Goal: Task Accomplishment & Management: Use online tool/utility

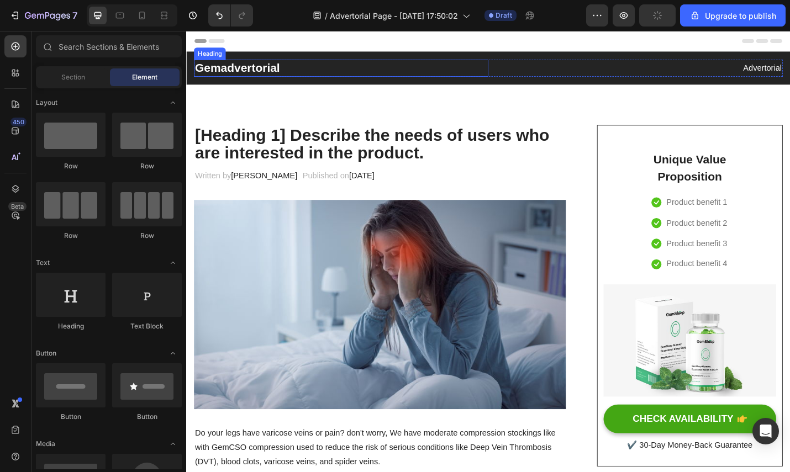
click at [287, 77] on p "Gemadvertorial" at bounding box center [356, 72] width 321 height 17
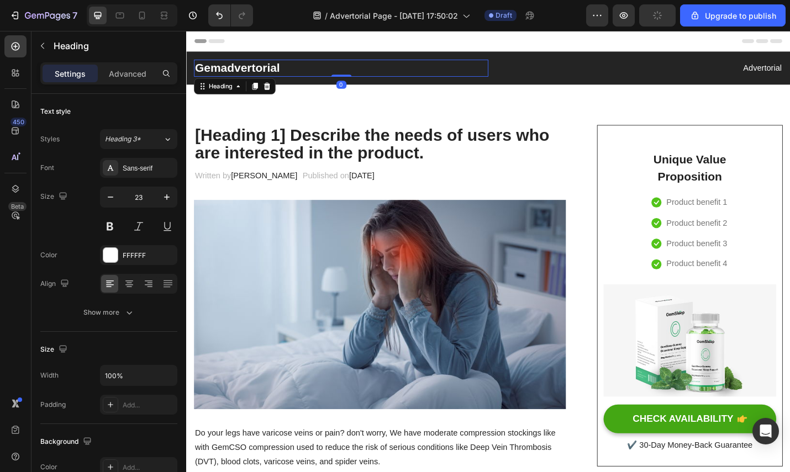
click at [300, 68] on p "Gemadvertorial" at bounding box center [356, 72] width 321 height 17
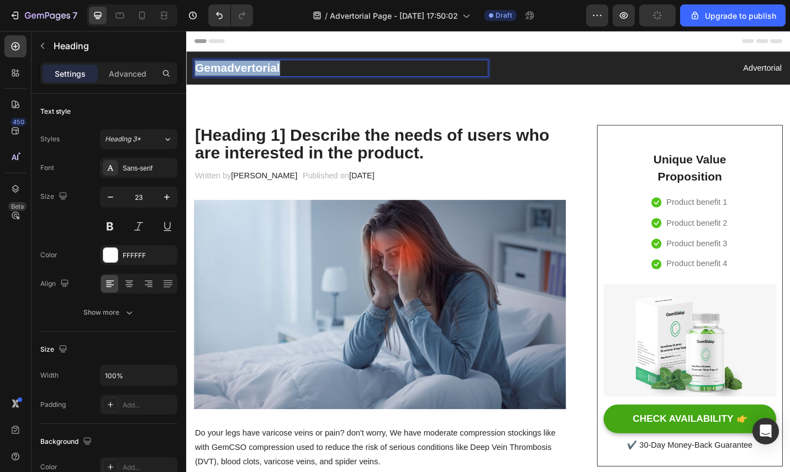
drag, startPoint x: 300, startPoint y: 68, endPoint x: 350, endPoint y: 93, distance: 56.1
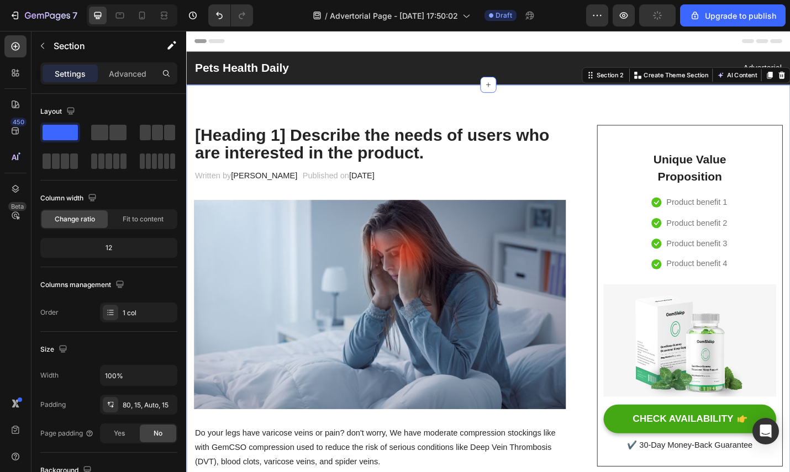
click at [446, 153] on p "[Heading 1] Describe the needs of users who are interested in the product." at bounding box center [399, 155] width 406 height 40
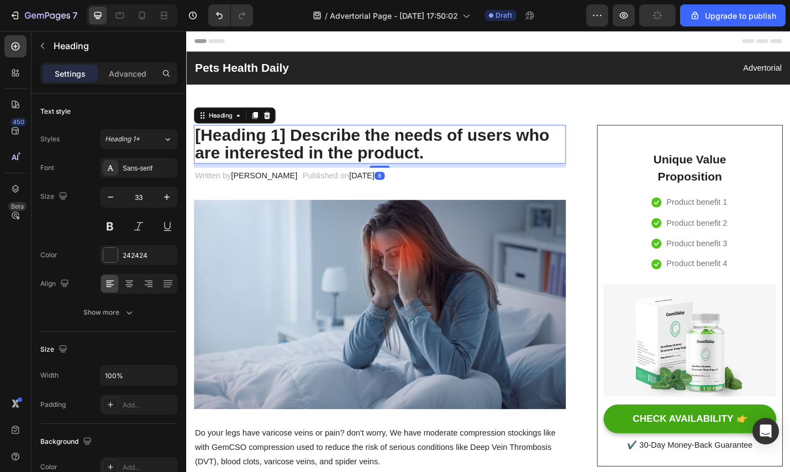
click at [456, 166] on p "[Heading 1] Describe the needs of users who are interested in the product." at bounding box center [399, 155] width 406 height 40
click at [421, 156] on p "[Heading 1] Describe the needs of users who are interested in the product." at bounding box center [399, 155] width 406 height 40
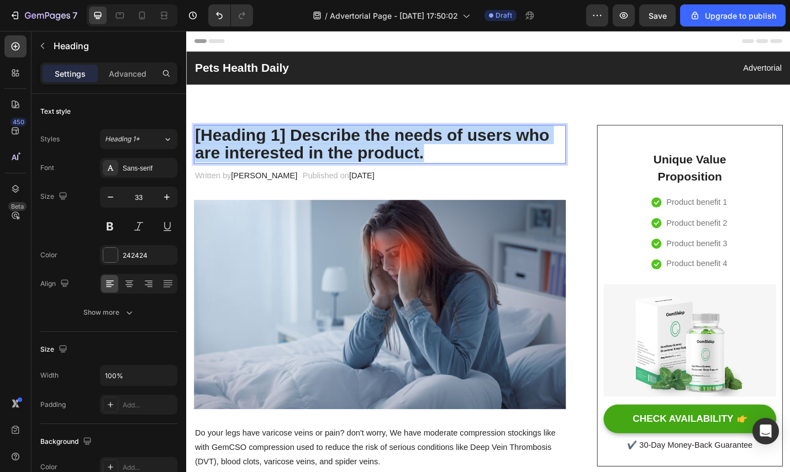
drag, startPoint x: 471, startPoint y: 157, endPoint x: 204, endPoint y: 147, distance: 266.4
click at [197, 147] on p "[Heading 1] Describe the needs of users who are interested in the product." at bounding box center [399, 155] width 406 height 40
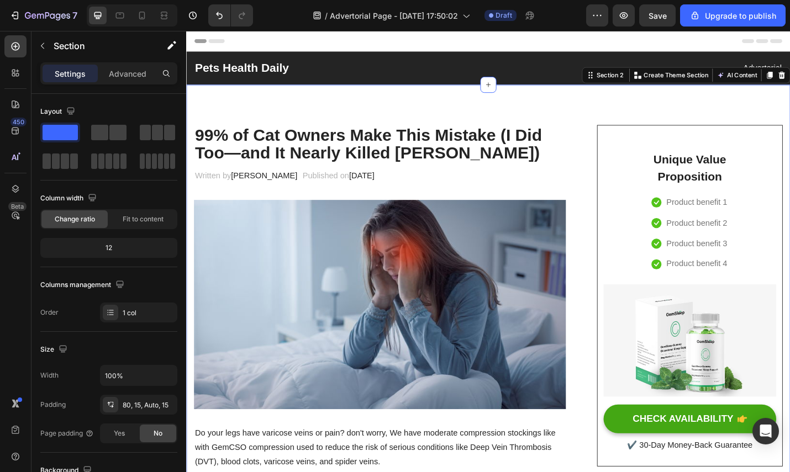
click at [392, 87] on div "Pets Health Daily Heading Advertorial Text block Row Section 1 You can create r…" at bounding box center [517, 72] width 663 height 36
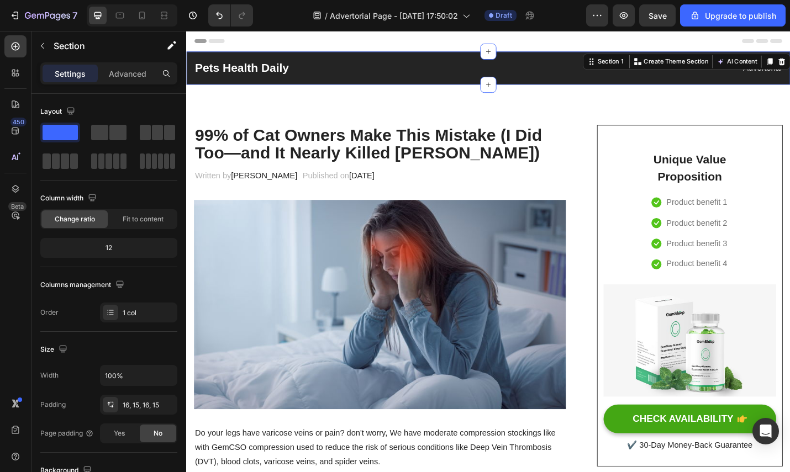
click at [670, 214] on div "Unique Value Proposition Heading Icon Product benefit 1 Text block Icon Product…" at bounding box center [738, 321] width 189 height 347
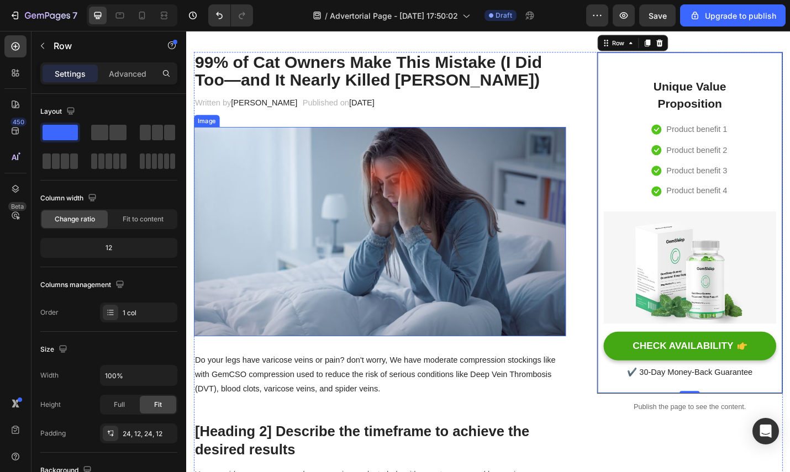
scroll to position [219, 0]
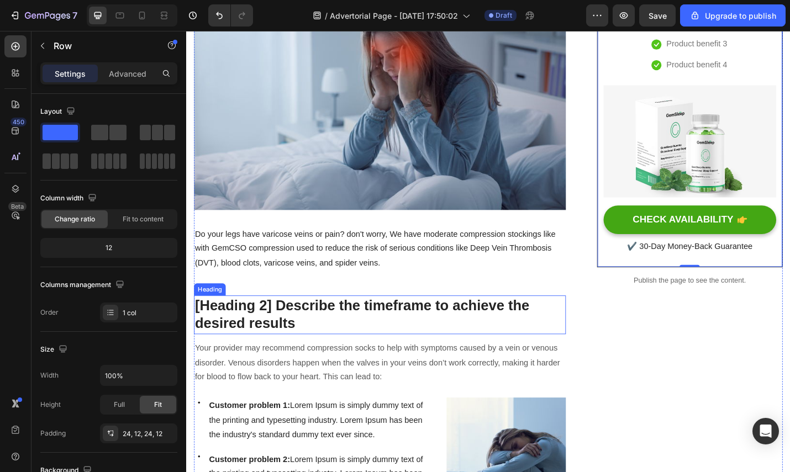
click at [263, 329] on p "[Heading 2] Describe the timeframe to achieve the desired results" at bounding box center [399, 343] width 406 height 40
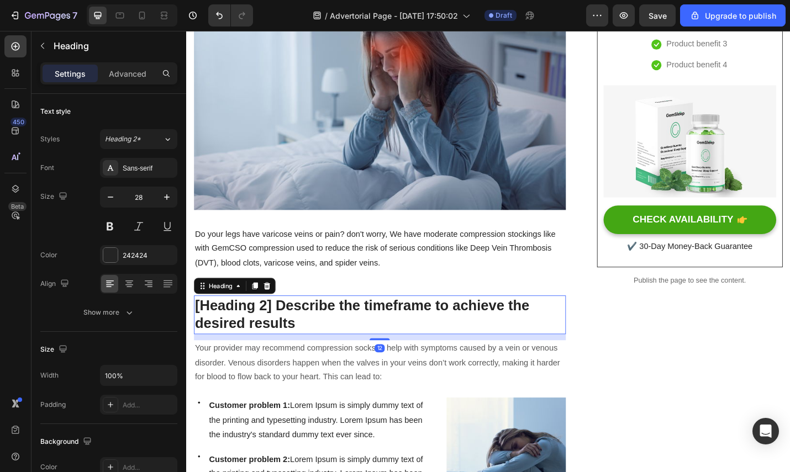
drag, startPoint x: 298, startPoint y: 288, endPoint x: 307, endPoint y: 287, distance: 9.0
click at [299, 288] on p "Do your legs have varicose veins or pain? don't worry, We have moderate compres…" at bounding box center [399, 269] width 406 height 47
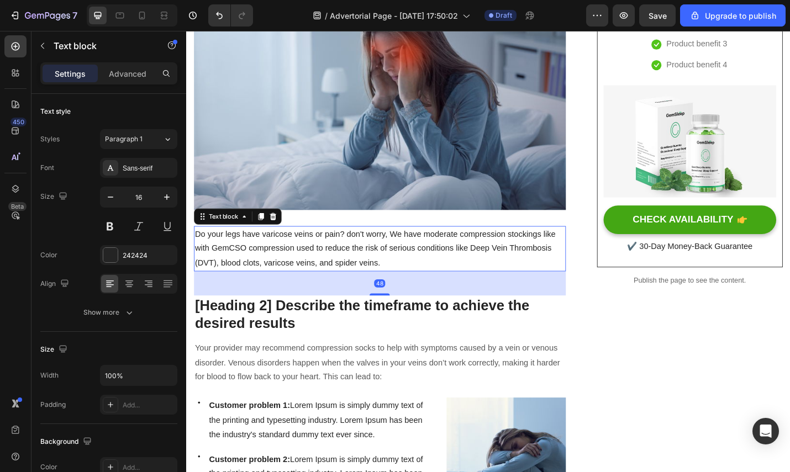
click at [378, 281] on p "Do your legs have varicose veins or pain? don't worry, We have moderate compres…" at bounding box center [399, 269] width 406 height 47
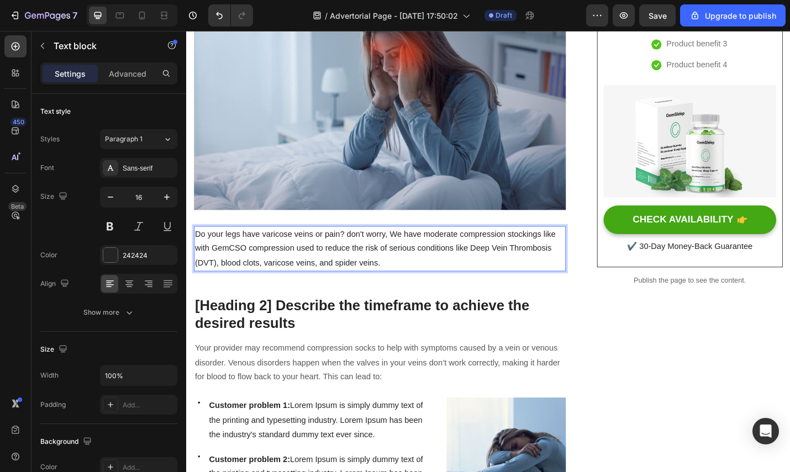
click at [403, 281] on p "Do your legs have varicose veins or pain? don't worry, We have moderate compres…" at bounding box center [399, 269] width 406 height 47
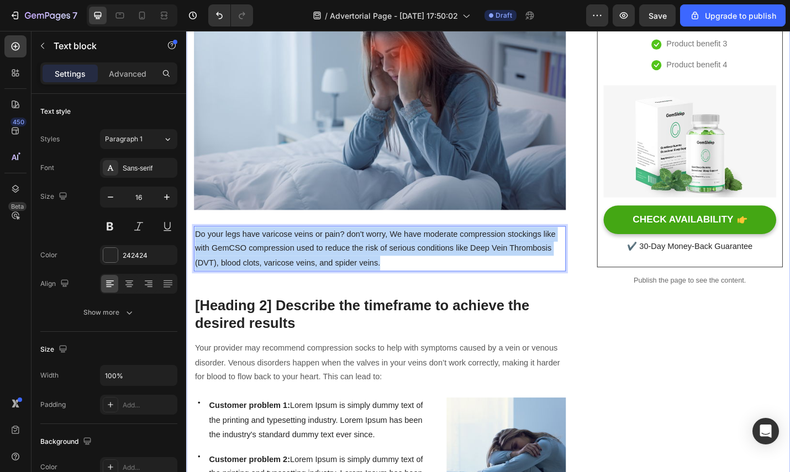
drag, startPoint x: 405, startPoint y: 281, endPoint x: 187, endPoint y: 255, distance: 219.6
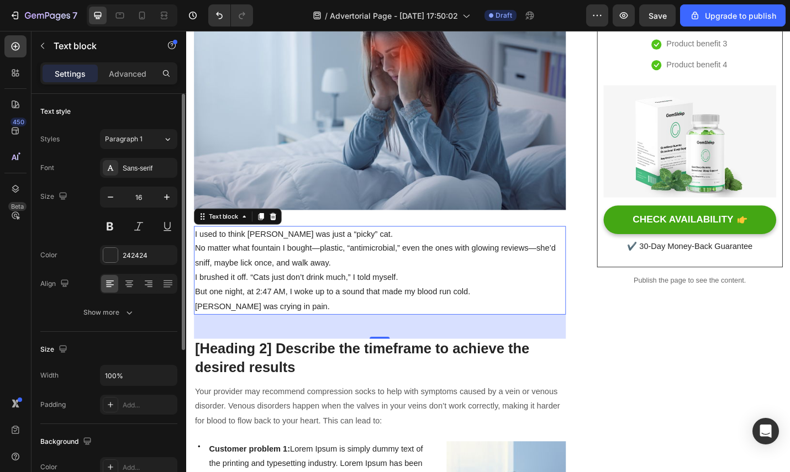
drag, startPoint x: 117, startPoint y: 312, endPoint x: 126, endPoint y: 266, distance: 46.7
click at [118, 311] on div "Show more" at bounding box center [108, 312] width 51 height 11
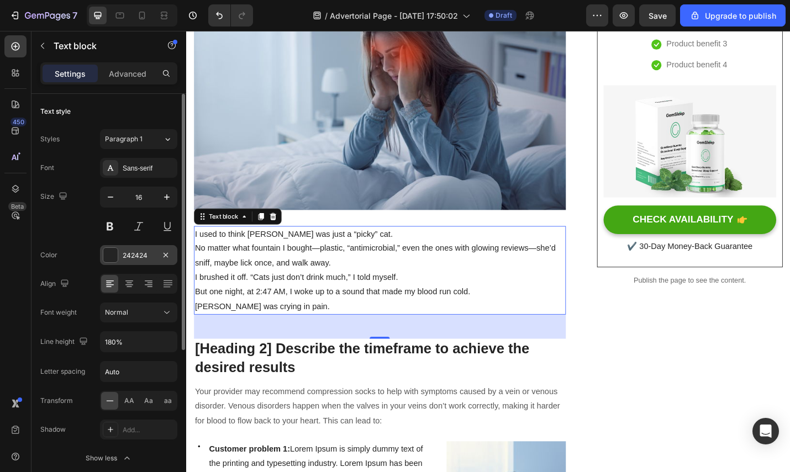
click at [131, 257] on div "242424" at bounding box center [139, 256] width 32 height 10
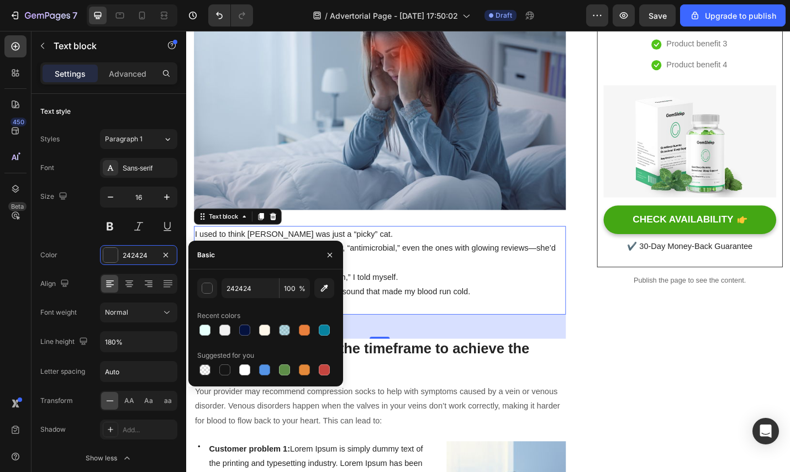
click at [221, 369] on div at bounding box center [224, 369] width 11 height 11
type input "151515"
drag, startPoint x: 426, startPoint y: 317, endPoint x: 493, endPoint y: 323, distance: 66.6
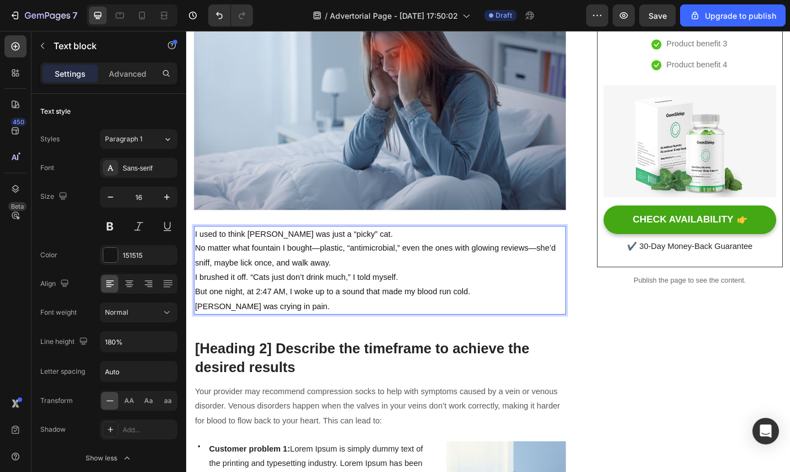
click at [516, 320] on p "But one night, at 2:47 AM, I woke up to a sound that made my blood run cold. [P…" at bounding box center [399, 326] width 406 height 32
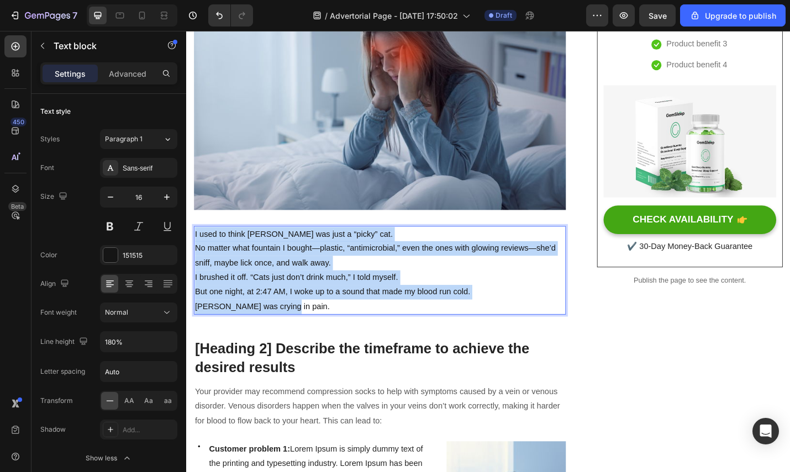
drag, startPoint x: 274, startPoint y: 321, endPoint x: 180, endPoint y: 247, distance: 120.0
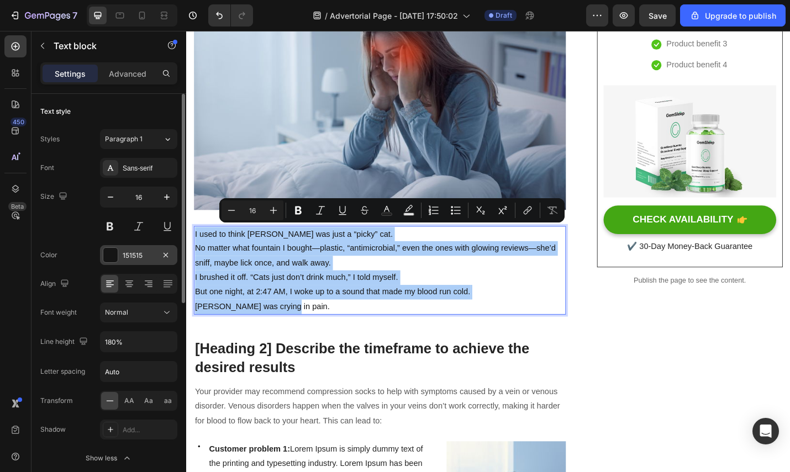
click at [135, 259] on div "151515" at bounding box center [139, 256] width 32 height 10
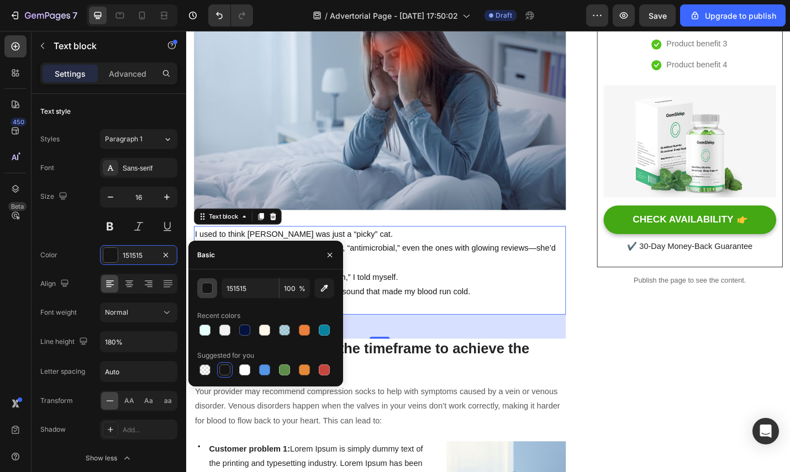
click at [209, 290] on div "button" at bounding box center [207, 288] width 11 height 11
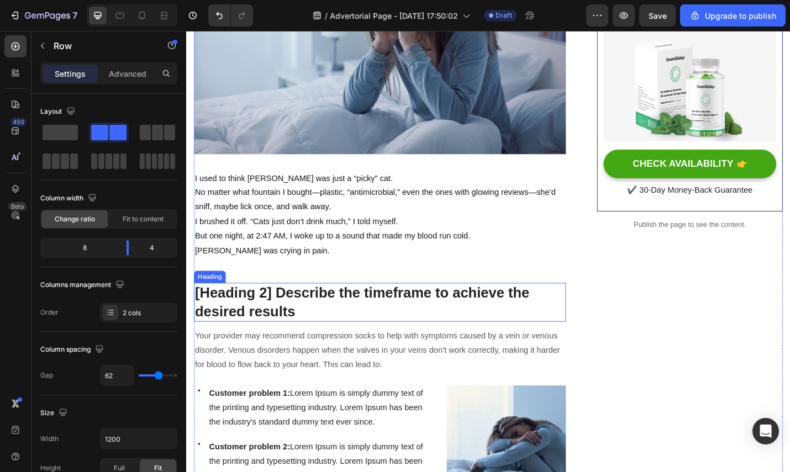
scroll to position [289, 0]
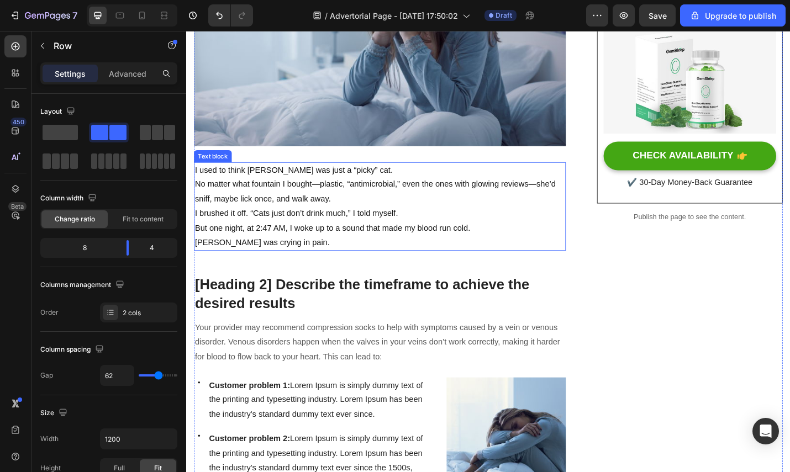
click at [374, 246] on p "But one night, at 2:47 AM, I woke up to a sound that made my blood run cold. [P…" at bounding box center [399, 256] width 406 height 32
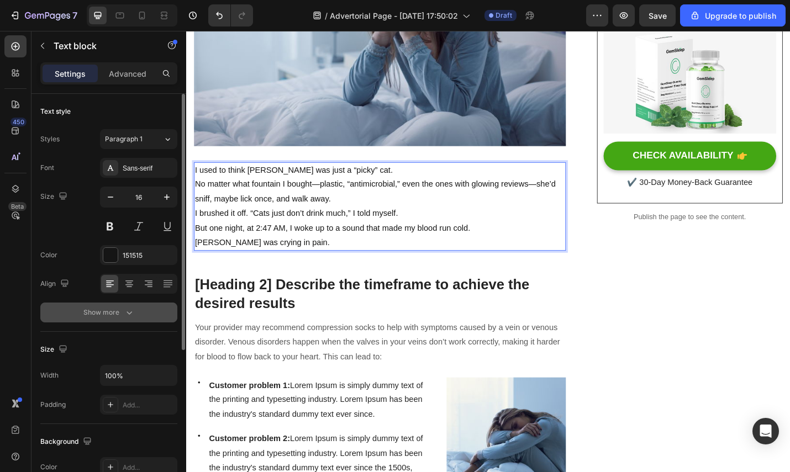
click at [136, 311] on button "Show more" at bounding box center [108, 313] width 137 height 20
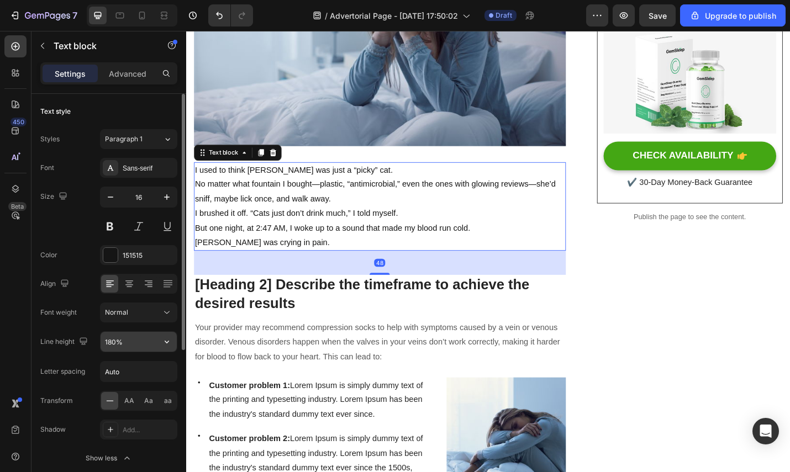
click at [138, 336] on input "180%" at bounding box center [139, 342] width 76 height 20
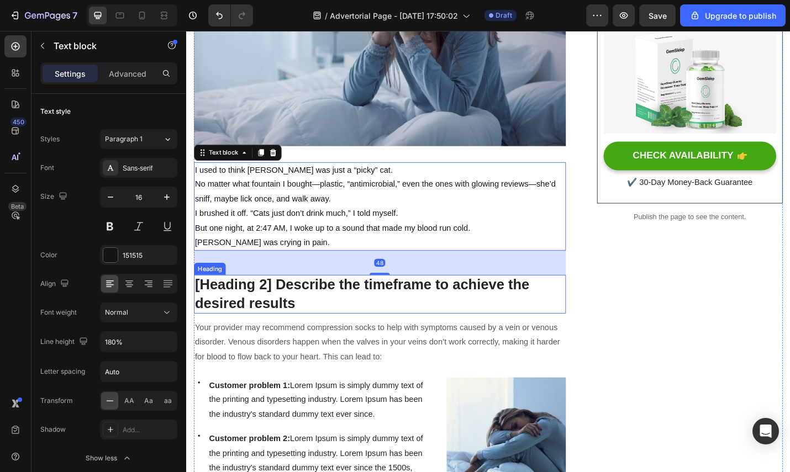
click at [337, 272] on div "48" at bounding box center [398, 285] width 408 height 27
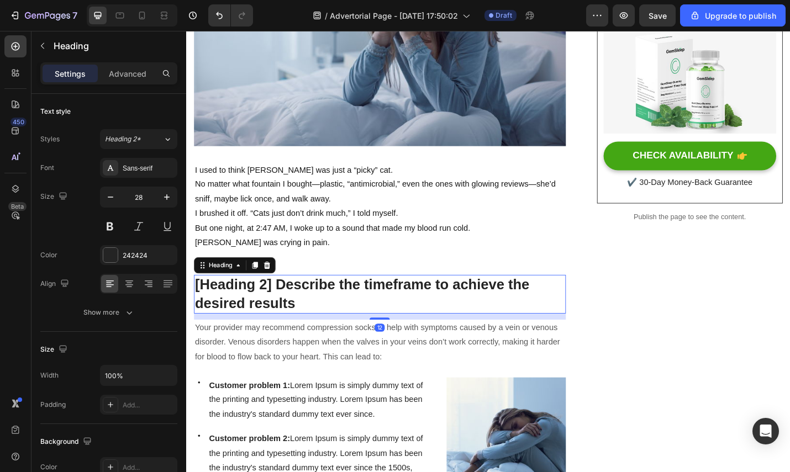
click at [388, 319] on p "[Heading 2] Describe the timeframe to achieve the desired results" at bounding box center [399, 320] width 406 height 40
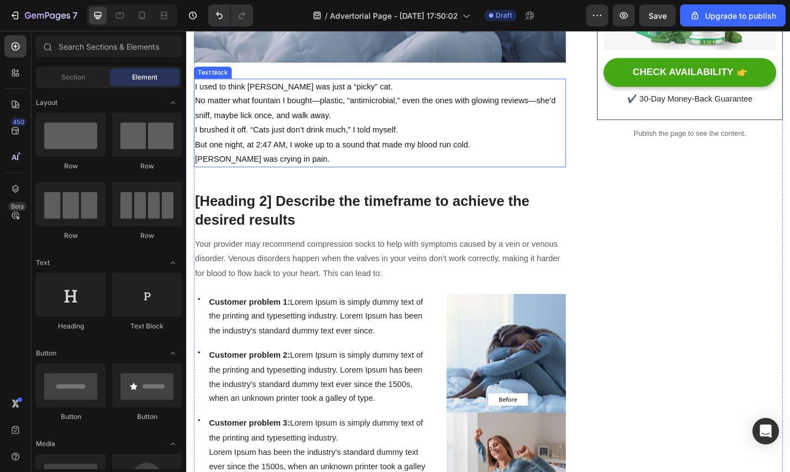
scroll to position [390, 0]
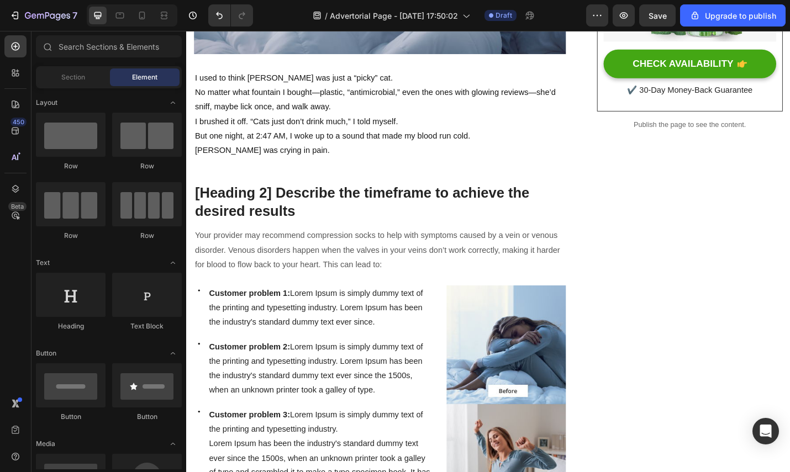
click at [315, 227] on p "[Heading 2] Describe the timeframe to achieve the desired results" at bounding box center [399, 219] width 406 height 40
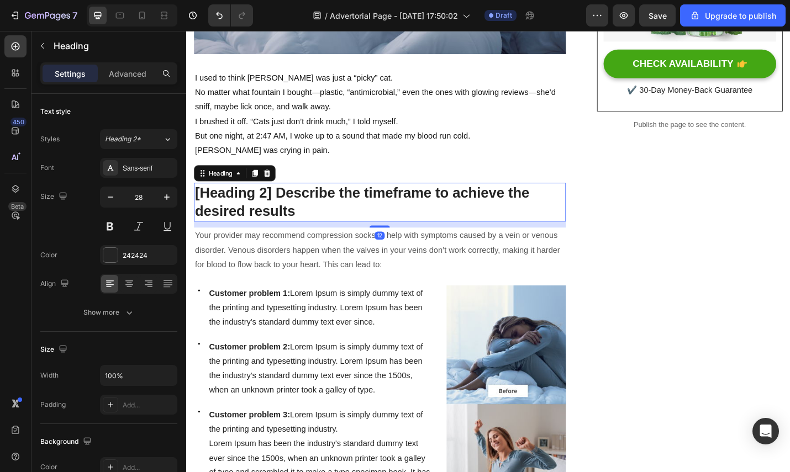
click at [315, 227] on p "[Heading 2] Describe the timeframe to achieve the desired results" at bounding box center [399, 219] width 406 height 40
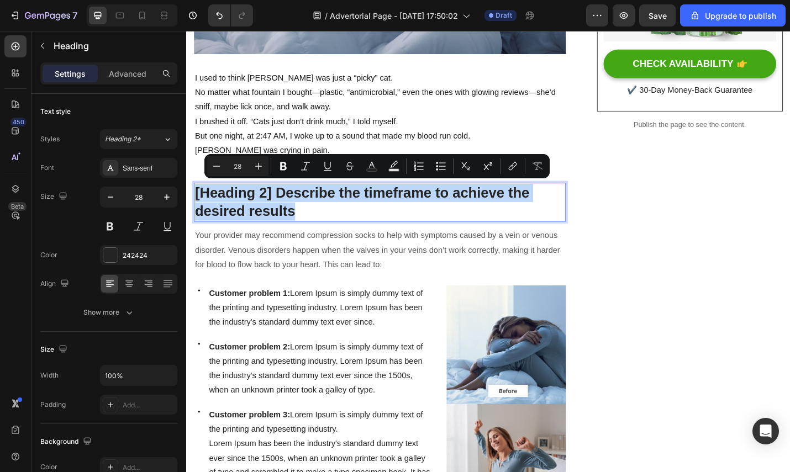
drag, startPoint x: 315, startPoint y: 227, endPoint x: 196, endPoint y: 200, distance: 122.7
click at [196, 200] on p "[Heading 2] Describe the timeframe to achieve the desired results" at bounding box center [399, 219] width 406 height 40
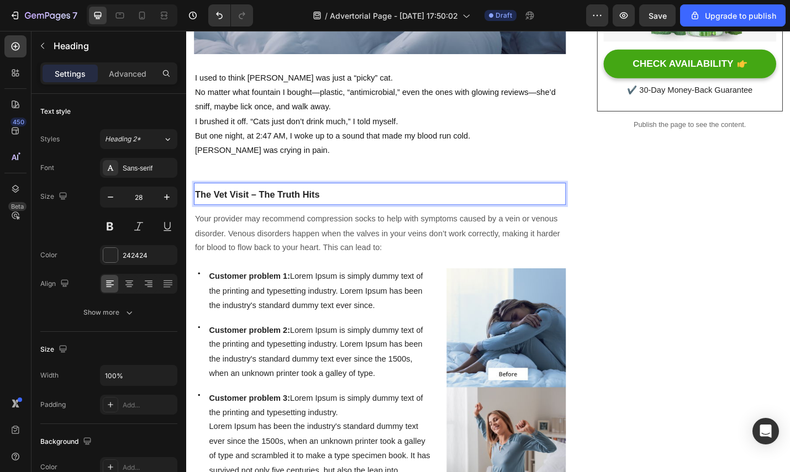
click at [434, 230] on p "Your provider may recommend compression socks to help with symptoms caused by a…" at bounding box center [399, 253] width 406 height 47
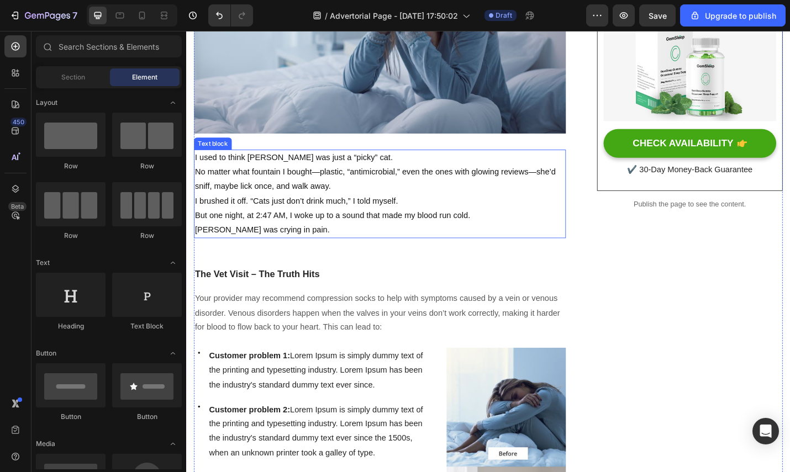
scroll to position [317, 0]
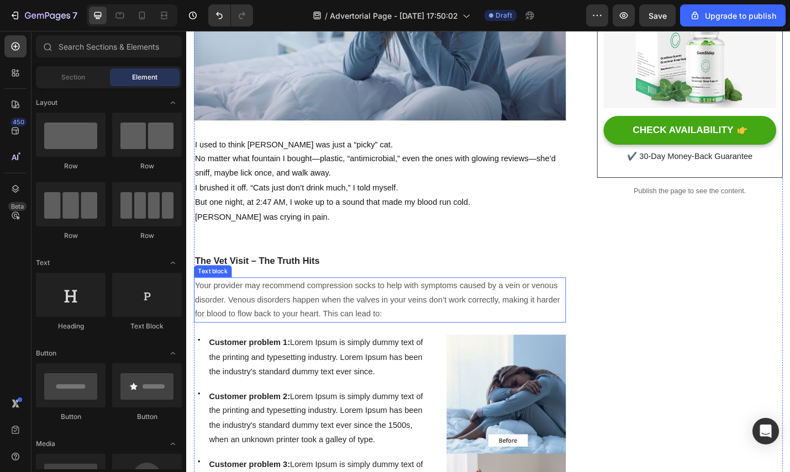
click at [277, 307] on p "Your provider may recommend compression socks to help with symptoms caused by a…" at bounding box center [399, 326] width 406 height 47
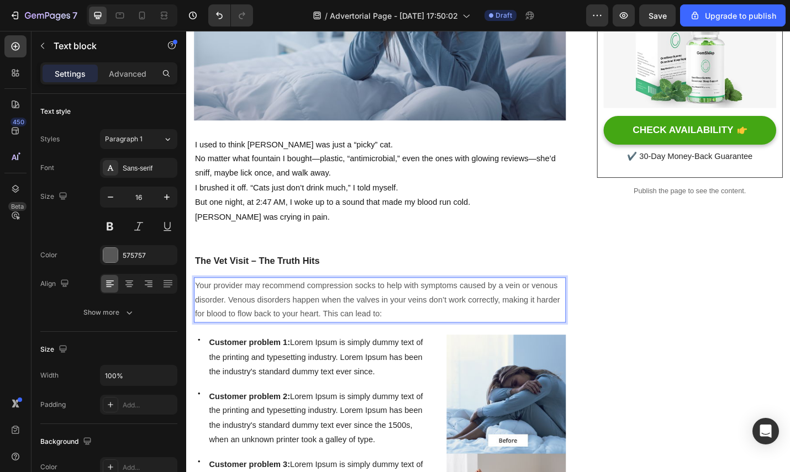
drag, startPoint x: 253, startPoint y: 319, endPoint x: 383, endPoint y: 329, distance: 129.6
click at [254, 319] on p "Your provider may recommend compression socks to help with symptoms caused by a…" at bounding box center [399, 326] width 406 height 47
click at [426, 331] on p "Your provider may recommend compression socks to help with symptoms caused by a…" at bounding box center [399, 326] width 406 height 47
click at [439, 341] on p "Your provider may recommend compression socks to help with symptoms caused by a…" at bounding box center [399, 326] width 406 height 47
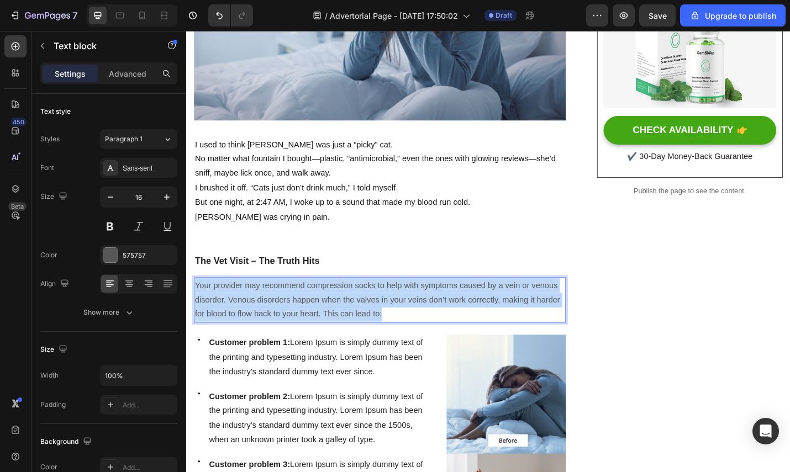
drag, startPoint x: 439, startPoint y: 340, endPoint x: 215, endPoint y: 307, distance: 226.6
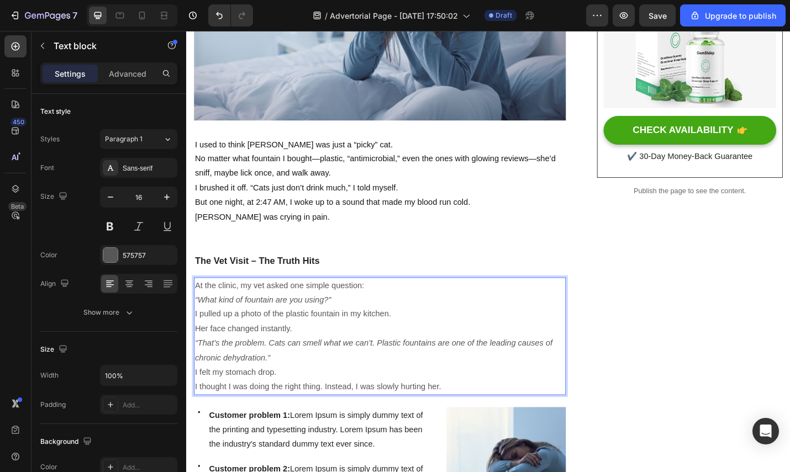
click at [479, 418] on p "I felt my stomach drop. I thought I was doing the right thing. Instead, I was s…" at bounding box center [399, 414] width 406 height 32
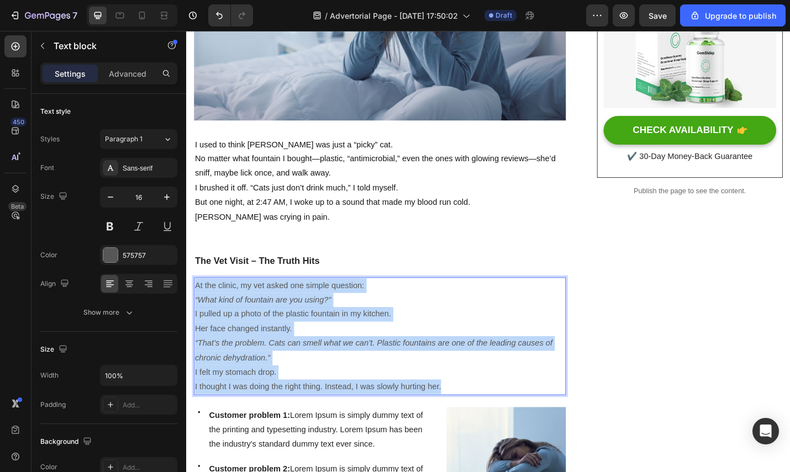
drag, startPoint x: 472, startPoint y: 417, endPoint x: 195, endPoint y: 307, distance: 297.9
click at [195, 307] on div "At the clinic, my vet asked one simple question: “What kind of fountain are you…" at bounding box center [398, 366] width 408 height 129
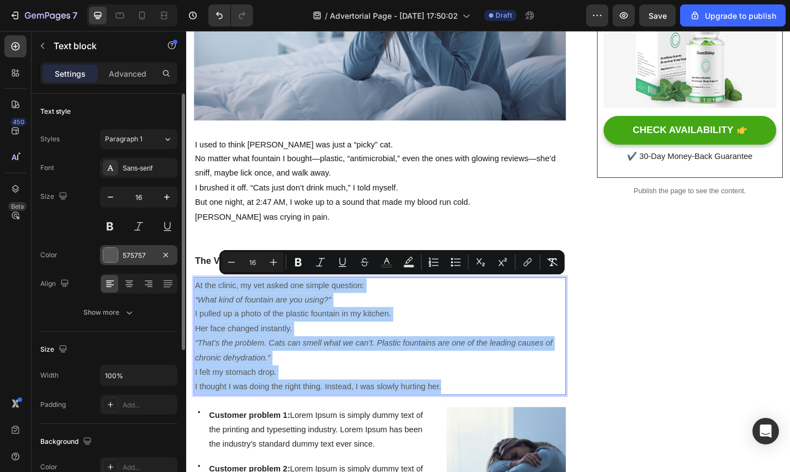
click at [126, 257] on div "575757" at bounding box center [139, 256] width 32 height 10
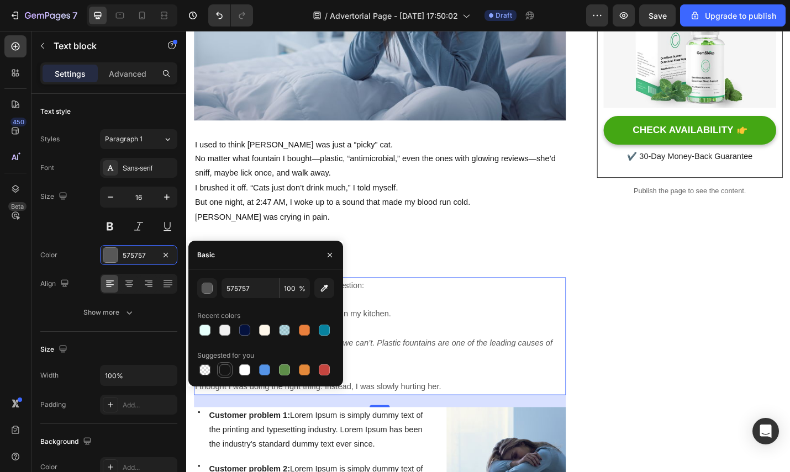
click at [226, 367] on div at bounding box center [224, 369] width 11 height 11
type input "151515"
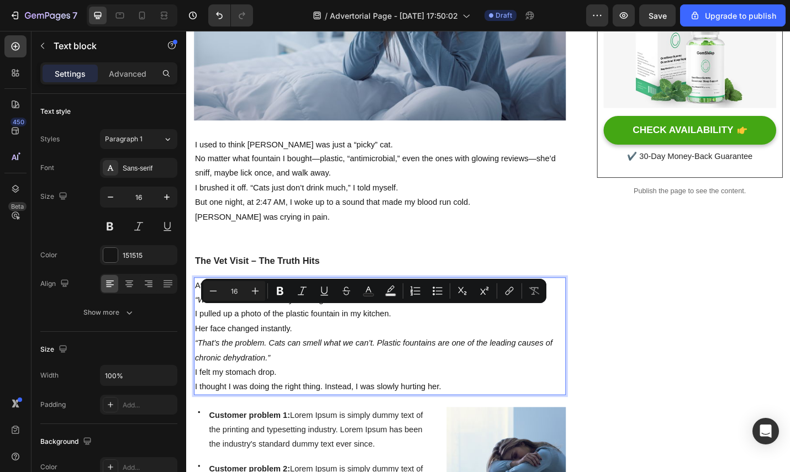
drag, startPoint x: 580, startPoint y: 352, endPoint x: 511, endPoint y: 347, distance: 69.3
click at [579, 352] on p "I pulled up a photo of the plastic fountain in my kitchen. Her face changed ins…" at bounding box center [399, 350] width 406 height 32
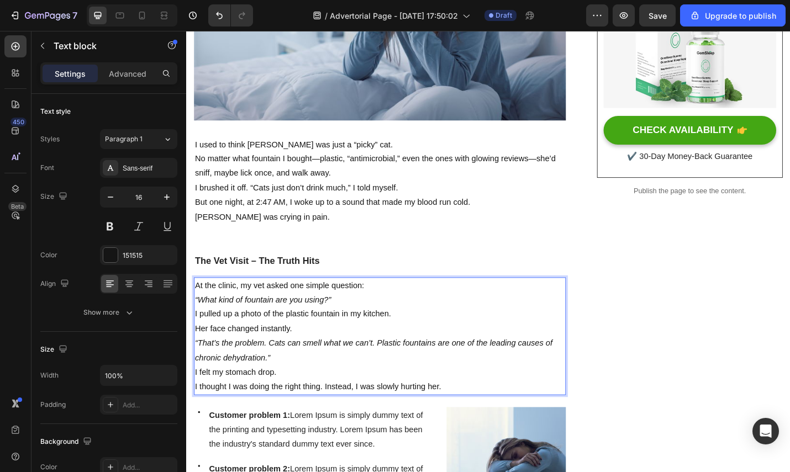
click at [409, 324] on p "“What kind of fountain are you using?”" at bounding box center [399, 327] width 406 height 16
click at [421, 319] on p "“What kind of fountain are you using?”" at bounding box center [399, 327] width 406 height 16
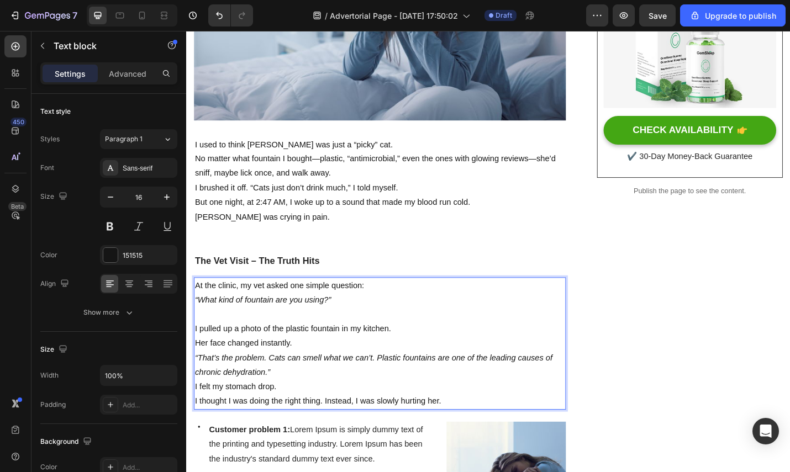
click at [403, 303] on p "At the clinic, my vet asked one simple question:" at bounding box center [399, 311] width 406 height 16
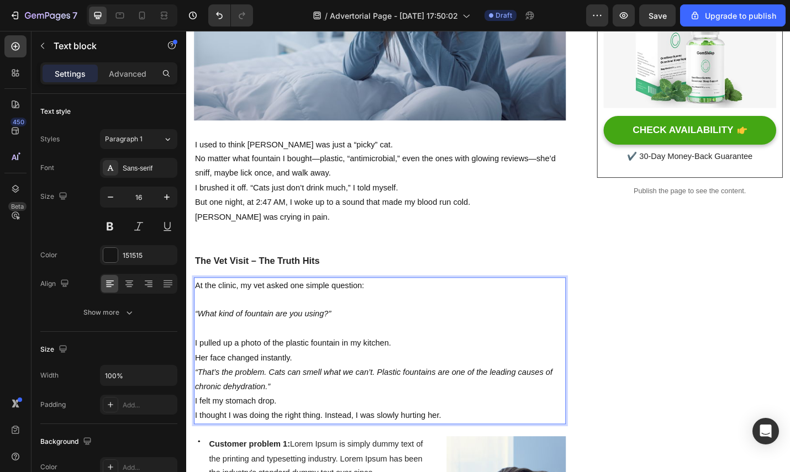
click at [442, 367] on p "I pulled up a photo of the plastic fountain in my kitchen. Her face changed ins…" at bounding box center [399, 382] width 406 height 32
drag, startPoint x: 384, startPoint y: 384, endPoint x: 390, endPoint y: 383, distance: 5.6
click at [385, 384] on p "I pulled up a photo of the plastic fountain in my kitchen. Her face changed ins…" at bounding box center [399, 382] width 406 height 32
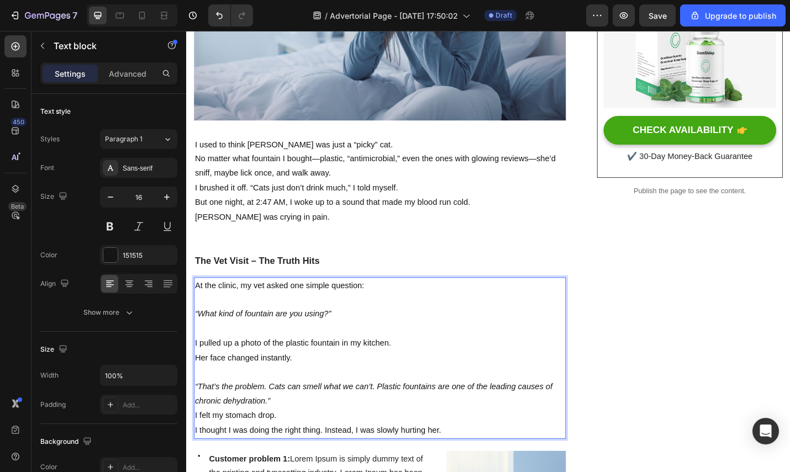
click at [404, 382] on p "I pulled up a photo of the plastic fountain in my kitchen. Her face changed ins…" at bounding box center [399, 382] width 406 height 32
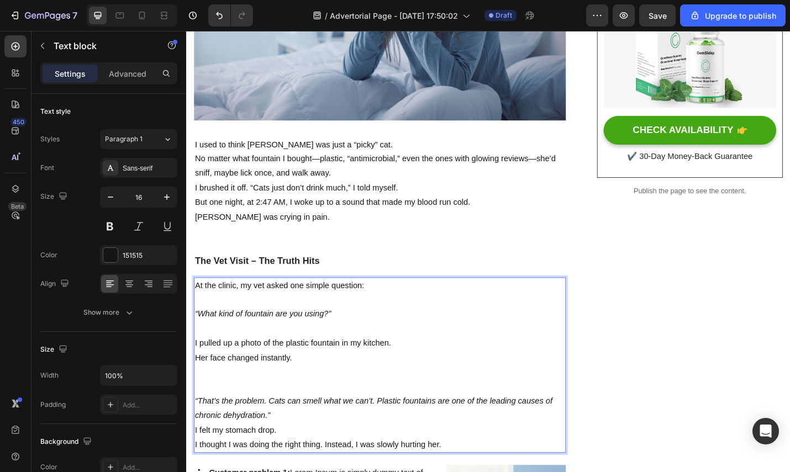
click at [440, 366] on p "I pulled up a photo of the plastic fountain in my kitchen. Her face changed ins…" at bounding box center [399, 382] width 406 height 32
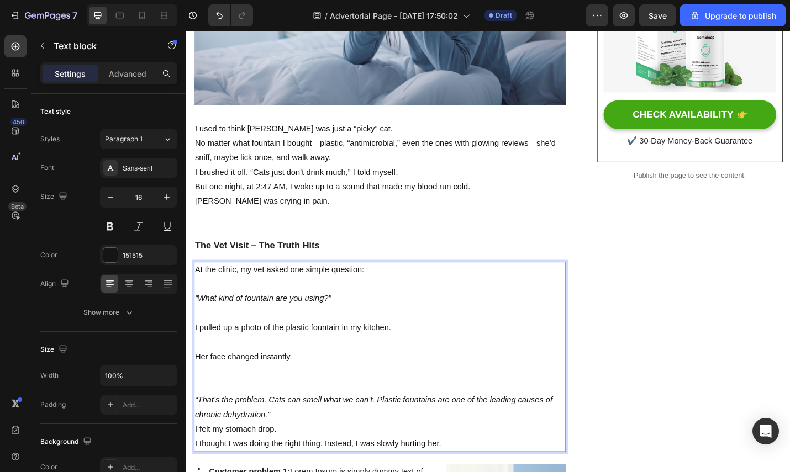
scroll to position [336, 0]
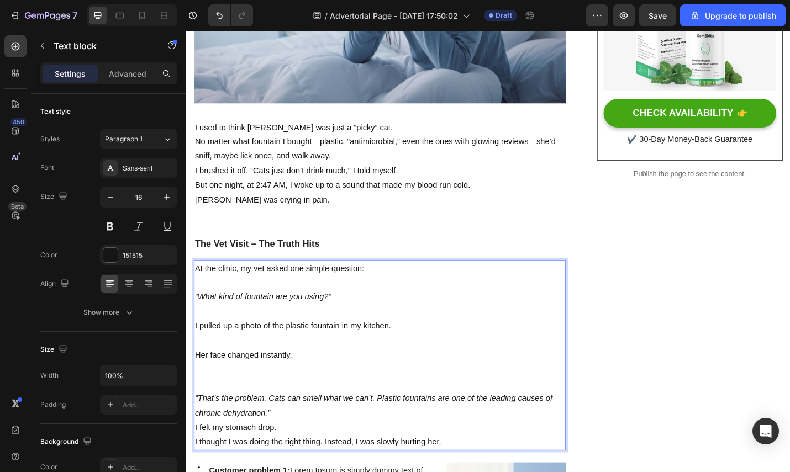
click at [348, 399] on p "Rich Text Editor. Editing area: main" at bounding box center [399, 403] width 406 height 16
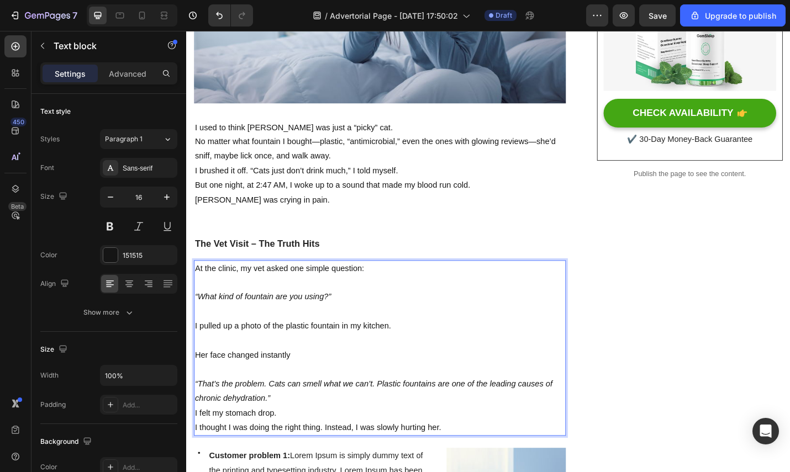
drag, startPoint x: 280, startPoint y: 396, endPoint x: 292, endPoint y: 391, distance: 13.1
click at [280, 395] on p "Rich Text Editor. Editing area: main" at bounding box center [399, 403] width 406 height 16
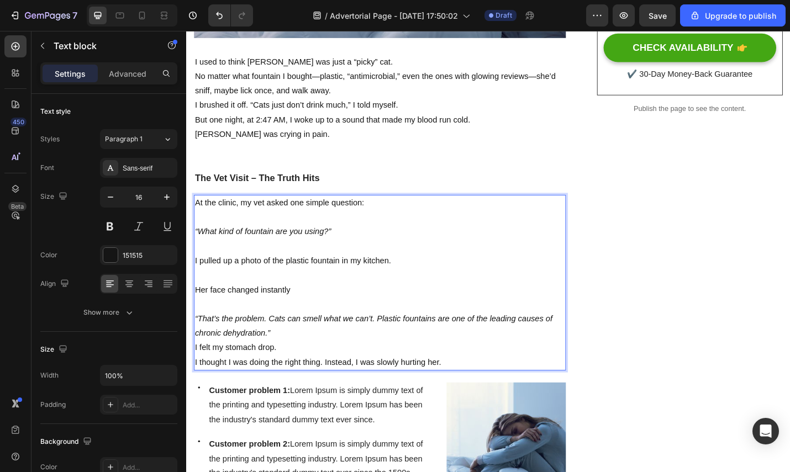
scroll to position [411, 0]
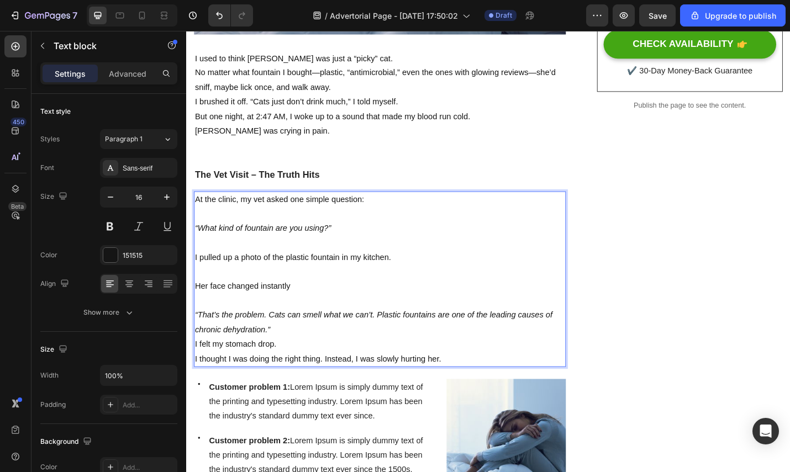
click at [349, 352] on p "“That’s the problem. Cats can smell what we can’t. Plastic fountains are one of…" at bounding box center [399, 351] width 406 height 32
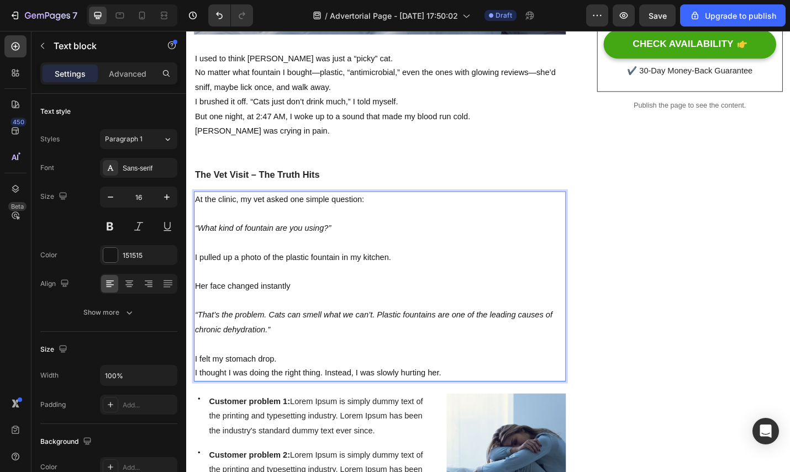
click at [335, 387] on p "I felt my stomach drop. I thought I was doing the right thing. Instead, I was s…" at bounding box center [399, 399] width 406 height 32
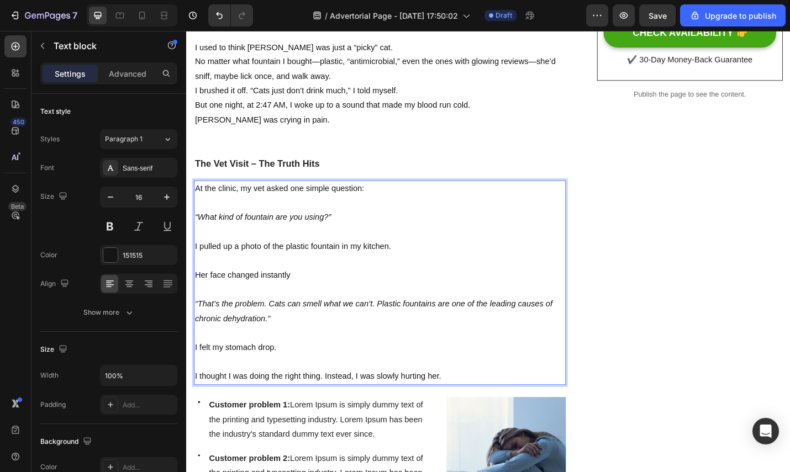
scroll to position [432, 0]
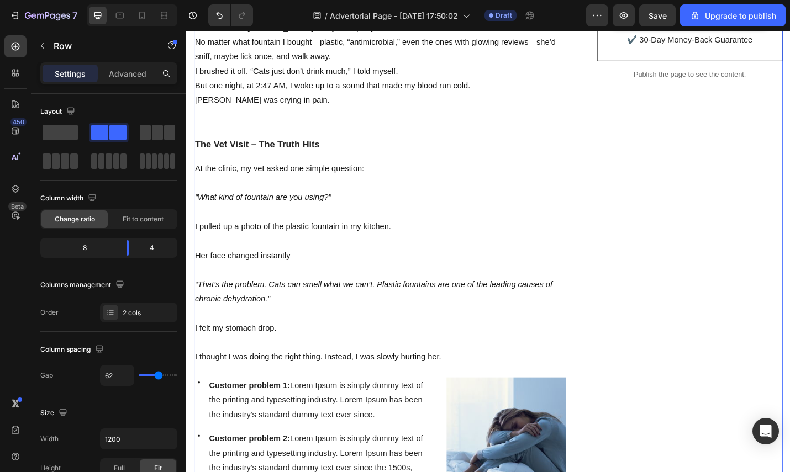
scroll to position [504, 0]
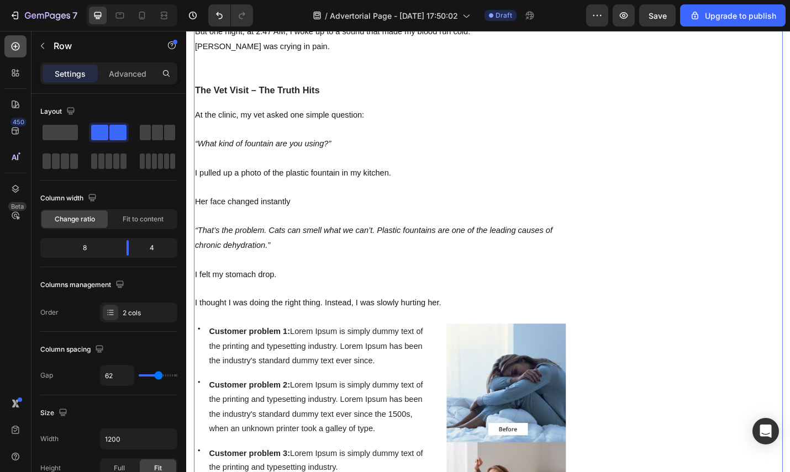
click at [16, 50] on icon at bounding box center [16, 47] width 8 height 8
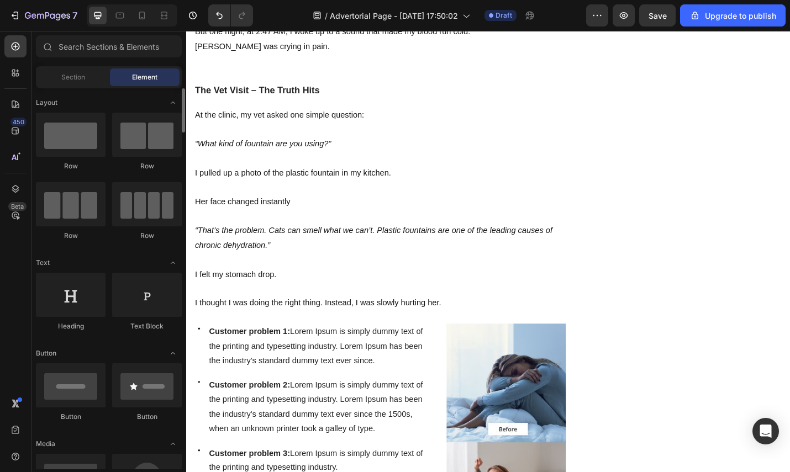
scroll to position [14, 0]
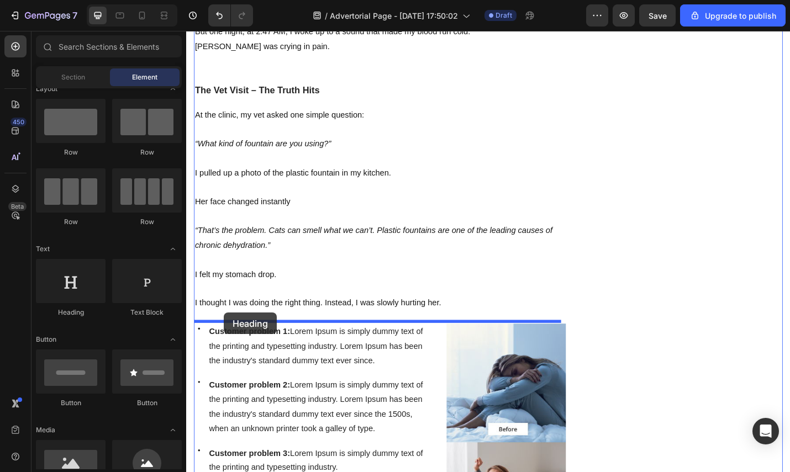
drag, startPoint x: 283, startPoint y: 314, endPoint x: 331, endPoint y: 329, distance: 50.5
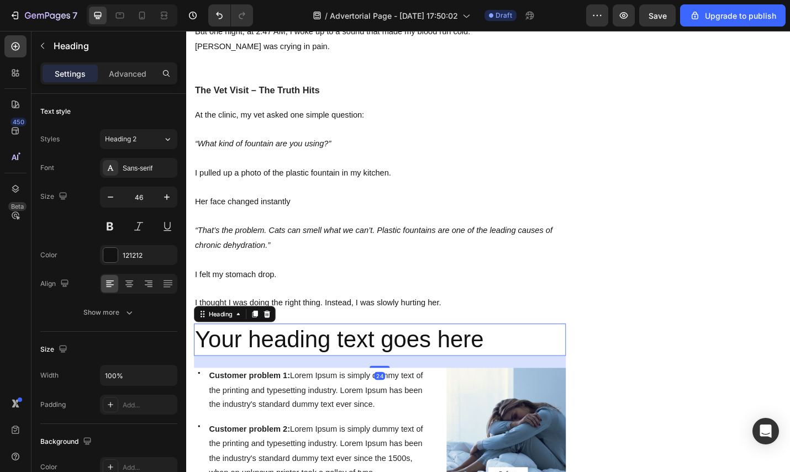
click at [474, 365] on h2 "Your heading text goes here" at bounding box center [398, 369] width 408 height 35
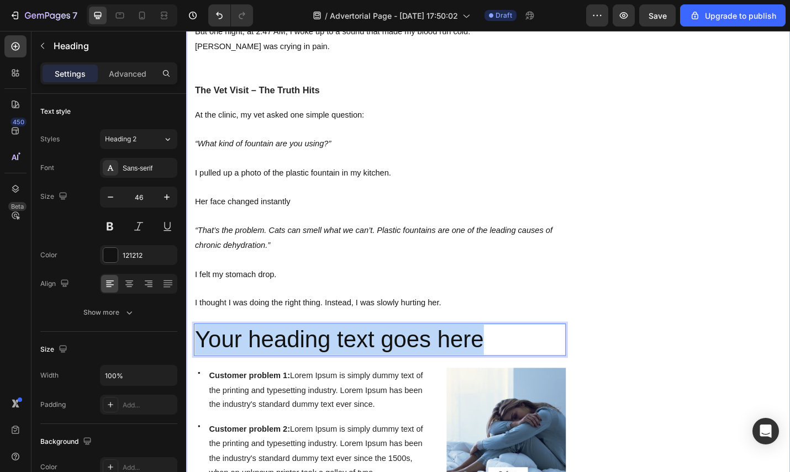
drag, startPoint x: 520, startPoint y: 363, endPoint x: 194, endPoint y: 364, distance: 325.3
click at [194, 366] on h2 "Your heading text goes here" at bounding box center [398, 369] width 408 height 35
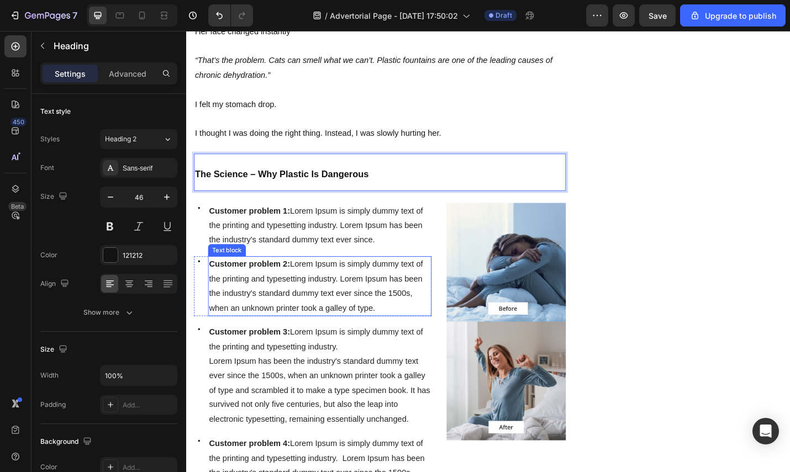
scroll to position [693, 0]
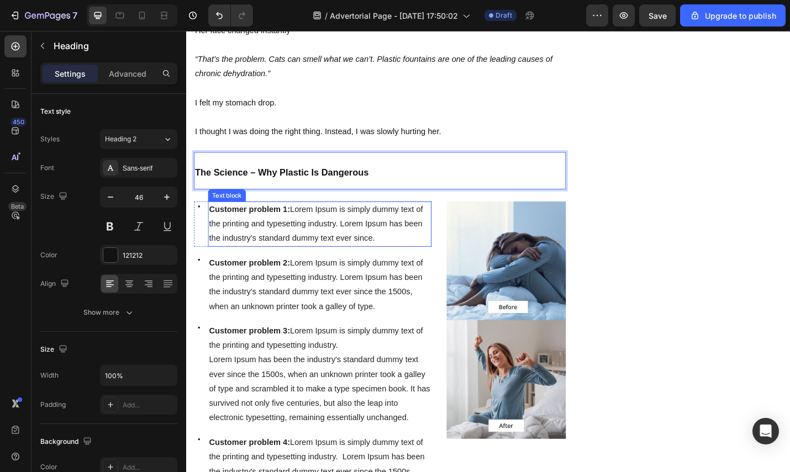
click at [331, 223] on span "Customer problem 1: Lorem Ipsum is simply dummy text of the printing and typese…" at bounding box center [328, 242] width 235 height 41
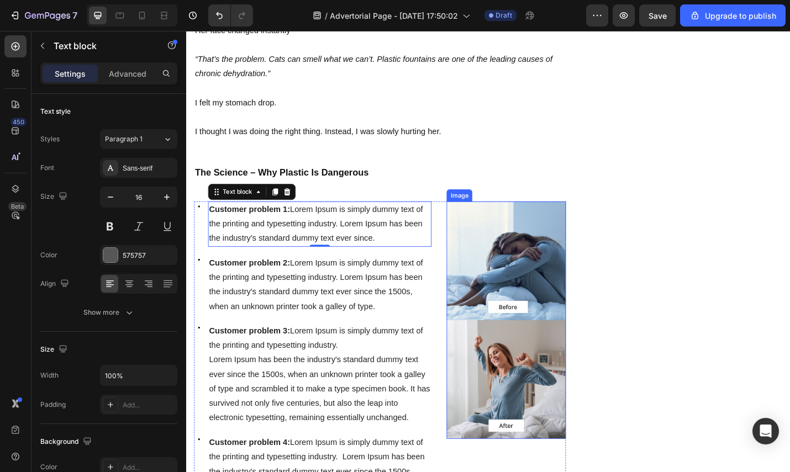
click at [498, 245] on img at bounding box center [537, 348] width 130 height 261
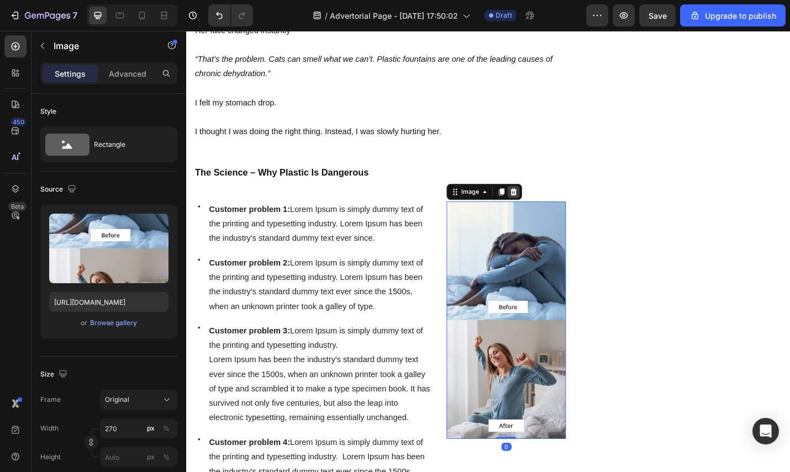
click at [548, 204] on div at bounding box center [544, 207] width 13 height 13
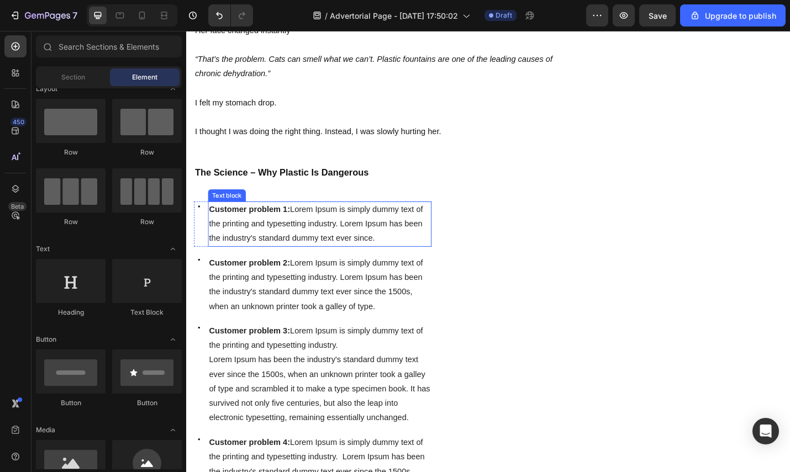
click at [385, 233] on p "Customer problem 1: Lorem Ipsum is simply dummy text of the printing and typese…" at bounding box center [332, 242] width 243 height 47
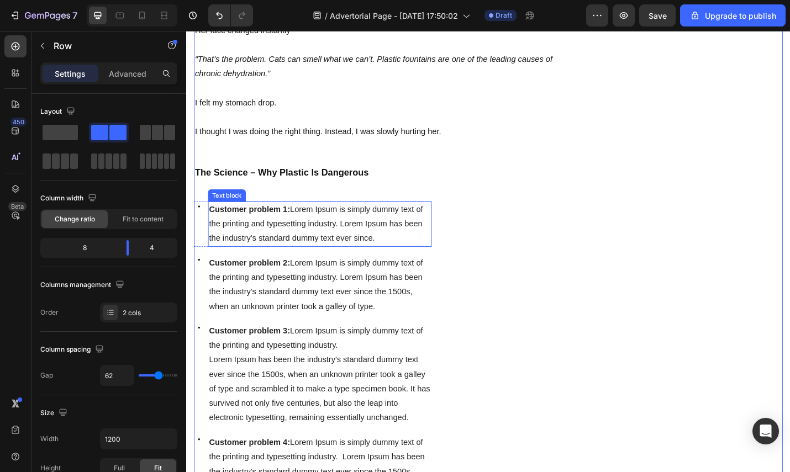
click at [341, 249] on p "Customer problem 1: Lorem Ipsum is simply dummy text of the printing and typese…" at bounding box center [332, 242] width 243 height 47
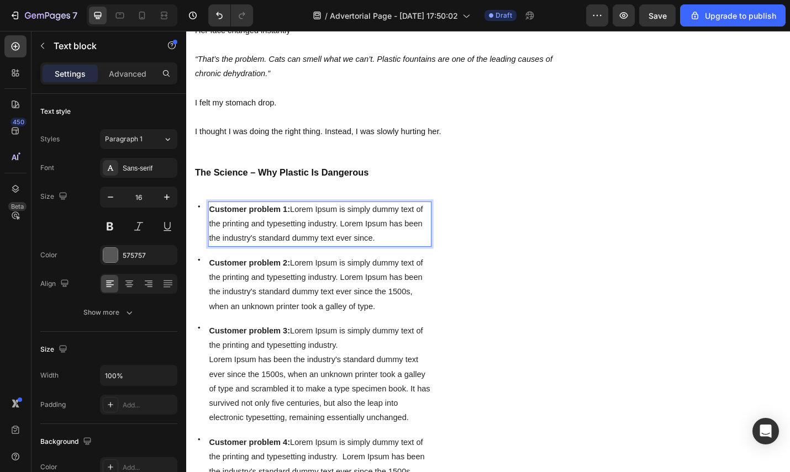
click at [398, 253] on p "Customer problem 1: Lorem Ipsum is simply dummy text of the printing and typese…" at bounding box center [332, 242] width 243 height 47
drag, startPoint x: 402, startPoint y: 258, endPoint x: 210, endPoint y: 221, distance: 195.6
click at [210, 223] on div "Customer problem 1: Lorem Ipsum is simply dummy text of the printing and typese…" at bounding box center [332, 243] width 245 height 50
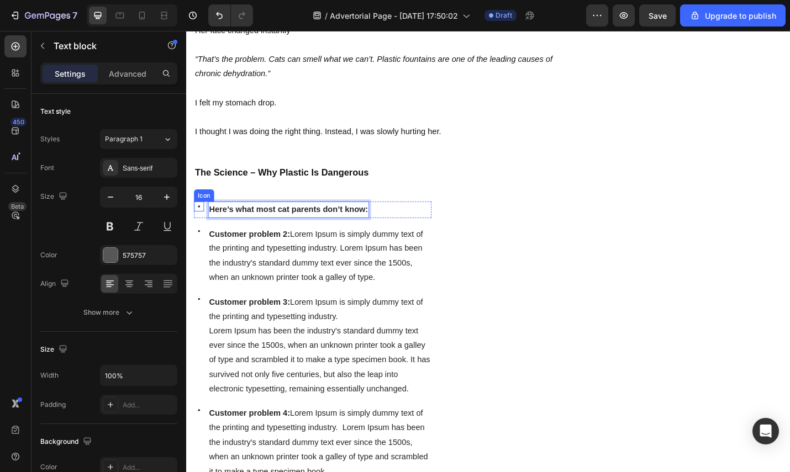
click at [202, 218] on icon at bounding box center [199, 223] width 11 height 11
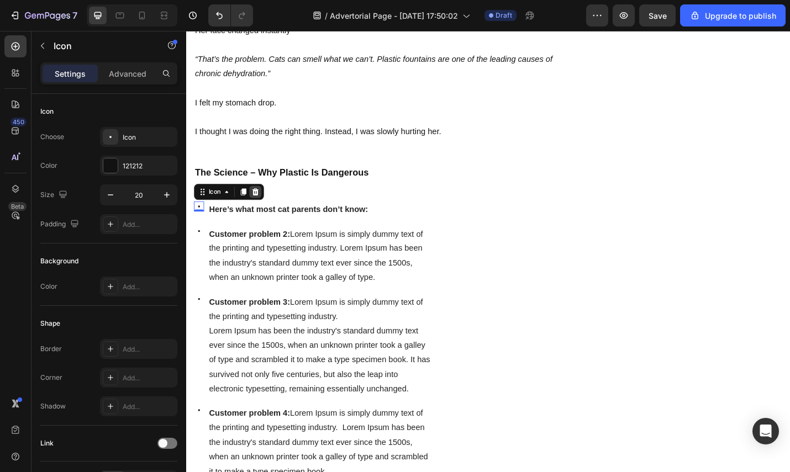
click at [265, 203] on icon at bounding box center [261, 207] width 9 height 9
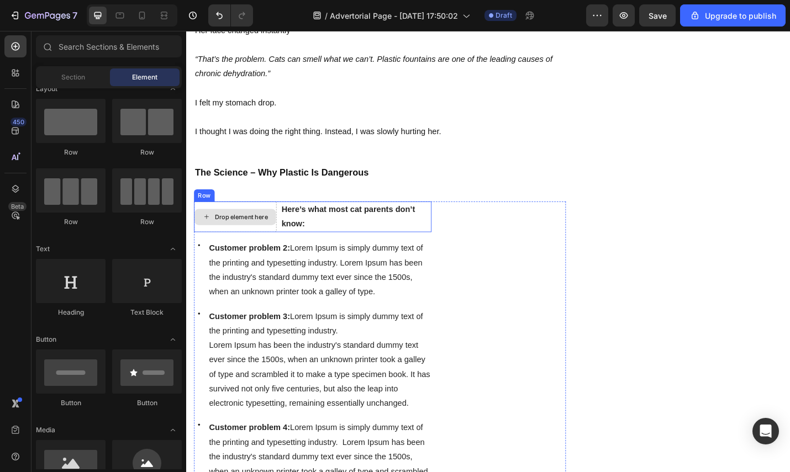
click at [270, 234] on div "Drop element here" at bounding box center [246, 235] width 59 height 9
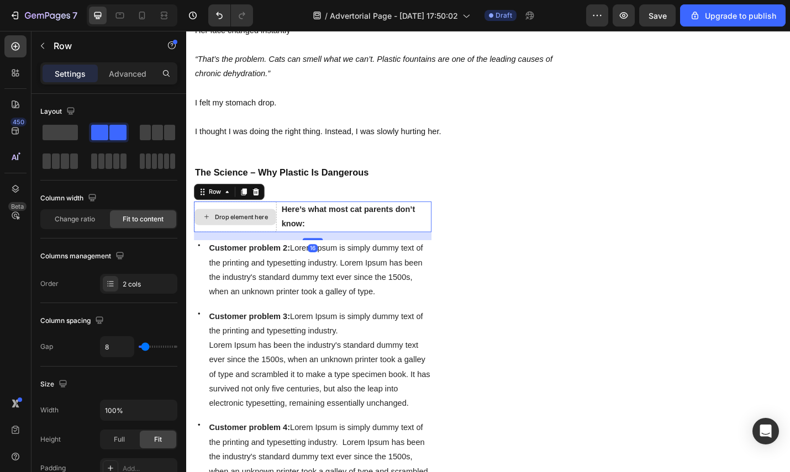
click at [267, 219] on div "Drop element here" at bounding box center [239, 235] width 91 height 34
click at [262, 205] on icon at bounding box center [262, 208] width 7 height 8
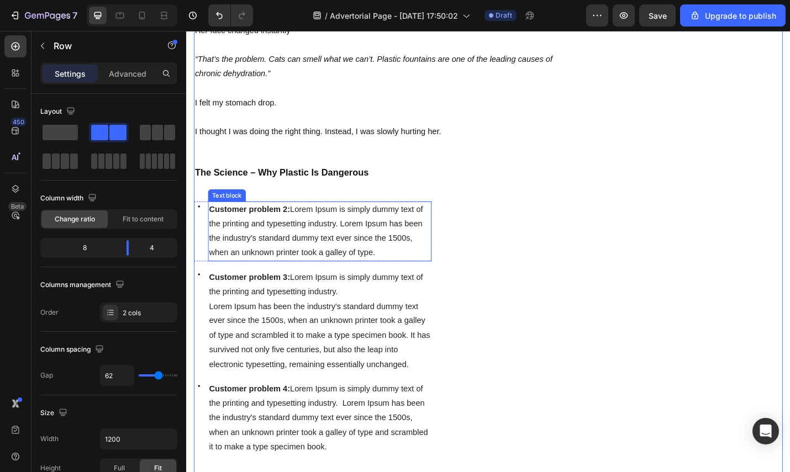
click at [228, 235] on span "Customer problem 2: Lorem Ipsum is simply dummy text of the printing and typese…" at bounding box center [328, 250] width 235 height 57
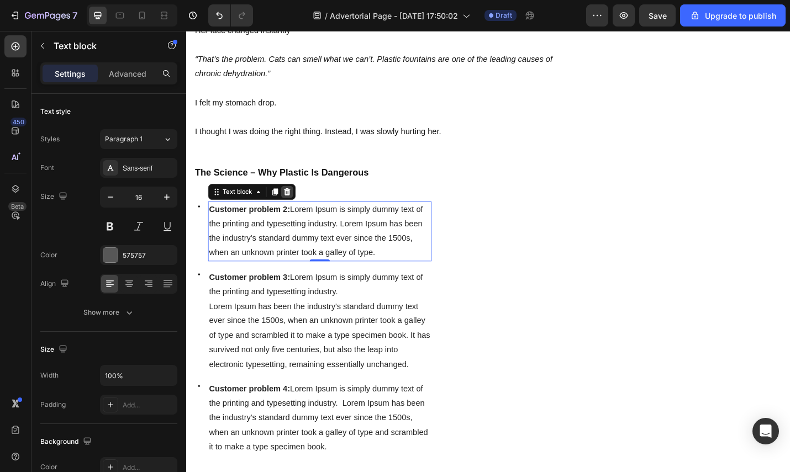
drag, startPoint x: 305, startPoint y: 202, endPoint x: 295, endPoint y: 203, distance: 9.5
click at [305, 202] on div "Text block" at bounding box center [258, 208] width 96 height 18
click at [295, 204] on icon at bounding box center [296, 208] width 7 height 8
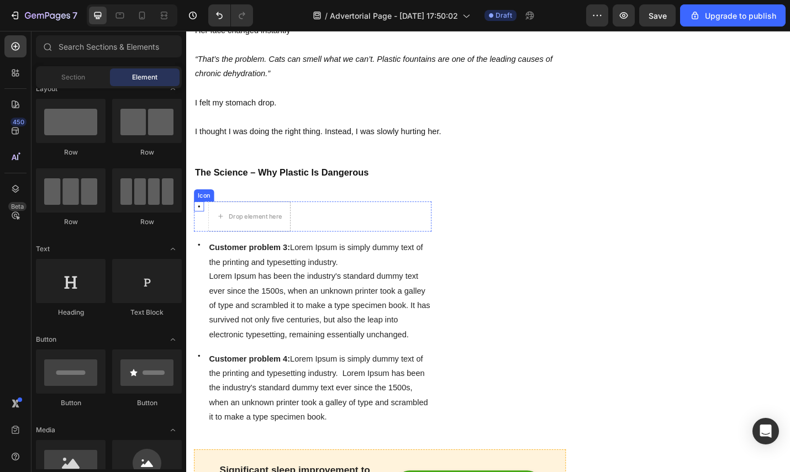
click at [198, 222] on icon at bounding box center [199, 223] width 11 height 11
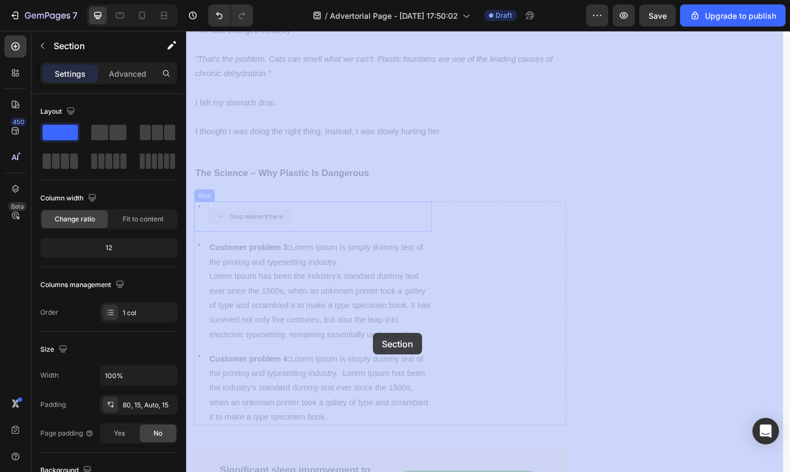
drag, startPoint x: 192, startPoint y: 207, endPoint x: 361, endPoint y: 327, distance: 207.8
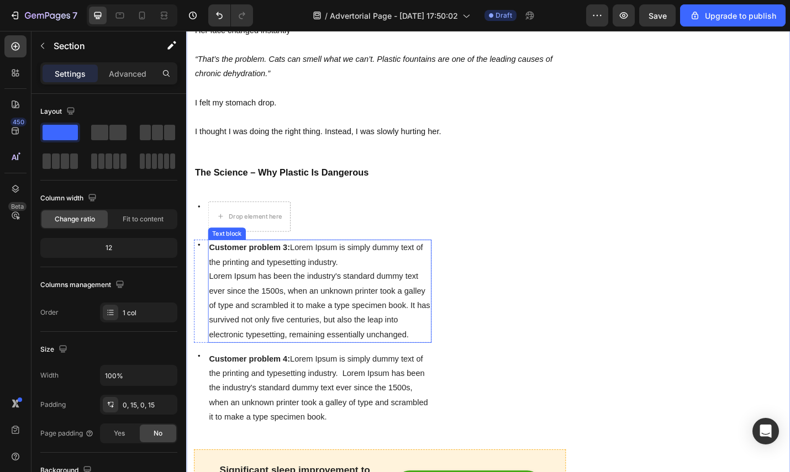
click at [244, 260] on div "Customer problem 3: Lorem Ipsum is simply dummy text of the printing and typese…" at bounding box center [332, 317] width 245 height 114
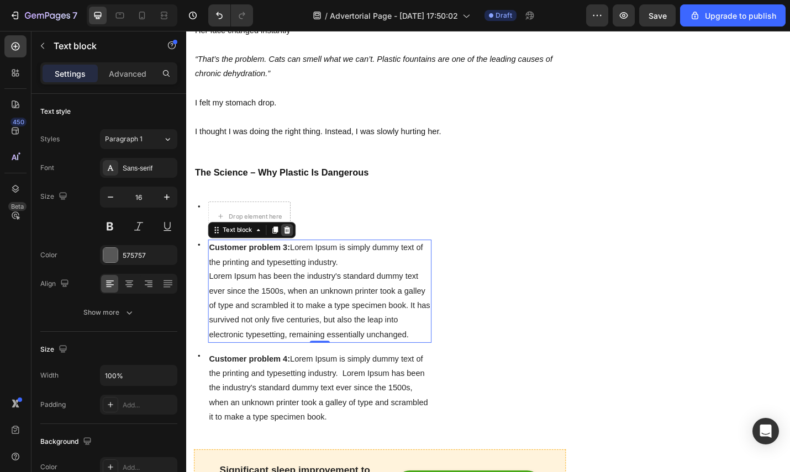
click at [302, 246] on div at bounding box center [296, 249] width 13 height 13
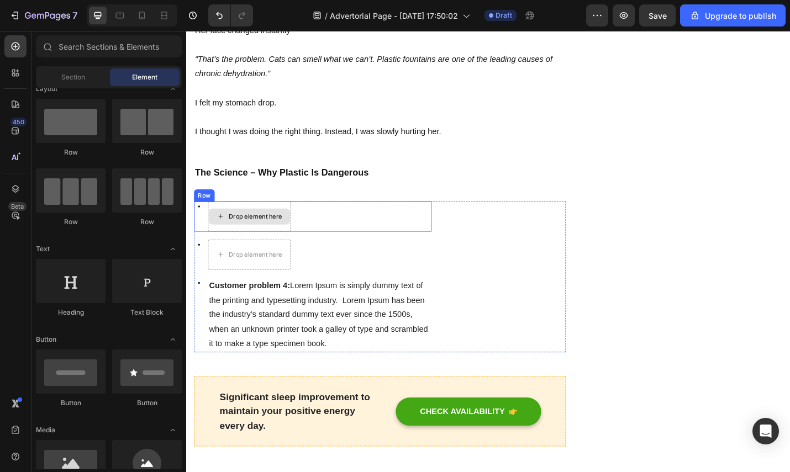
click at [264, 235] on div "Drop element here" at bounding box center [262, 234] width 59 height 9
click at [267, 218] on div "Drop element here" at bounding box center [255, 234] width 91 height 33
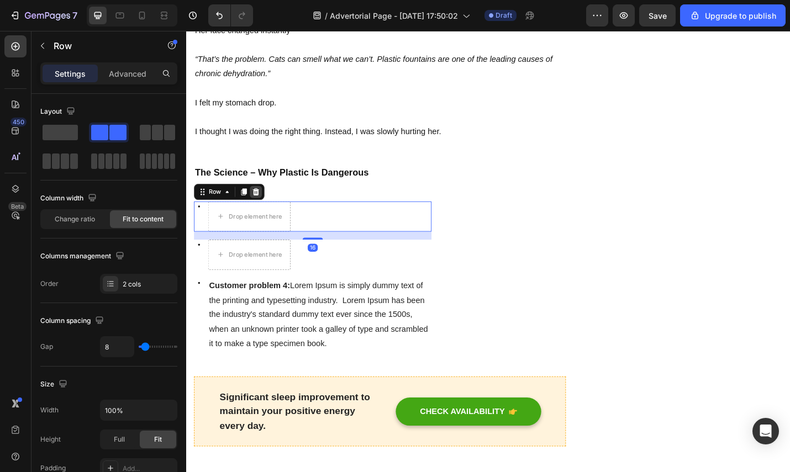
click at [260, 207] on icon at bounding box center [262, 208] width 7 height 8
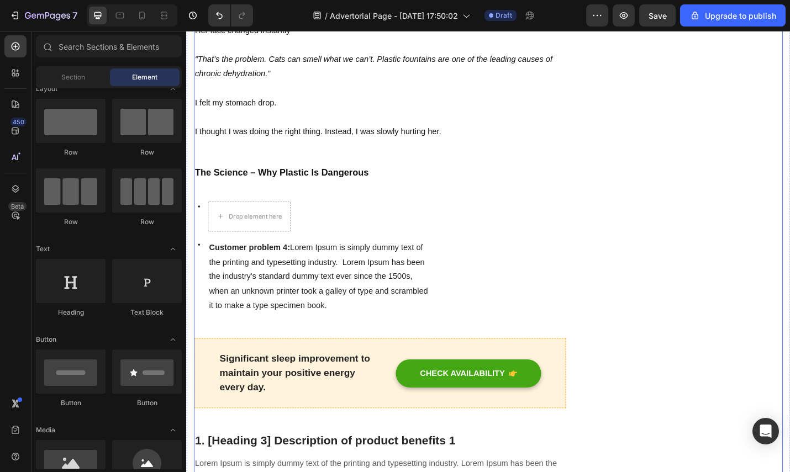
click at [281, 220] on div "Drop element here" at bounding box center [255, 234] width 91 height 33
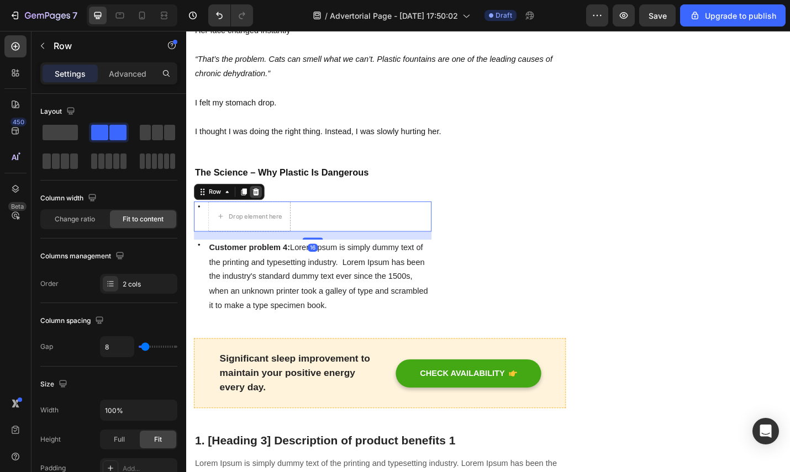
click at [265, 205] on icon at bounding box center [262, 208] width 7 height 8
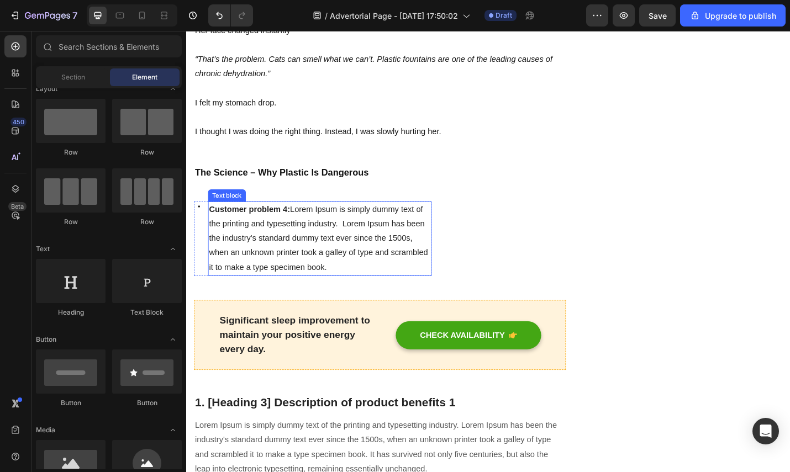
click at [304, 246] on p "Customer problem 4: Lorem Ipsum is simply dummy text of the printing and typese…" at bounding box center [332, 259] width 243 height 80
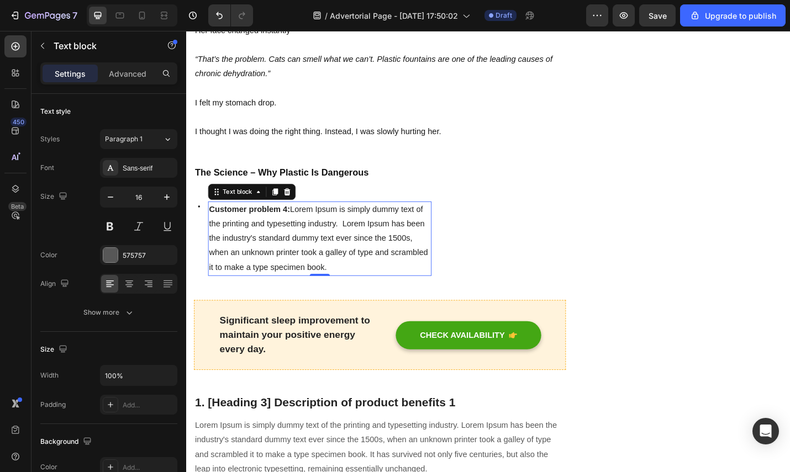
click at [300, 204] on icon at bounding box center [296, 207] width 9 height 9
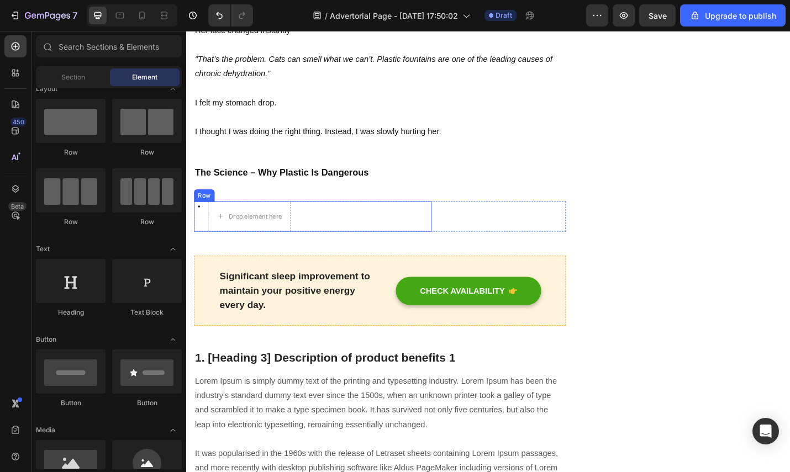
drag, startPoint x: 208, startPoint y: 223, endPoint x: 217, endPoint y: 219, distance: 10.4
click at [208, 223] on div "Icon Drop element here Row" at bounding box center [324, 234] width 261 height 33
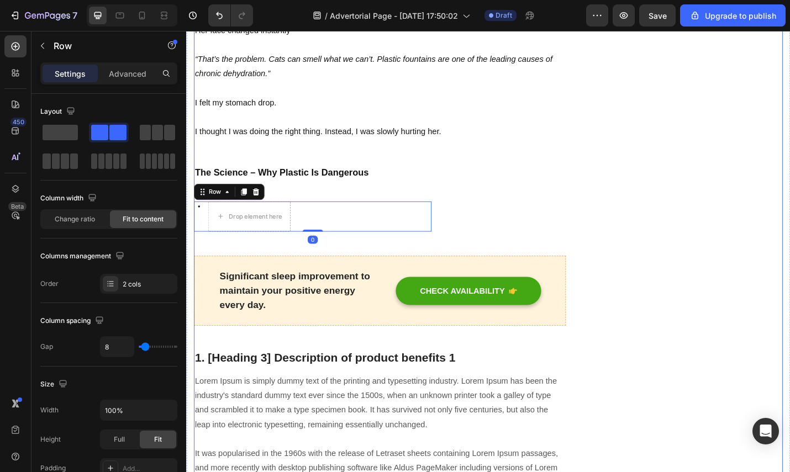
click at [264, 204] on icon at bounding box center [262, 208] width 7 height 8
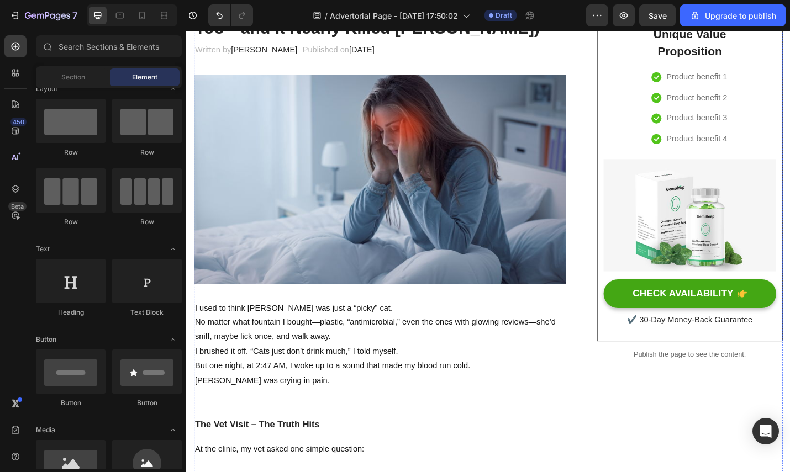
scroll to position [0, 0]
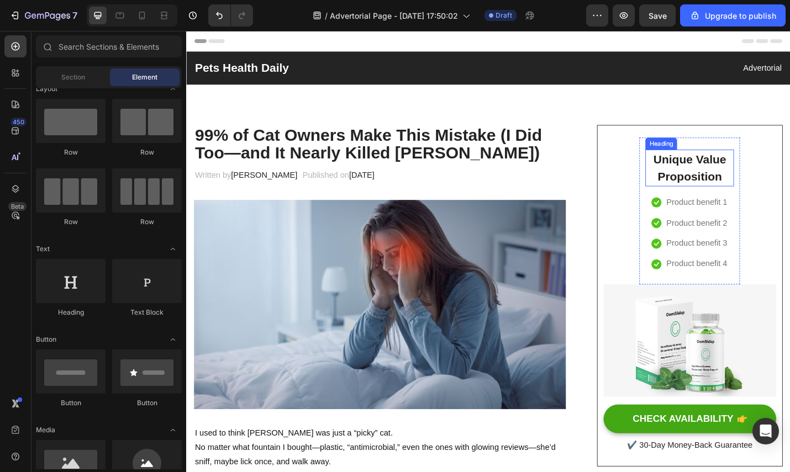
click at [692, 154] on div "Heading" at bounding box center [707, 155] width 30 height 10
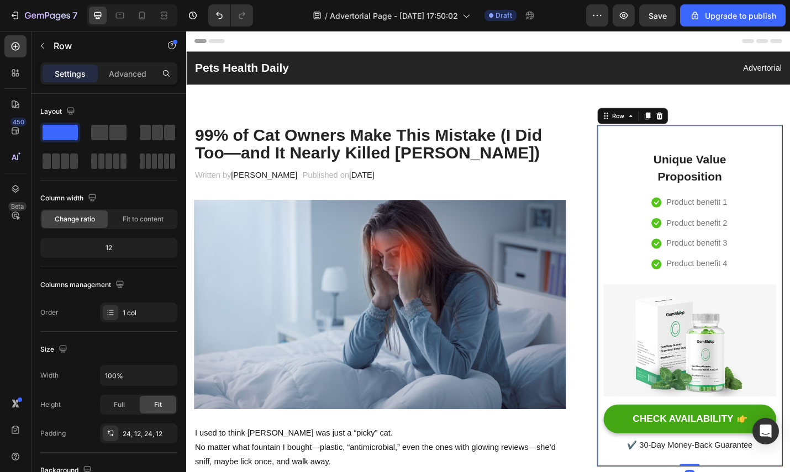
click at [645, 142] on div "Unique Value Proposition Heading Icon Product benefit 1 Text block Icon Product…" at bounding box center [739, 321] width 204 height 375
click at [138, 79] on div "Advanced" at bounding box center [127, 74] width 55 height 18
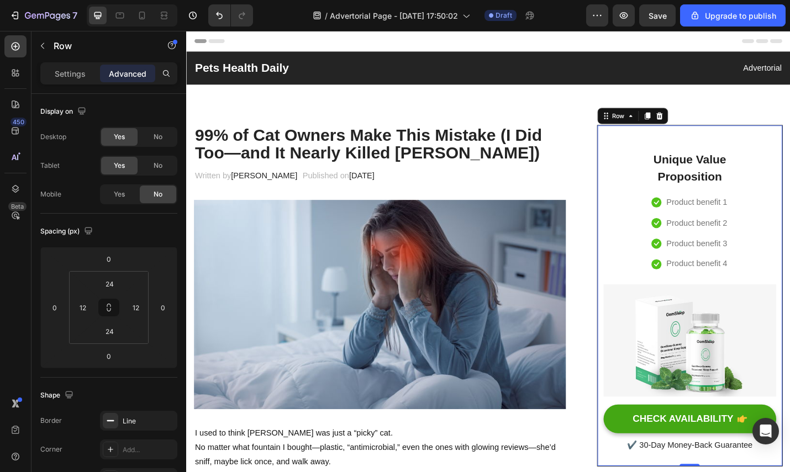
click at [660, 202] on div "Unique Value Proposition Heading Icon Product benefit 1 Text block Icon Product…" at bounding box center [738, 321] width 189 height 347
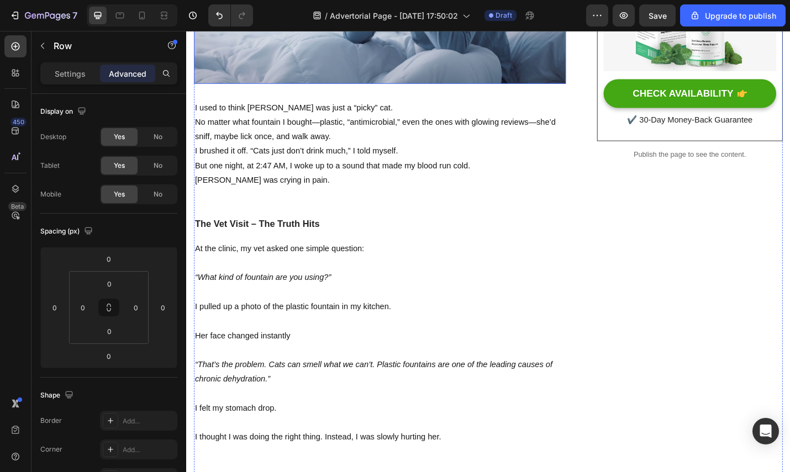
scroll to position [360, 0]
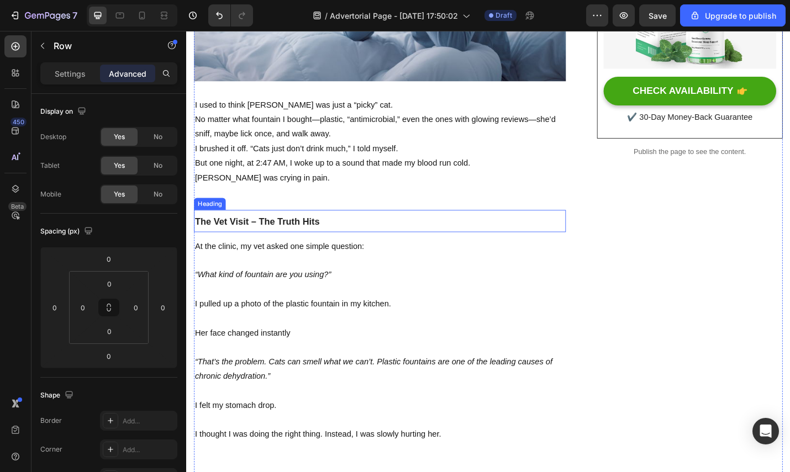
click at [348, 192] on p "But one night, at 2:47 AM, I woke up to a sound that made my blood run cold. [P…" at bounding box center [399, 184] width 406 height 32
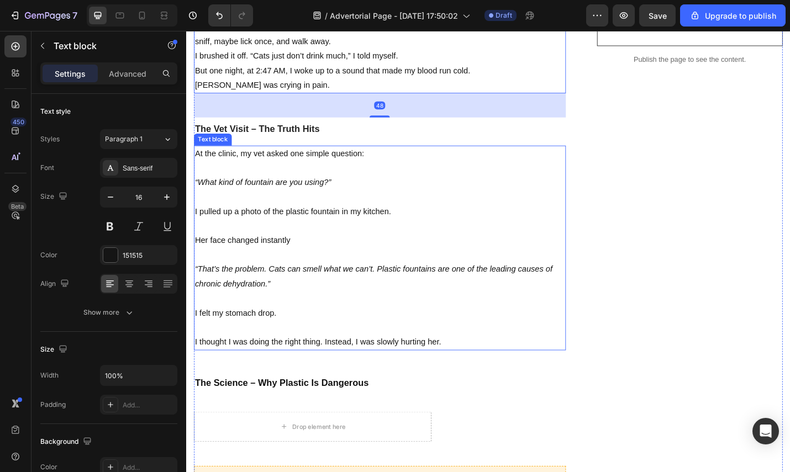
click at [411, 269] on p at bounding box center [399, 277] width 406 height 16
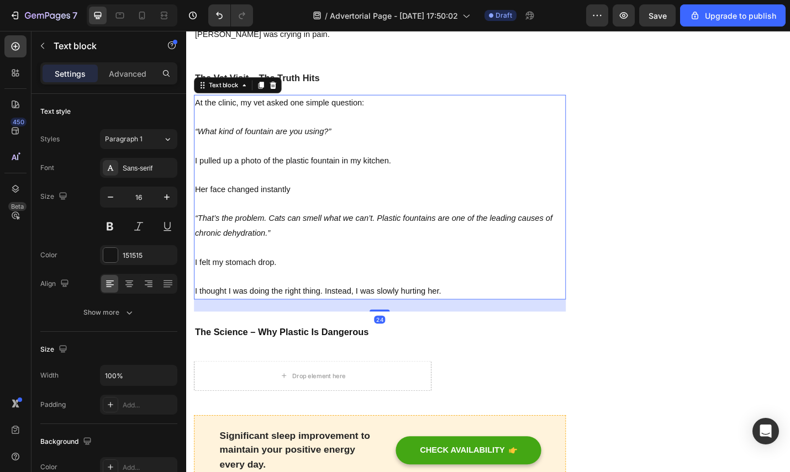
scroll to position [693, 0]
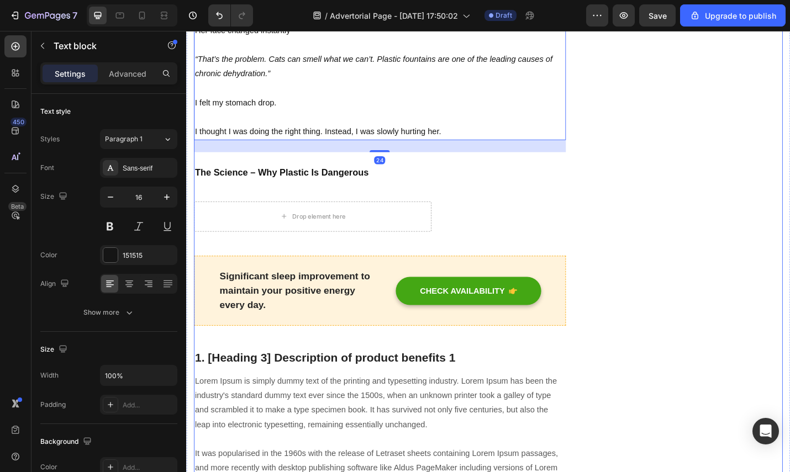
click at [369, 182] on strong "The Science – Why Plastic Is Dangerous" at bounding box center [291, 186] width 191 height 11
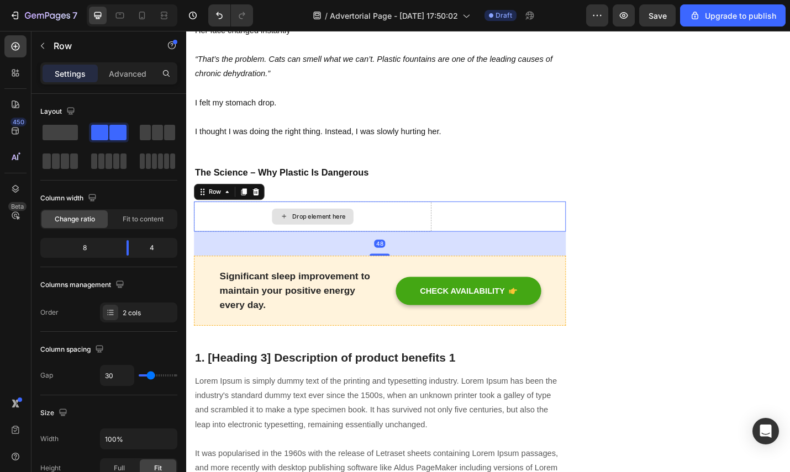
click at [412, 227] on div "Drop element here" at bounding box center [324, 234] width 261 height 33
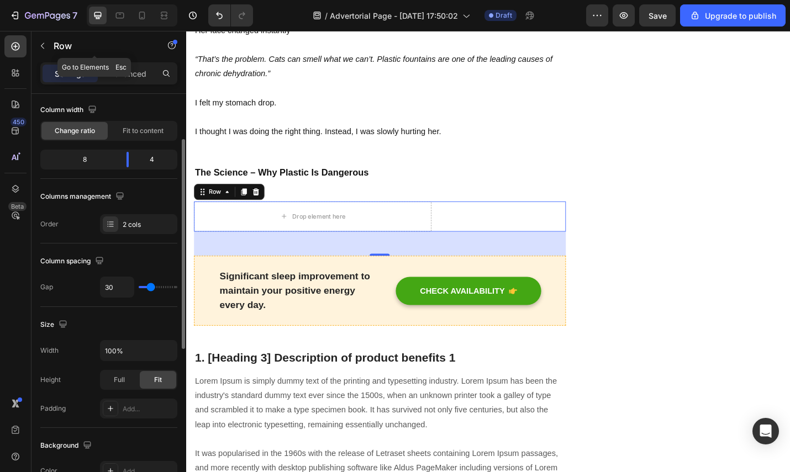
drag, startPoint x: 45, startPoint y: 45, endPoint x: 53, endPoint y: 72, distance: 28.1
click at [45, 45] on icon "button" at bounding box center [42, 45] width 9 height 9
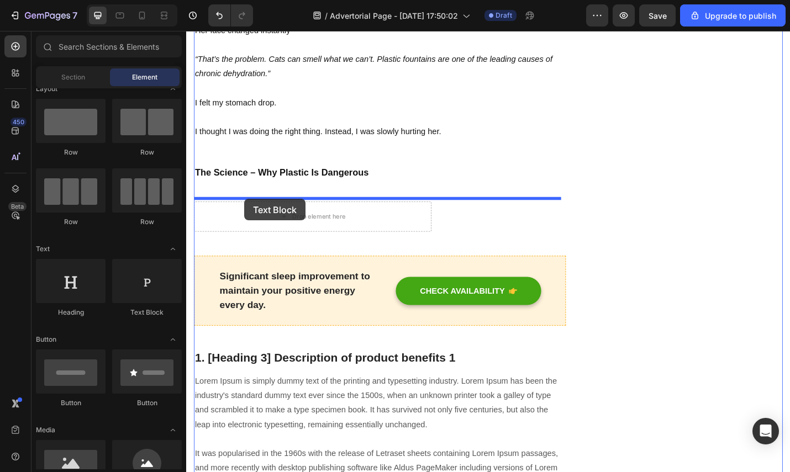
drag, startPoint x: 331, startPoint y: 330, endPoint x: 255, endPoint y: 208, distance: 143.9
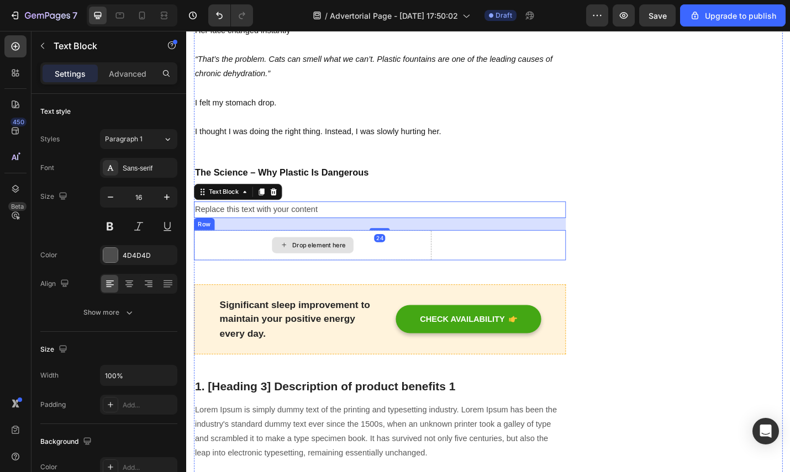
click at [318, 262] on div "Drop element here" at bounding box center [331, 266] width 59 height 9
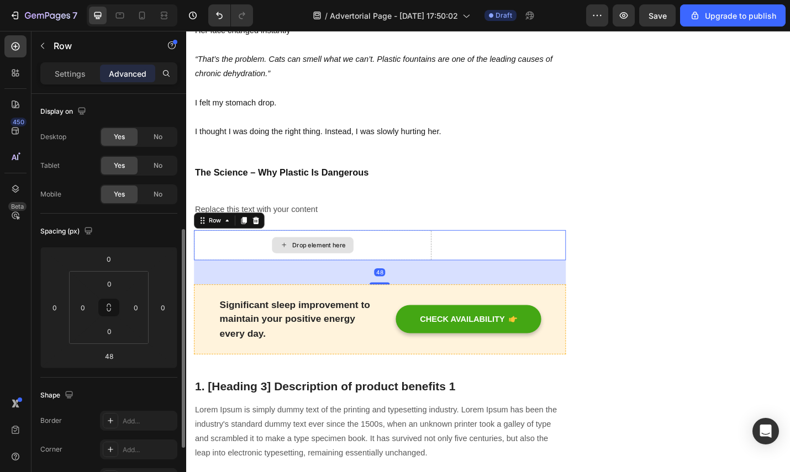
click at [288, 250] on div "Drop element here" at bounding box center [324, 266] width 261 height 33
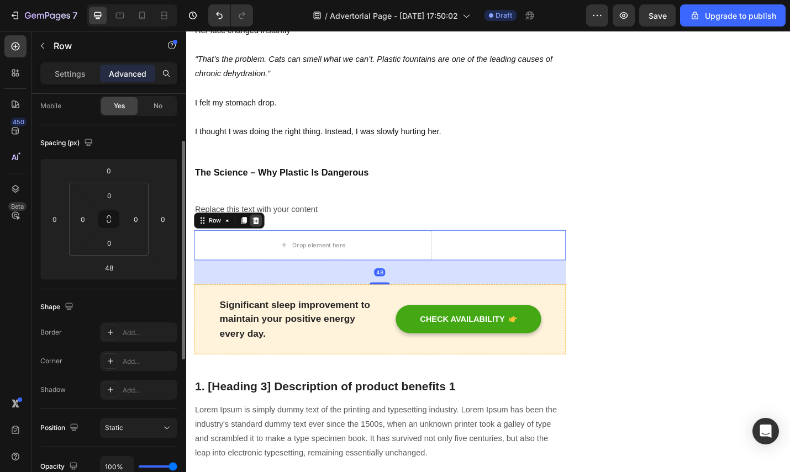
click at [263, 235] on icon at bounding box center [262, 239] width 7 height 8
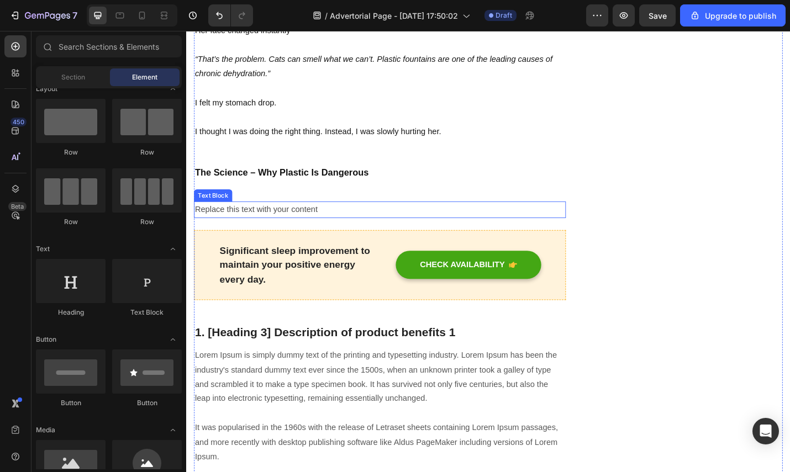
click at [268, 221] on div "Replace this text with your content" at bounding box center [398, 227] width 408 height 18
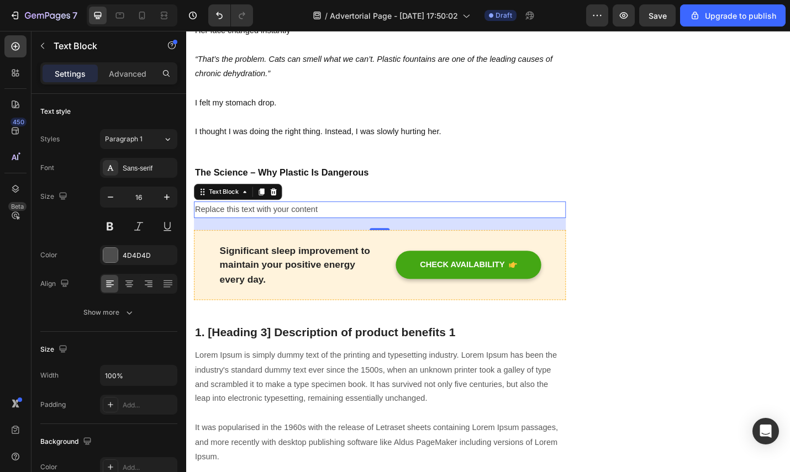
click at [348, 224] on div "Replace this text with your content" at bounding box center [398, 227] width 408 height 18
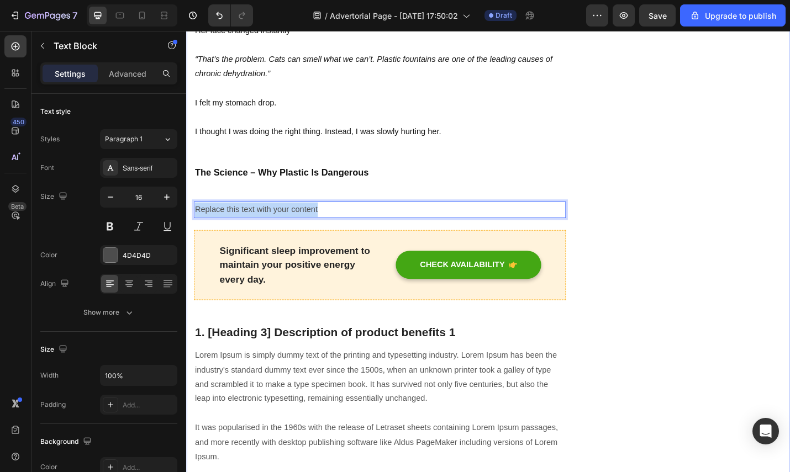
drag, startPoint x: 302, startPoint y: 221, endPoint x: 189, endPoint y: 219, distance: 112.7
click at [545, 221] on p "Here’s what most cat parents don’t know:" at bounding box center [399, 227] width 406 height 16
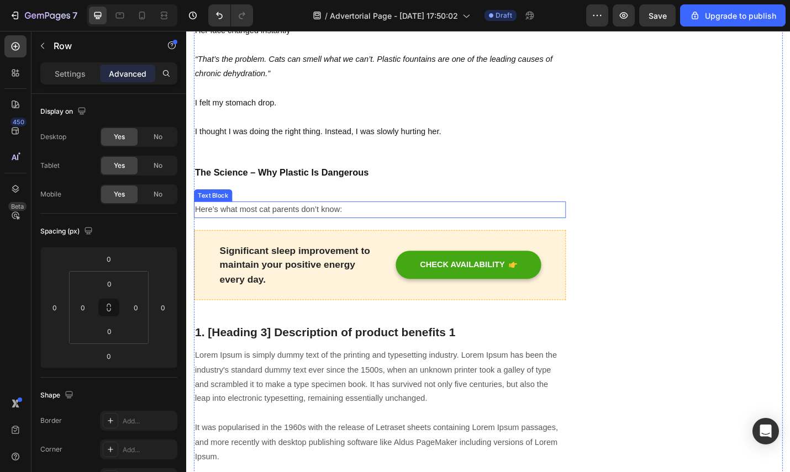
click at [546, 219] on p "Here’s what most cat parents don’t know:" at bounding box center [399, 227] width 406 height 16
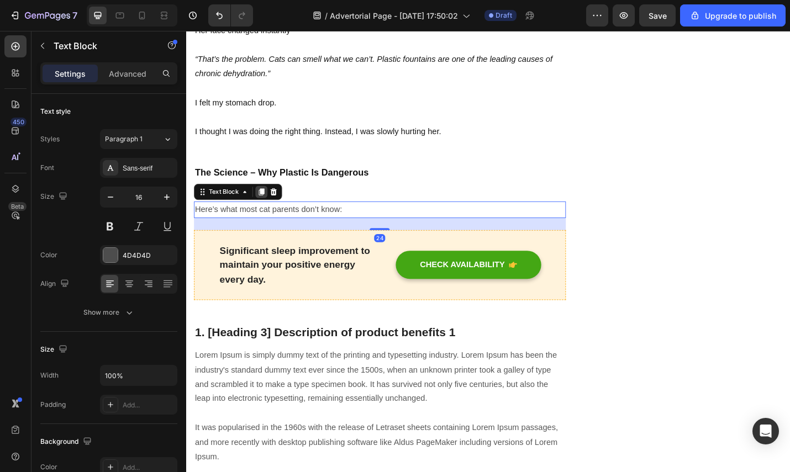
click at [267, 204] on icon at bounding box center [269, 208] width 6 height 8
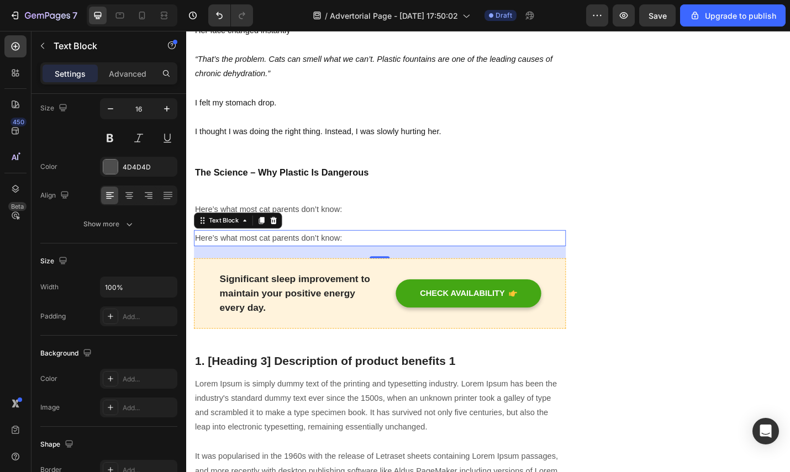
drag, startPoint x: 392, startPoint y: 258, endPoint x: 369, endPoint y: 253, distance: 23.2
click at [392, 258] on p "Here’s what most cat parents don’t know:" at bounding box center [399, 259] width 406 height 16
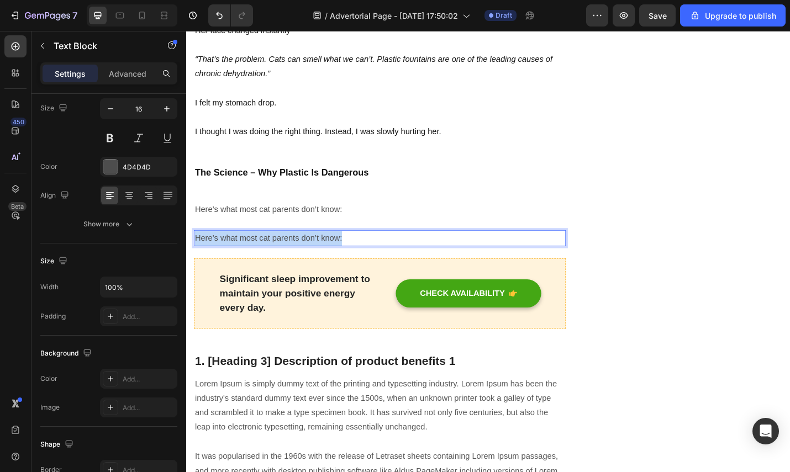
drag, startPoint x: 369, startPoint y: 253, endPoint x: 192, endPoint y: 260, distance: 177.4
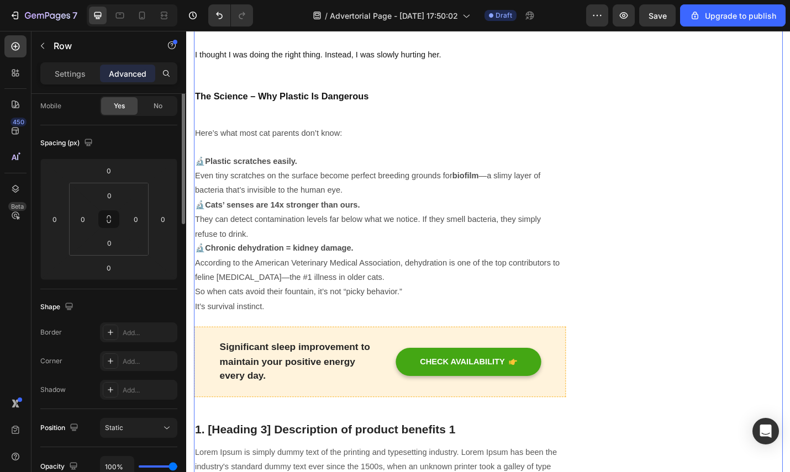
scroll to position [0, 0]
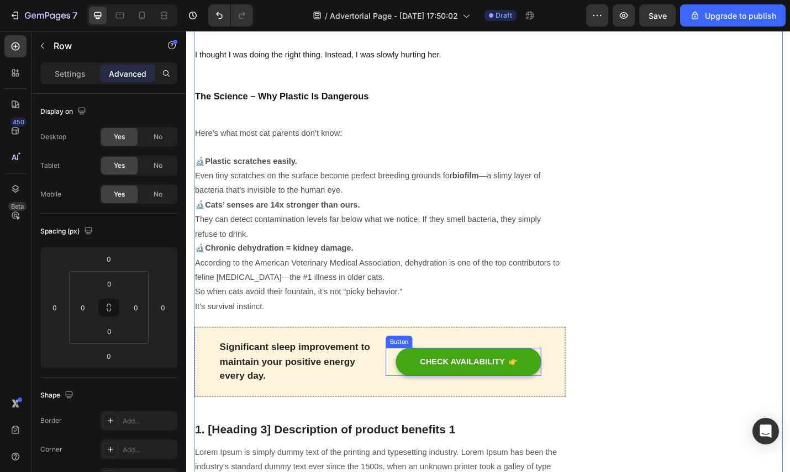
click at [450, 374] on div "CHECK AVAILABILITY Button" at bounding box center [490, 394] width 170 height 50
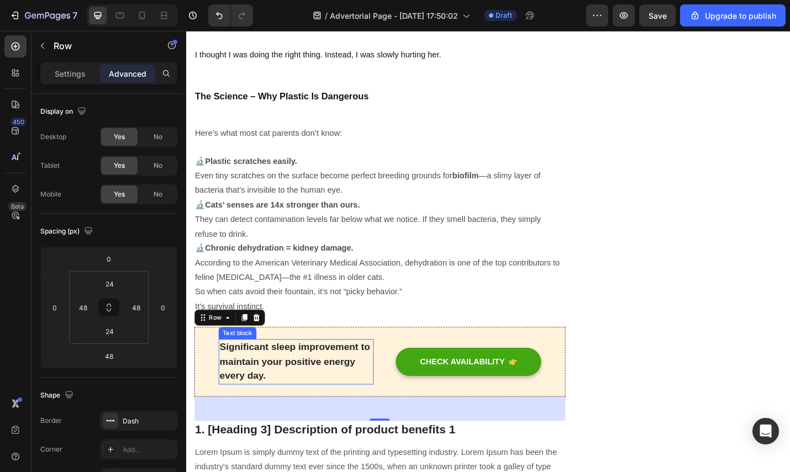
click at [381, 384] on p "Significant sleep improvement to maintain your positive energy every day." at bounding box center [307, 394] width 168 height 47
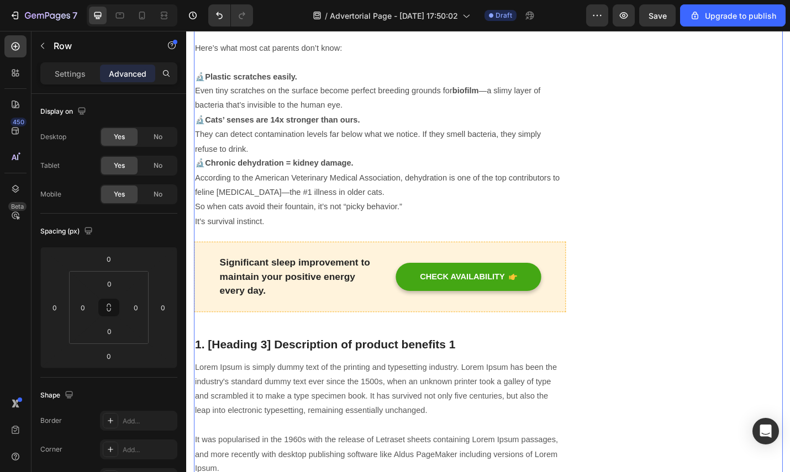
scroll to position [871, 0]
click at [405, 371] on p "1. [Heading 3] Description of product benefits 1" at bounding box center [399, 374] width 406 height 17
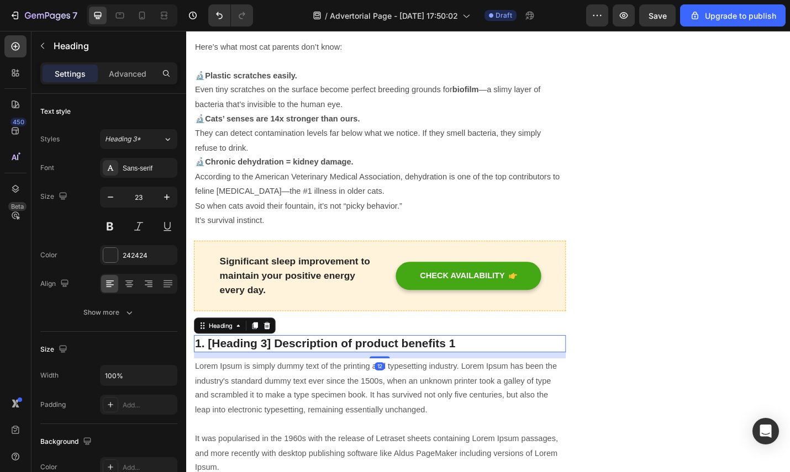
drag, startPoint x: 467, startPoint y: 369, endPoint x: 483, endPoint y: 370, distance: 16.1
click at [469, 369] on p "1. [Heading 3] Description of product benefits 1" at bounding box center [399, 374] width 406 height 17
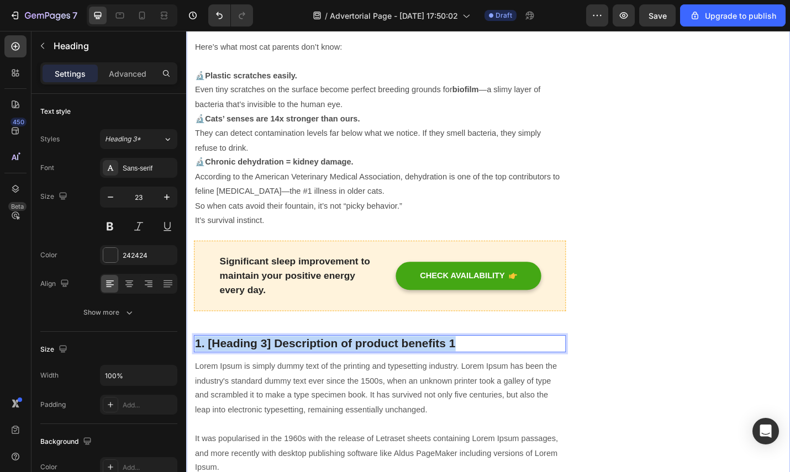
drag, startPoint x: 485, startPoint y: 371, endPoint x: 186, endPoint y: 369, distance: 299.9
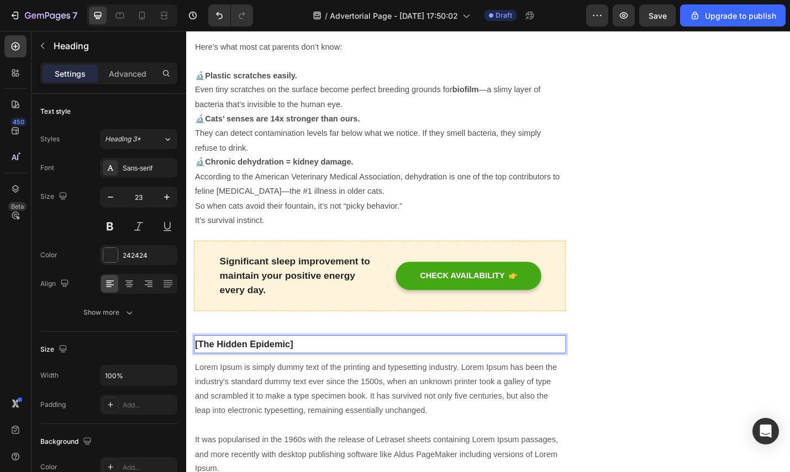
click at [318, 370] on p "[The Hidden Epidemic]" at bounding box center [399, 375] width 406 height 18
click at [202, 373] on strong "[The Hidden Epidemic" at bounding box center [248, 374] width 104 height 11
click at [200, 372] on strong "[The Hidden Epidemic" at bounding box center [248, 374] width 104 height 11
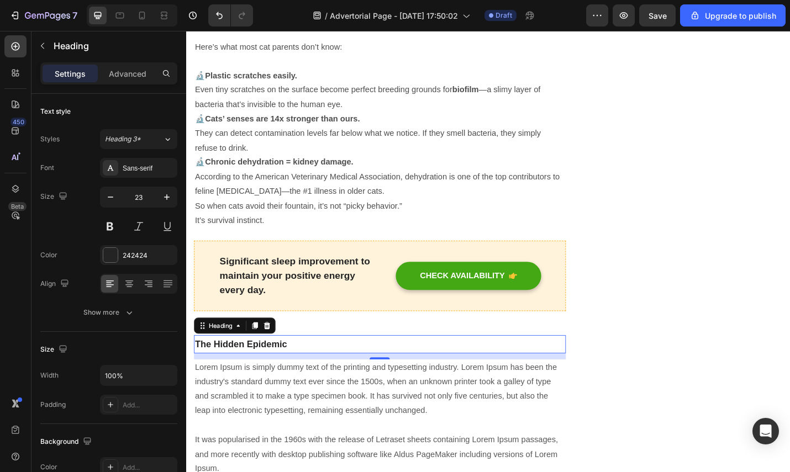
click at [329, 404] on p "Lorem Ipsum is simply dummy text of the printing and typesetting industry. Lore…" at bounding box center [399, 456] width 406 height 127
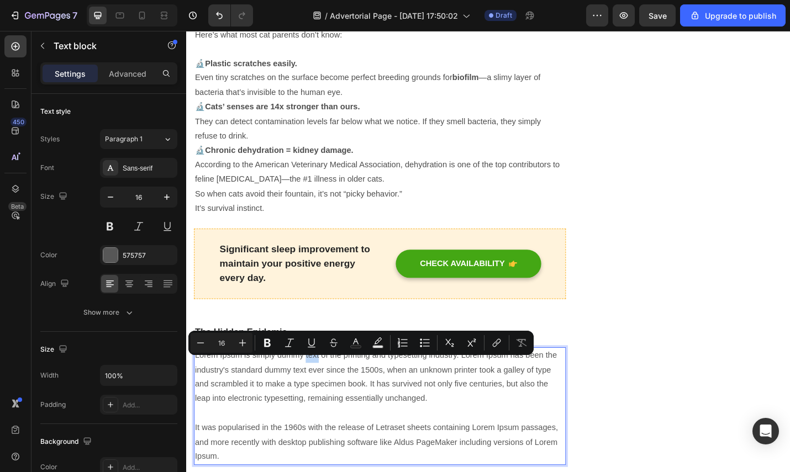
scroll to position [966, 0]
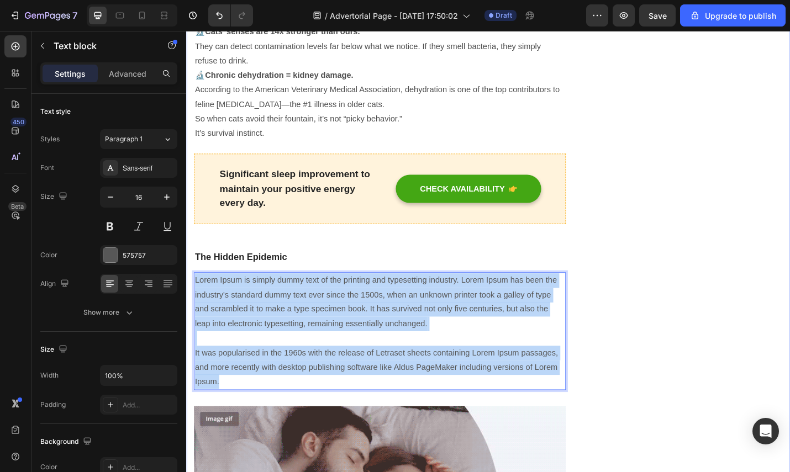
drag, startPoint x: 242, startPoint y: 411, endPoint x: 189, endPoint y: 299, distance: 124.5
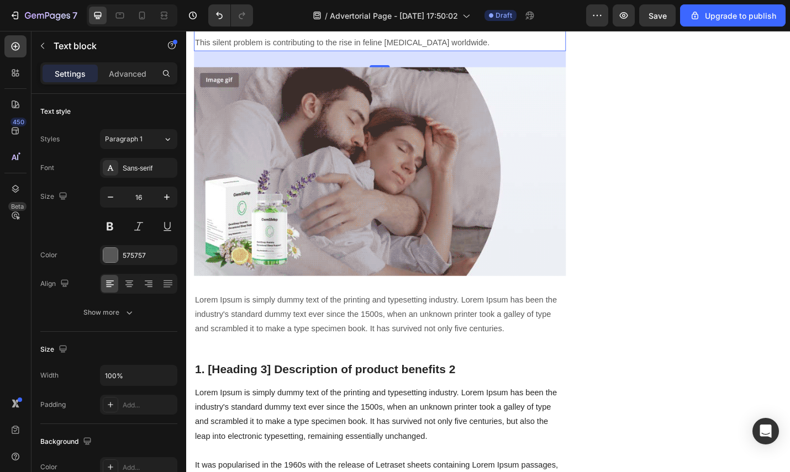
scroll to position [1337, 0]
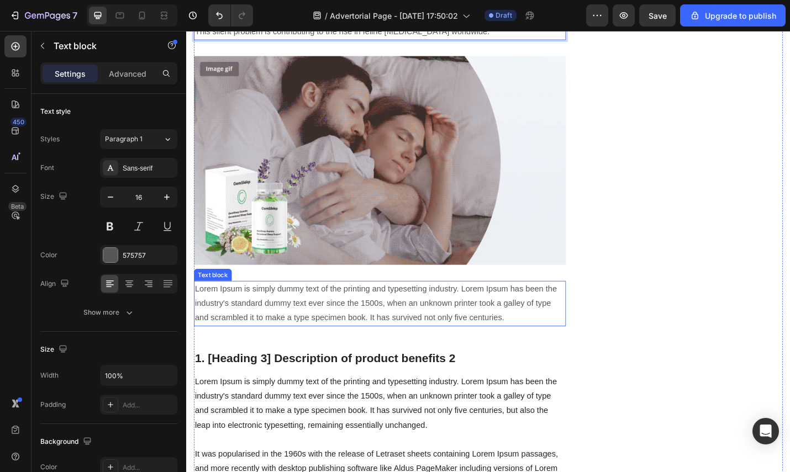
click at [371, 314] on p "Lorem Ipsum is simply dummy text of the printing and typesetting industry. Lore…" at bounding box center [399, 330] width 406 height 47
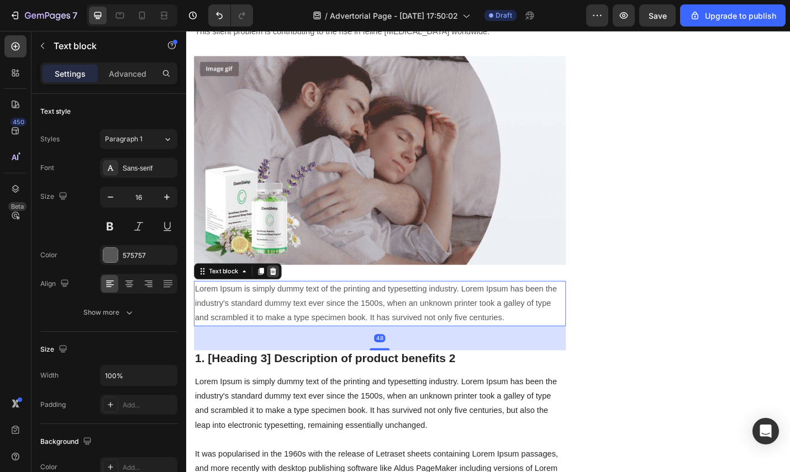
click at [282, 291] on icon at bounding box center [281, 295] width 7 height 8
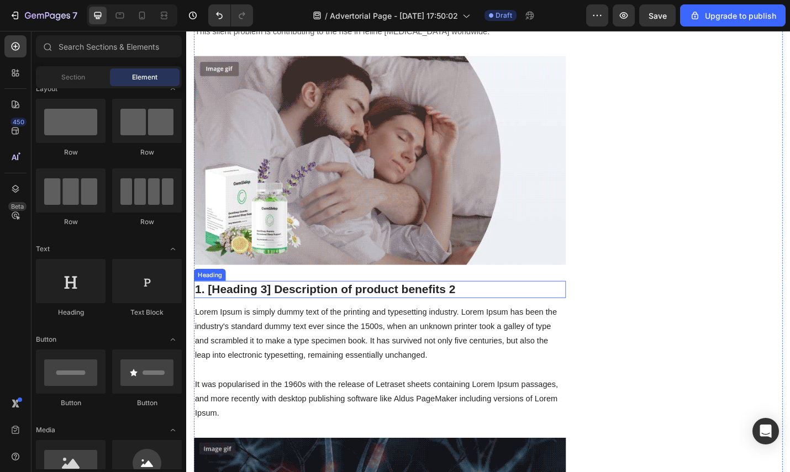
click at [425, 310] on p "1. [Heading 3] Description of product benefits 2" at bounding box center [399, 315] width 406 height 17
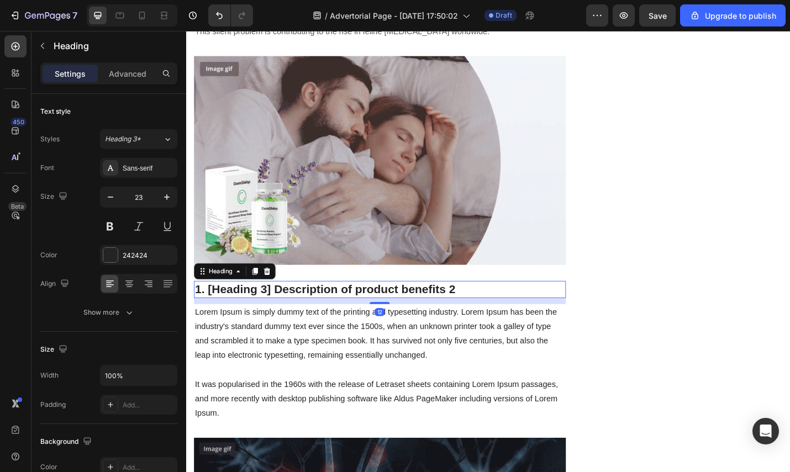
drag, startPoint x: 448, startPoint y: 308, endPoint x: 468, endPoint y: 308, distance: 20.4
click at [449, 308] on p "1. [Heading 3] Description of product benefits 2" at bounding box center [399, 315] width 406 height 17
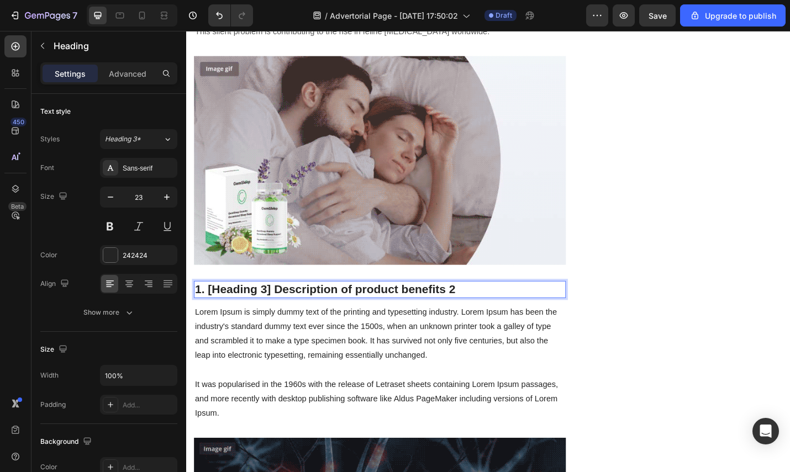
click at [496, 310] on p "1. [Heading 3] Description of product benefits 2" at bounding box center [399, 315] width 406 height 17
drag, startPoint x: 497, startPoint y: 306, endPoint x: 199, endPoint y: 310, distance: 298.3
click at [199, 310] on p "1. [Heading 3] Description of product benefits 2" at bounding box center [399, 315] width 406 height 17
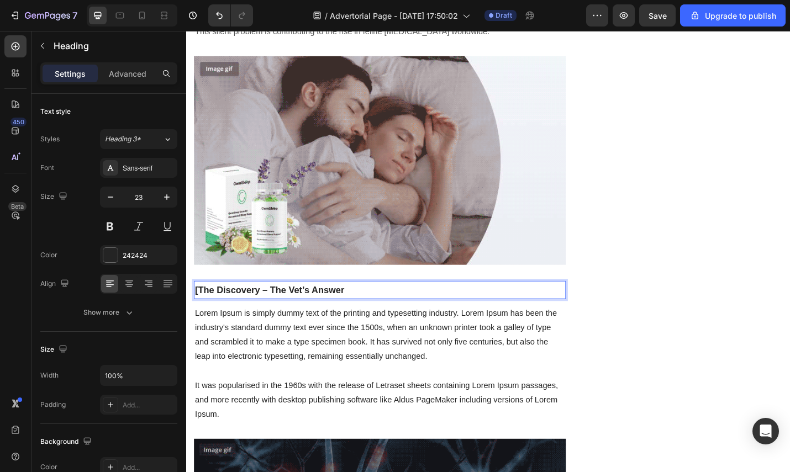
click at [198, 310] on strong "[The Discovery – The Vet’s Answer" at bounding box center [278, 315] width 164 height 11
click at [781, 276] on div "Unique Value Proposition Heading Icon Product benefit 1 Text block Icon Product…" at bounding box center [739, 470] width 204 height 3346
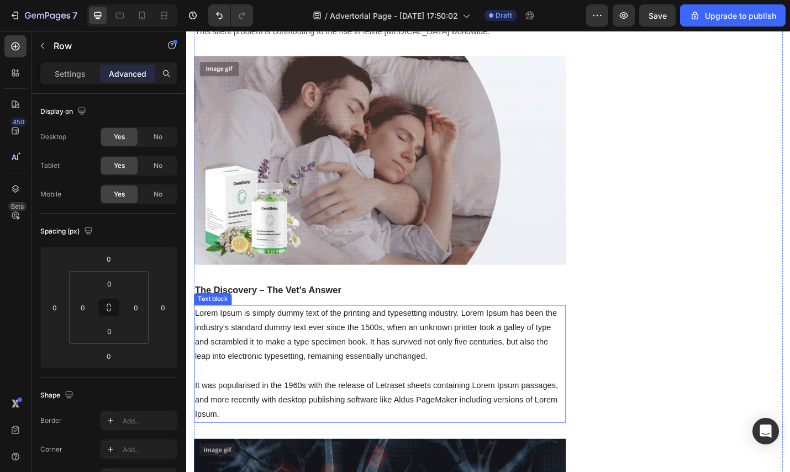
click at [387, 390] on p "Lorem Ipsum is simply dummy text of the printing and typesetting industry. Lore…" at bounding box center [399, 396] width 406 height 127
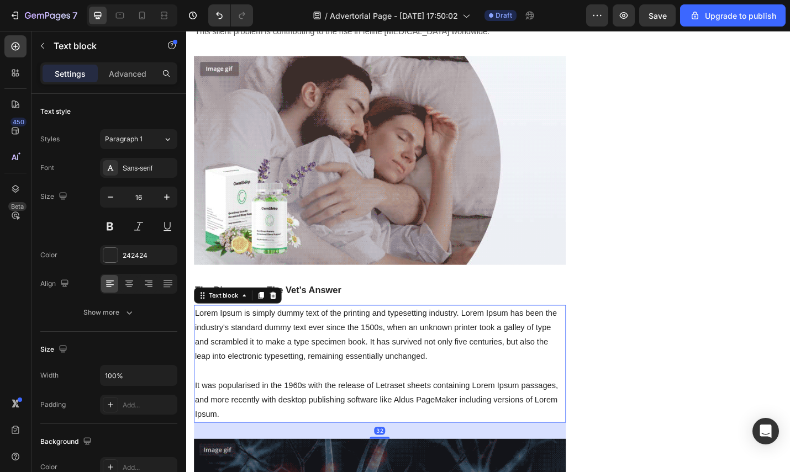
click at [252, 441] on p "Lorem Ipsum is simply dummy text of the printing and typesetting industry. Lore…" at bounding box center [399, 396] width 406 height 127
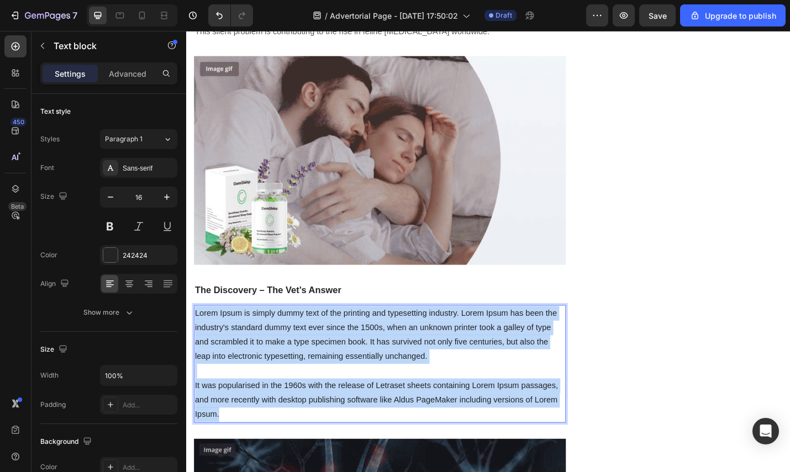
drag, startPoint x: 224, startPoint y: 437, endPoint x: 178, endPoint y: 332, distance: 115.2
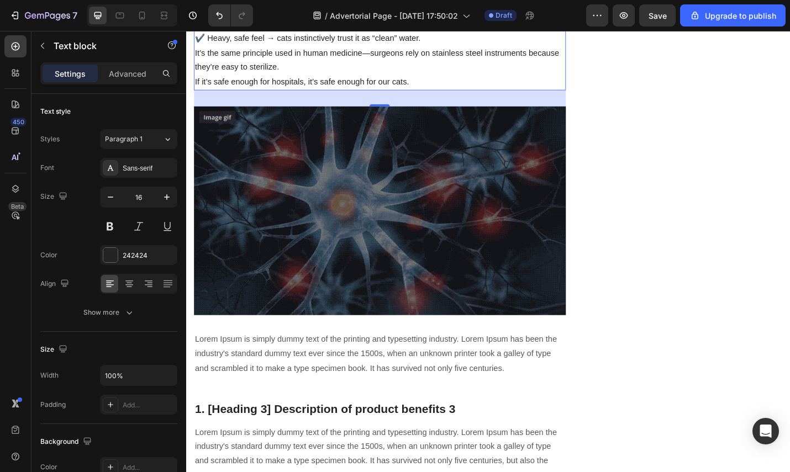
scroll to position [1868, 0]
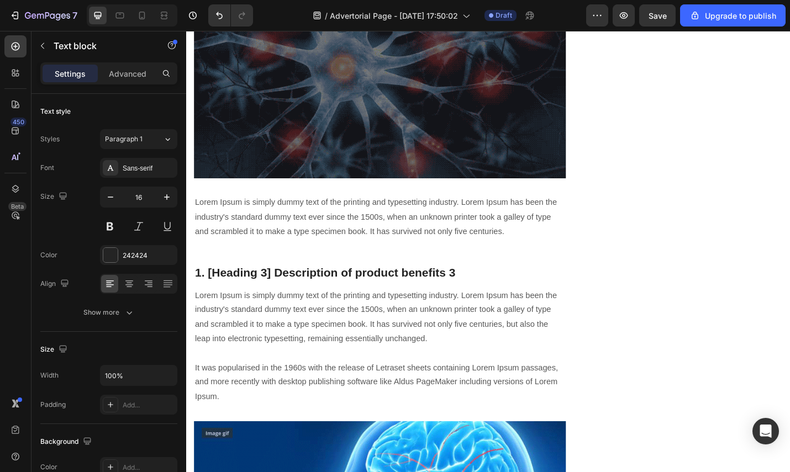
click at [303, 224] on p "Lorem Ipsum is simply dummy text of the printing and typesetting industry. Lore…" at bounding box center [399, 235] width 406 height 47
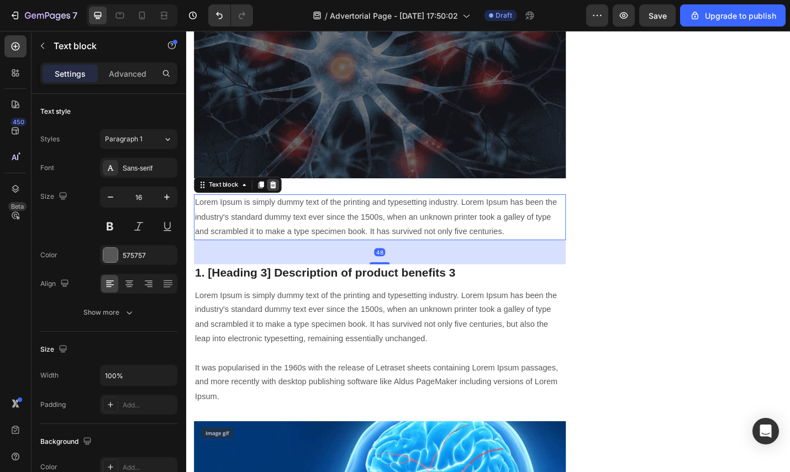
click at [284, 196] on icon at bounding box center [281, 200] width 9 height 9
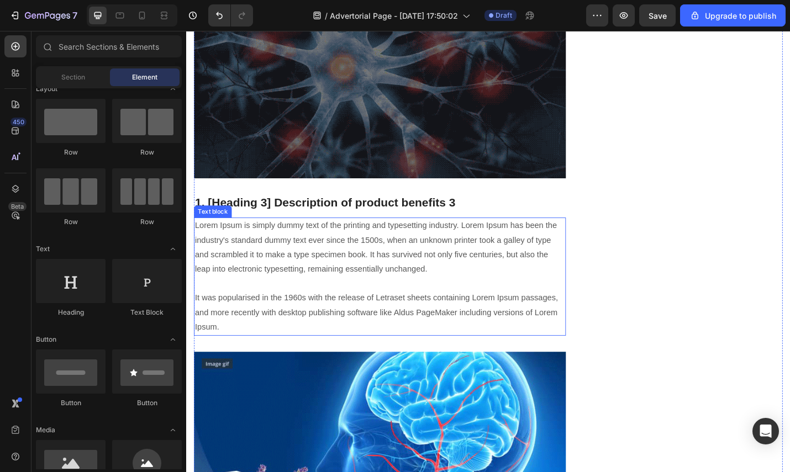
click at [335, 210] on h2 "1. [Heading 3] Description of product benefits 3" at bounding box center [398, 219] width 408 height 19
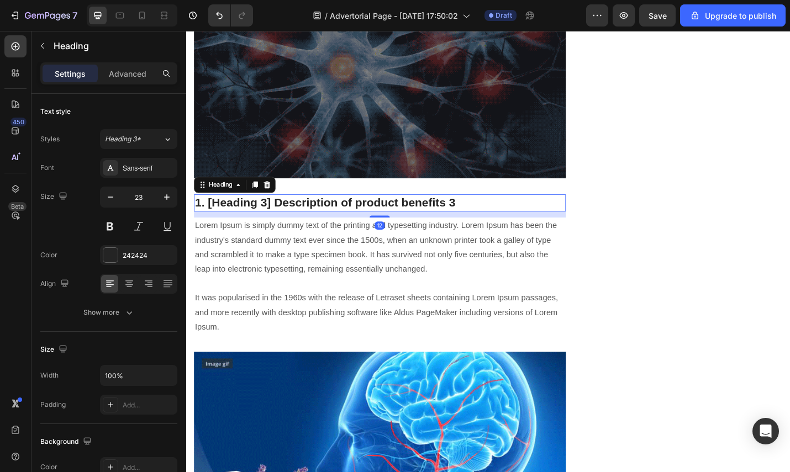
click at [364, 212] on p "1. [Heading 3] Description of product benefits 3" at bounding box center [399, 220] width 406 height 17
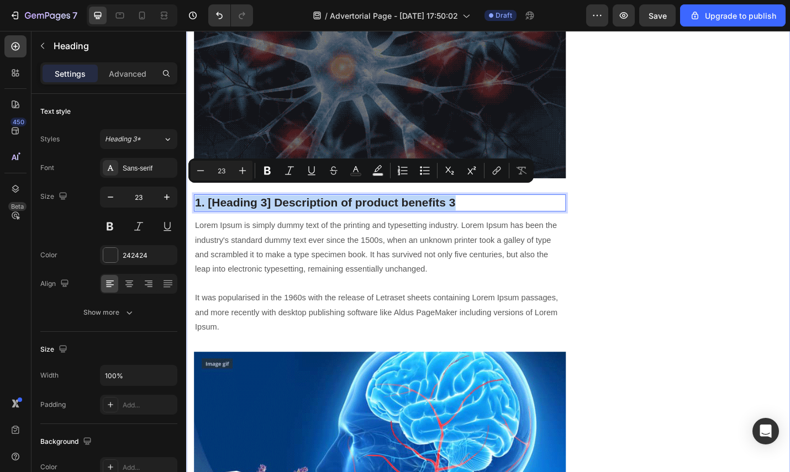
drag, startPoint x: 510, startPoint y: 209, endPoint x: 267, endPoint y: 216, distance: 243.7
click at [193, 205] on div "99% of Cat Owners Make This Mistake (I Did Too—and It Nearly Killed Luna) Headi…" at bounding box center [517, 1] width 663 height 3559
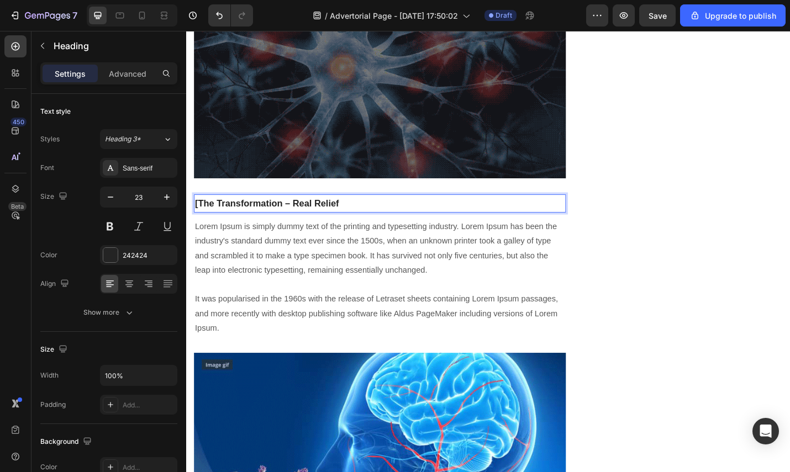
click at [205, 215] on strong "[The Transformation – Real Relief" at bounding box center [275, 220] width 158 height 11
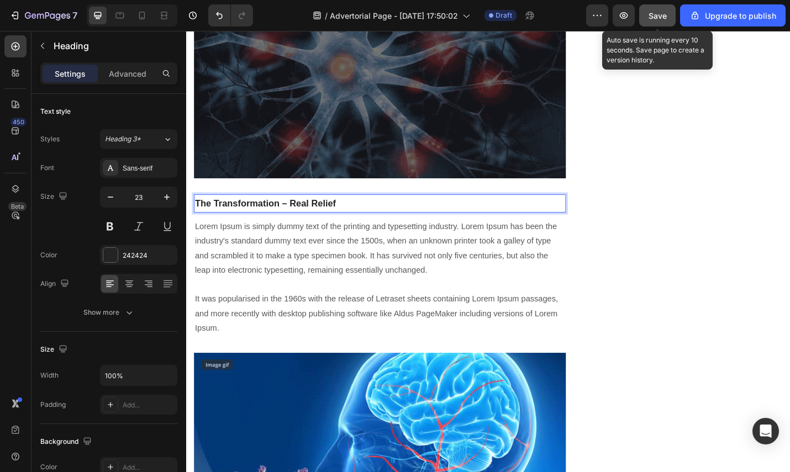
click at [672, 19] on button "Save" at bounding box center [657, 15] width 36 height 22
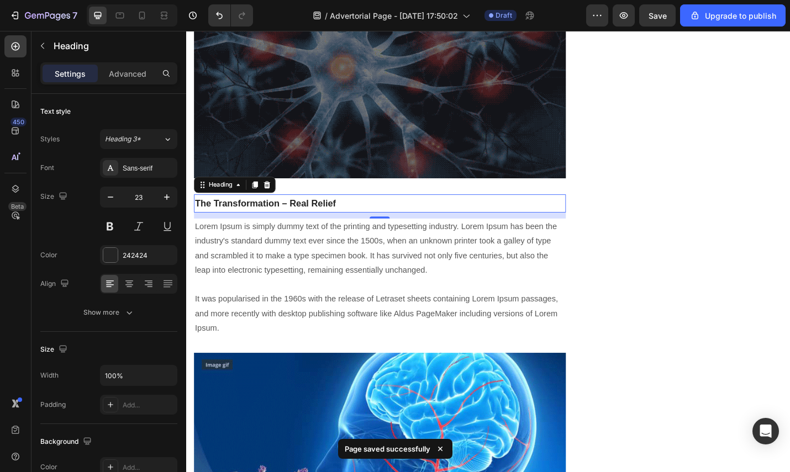
click at [341, 297] on p "Lorem Ipsum is simply dummy text of the printing and typesetting industry. Lore…" at bounding box center [399, 301] width 406 height 127
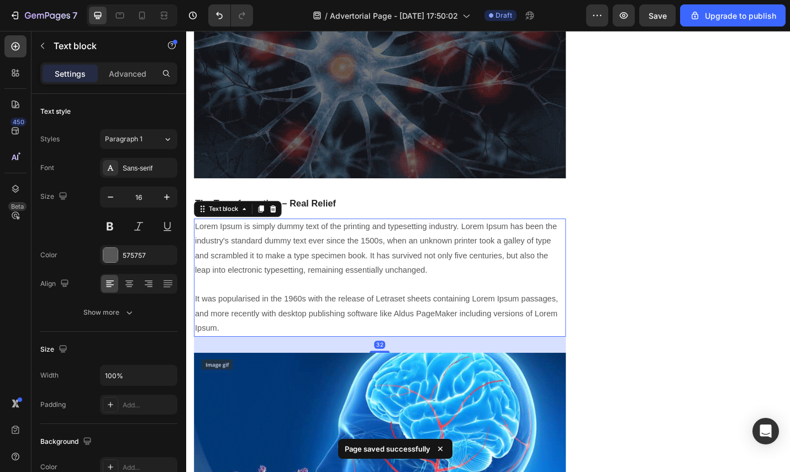
click at [341, 295] on p "Lorem Ipsum is simply dummy text of the printing and typesetting industry. Lore…" at bounding box center [399, 301] width 406 height 127
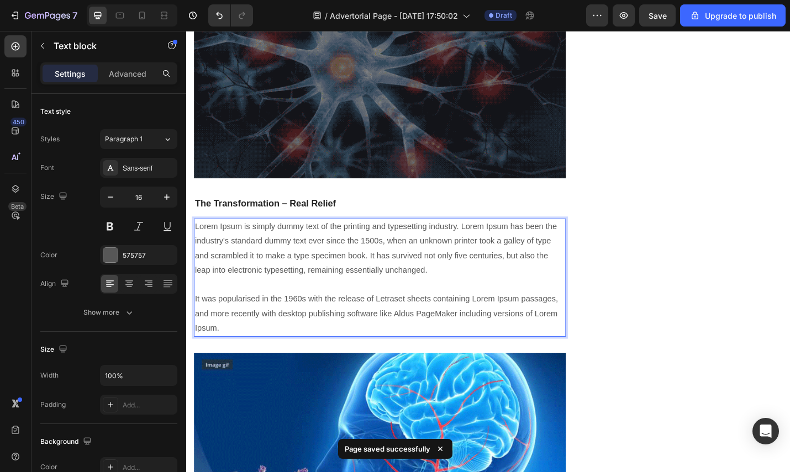
click at [402, 329] on p "Lorem Ipsum is simply dummy text of the printing and typesetting industry. Lore…" at bounding box center [399, 301] width 406 height 127
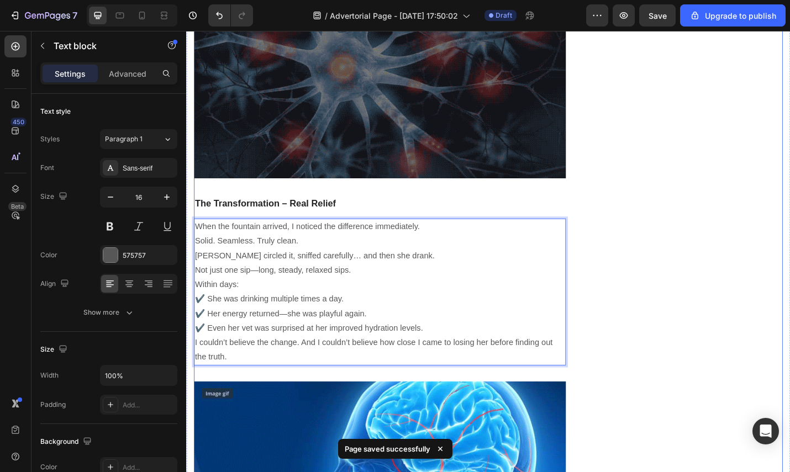
click at [772, 260] on div "Unique Value Proposition Heading Icon Product benefit 1 Text block Icon Product…" at bounding box center [739, 39] width 204 height 3547
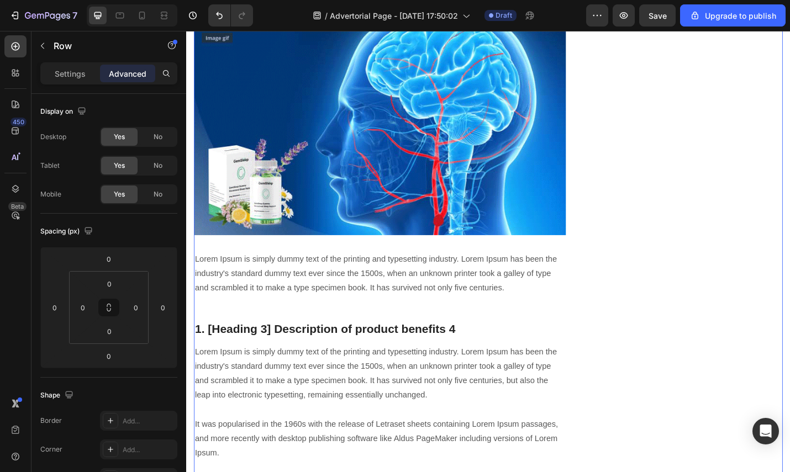
scroll to position [2284, 0]
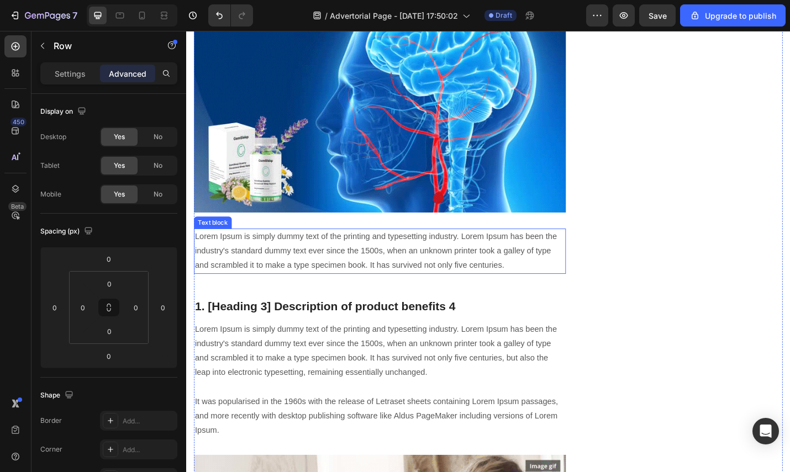
click at [310, 268] on p "Lorem Ipsum is simply dummy text of the printing and typesetting industry. Lore…" at bounding box center [399, 272] width 406 height 47
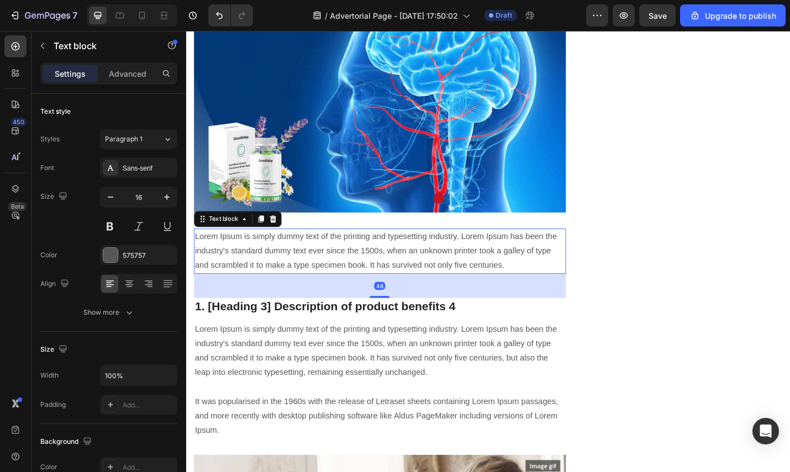
drag, startPoint x: 282, startPoint y: 225, endPoint x: 288, endPoint y: 234, distance: 10.6
click at [284, 233] on icon at bounding box center [281, 237] width 9 height 9
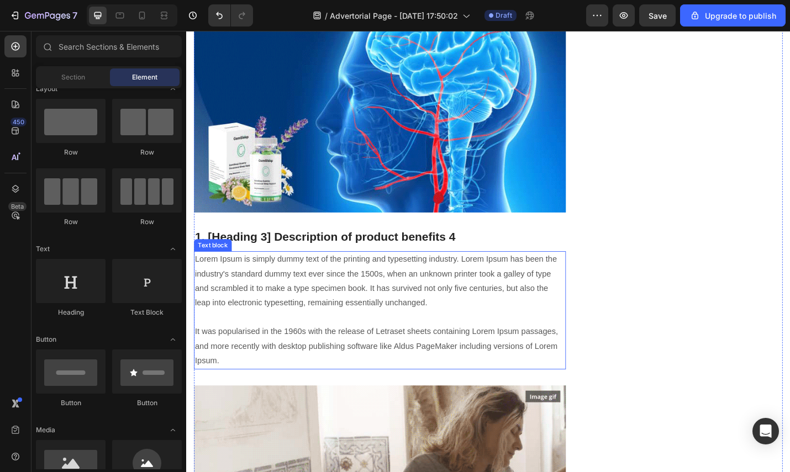
click at [317, 252] on h2 "1. [Heading 3] Description of product benefits 4" at bounding box center [398, 257] width 408 height 19
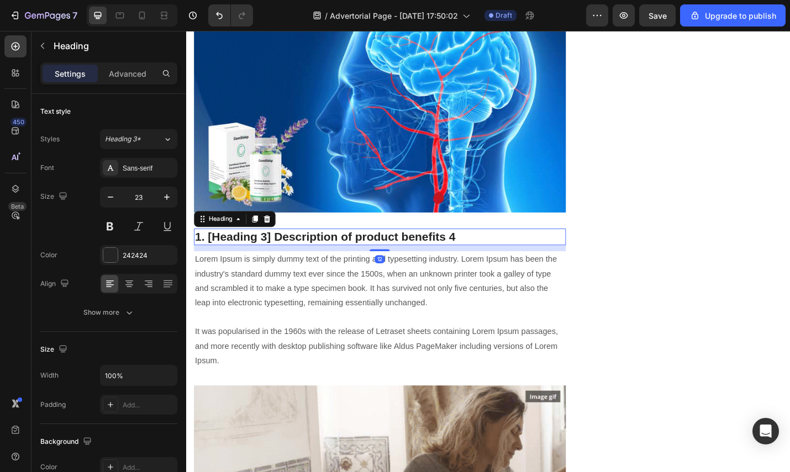
click at [322, 249] on p "1. [Heading 3] Description of product benefits 4" at bounding box center [399, 257] width 406 height 17
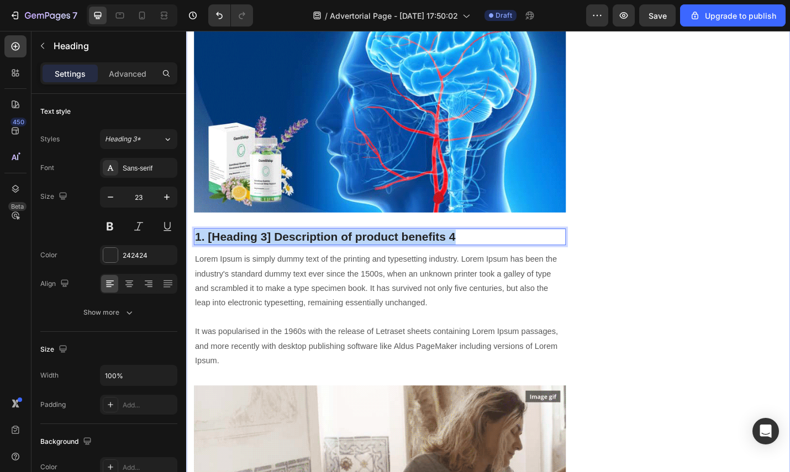
drag, startPoint x: 494, startPoint y: 240, endPoint x: 204, endPoint y: 240, distance: 290.5
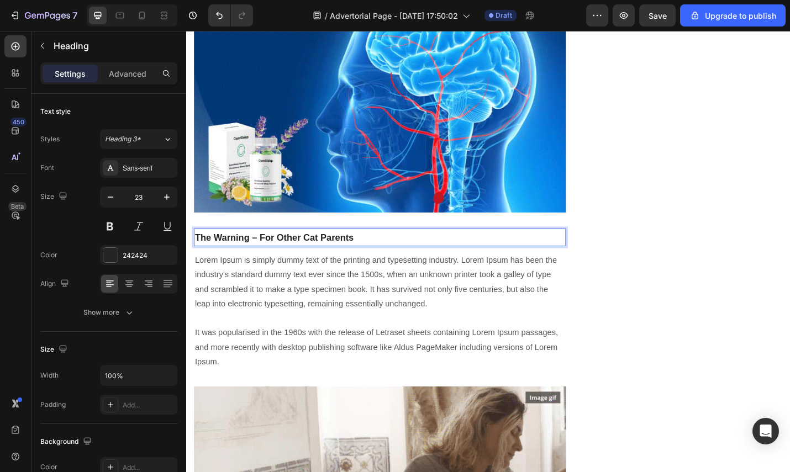
click at [214, 252] on strong "The Warning – For Other Cat Parents" at bounding box center [283, 257] width 174 height 11
click at [352, 275] on p "Lorem Ipsum is simply dummy text of the printing and typesetting industry. Lore…" at bounding box center [399, 338] width 406 height 127
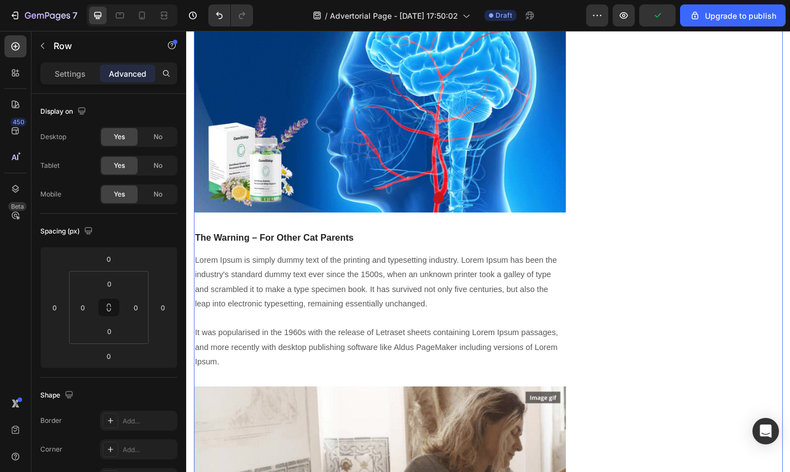
click at [374, 322] on p "Lorem Ipsum is simply dummy text of the printing and typesetting industry. Lore…" at bounding box center [399, 338] width 406 height 127
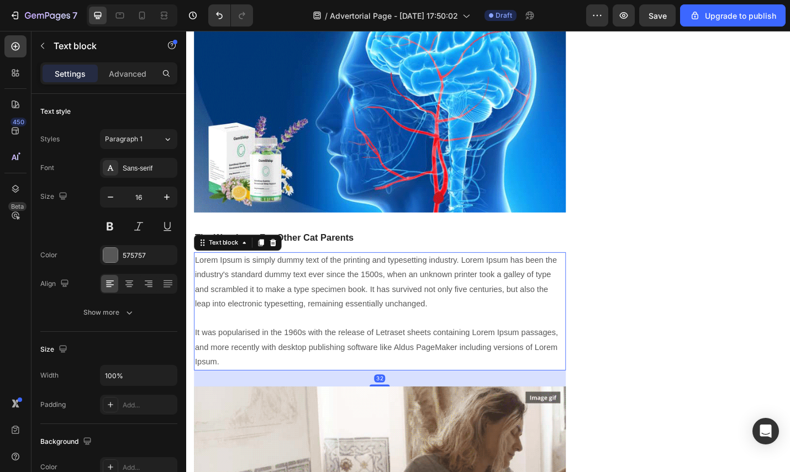
click at [375, 321] on p "Lorem Ipsum is simply dummy text of the printing and typesetting industry. Lore…" at bounding box center [399, 338] width 406 height 127
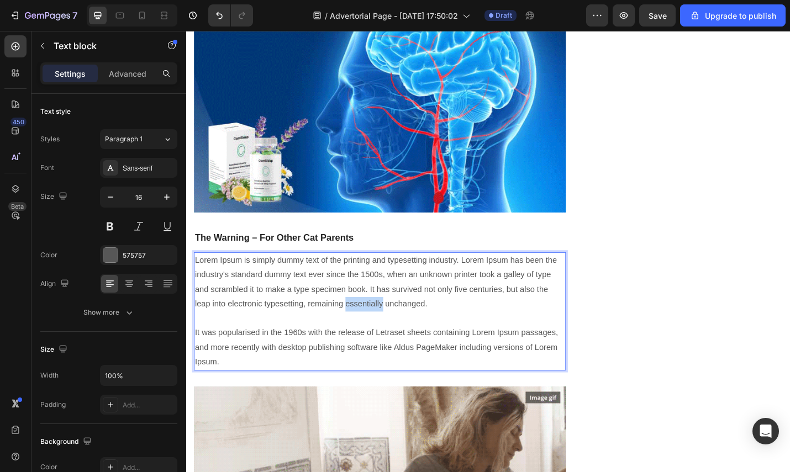
click at [375, 321] on p "Lorem Ipsum is simply dummy text of the printing and typesetting industry. Lore…" at bounding box center [399, 338] width 406 height 127
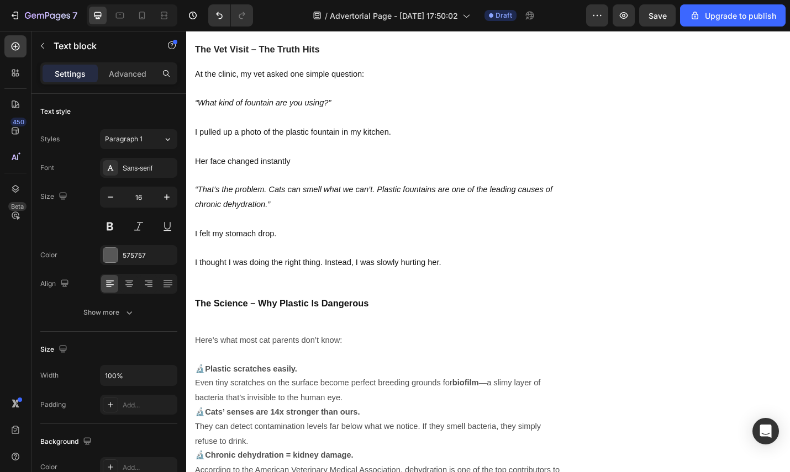
scroll to position [0, 0]
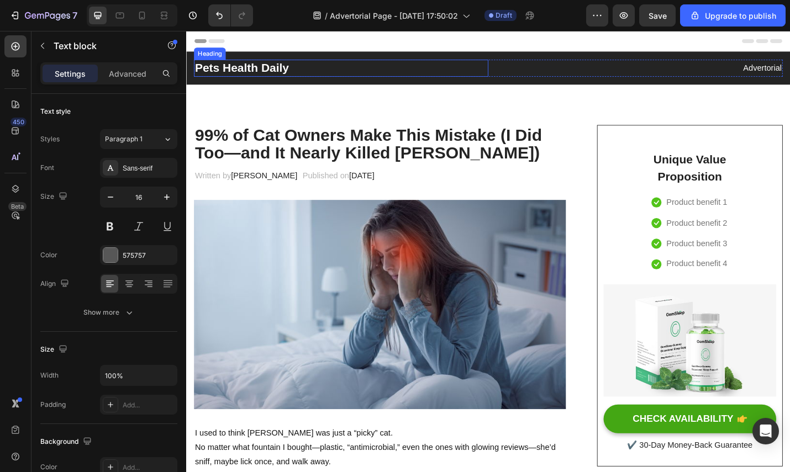
click at [410, 68] on h2 "Pets Health Daily" at bounding box center [355, 71] width 323 height 19
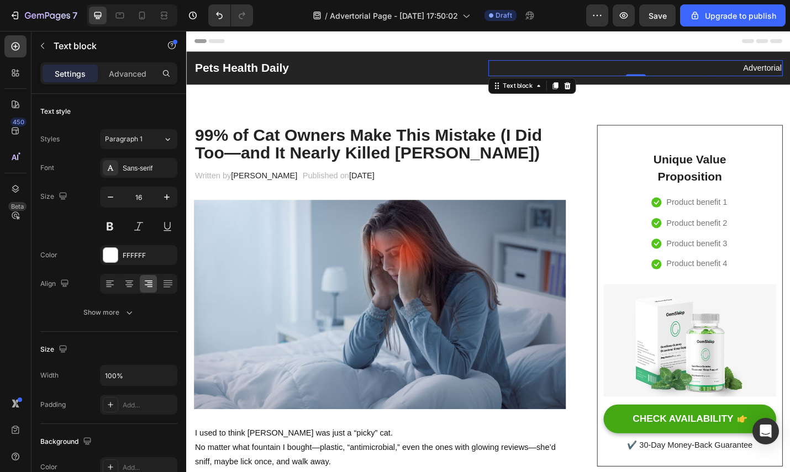
click at [537, 66] on p "Advertorial" at bounding box center [679, 72] width 321 height 16
click at [477, 69] on h2 "Pets Health Daily" at bounding box center [355, 71] width 323 height 19
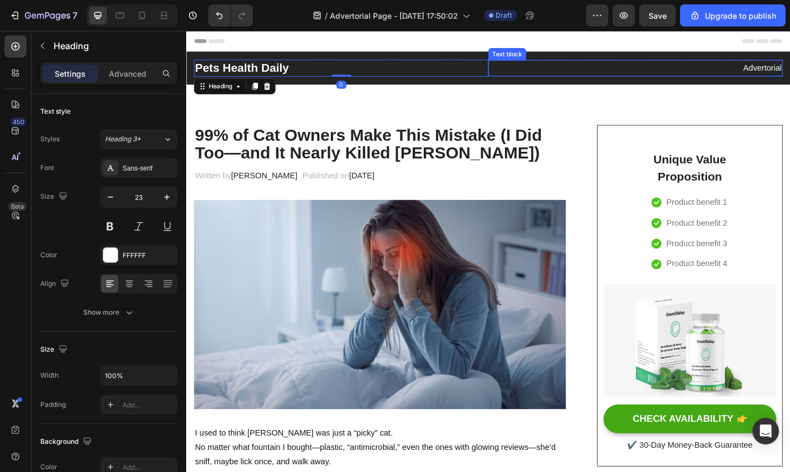
click at [528, 72] on p "Advertorial" at bounding box center [679, 72] width 321 height 16
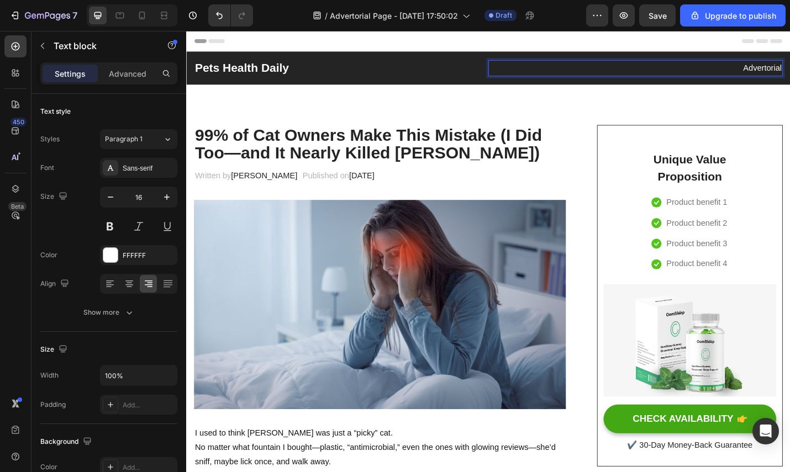
click at [789, 77] on p "Advertorial" at bounding box center [679, 72] width 321 height 16
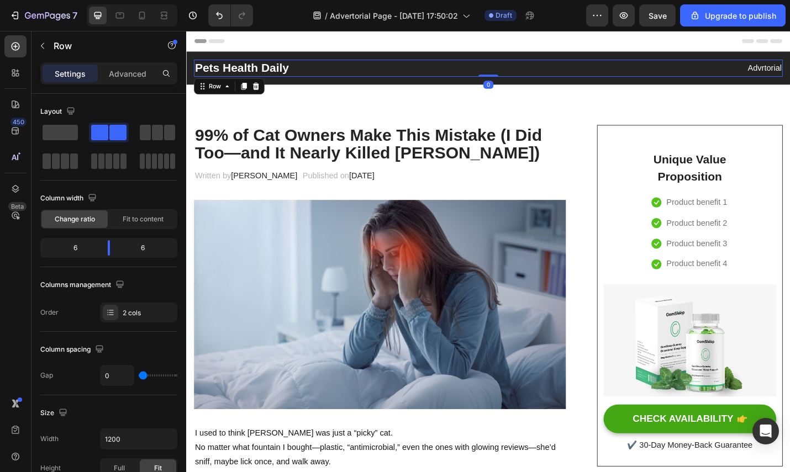
click at [789, 62] on div "Advrtorial Text block" at bounding box center [678, 71] width 323 height 19
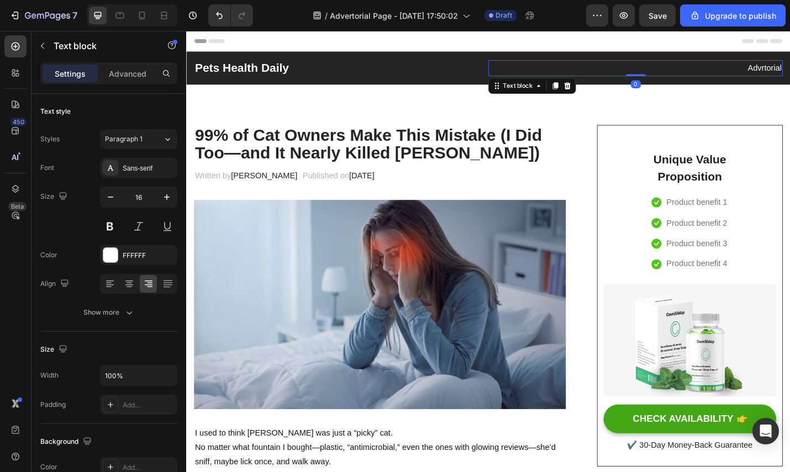
click at [789, 70] on p "Advrtorial" at bounding box center [679, 72] width 321 height 16
click at [600, 89] on icon at bounding box center [604, 91] width 9 height 9
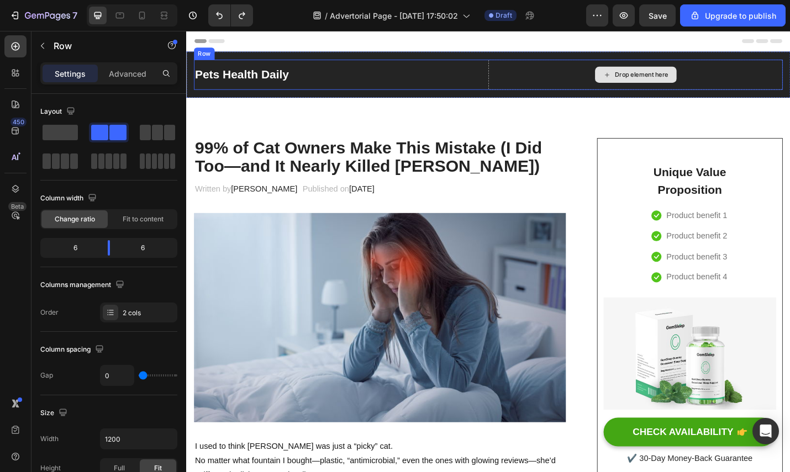
click at [572, 79] on div "Drop element here" at bounding box center [678, 78] width 323 height 33
click at [554, 77] on div "Drop element here" at bounding box center [678, 78] width 323 height 33
drag, startPoint x: 767, startPoint y: 80, endPoint x: 757, endPoint y: 98, distance: 20.8
click at [769, 83] on div "Drop element here" at bounding box center [678, 78] width 323 height 33
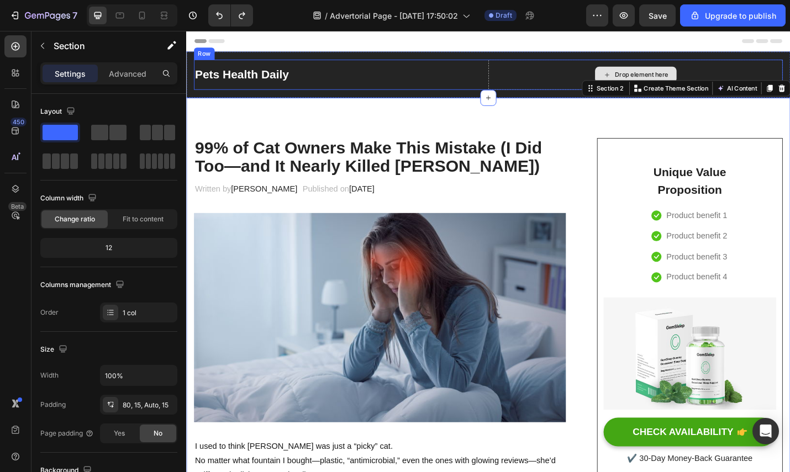
click at [751, 77] on div "Drop element here" at bounding box center [678, 78] width 323 height 33
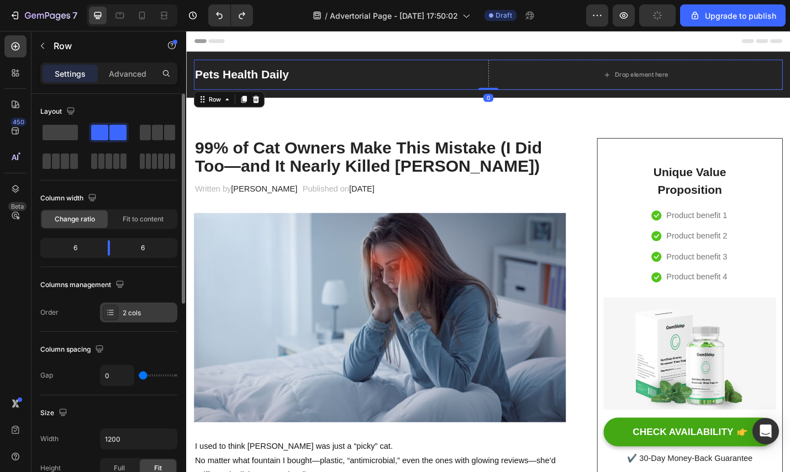
click at [136, 311] on div "2 cols" at bounding box center [149, 313] width 52 height 10
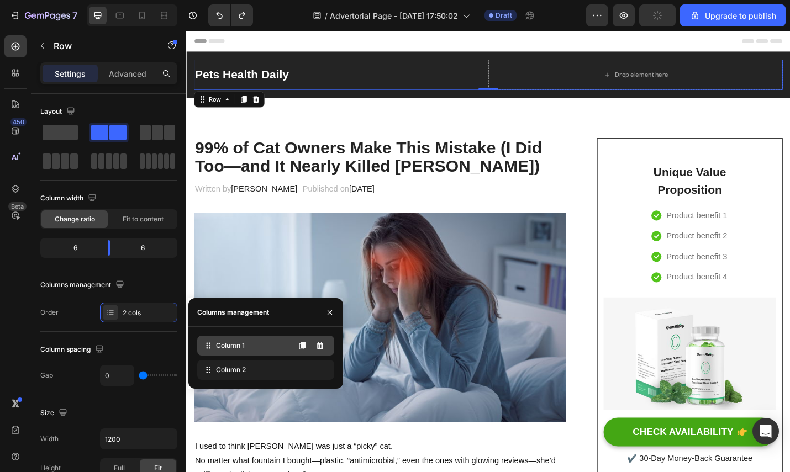
click at [235, 341] on span "Column 1" at bounding box center [230, 346] width 29 height 10
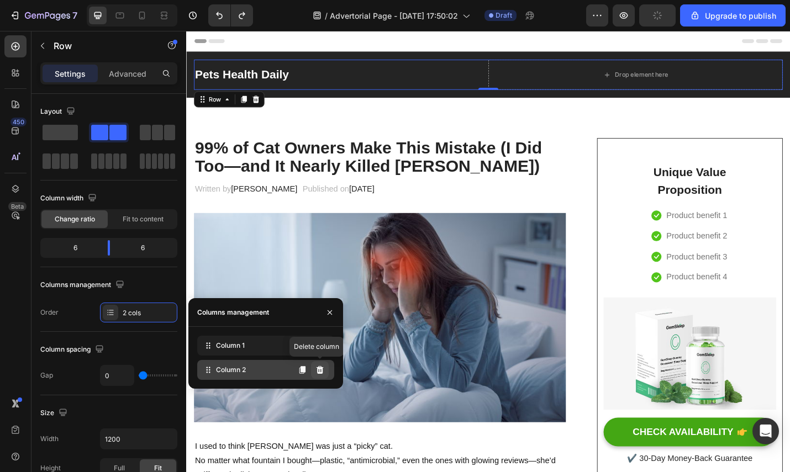
click at [323, 373] on icon at bounding box center [319, 370] width 9 height 9
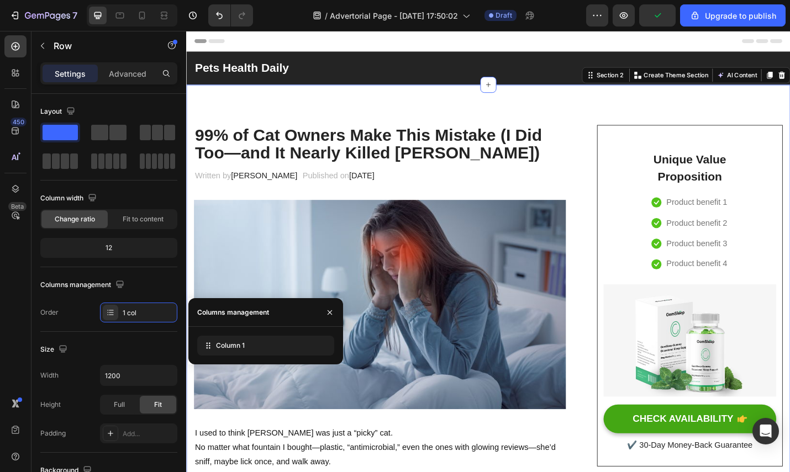
drag, startPoint x: 431, startPoint y: 112, endPoint x: 410, endPoint y: 103, distance: 22.8
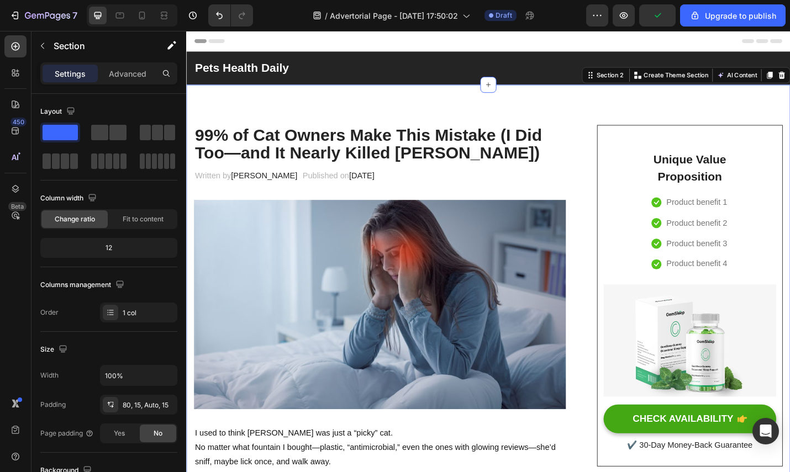
drag, startPoint x: 292, startPoint y: 117, endPoint x: 267, endPoint y: 138, distance: 32.2
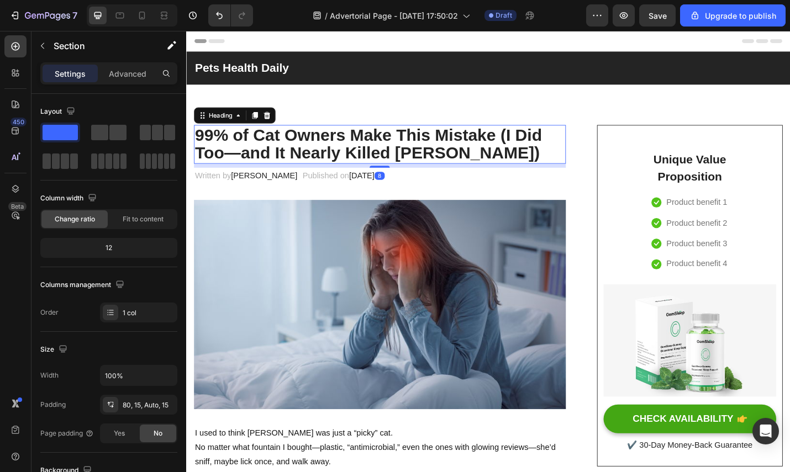
click at [265, 140] on strong "99% of Cat Owners Make This Mistake (I Did Too—and It Nearly Killed [PERSON_NAM…" at bounding box center [386, 155] width 381 height 40
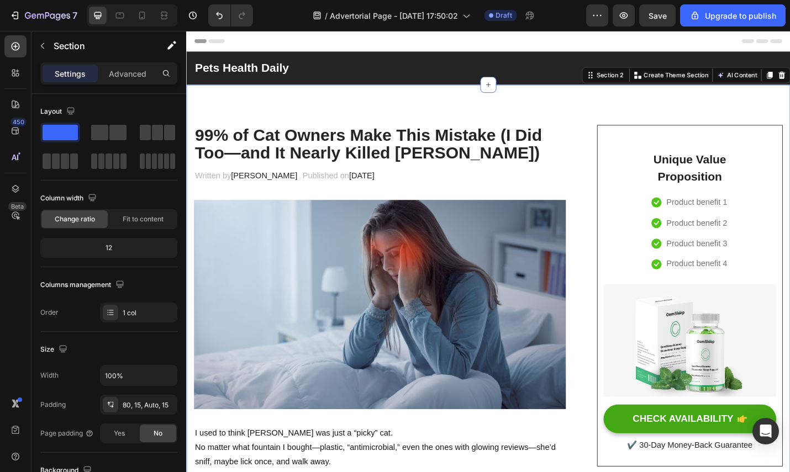
click at [341, 87] on div "Pets Health Daily Heading Row Section 1 You can create reusable sections Create…" at bounding box center [517, 72] width 663 height 36
click at [147, 19] on div at bounding box center [142, 16] width 18 height 18
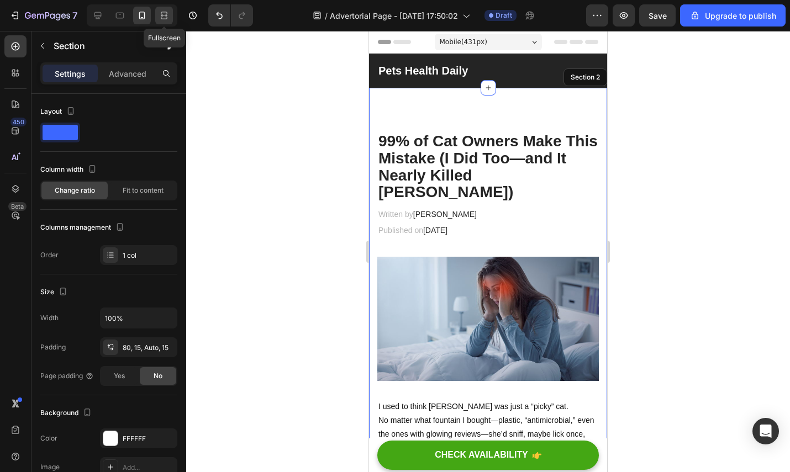
scroll to position [18, 0]
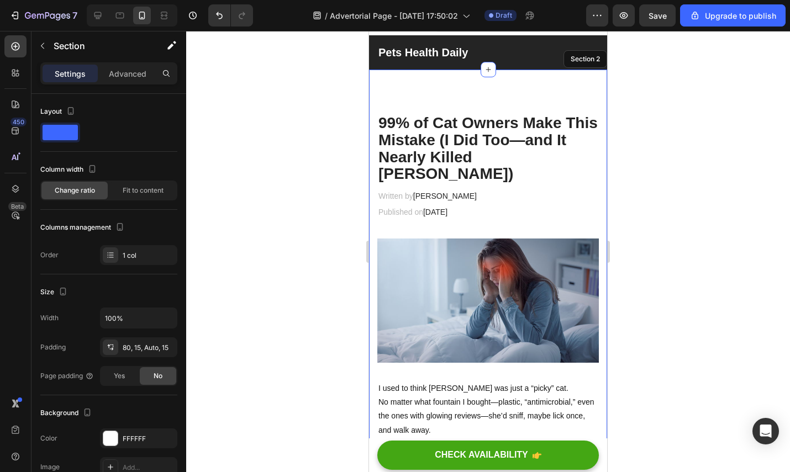
drag, startPoint x: 402, startPoint y: 92, endPoint x: 404, endPoint y: 105, distance: 13.4
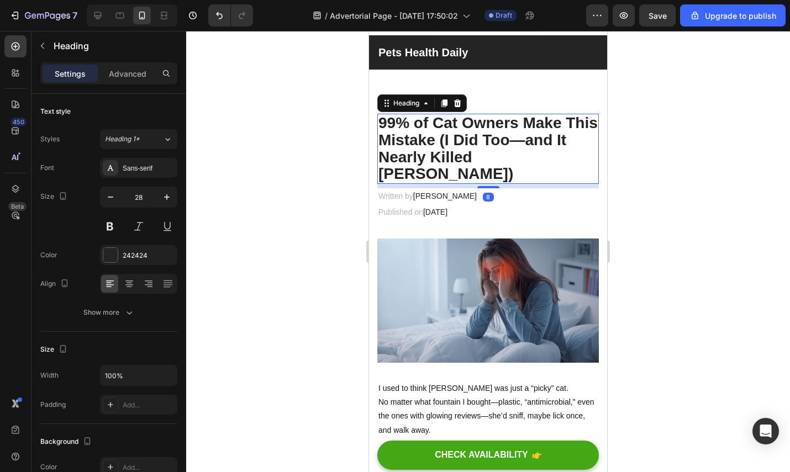
click at [411, 133] on strong "99% of Cat Owners Make This Mistake (I Did Too—and It Nearly Killed [PERSON_NAM…" at bounding box center [487, 148] width 219 height 68
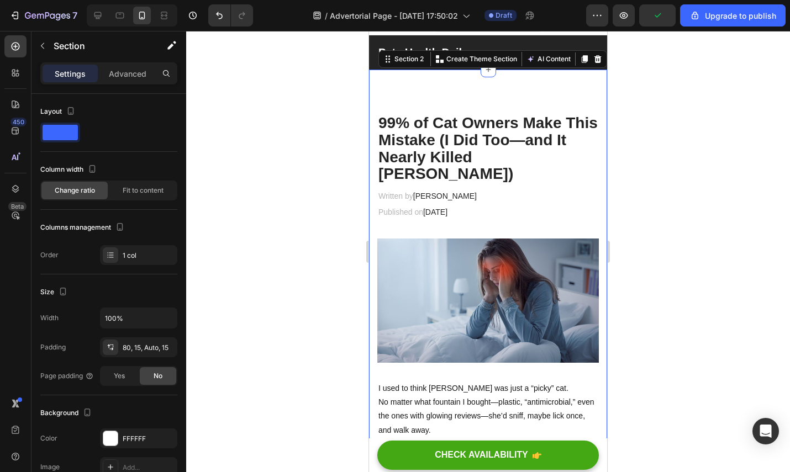
click at [99, 13] on icon at bounding box center [97, 15] width 11 height 11
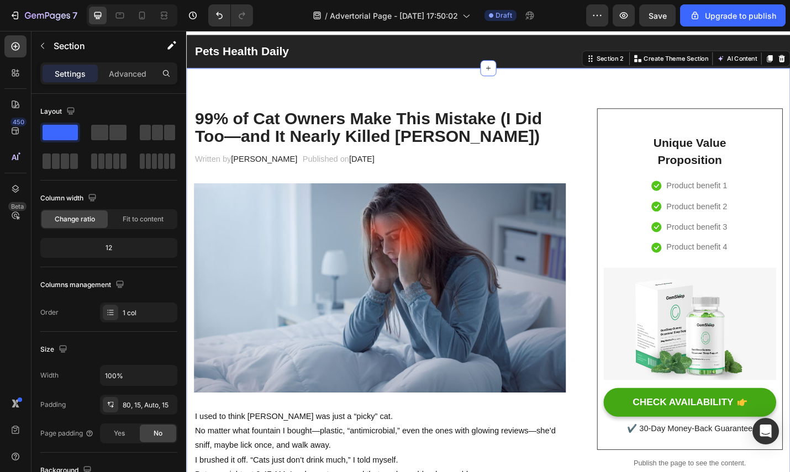
scroll to position [20, 0]
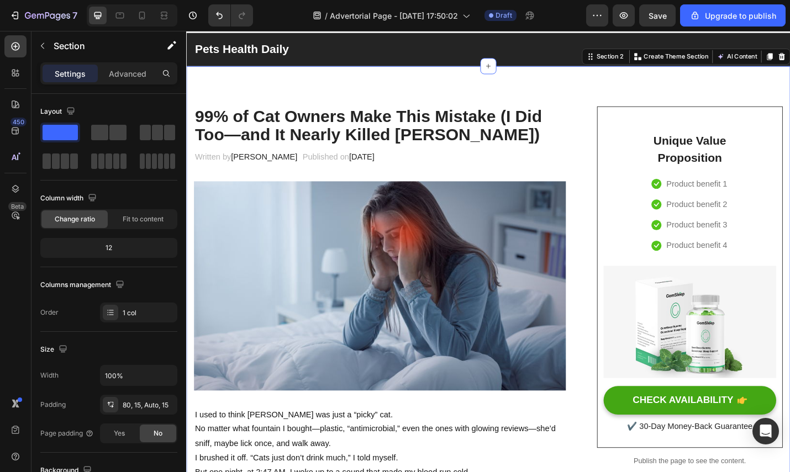
drag, startPoint x: 330, startPoint y: 85, endPoint x: 334, endPoint y: 80, distance: 6.3
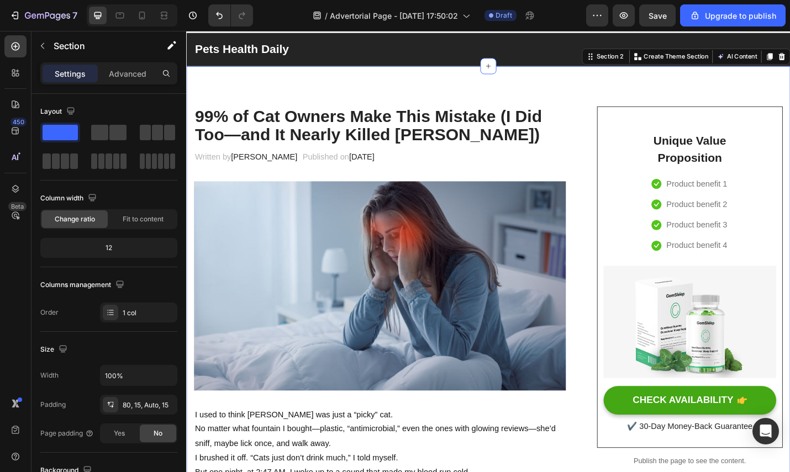
drag, startPoint x: 142, startPoint y: 256, endPoint x: 149, endPoint y: 253, distance: 6.7
click at [146, 255] on div "12" at bounding box center [108, 248] width 137 height 20
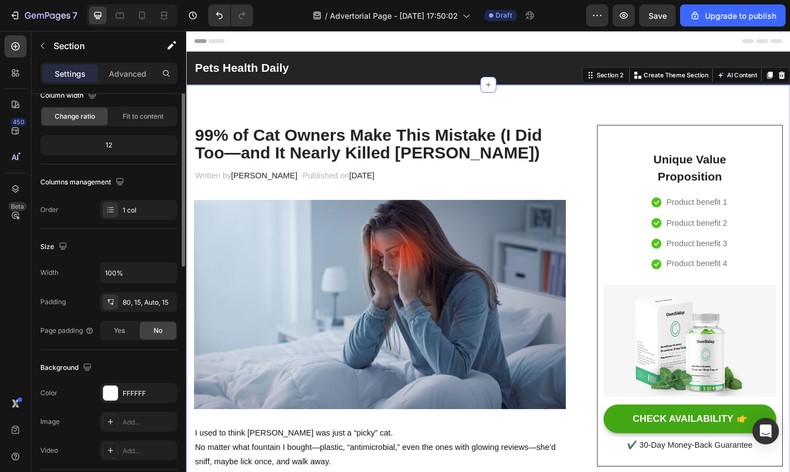
scroll to position [203, 0]
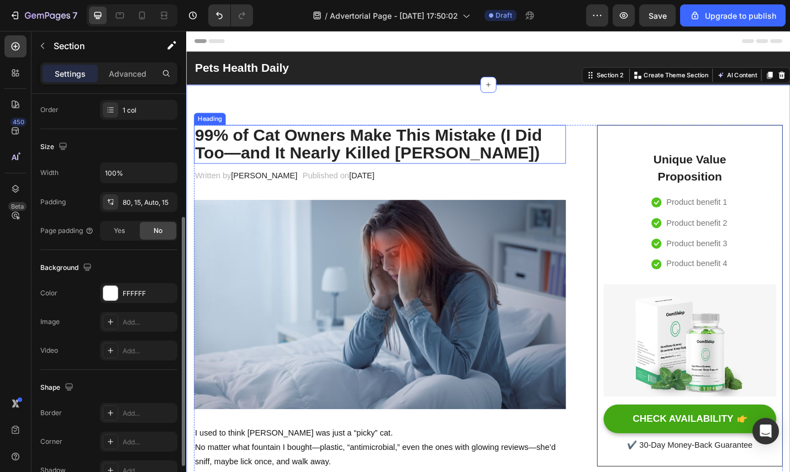
click at [240, 142] on strong "99% of Cat Owners Make This Mistake (I Did Too—and It Nearly Killed [PERSON_NAM…" at bounding box center [386, 155] width 381 height 40
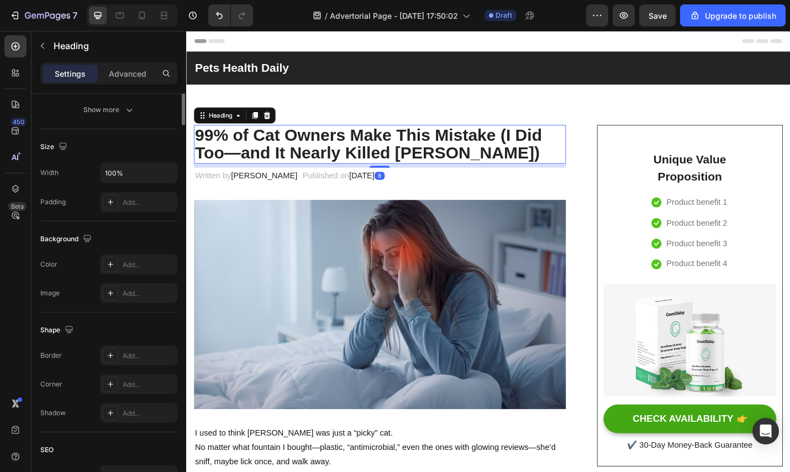
scroll to position [0, 0]
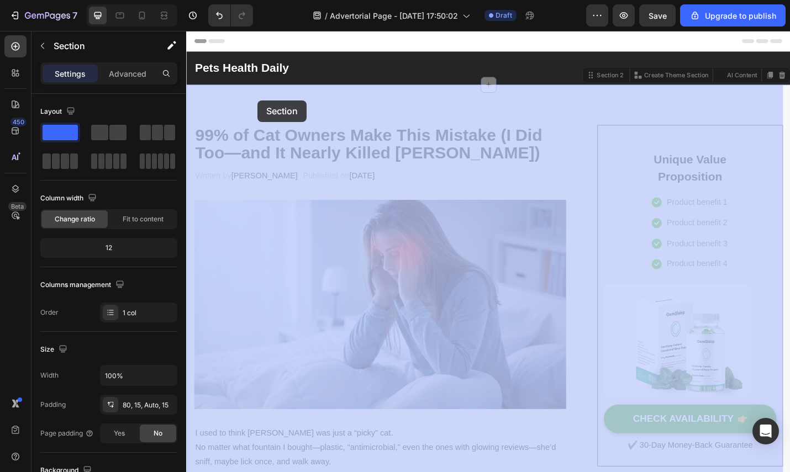
drag, startPoint x: 270, startPoint y: 90, endPoint x: 268, endPoint y: 96, distance: 5.8
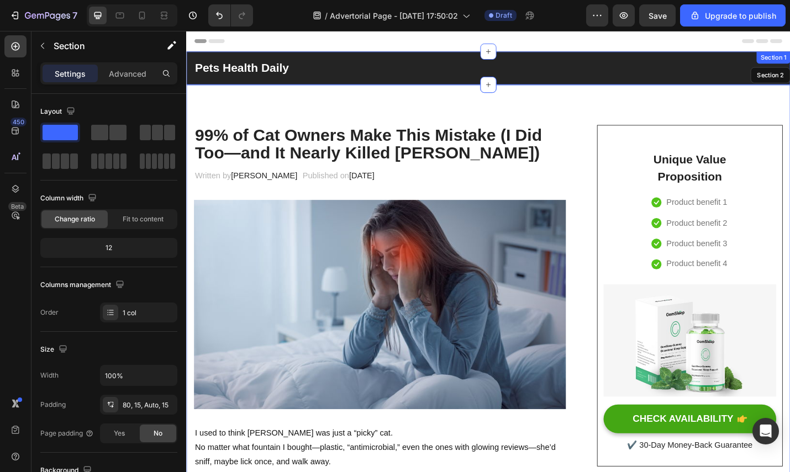
click at [276, 87] on div "Pets Health Daily Heading Row Section 1" at bounding box center [517, 72] width 663 height 36
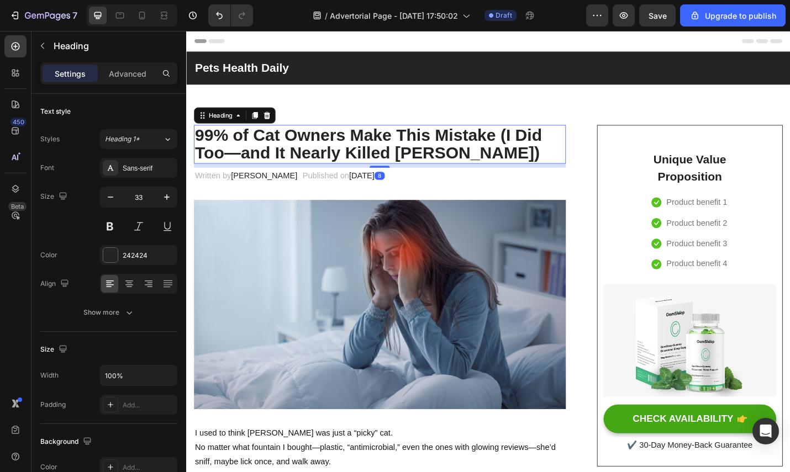
click at [415, 141] on strong "99% of Cat Owners Make This Mistake (I Did Too—and It Nearly Killed [PERSON_NAM…" at bounding box center [386, 155] width 381 height 40
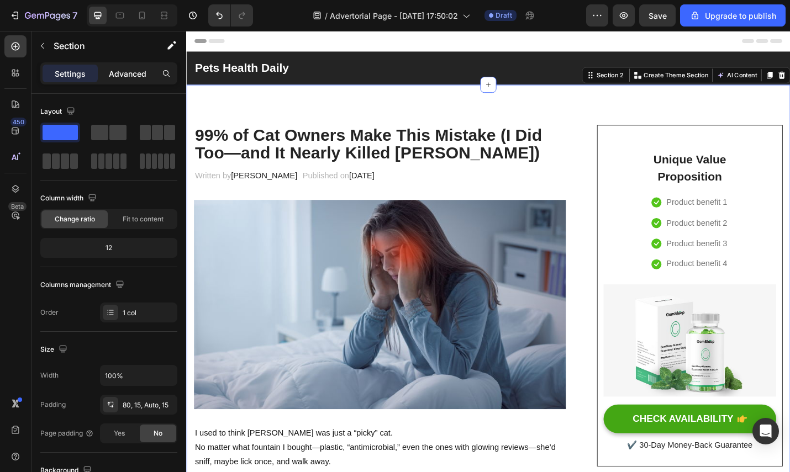
click at [128, 71] on p "Advanced" at bounding box center [128, 74] width 38 height 12
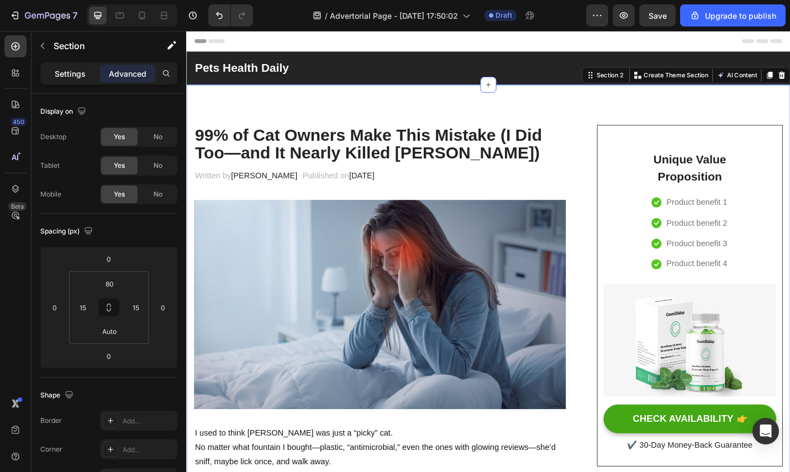
click at [76, 75] on p "Settings" at bounding box center [70, 74] width 31 height 12
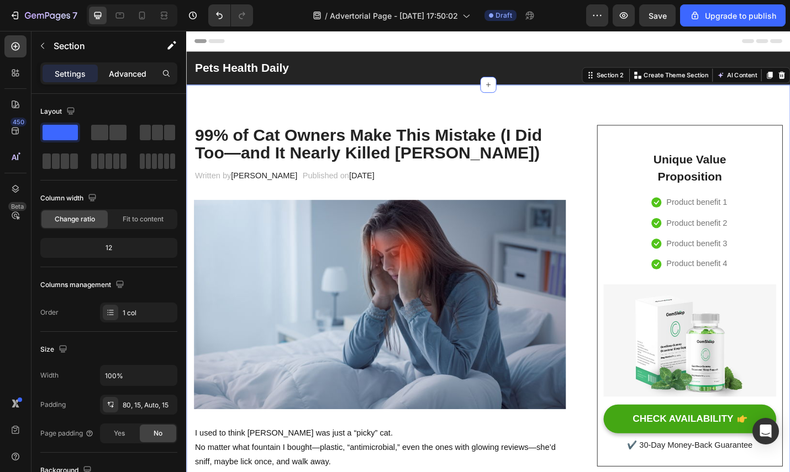
click at [127, 73] on p "Advanced" at bounding box center [128, 74] width 38 height 12
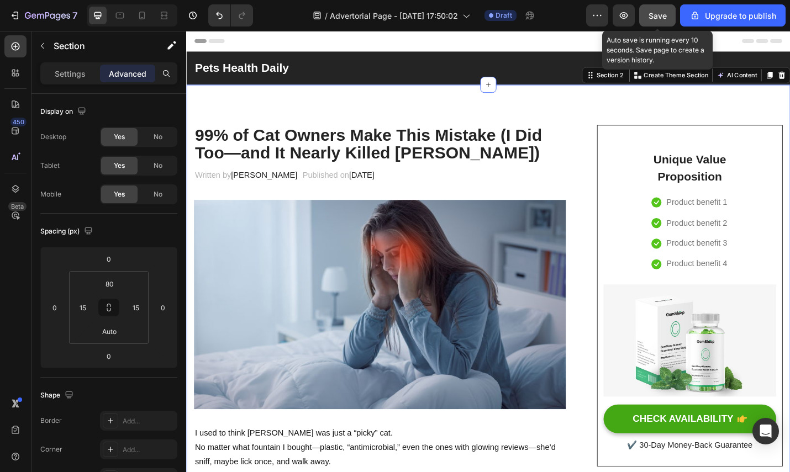
click at [666, 20] on span "Save" at bounding box center [657, 15] width 18 height 9
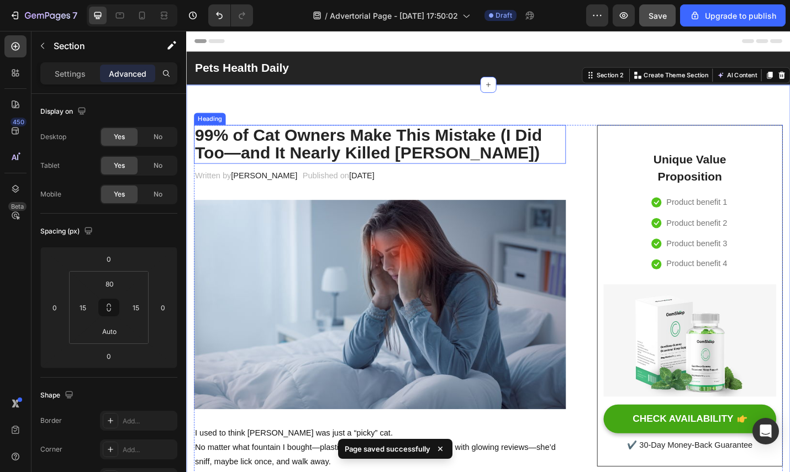
click at [239, 150] on strong "99% of Cat Owners Make This Mistake (I Did Too—and It Nearly Killed [PERSON_NAM…" at bounding box center [386, 155] width 381 height 40
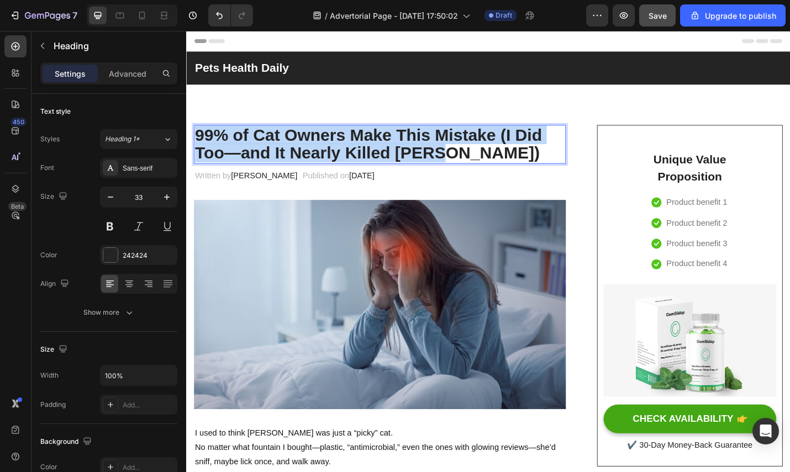
drag, startPoint x: 477, startPoint y: 165, endPoint x: 184, endPoint y: 142, distance: 293.6
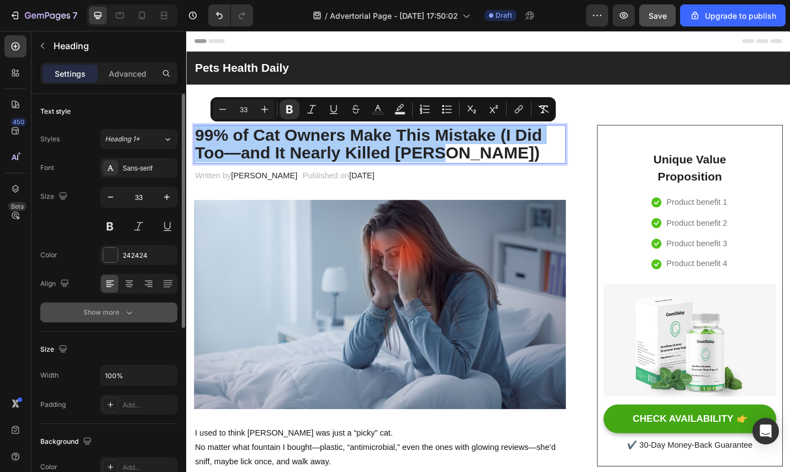
click at [123, 319] on button "Show more" at bounding box center [108, 313] width 137 height 20
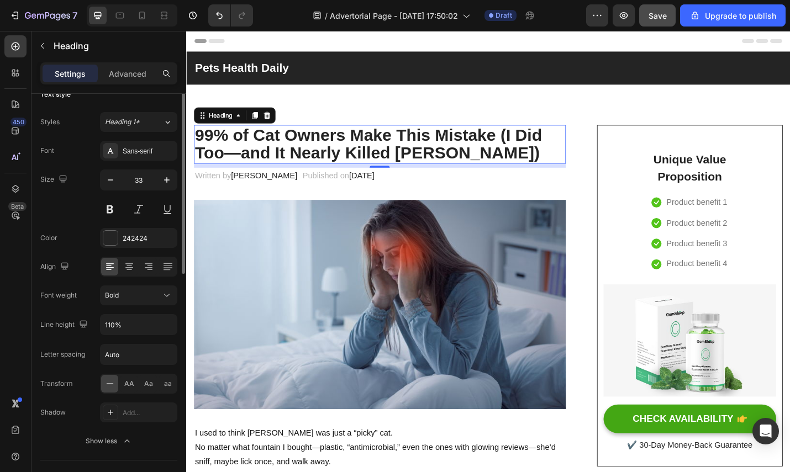
scroll to position [182, 0]
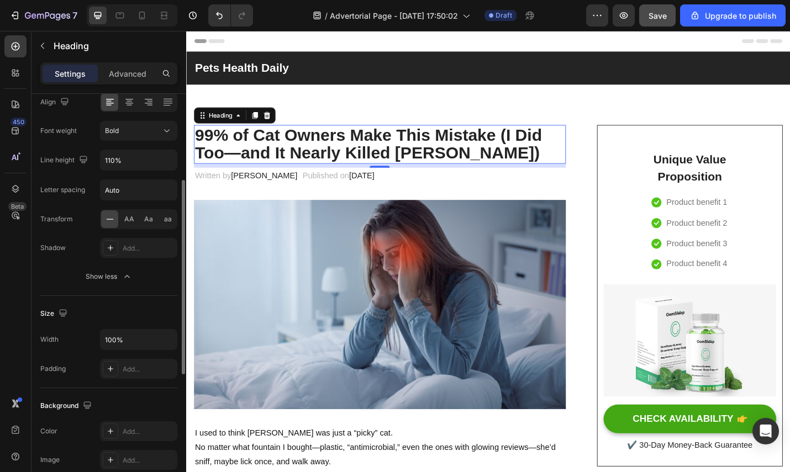
click at [133, 62] on div "Settings Advanced" at bounding box center [108, 73] width 137 height 22
click at [133, 72] on p "Advanced" at bounding box center [128, 74] width 38 height 12
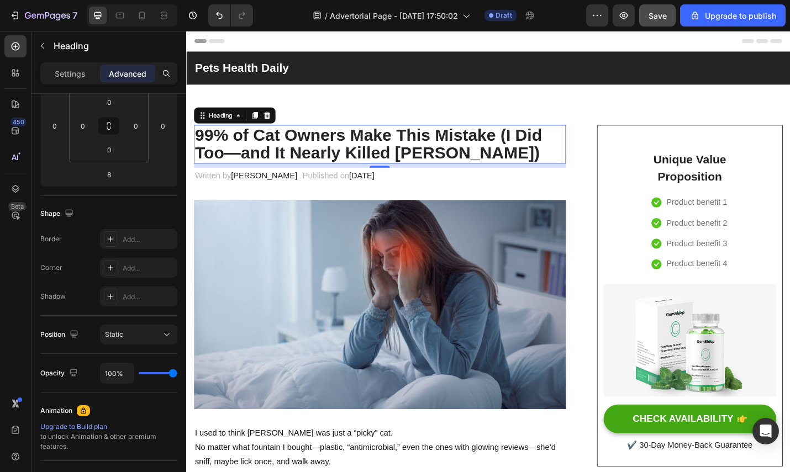
drag, startPoint x: 57, startPoint y: 78, endPoint x: 101, endPoint y: 84, distance: 44.1
click at [59, 78] on p "Settings" at bounding box center [70, 74] width 31 height 12
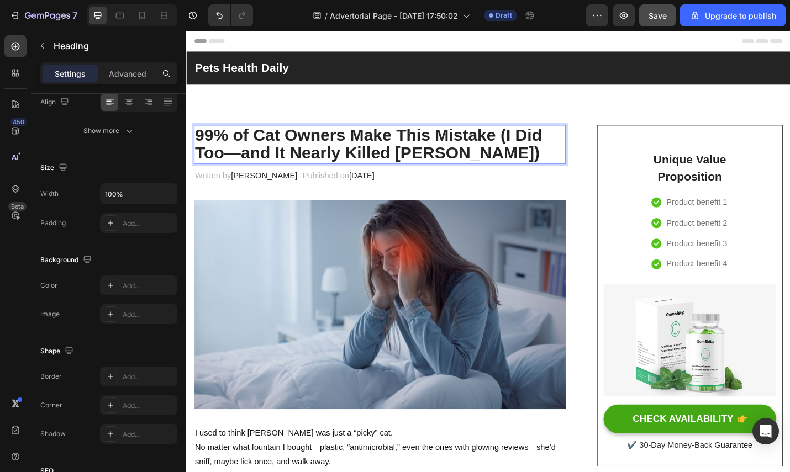
click at [425, 158] on strong "99% of Cat Owners Make This Mistake (I Did Too—and It Nearly Killed [PERSON_NAM…" at bounding box center [386, 155] width 381 height 40
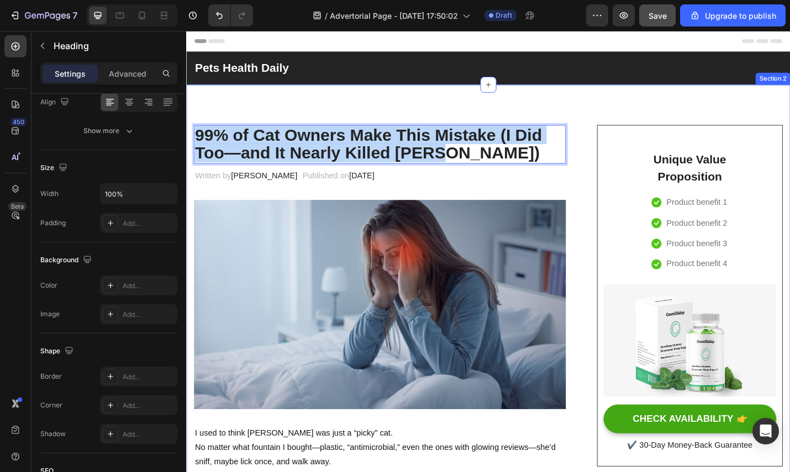
drag, startPoint x: 490, startPoint y: 165, endPoint x: 200, endPoint y: 142, distance: 290.3
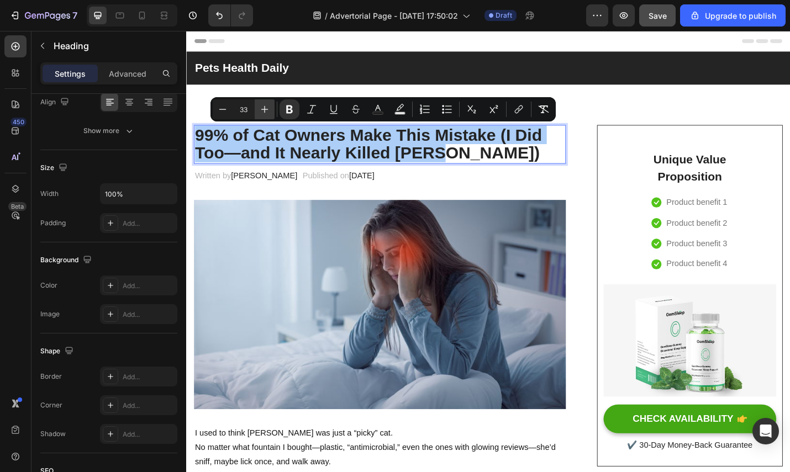
click at [262, 105] on icon "Editor contextual toolbar" at bounding box center [264, 109] width 11 height 11
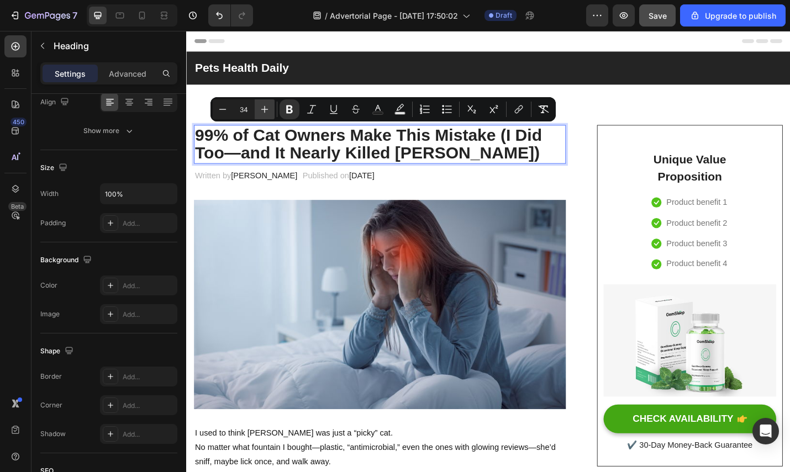
click at [262, 105] on icon "Editor contextual toolbar" at bounding box center [264, 109] width 11 height 11
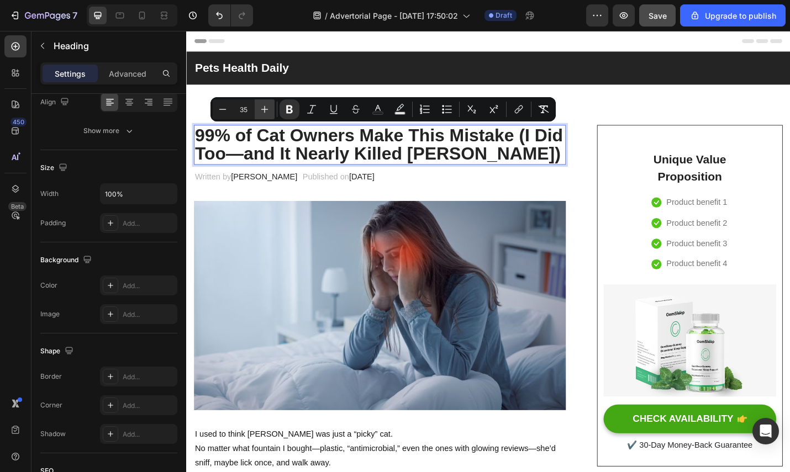
click at [262, 105] on icon "Editor contextual toolbar" at bounding box center [264, 109] width 11 height 11
type input "36"
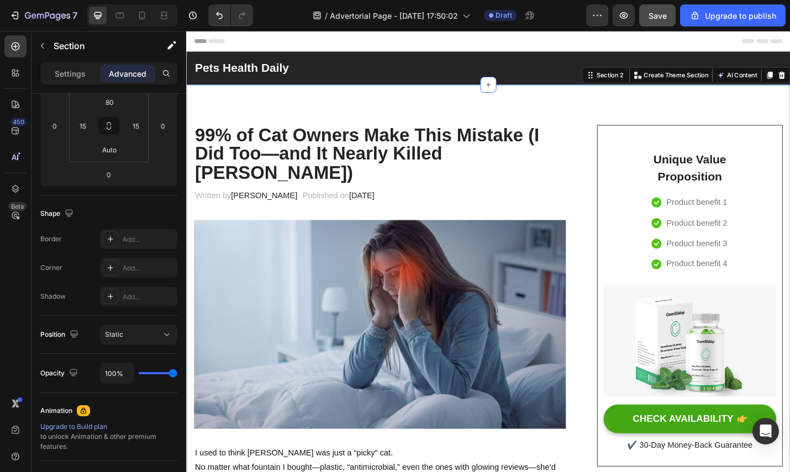
scroll to position [0, 0]
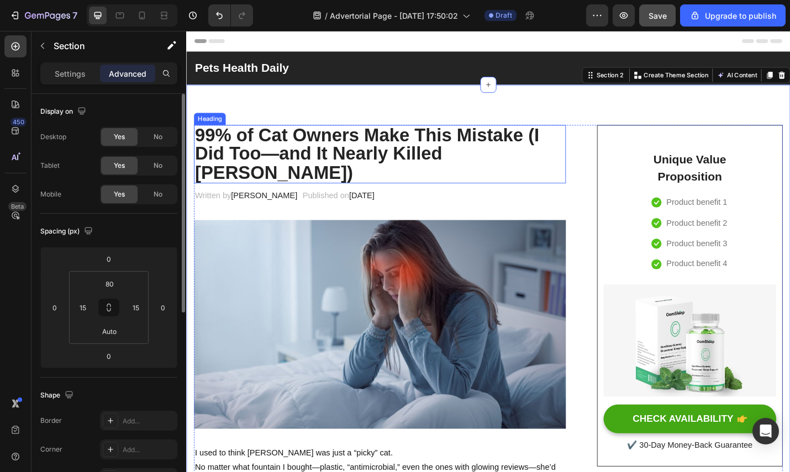
click at [233, 138] on strong "99% of Cat Owners Make This Mistake (I Did Too—and It Nearly Killed [PERSON_NAM…" at bounding box center [385, 166] width 378 height 64
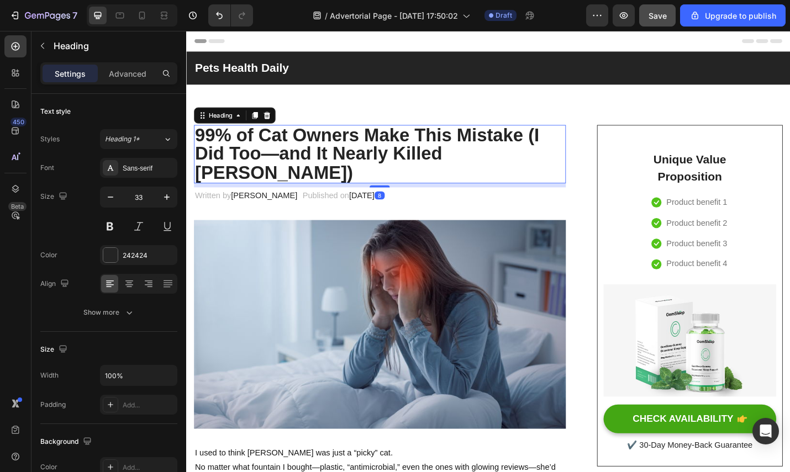
drag, startPoint x: 235, startPoint y: 145, endPoint x: 364, endPoint y: 225, distance: 152.2
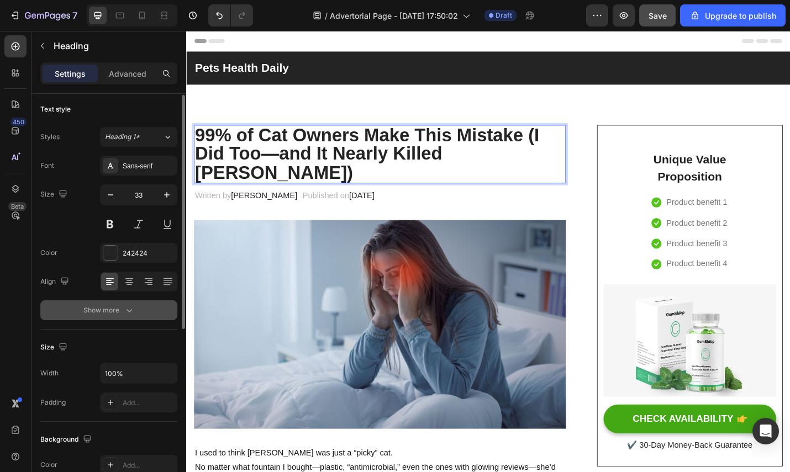
click at [129, 302] on button "Show more" at bounding box center [108, 310] width 137 height 20
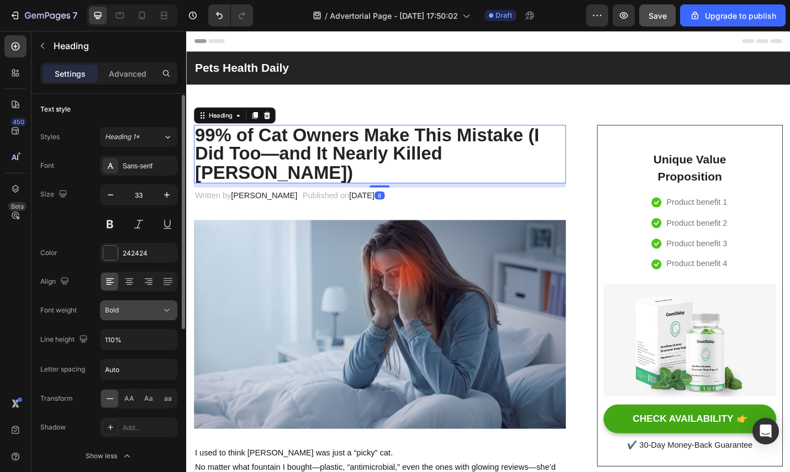
scroll to position [107, 0]
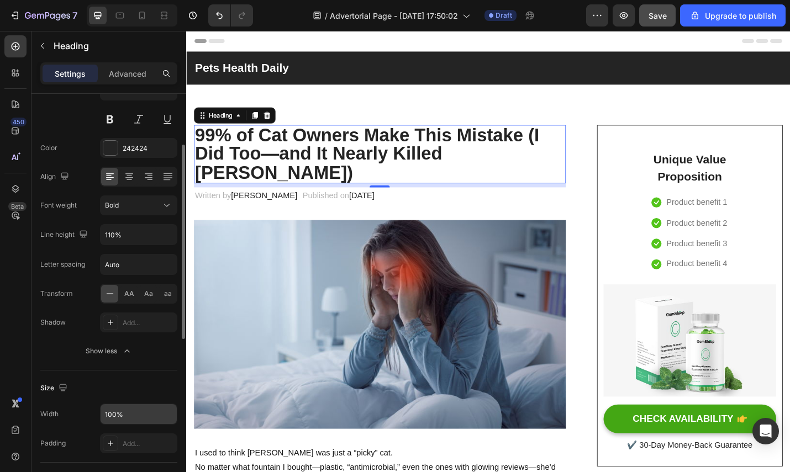
drag, startPoint x: 137, startPoint y: 452, endPoint x: 136, endPoint y: 420, distance: 32.1
click at [136, 451] on div "Add..." at bounding box center [138, 444] width 77 height 20
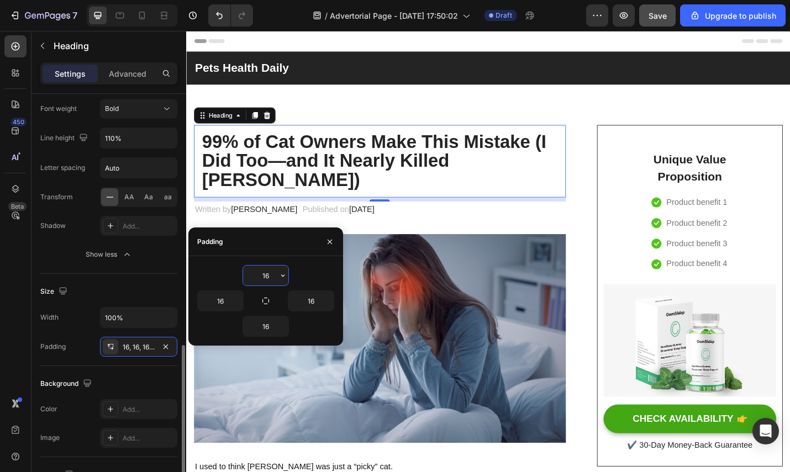
scroll to position [309, 0]
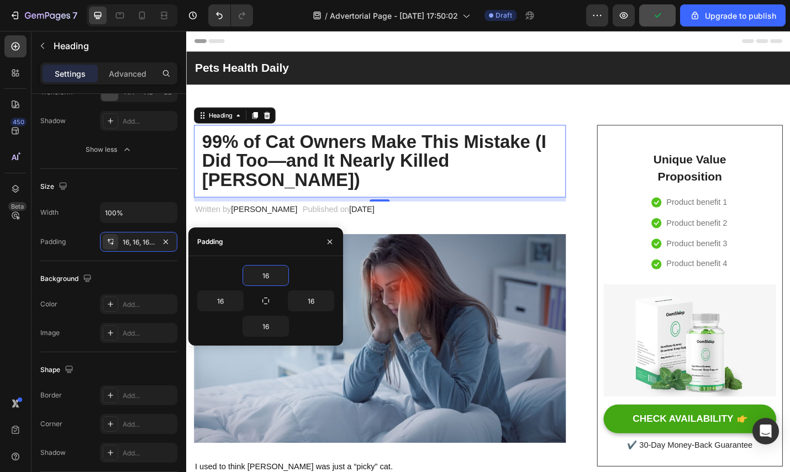
type input "-"
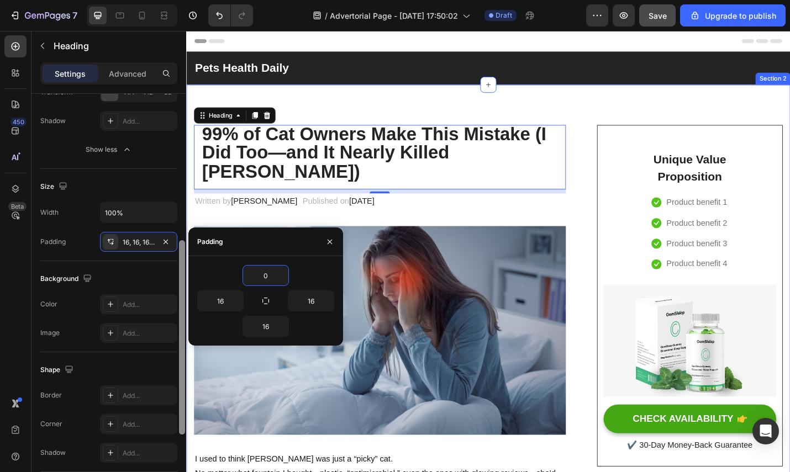
type input "0"
click at [186, 177] on div at bounding box center [182, 299] width 8 height 410
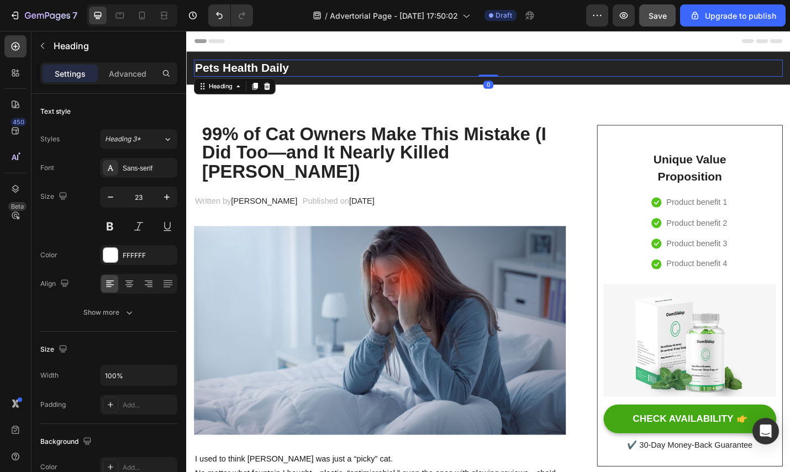
click at [397, 70] on h2 "Pets Health Daily" at bounding box center [517, 71] width 646 height 19
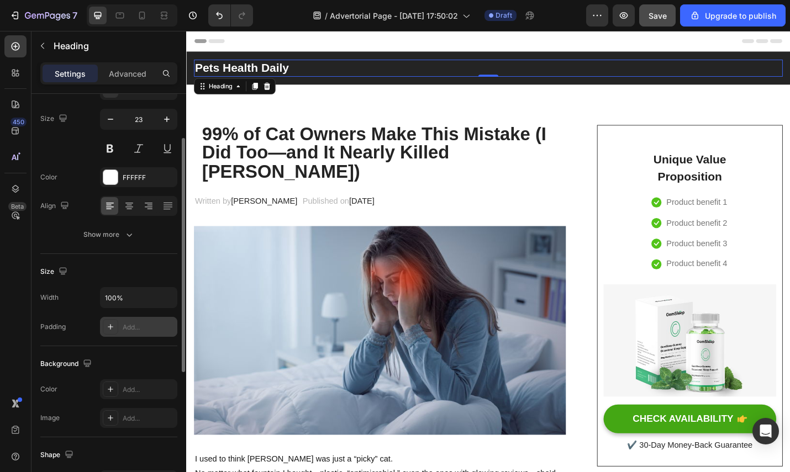
click at [148, 327] on div "Add..." at bounding box center [149, 328] width 52 height 10
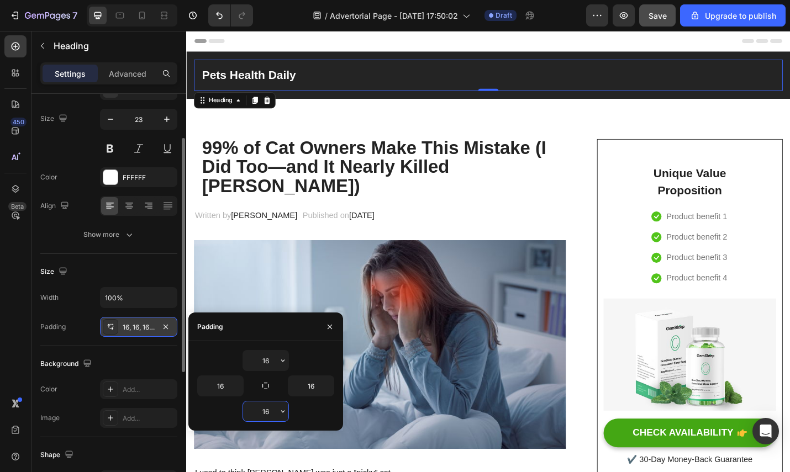
drag, startPoint x: 275, startPoint y: 411, endPoint x: 253, endPoint y: 409, distance: 22.2
click at [253, 409] on input "16" at bounding box center [265, 412] width 45 height 20
click at [269, 410] on input "16" at bounding box center [265, 412] width 45 height 20
click at [283, 413] on icon "button" at bounding box center [282, 411] width 9 height 9
click at [271, 416] on input "16" at bounding box center [265, 412] width 45 height 20
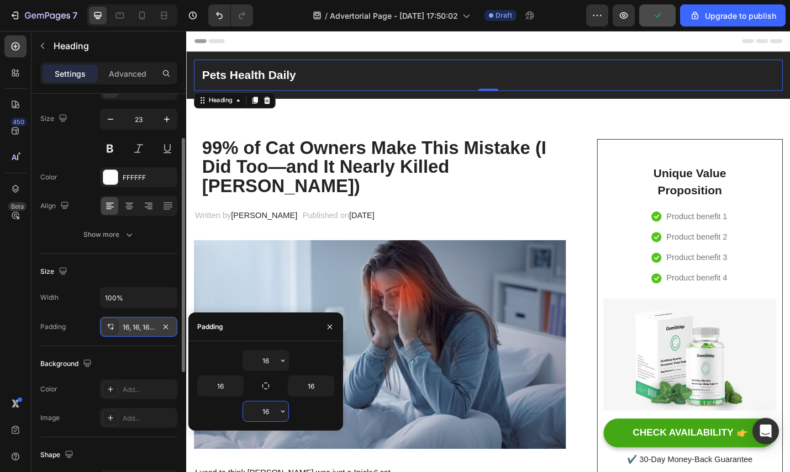
type input "0"
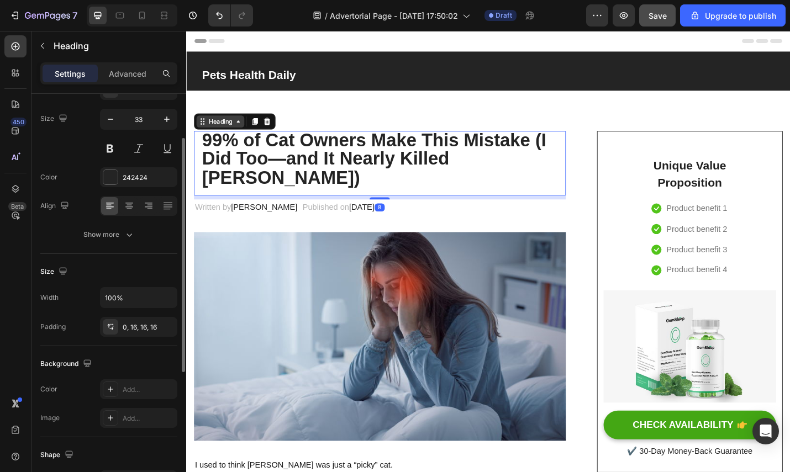
click at [197, 130] on div "Heading" at bounding box center [223, 130] width 52 height 13
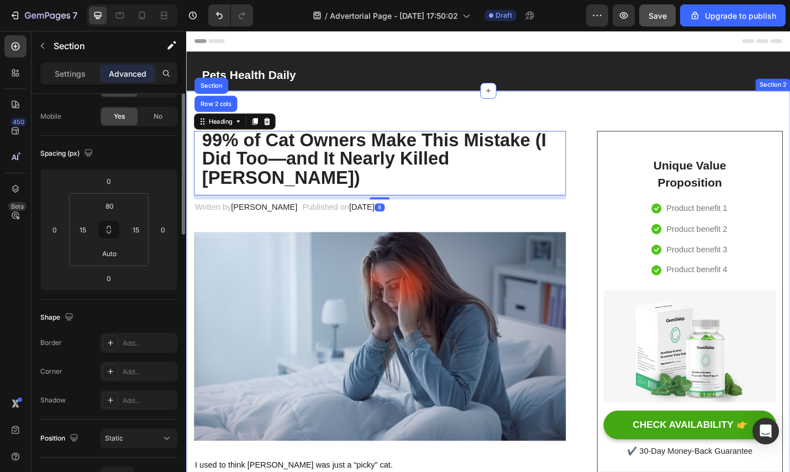
scroll to position [0, 0]
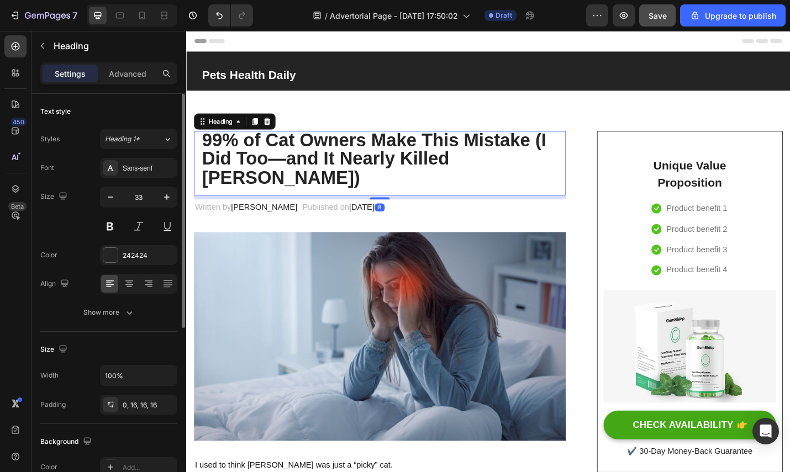
drag, startPoint x: 402, startPoint y: 150, endPoint x: 407, endPoint y: 146, distance: 6.0
click at [404, 149] on strong "99% of Cat Owners Make This Mistake (I Did Too—and It Nearly Killed [PERSON_NAM…" at bounding box center [392, 171] width 378 height 64
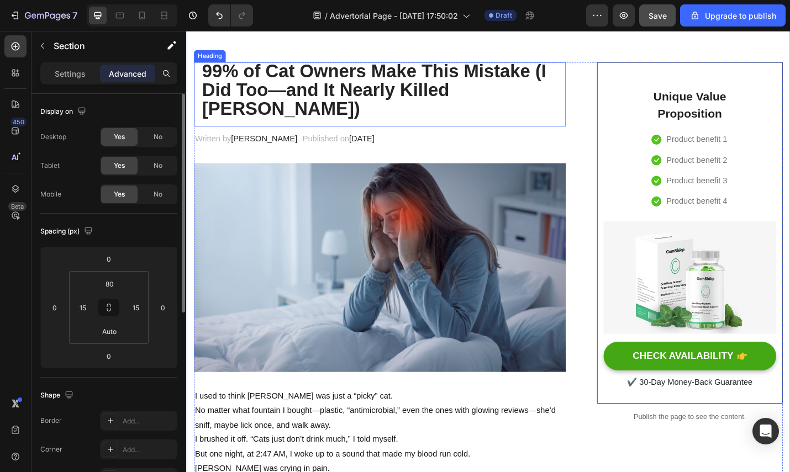
scroll to position [80, 0]
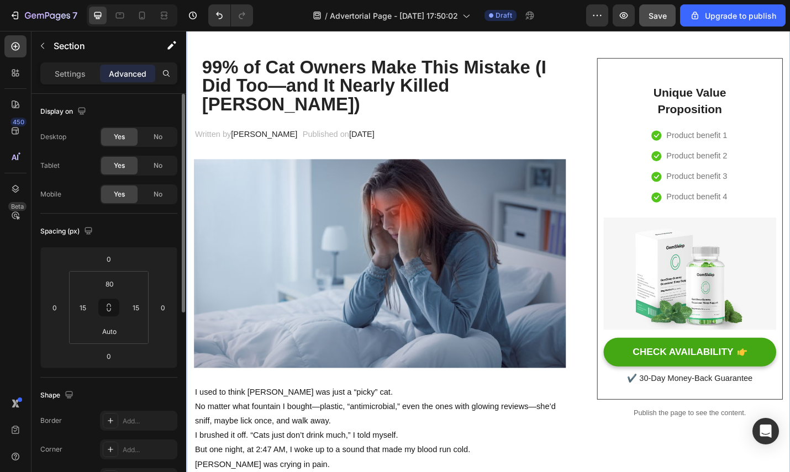
click at [649, 2] on div "7 / Advertorial Page - Sep 27, 17:50:02 Draft Preview Save Upgrade to publish" at bounding box center [395, 15] width 790 height 31
click at [652, 13] on span "Save" at bounding box center [657, 15] width 18 height 9
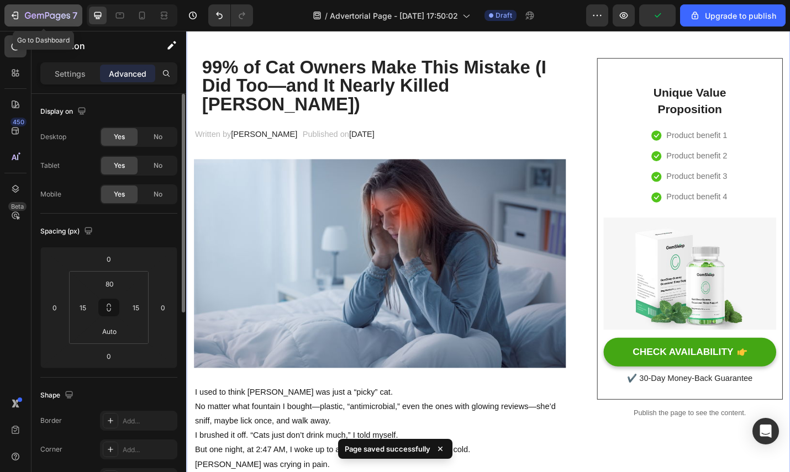
click at [17, 15] on icon "button" at bounding box center [14, 15] width 11 height 11
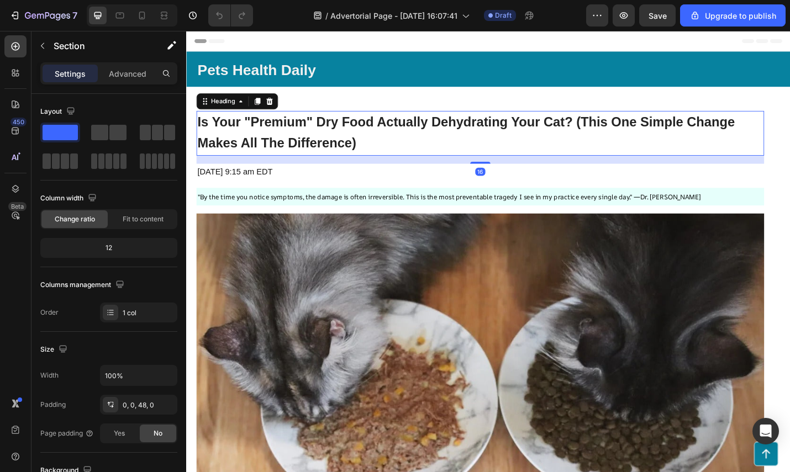
click at [260, 135] on strong "Is Your "Premium" Dry Food Actually Dehydrating Your Cat? (This One Simple Chan…" at bounding box center [493, 143] width 590 height 40
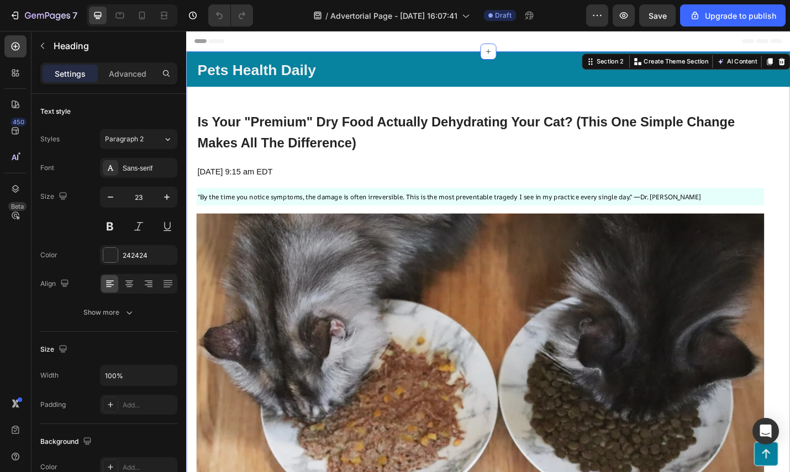
click at [457, 68] on h2 "Pets Health Daily" at bounding box center [517, 73] width 641 height 39
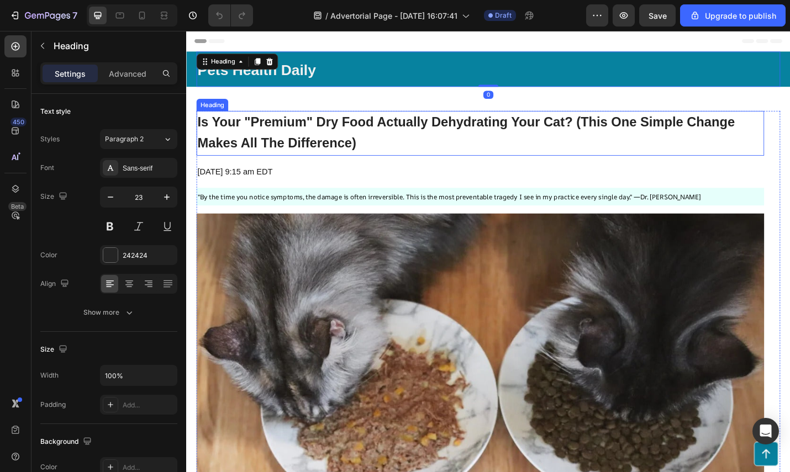
click at [474, 132] on strong "Is Your "Premium" Dry Food Actually Dehydrating Your Cat? (This One Simple Chan…" at bounding box center [493, 143] width 590 height 40
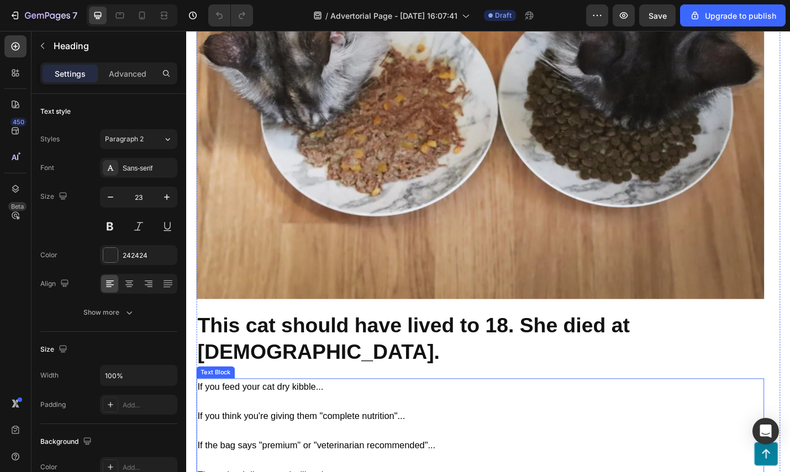
scroll to position [33, 0]
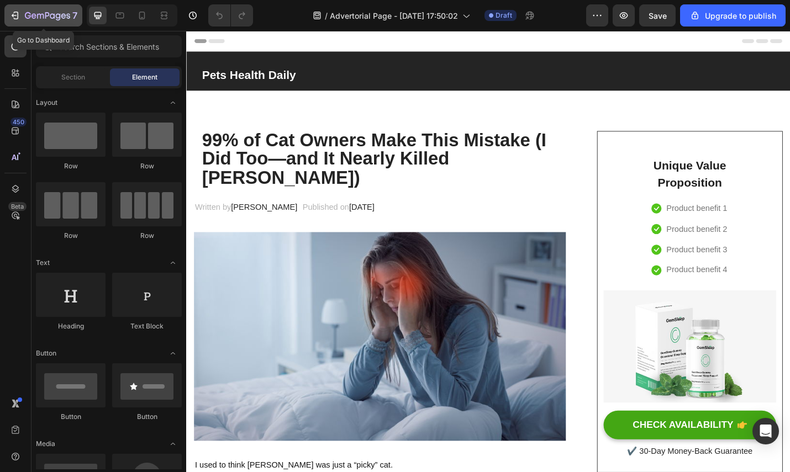
click at [18, 15] on icon "button" at bounding box center [16, 16] width 5 height 8
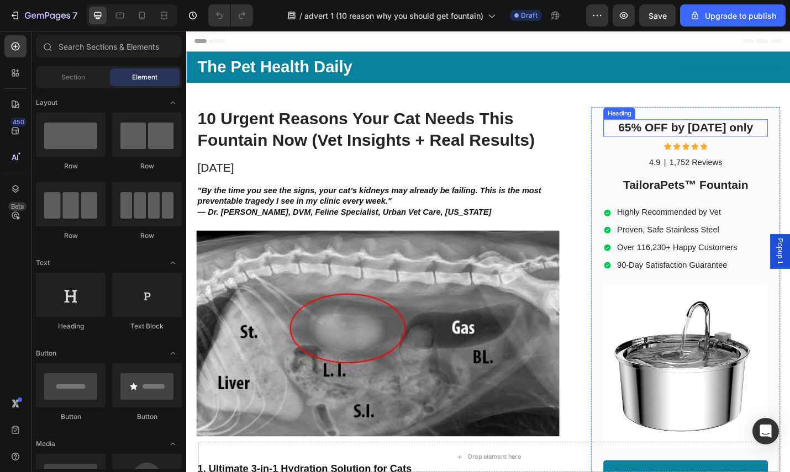
click at [646, 136] on h2 "65% OFF by [DATE] only" at bounding box center [733, 137] width 181 height 19
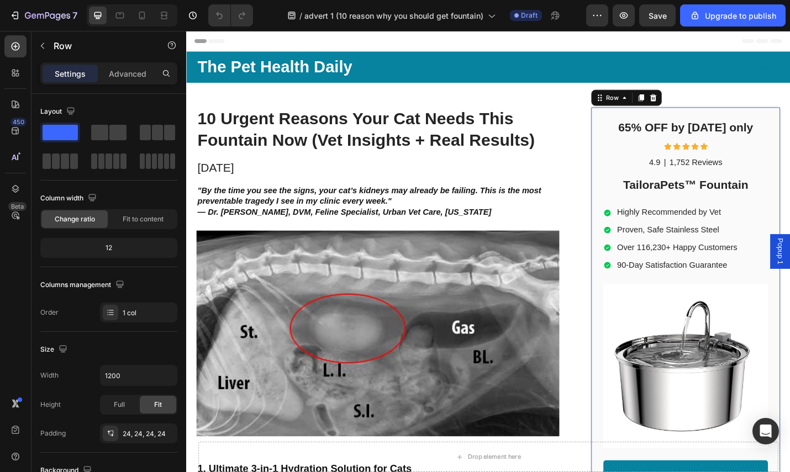
click at [633, 134] on div "65% OFF by today only Heading Icon Icon Icon Icon Icon Icon List 4.9 Text Block…" at bounding box center [734, 334] width 208 height 441
click at [130, 84] on div "Settings Advanced" at bounding box center [108, 77] width 155 height 31
click at [131, 77] on p "Advanced" at bounding box center [128, 74] width 38 height 12
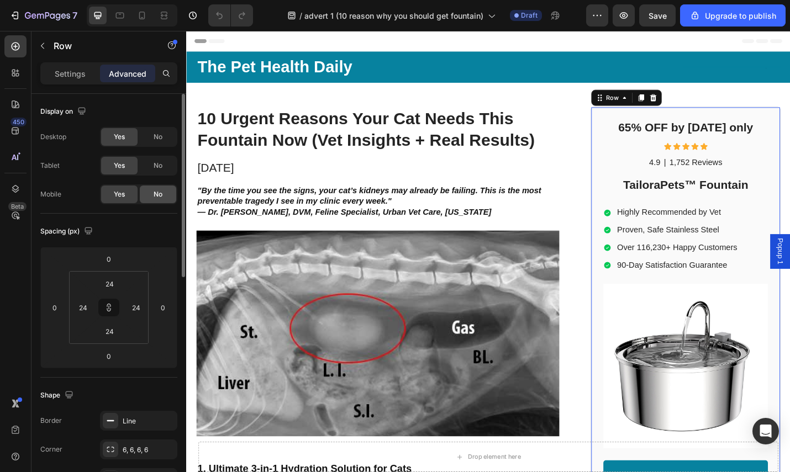
click at [157, 198] on span "No" at bounding box center [158, 194] width 9 height 10
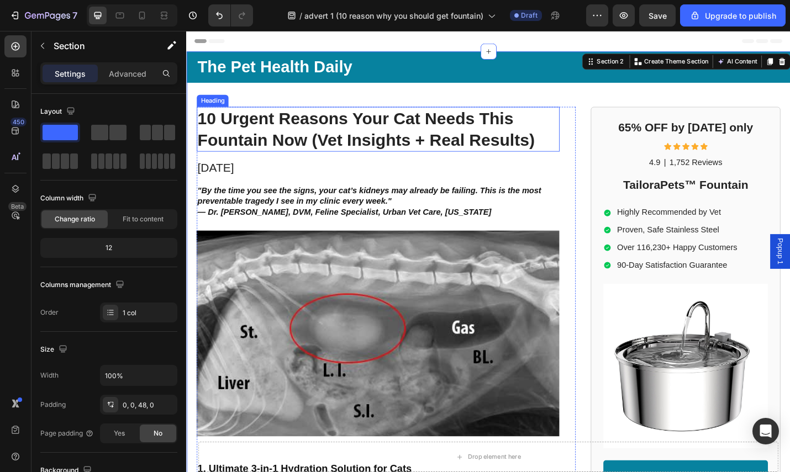
click at [242, 140] on h1 "10 Urgent Reasons Your Cat Needs This Fountain Now (Vet Insights + Real Results)" at bounding box center [396, 139] width 398 height 50
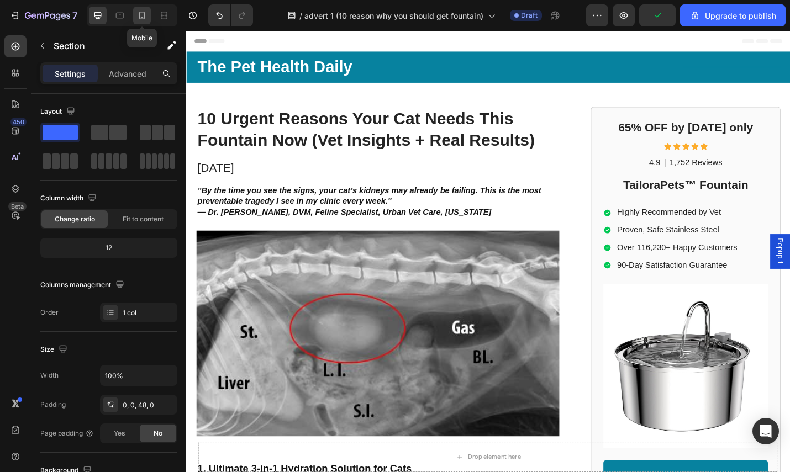
click at [142, 15] on icon at bounding box center [141, 15] width 11 height 11
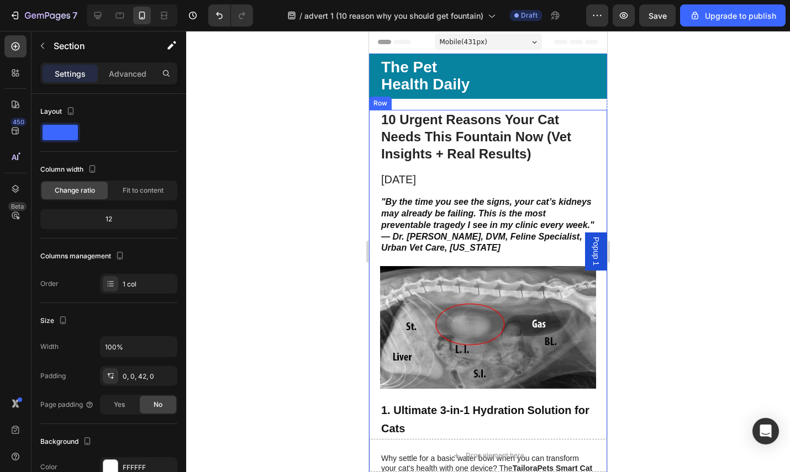
click at [683, 156] on div at bounding box center [488, 251] width 604 height 441
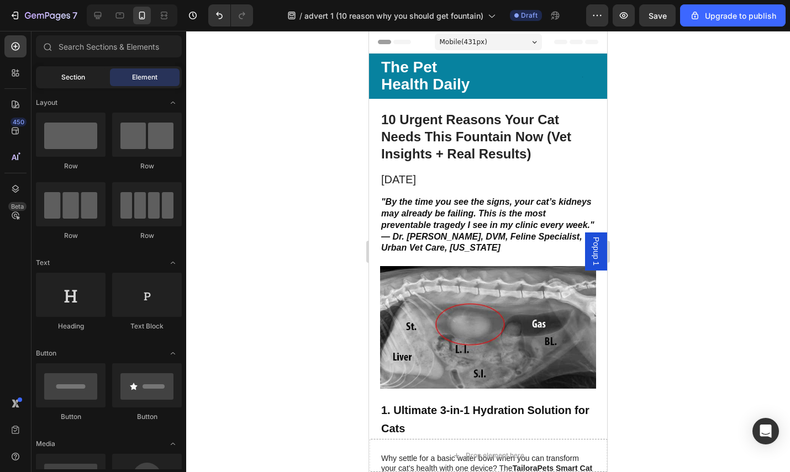
click at [79, 80] on span "Section" at bounding box center [73, 77] width 24 height 10
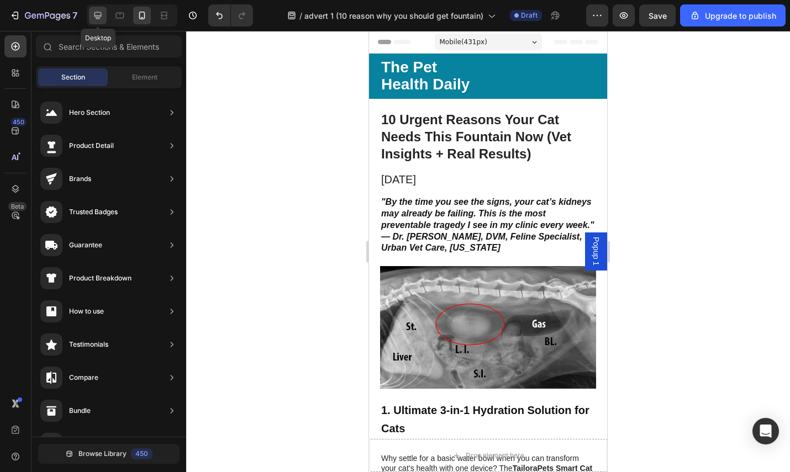
click at [101, 19] on icon at bounding box center [97, 15] width 11 height 11
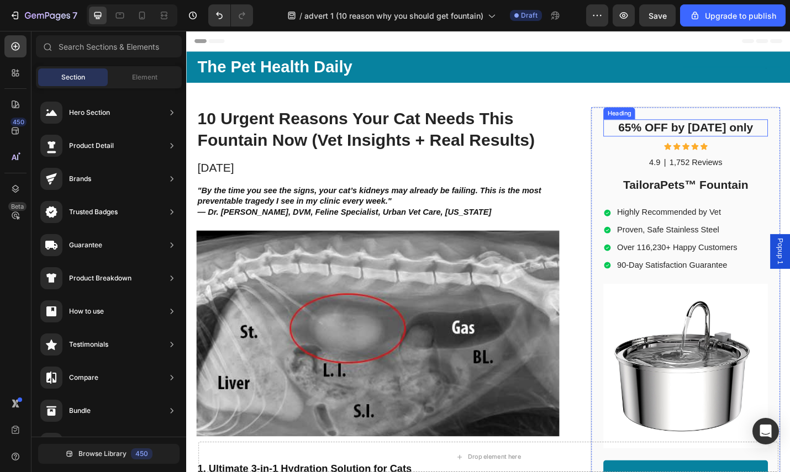
click at [648, 130] on h2 "65% OFF by [DATE] only" at bounding box center [733, 137] width 181 height 19
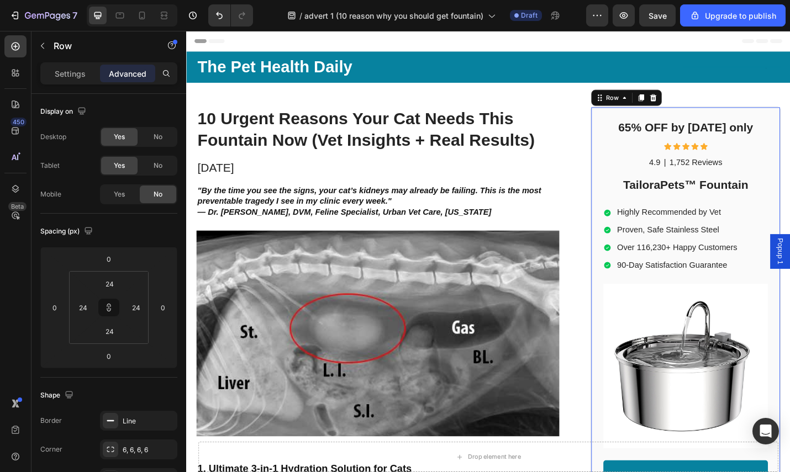
click at [635, 126] on div "65% OFF by today only Heading Icon Icon Icon Icon Icon Icon List 4.9 Text Block…" at bounding box center [734, 334] width 208 height 441
click at [682, 105] on icon at bounding box center [685, 105] width 6 height 8
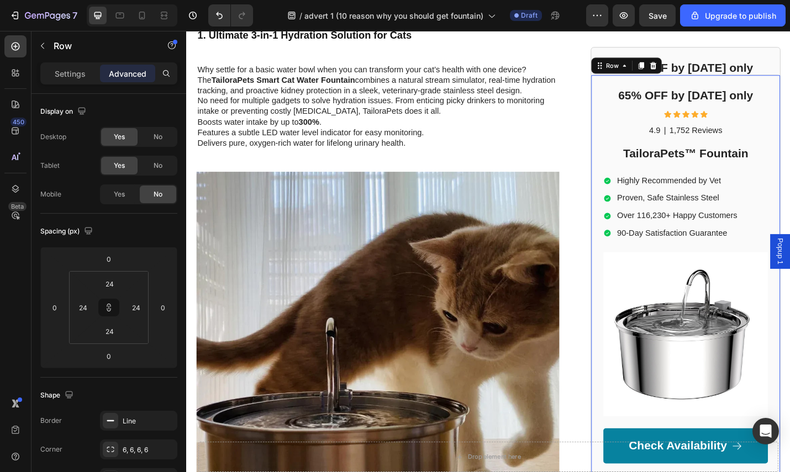
scroll to position [483, 0]
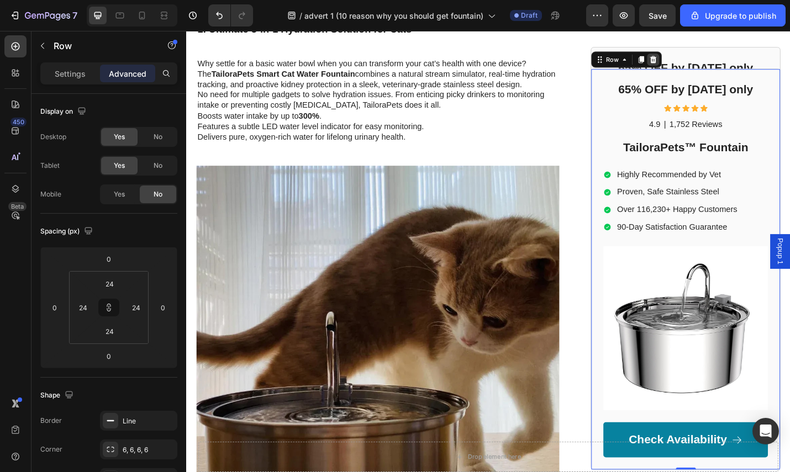
click at [696, 58] on icon at bounding box center [698, 62] width 9 height 9
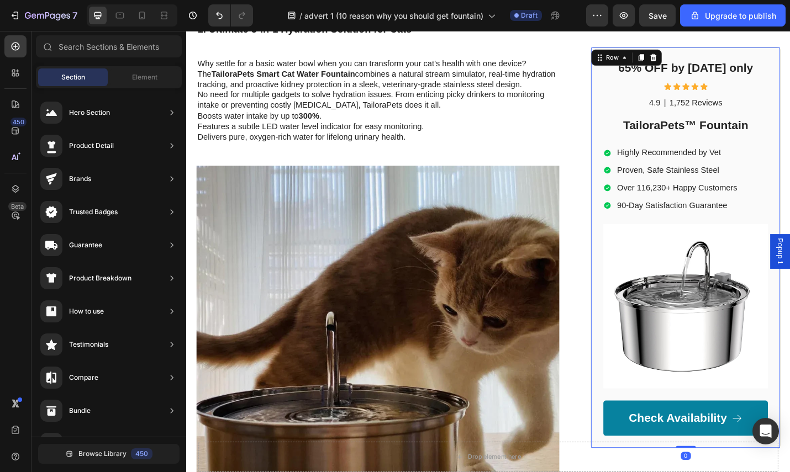
click at [630, 62] on div "65% OFF by today only Heading Icon Icon Icon Icon Icon Icon List 4.9 Text Block…" at bounding box center [734, 269] width 208 height 441
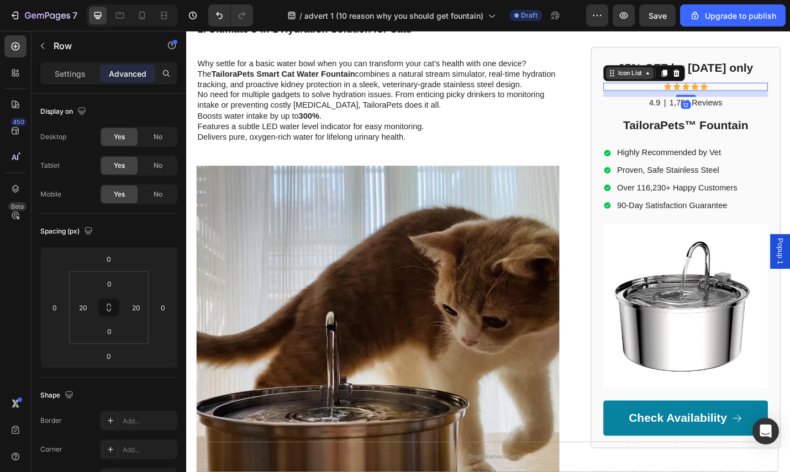
click at [646, 83] on div "Icon List" at bounding box center [672, 77] width 52 height 13
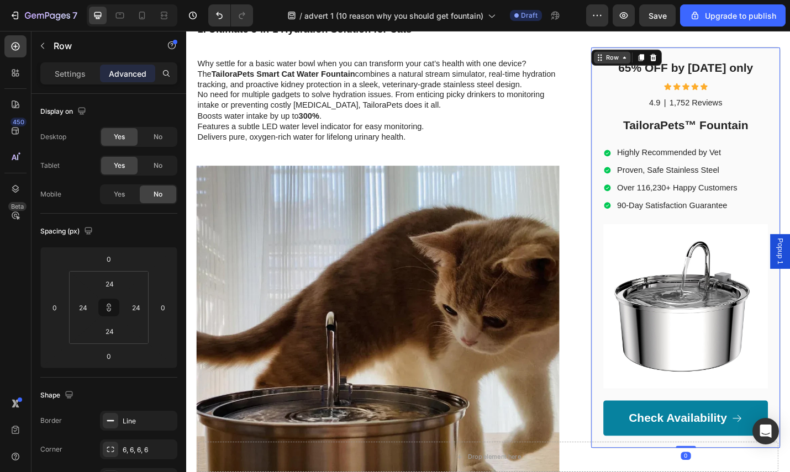
click at [631, 63] on div "65% OFF by today only Heading Icon Icon Icon Icon Icon Icon List 4.9 Text Block…" at bounding box center [734, 269] width 208 height 441
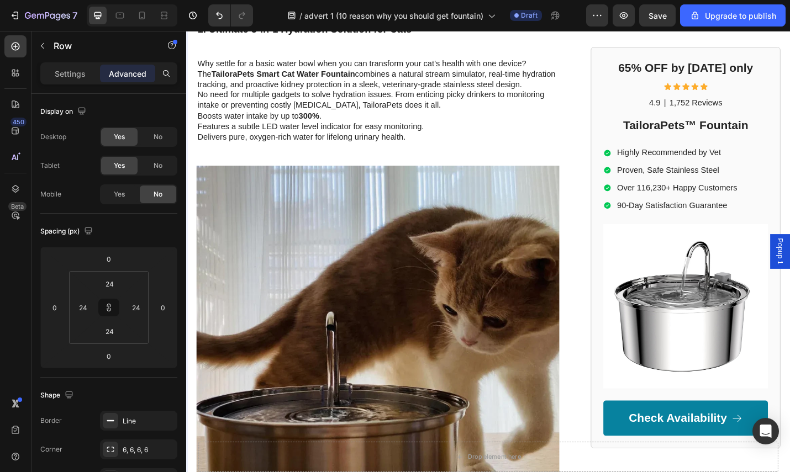
click at [638, 52] on div "Row" at bounding box center [641, 55] width 23 height 13
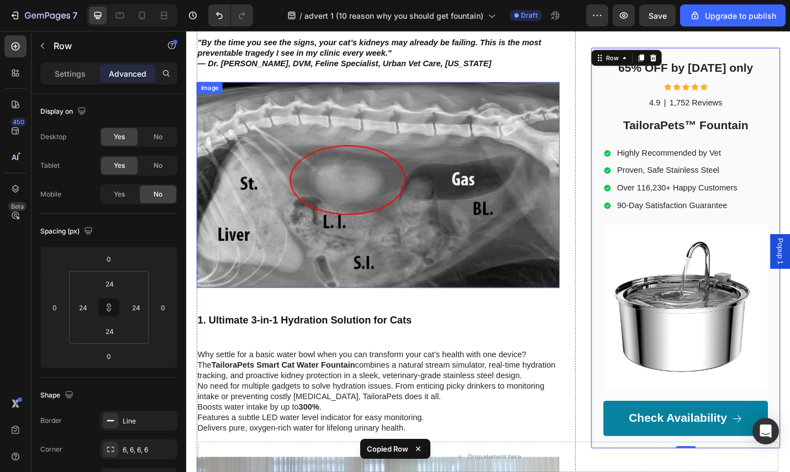
scroll to position [0, 0]
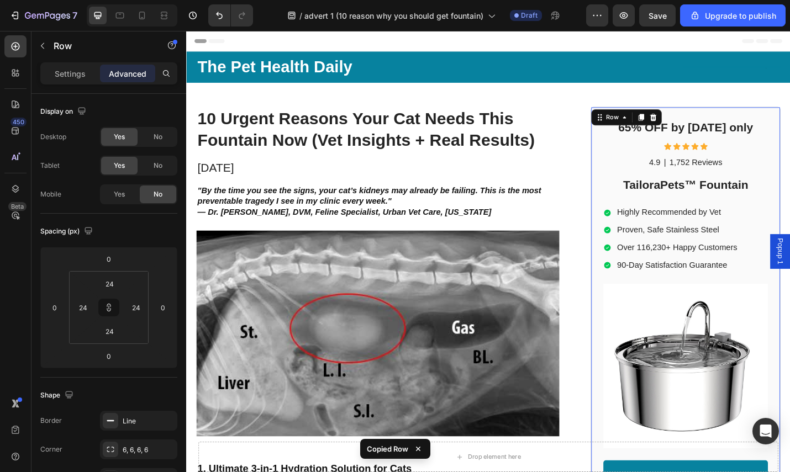
click at [140, 25] on div at bounding box center [132, 15] width 91 height 22
click at [139, 17] on icon at bounding box center [142, 16] width 6 height 8
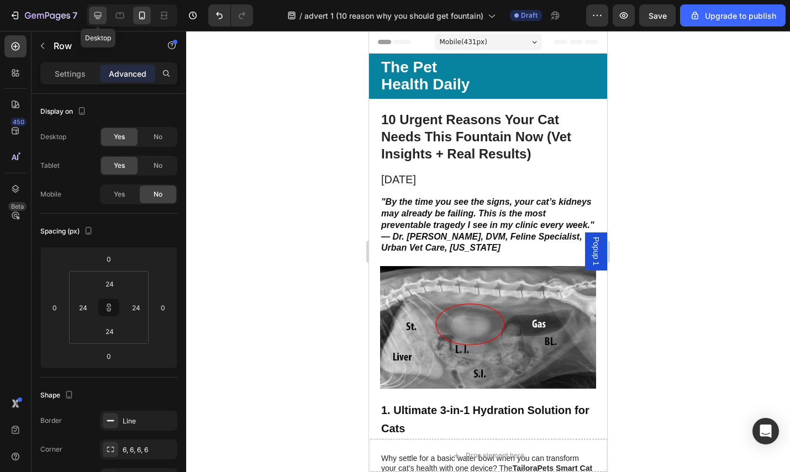
click at [97, 21] on div at bounding box center [98, 16] width 18 height 18
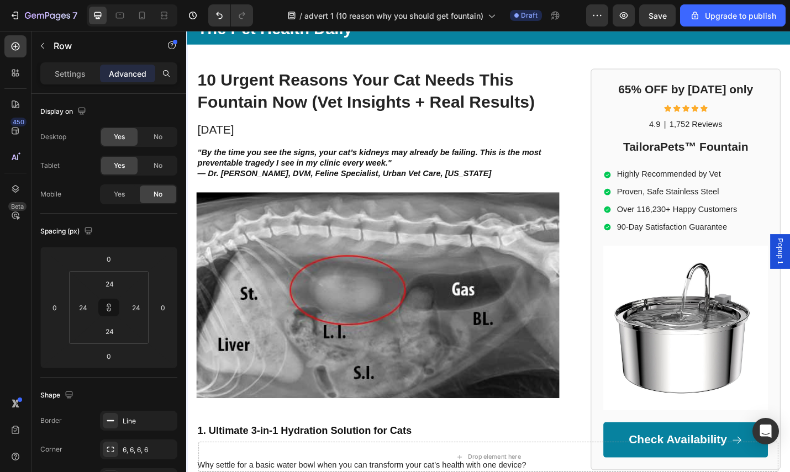
scroll to position [45, 0]
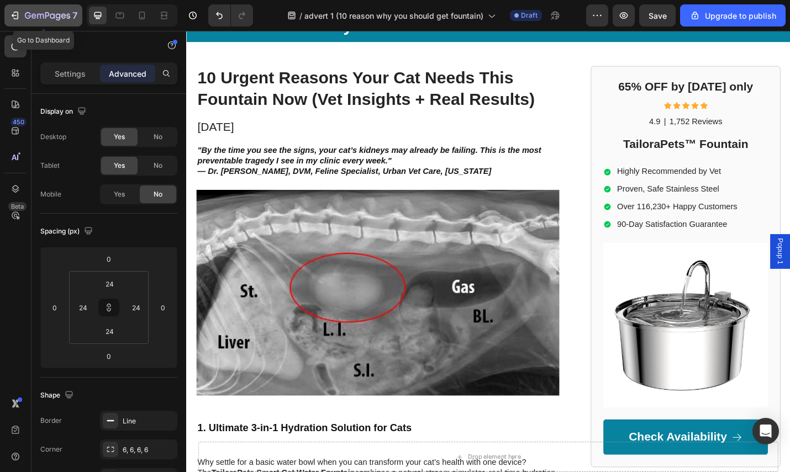
click at [17, 14] on icon "button" at bounding box center [16, 16] width 5 height 8
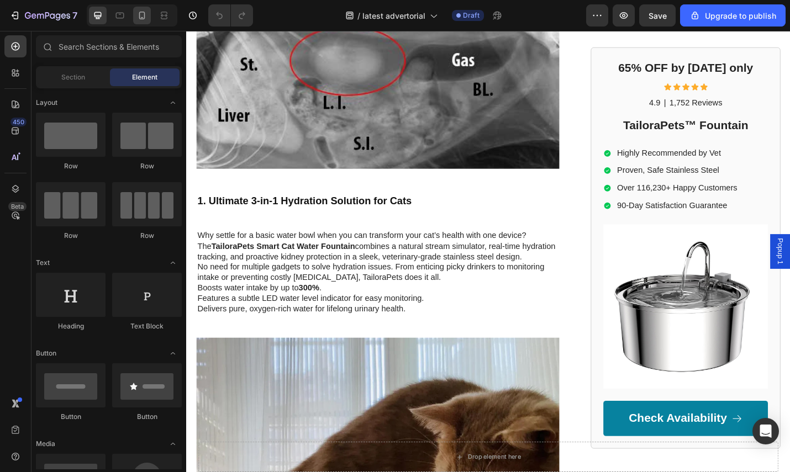
click at [144, 18] on icon at bounding box center [141, 15] width 11 height 11
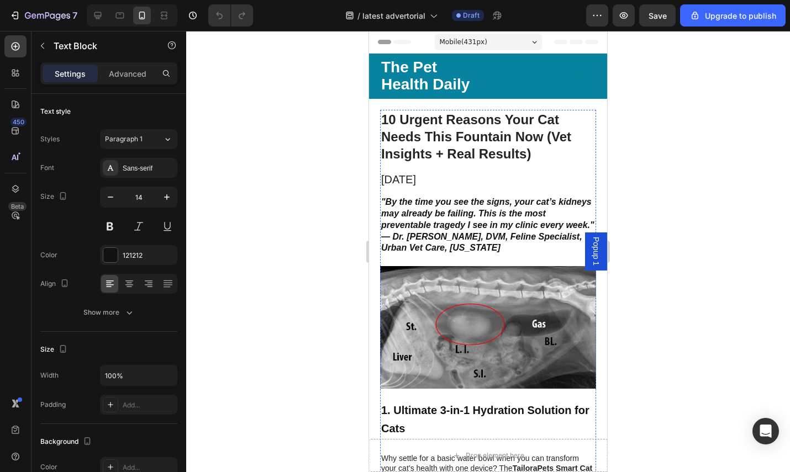
drag, startPoint x: 531, startPoint y: 143, endPoint x: 520, endPoint y: 126, distance: 20.4
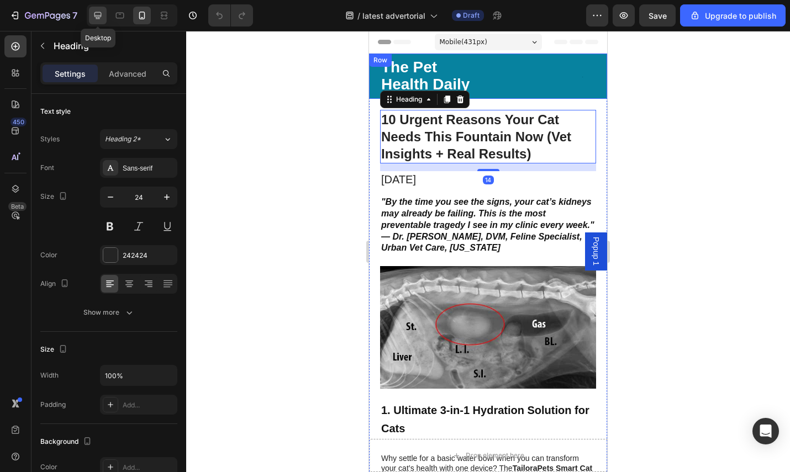
click at [102, 23] on div at bounding box center [98, 16] width 18 height 18
type input "33"
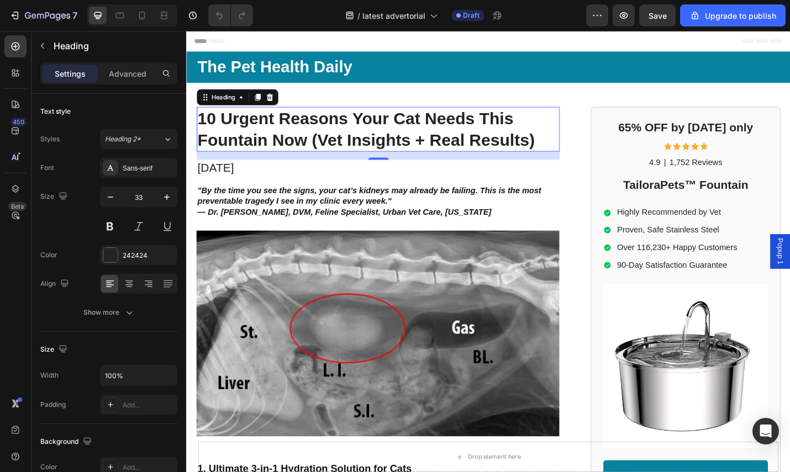
drag, startPoint x: 557, startPoint y: 156, endPoint x: 573, endPoint y: 152, distance: 17.1
click at [558, 155] on h1 "10 Urgent Reasons Your Cat Needs This Fountain Now (Vet Insights + Real Results)" at bounding box center [396, 139] width 398 height 50
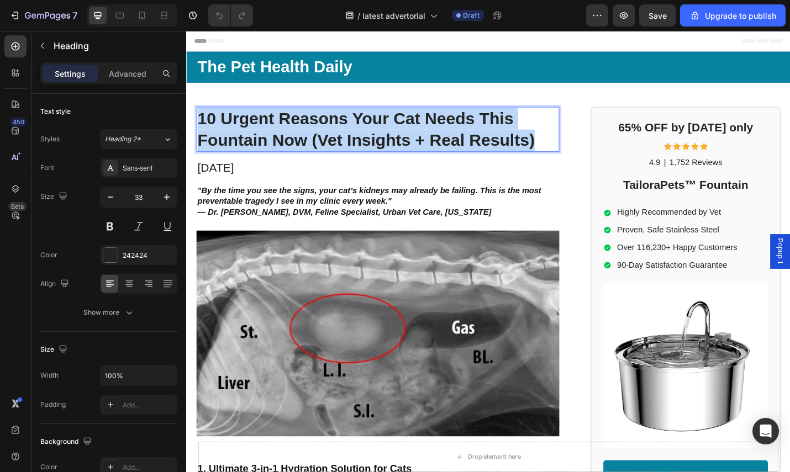
drag, startPoint x: 576, startPoint y: 152, endPoint x: 192, endPoint y: 121, distance: 385.0
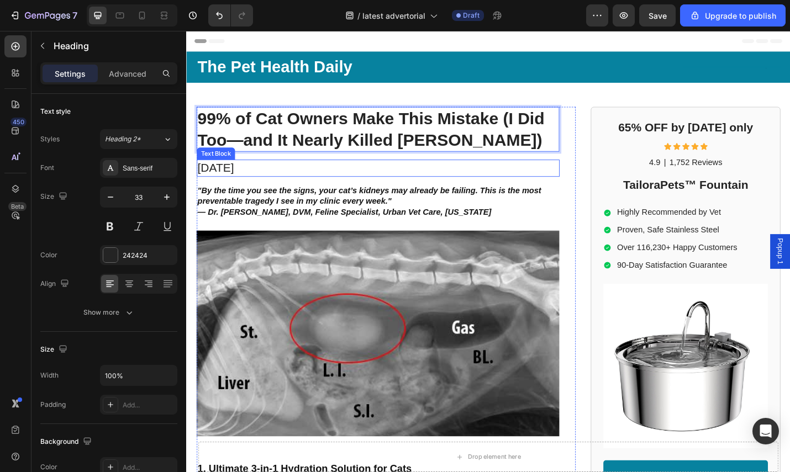
click at [538, 178] on p "[DATE]" at bounding box center [396, 181] width 396 height 17
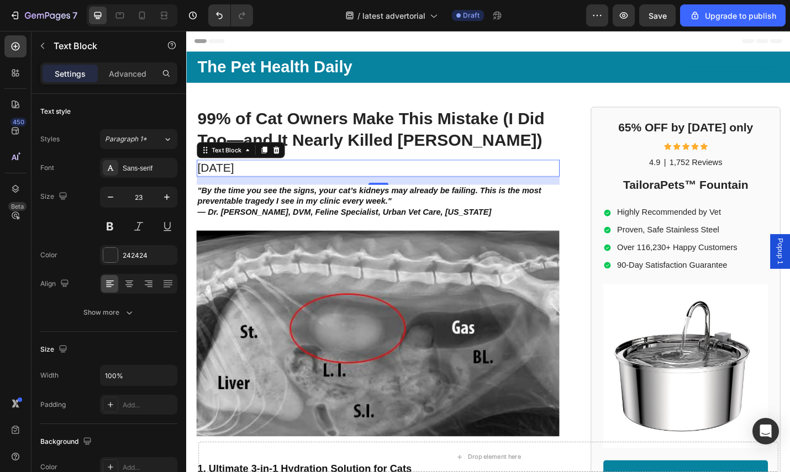
click at [360, 183] on p "[DATE]" at bounding box center [396, 181] width 396 height 17
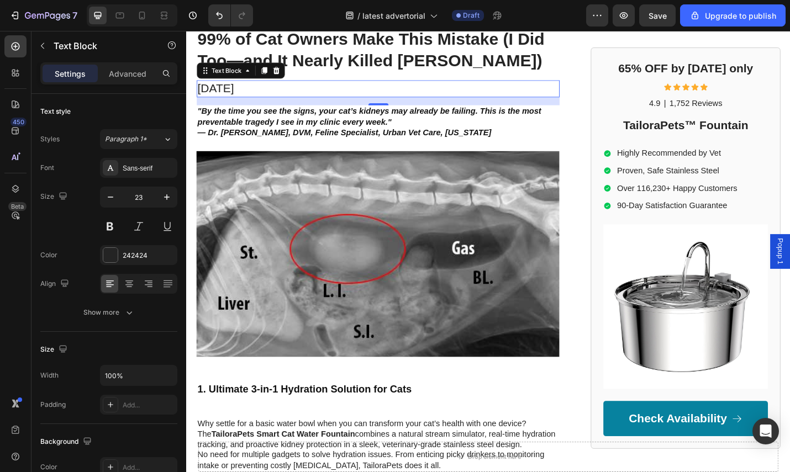
scroll to position [99, 0]
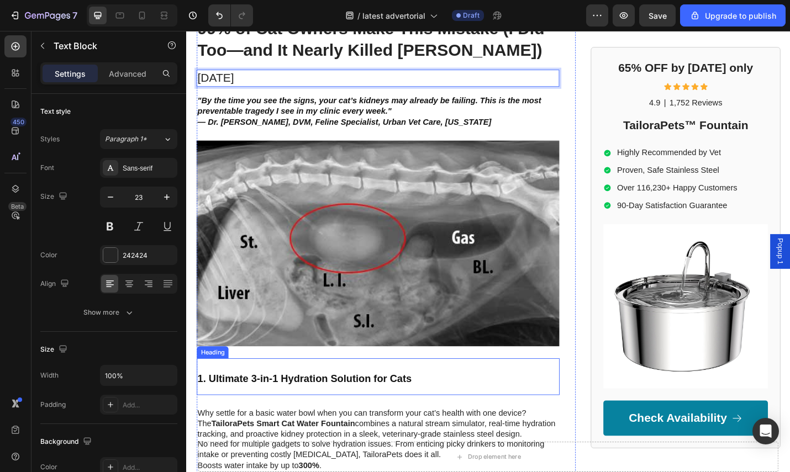
click at [422, 406] on strong "1. Ultimate 3-in-1 Hydration Solution for Cats" at bounding box center [315, 412] width 235 height 12
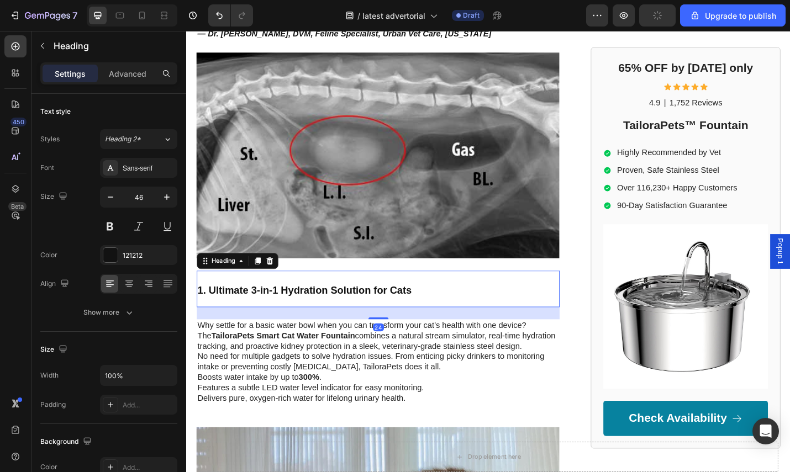
scroll to position [276, 0]
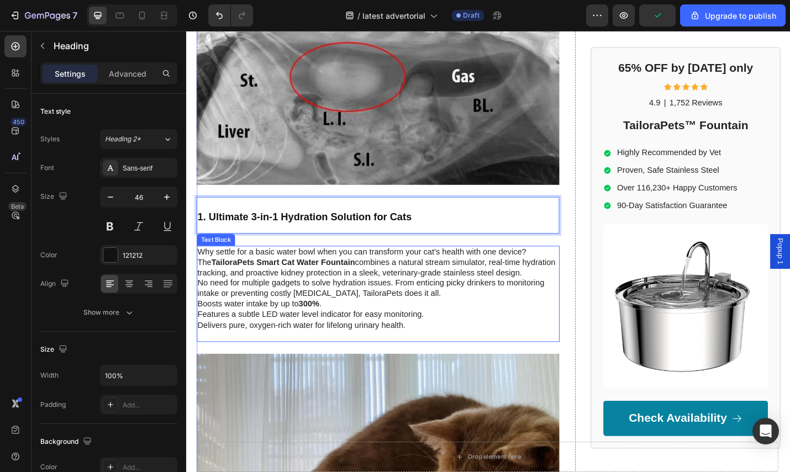
click at [448, 325] on p "Boosts water intake by up to 300% ." at bounding box center [396, 331] width 396 height 12
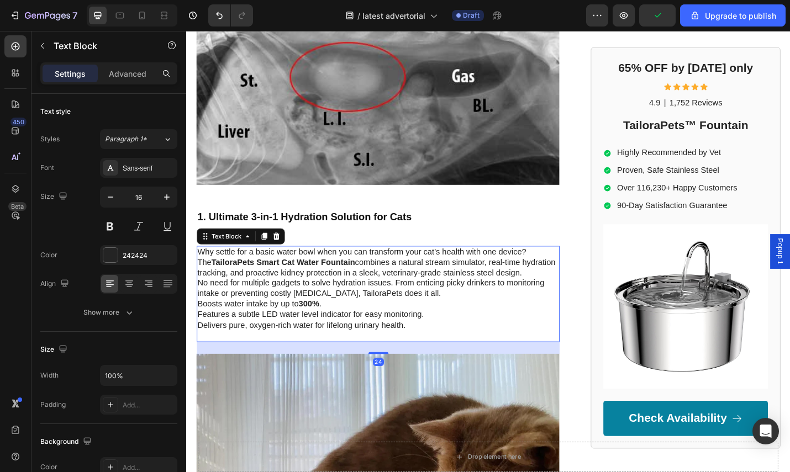
click at [440, 339] on p "Features a subtle LED water level indicator for easy monitoring." at bounding box center [396, 343] width 396 height 12
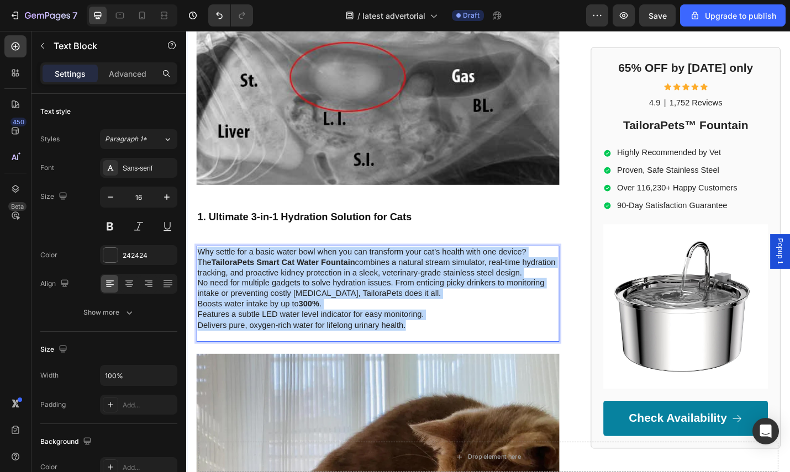
drag, startPoint x: 434, startPoint y: 351, endPoint x: 194, endPoint y: 271, distance: 253.2
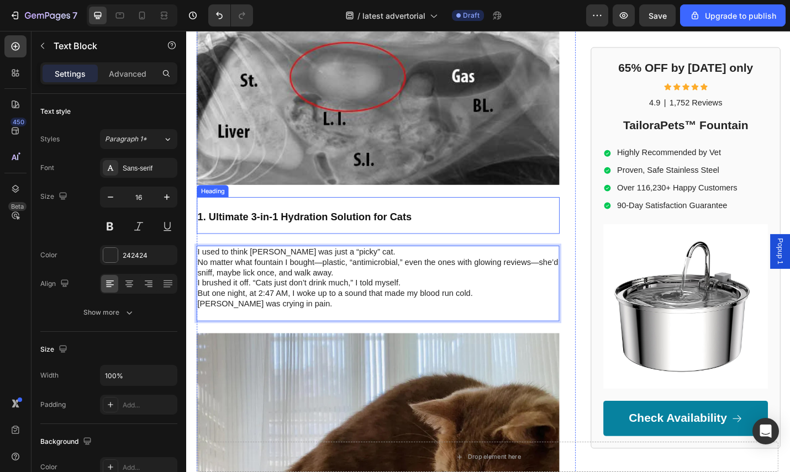
click at [415, 229] on strong "1. Ultimate 3-in-1 Hydration Solution for Cats" at bounding box center [315, 235] width 235 height 12
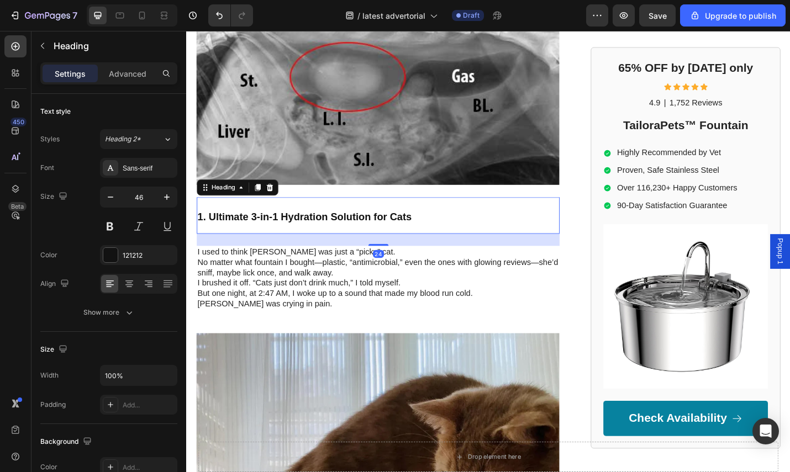
click at [281, 204] on div at bounding box center [277, 202] width 13 height 13
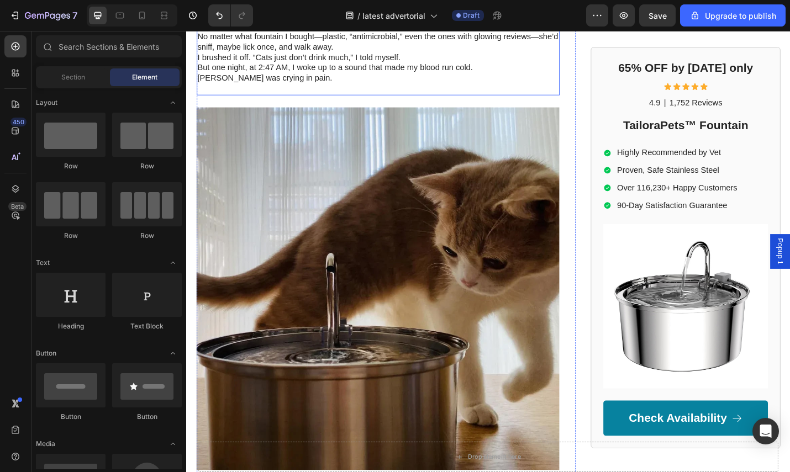
scroll to position [670, 0]
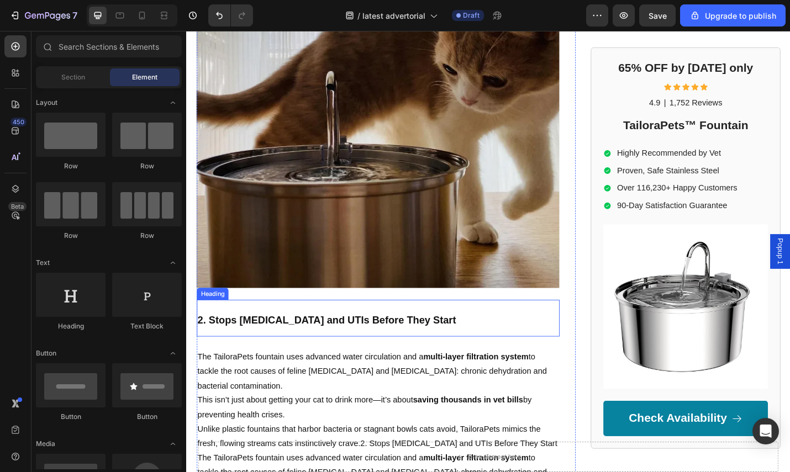
drag, startPoint x: 462, startPoint y: 324, endPoint x: 553, endPoint y: 310, distance: 92.2
click at [462, 326] on h2 "2. Stops [MEDICAL_DATA] and UTIs Before They Start" at bounding box center [396, 346] width 398 height 40
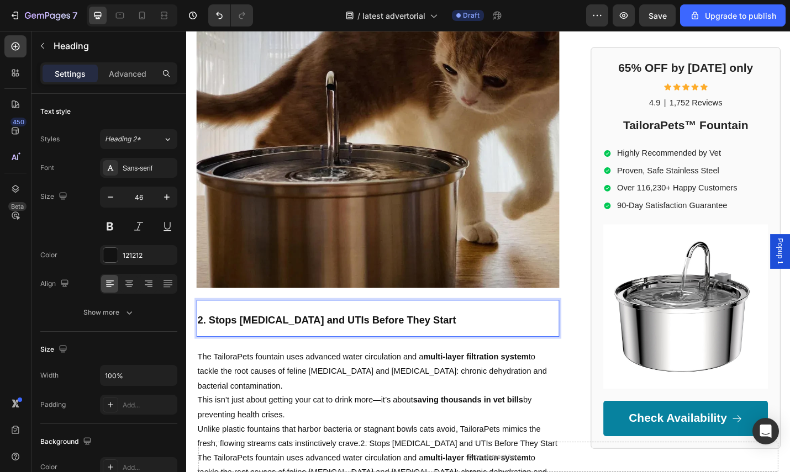
drag, startPoint x: 440, startPoint y: 342, endPoint x: 469, endPoint y: 341, distance: 29.3
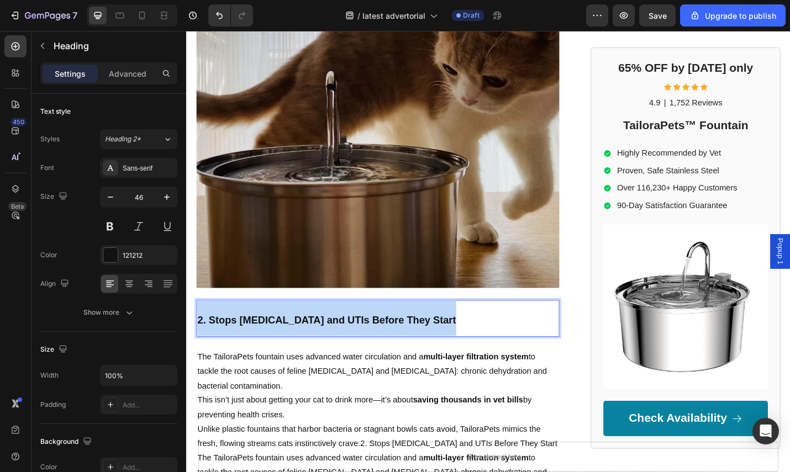
drag, startPoint x: 482, startPoint y: 340, endPoint x: 201, endPoint y: 335, distance: 281.2
click at [201, 335] on p "2. Stops [MEDICAL_DATA] and UTIs Before They Start" at bounding box center [396, 346] width 396 height 38
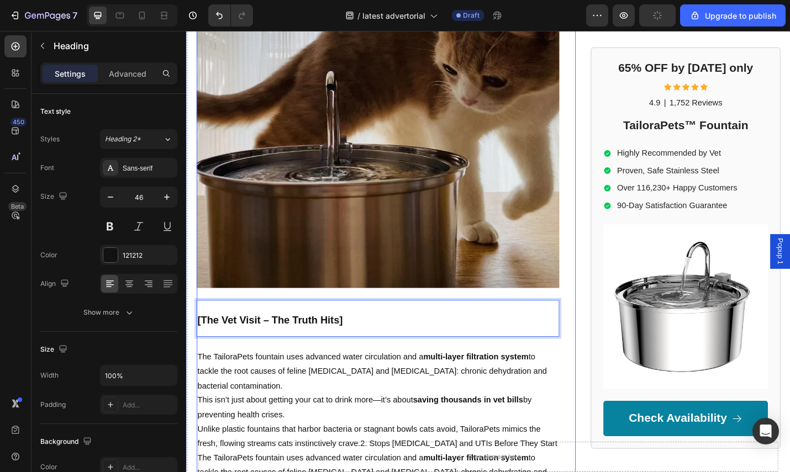
click at [436, 369] on div "⁠⁠⁠⁠⁠⁠⁠ 99% of Cat Owners Make This Mistake (I Did Too—and It Nearly Killed [PE…" at bounding box center [396, 117] width 398 height 1347
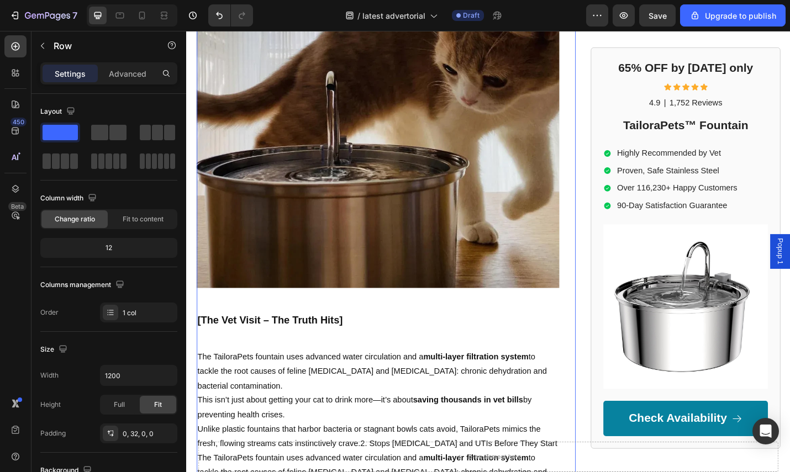
scroll to position [901, 0]
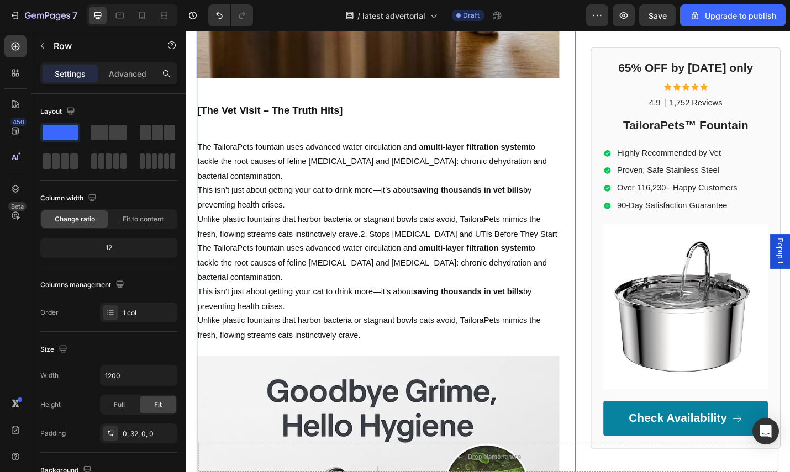
click at [387, 262] on p "The TailoraPets fountain uses advanced water circulation and a multi-layer filt…" at bounding box center [396, 285] width 396 height 47
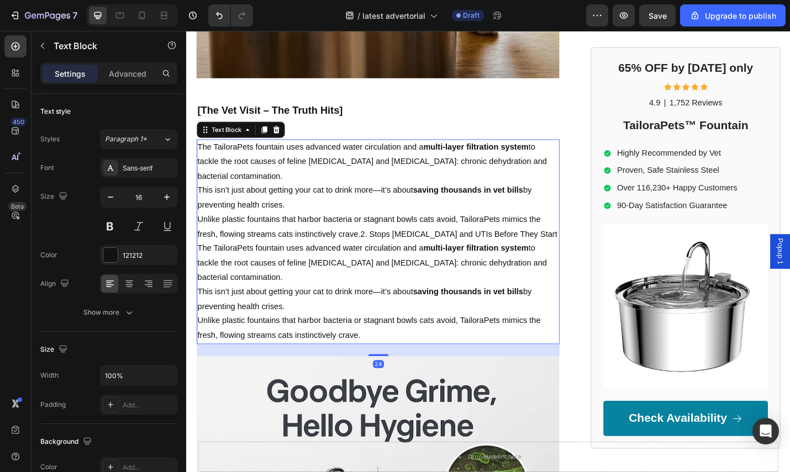
click at [387, 262] on p "The TailoraPets fountain uses advanced water circulation and a multi-layer filt…" at bounding box center [396, 285] width 396 height 47
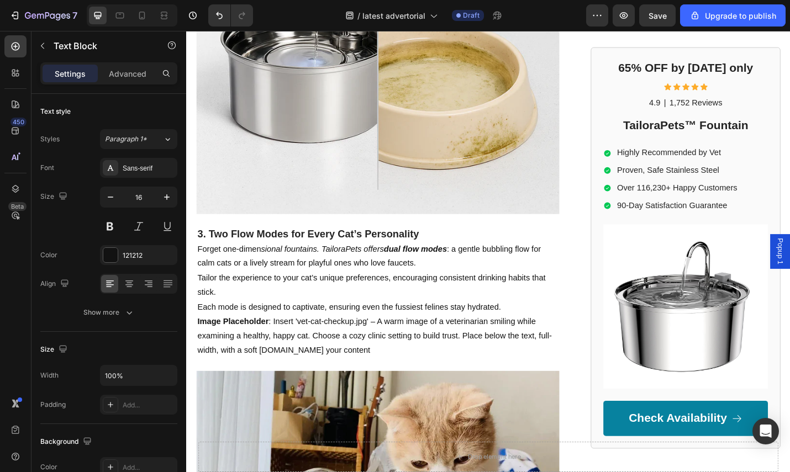
scroll to position [1365, 0]
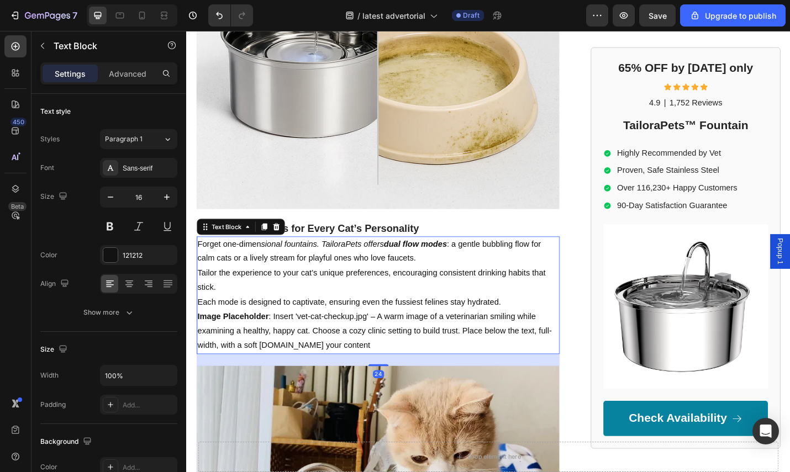
drag, startPoint x: 428, startPoint y: 251, endPoint x: 443, endPoint y: 234, distance: 22.7
click at [432, 260] on strong "dual flow modes" at bounding box center [437, 264] width 69 height 9
click at [443, 241] on p "3. Two Flow Modes for Every Cat’s Personality" at bounding box center [396, 248] width 396 height 14
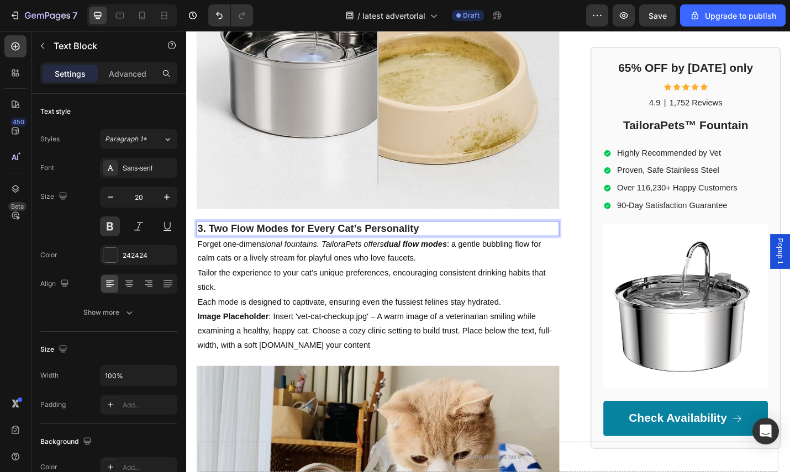
click at [447, 241] on p "3. Two Flow Modes for Every Cat’s Personality" at bounding box center [396, 248] width 396 height 14
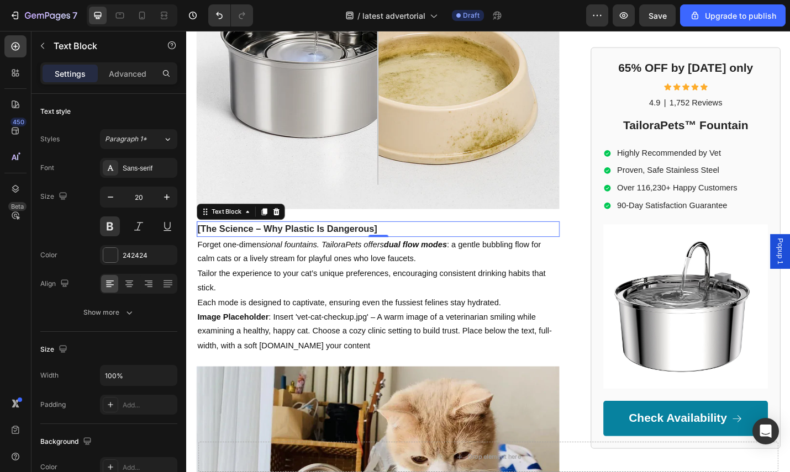
click at [418, 304] on p "Tailor the experience to your cat’s unique preferences, encouraging consistent …" at bounding box center [396, 305] width 396 height 32
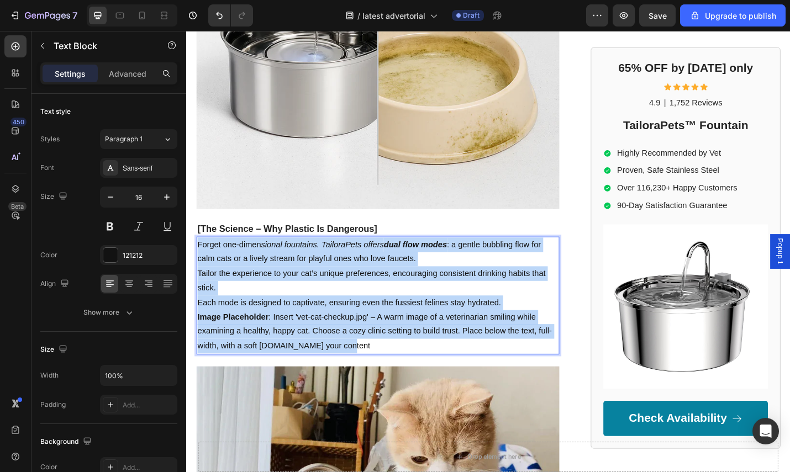
click at [418, 304] on p "Tailor the experience to your cat’s unique preferences, encouraging consistent …" at bounding box center [396, 305] width 396 height 32
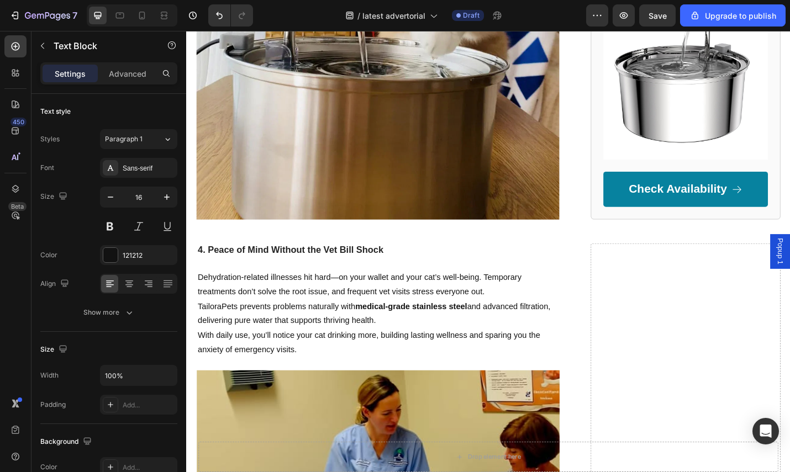
scroll to position [2127, 0]
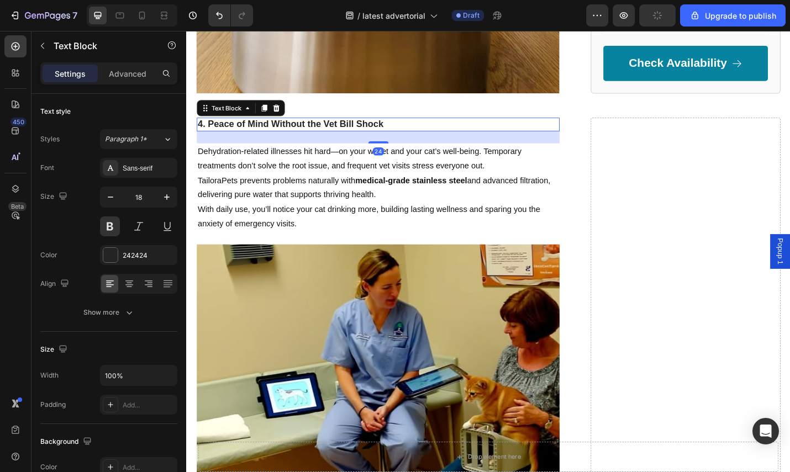
click at [468, 127] on p "4. Peace of Mind Without the Vet Bill Shock" at bounding box center [396, 133] width 396 height 13
click at [376, 187] on p "TailoraPets prevents problems naturally with medical-grade stainless steel and …" at bounding box center [396, 203] width 396 height 32
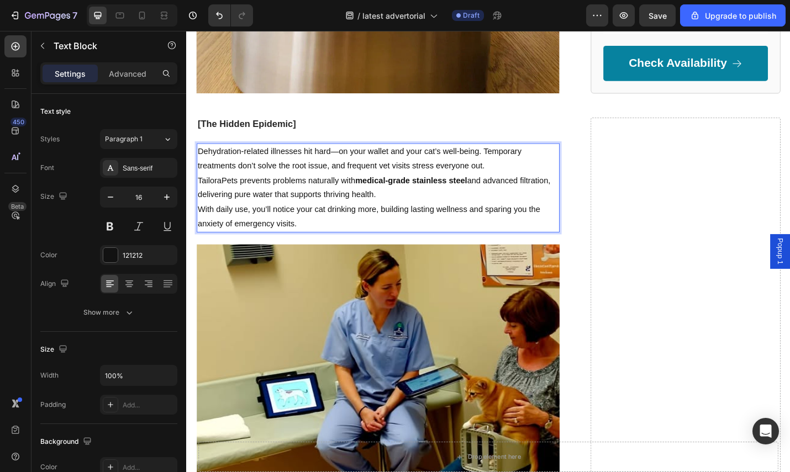
click at [376, 187] on p "TailoraPets prevents problems naturally with medical-grade stainless steel and …" at bounding box center [396, 203] width 396 height 32
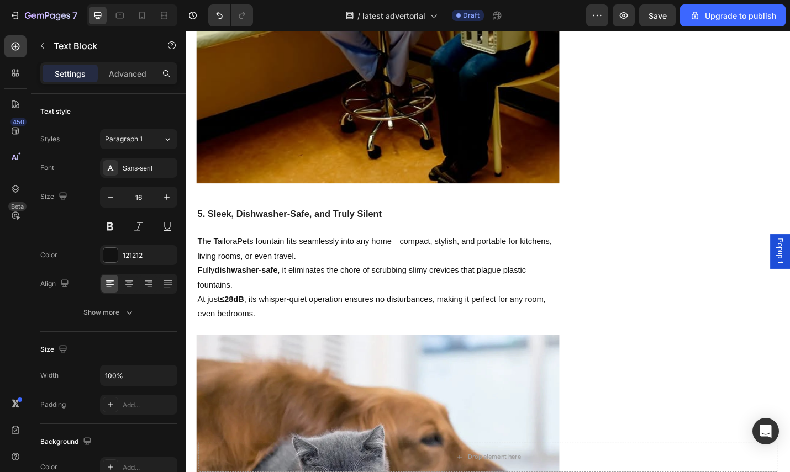
scroll to position [2598, 0]
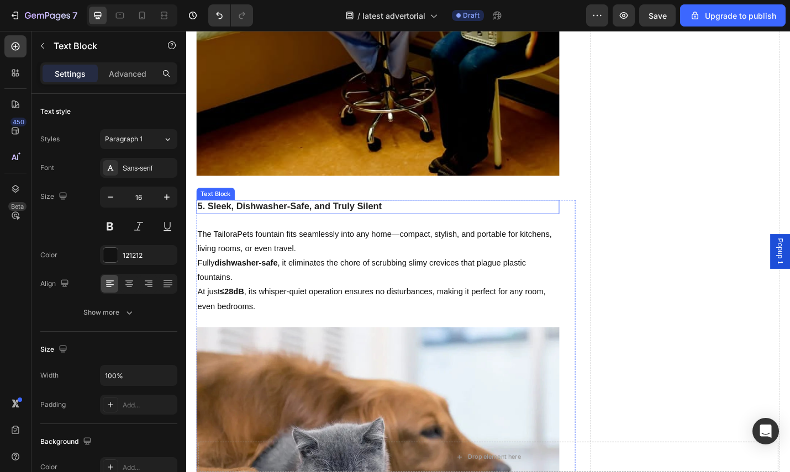
click at [405, 223] on p "5. Sleek, Dishwasher-Safe, and Truly Silent" at bounding box center [396, 224] width 396 height 13
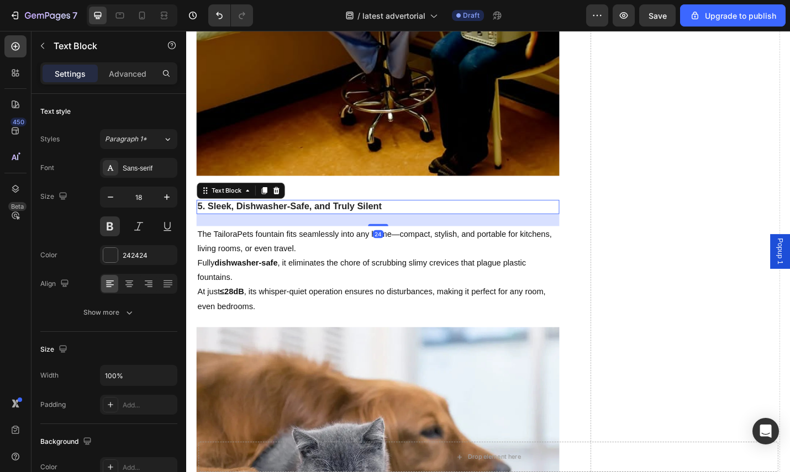
click at [410, 221] on p "5. Sleek, Dishwasher-Safe, and Truly Silent" at bounding box center [396, 224] width 396 height 13
click at [374, 248] on p "The TailoraPets fountain fits seamlessly into any home—compact, stylish, and po…" at bounding box center [396, 262] width 396 height 32
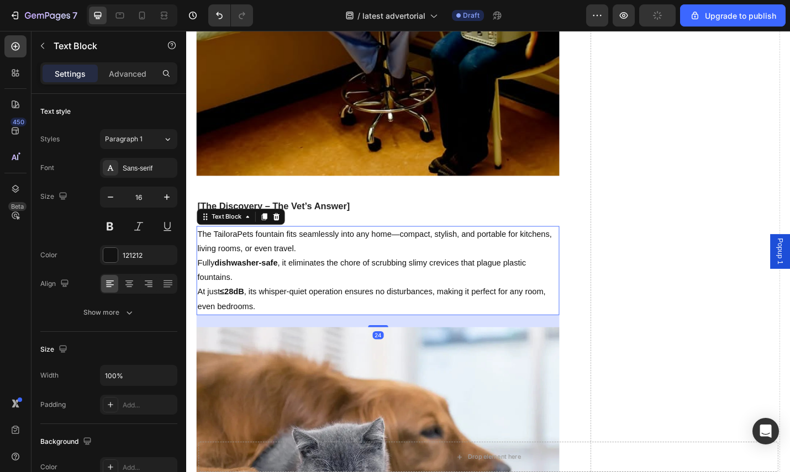
click at [380, 262] on p "The TailoraPets fountain fits seamlessly into any home—compact, stylish, and po…" at bounding box center [396, 262] width 396 height 32
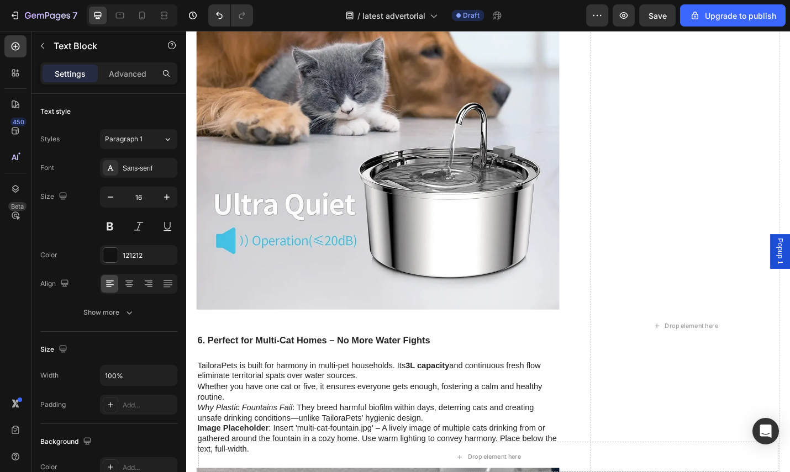
scroll to position [3171, 0]
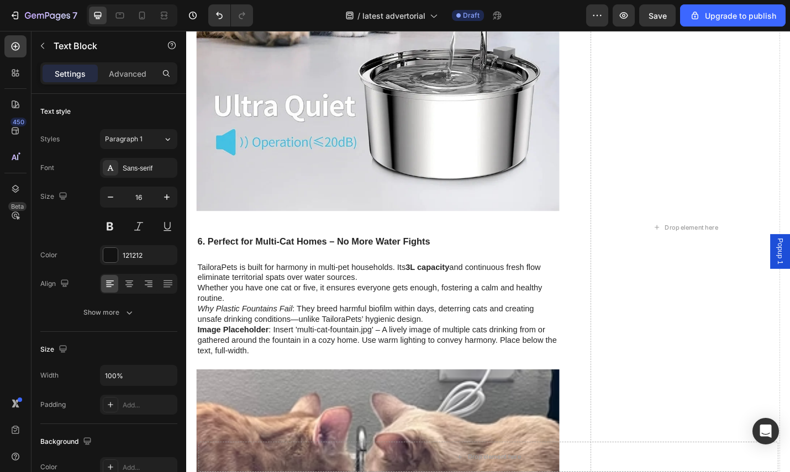
click at [439, 255] on h2 "6. Perfect for Multi-Cat Homes – No More Water Fights" at bounding box center [396, 262] width 398 height 15
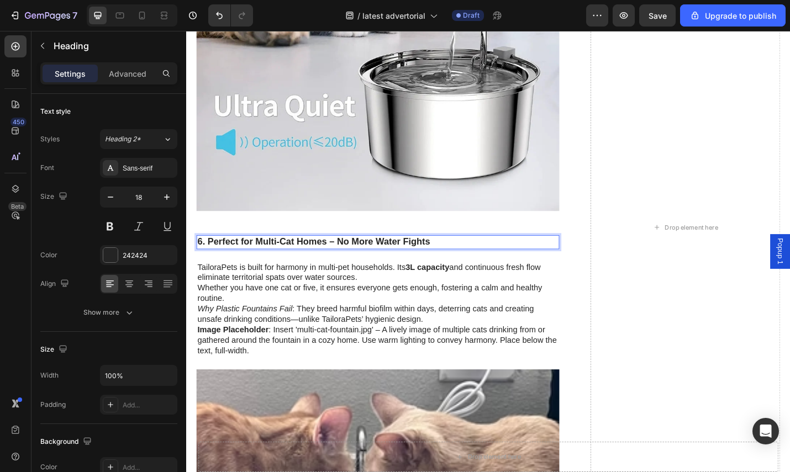
click at [479, 255] on h2 "6. Perfect for Multi-Cat Homes – No More Water Fights" at bounding box center [396, 262] width 398 height 15
click at [479, 256] on p "6. Perfect for Multi-Cat Homes – No More Water Fights" at bounding box center [396, 262] width 396 height 13
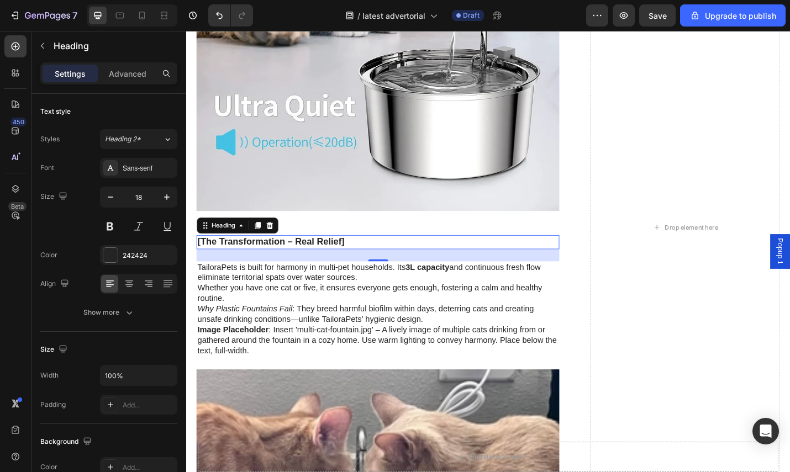
click at [433, 331] on p "Why Plastic Fountains Fail : They breed harmful biofilm within days, deterring …" at bounding box center [396, 342] width 396 height 23
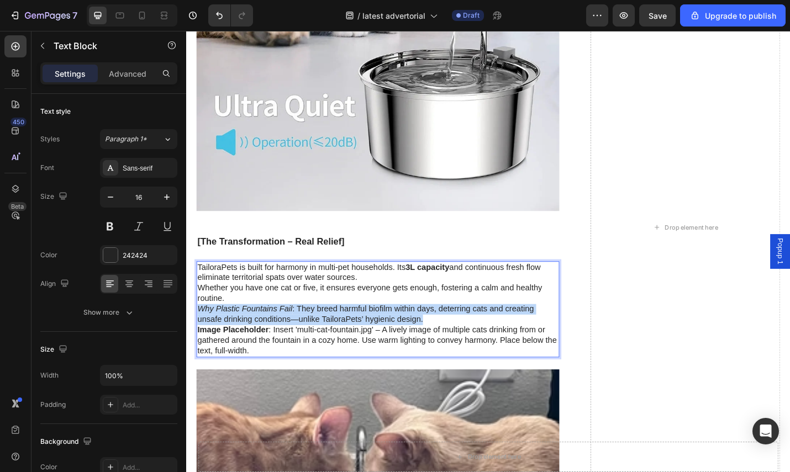
click at [434, 331] on p "Why Plastic Fountains Fail : They breed harmful biofilm within days, deterring …" at bounding box center [396, 342] width 396 height 23
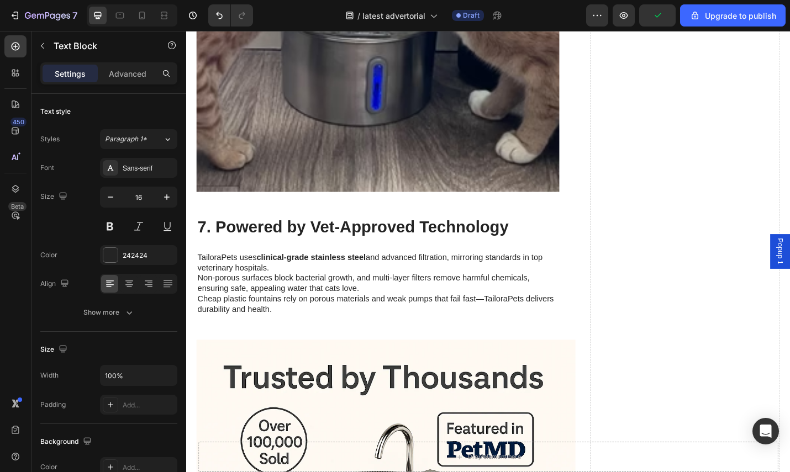
scroll to position [3738, 0]
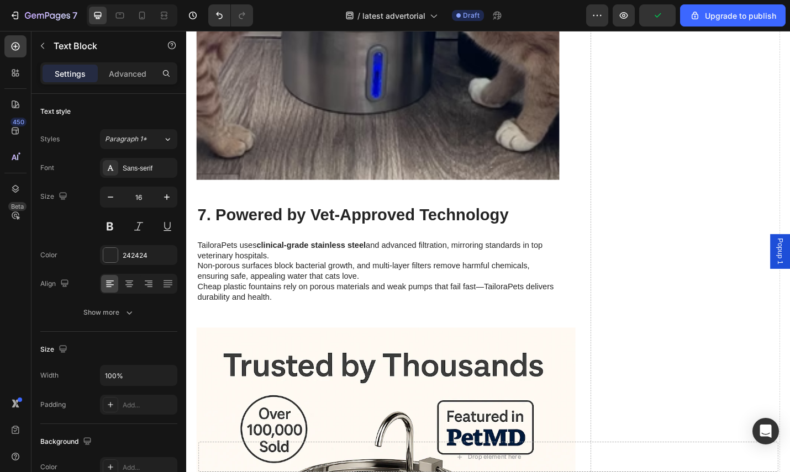
click at [423, 221] on h2 "7. Powered by Vet-Approved Technology" at bounding box center [396, 233] width 398 height 25
click at [424, 221] on h2 "7. Powered by Vet-Approved Technology" at bounding box center [396, 233] width 398 height 25
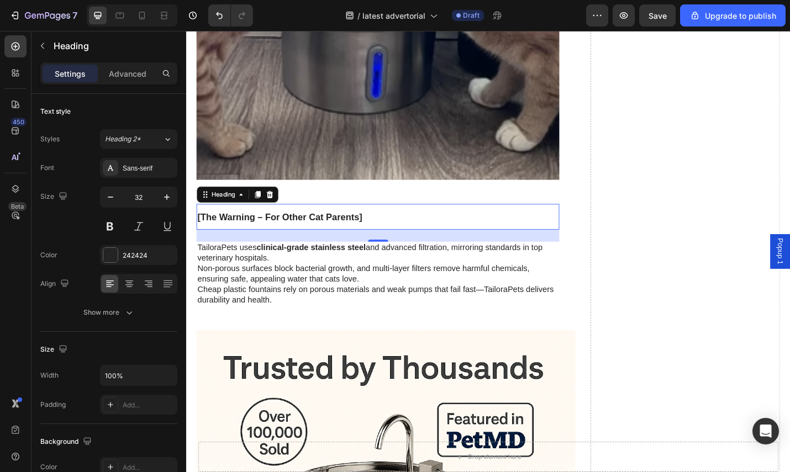
click at [498, 263] on p "TailoraPets uses clinical-grade stainless steel and advanced filtration, mirror…" at bounding box center [396, 274] width 396 height 23
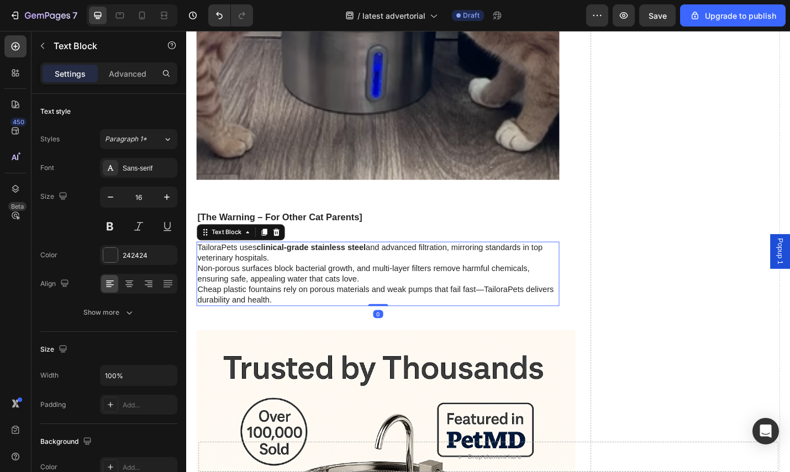
click at [500, 263] on p "TailoraPets uses clinical-grade stainless steel and advanced filtration, mirror…" at bounding box center [396, 274] width 396 height 23
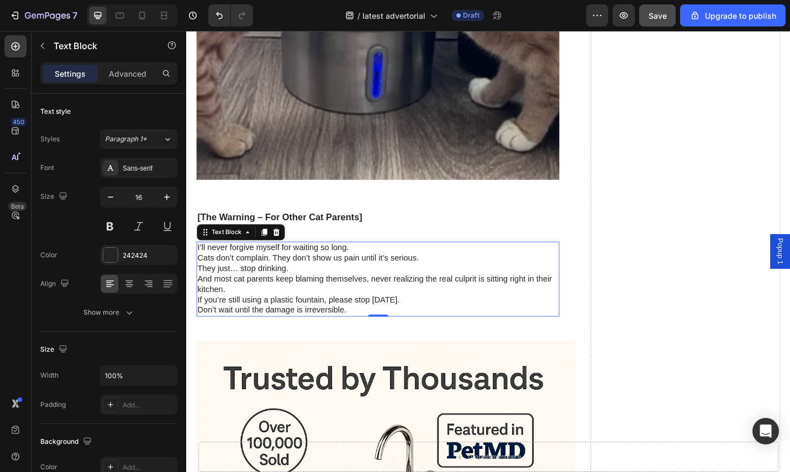
click at [657, 25] on div "7 / latest advertorial Draft Preview Save Upgrade to publish" at bounding box center [395, 15] width 790 height 31
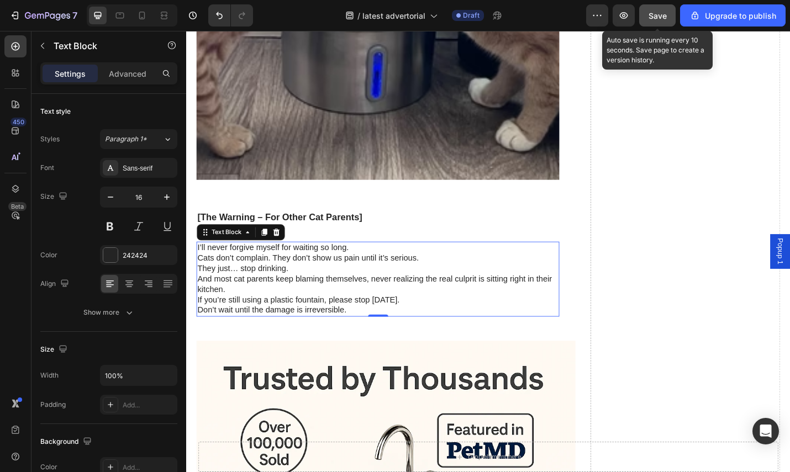
click at [658, 25] on button "Save" at bounding box center [657, 15] width 36 height 22
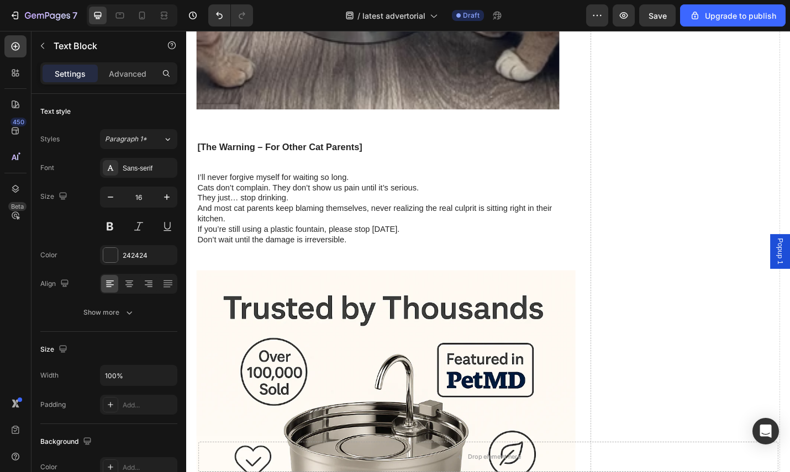
scroll to position [3966, 0]
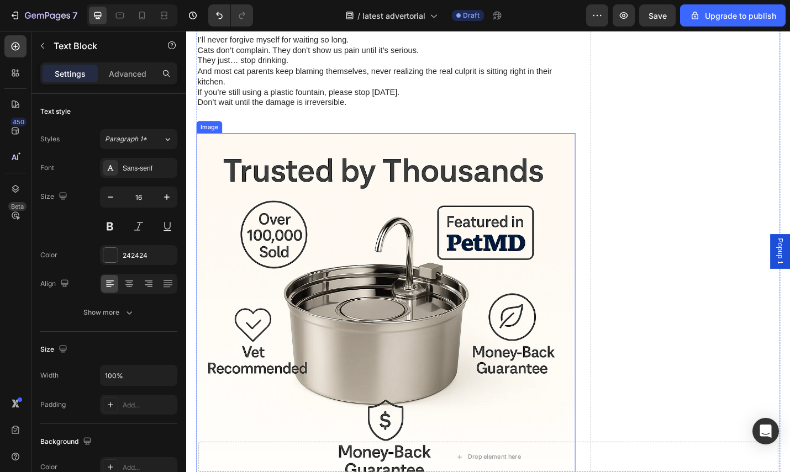
click at [453, 223] on img at bounding box center [405, 351] width 416 height 416
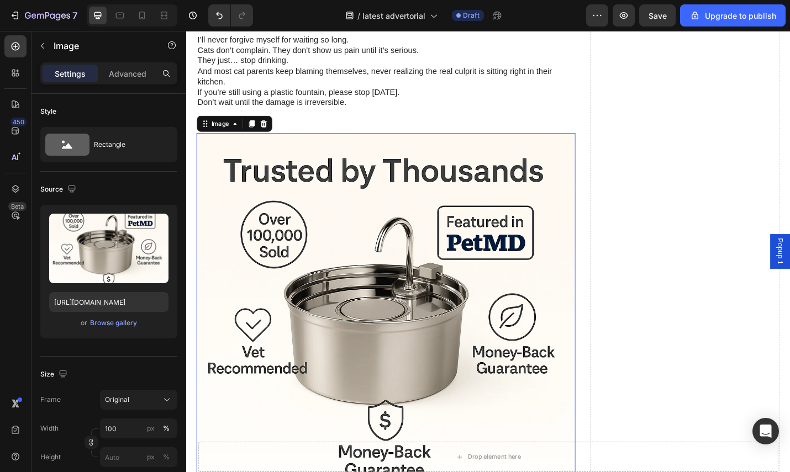
drag, startPoint x: 272, startPoint y: 119, endPoint x: 344, endPoint y: 145, distance: 76.3
click at [273, 129] on icon at bounding box center [270, 133] width 7 height 8
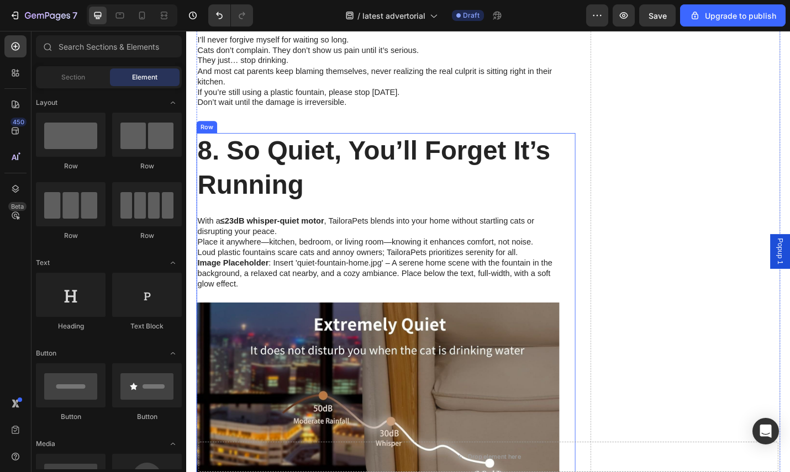
click at [362, 171] on h2 "8. So Quiet, You’ll Forget It’s Running" at bounding box center [396, 181] width 398 height 77
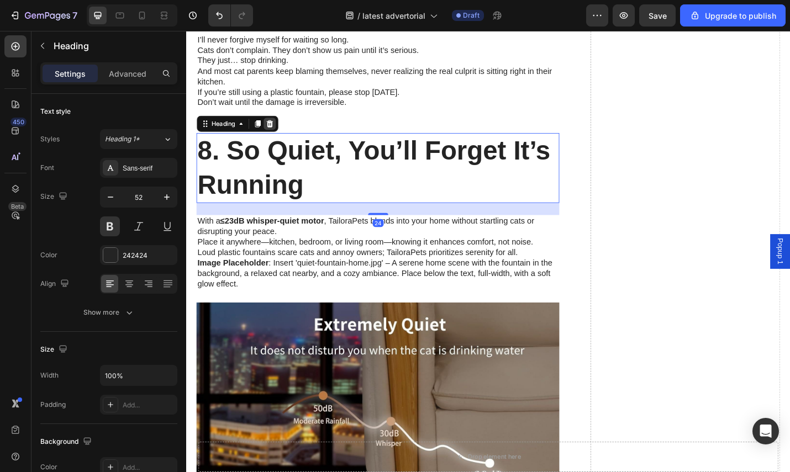
click at [276, 129] on icon at bounding box center [277, 133] width 7 height 8
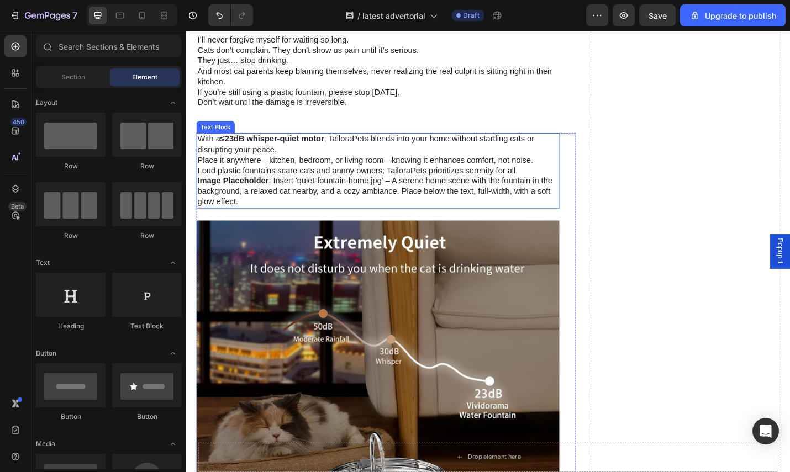
drag, startPoint x: 284, startPoint y: 155, endPoint x: 287, endPoint y: 145, distance: 10.3
click at [284, 167] on p "Place it anywhere—kitchen, bedroom, or living room—knowing it enhances comfort,…" at bounding box center [396, 173] width 396 height 12
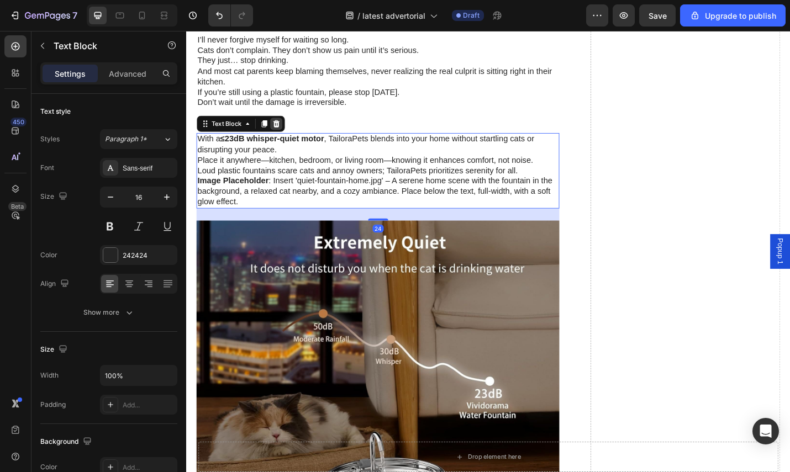
click at [289, 126] on div at bounding box center [284, 132] width 13 height 13
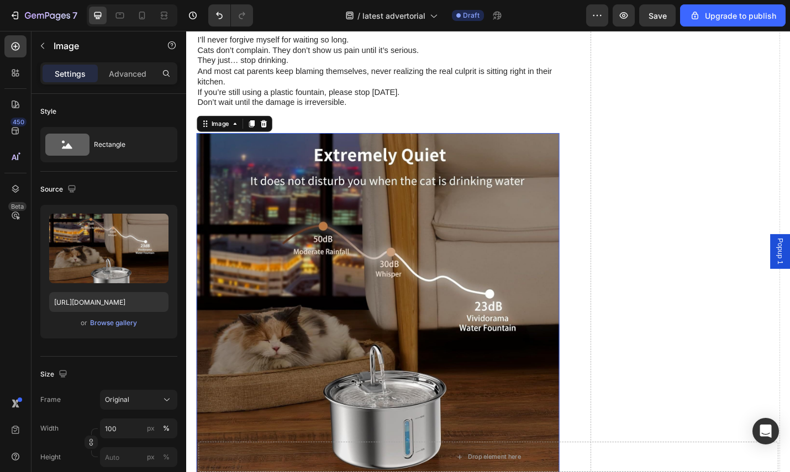
click at [294, 157] on img at bounding box center [396, 342] width 398 height 398
click at [271, 128] on icon at bounding box center [270, 132] width 9 height 9
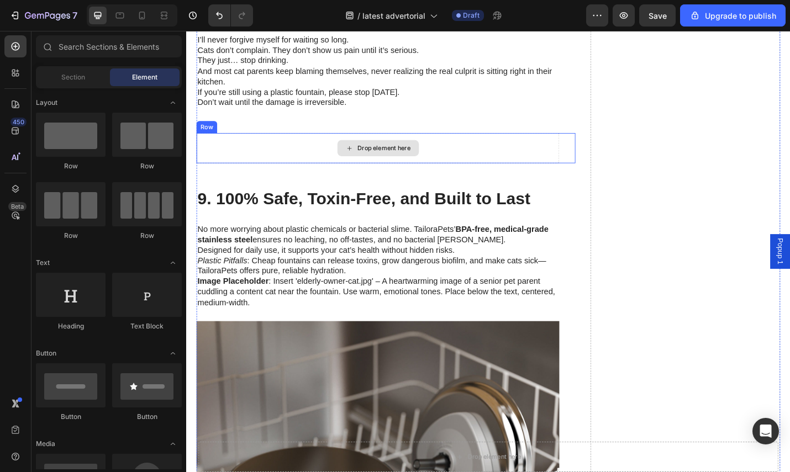
click at [278, 156] on div "Drop element here" at bounding box center [396, 159] width 398 height 33
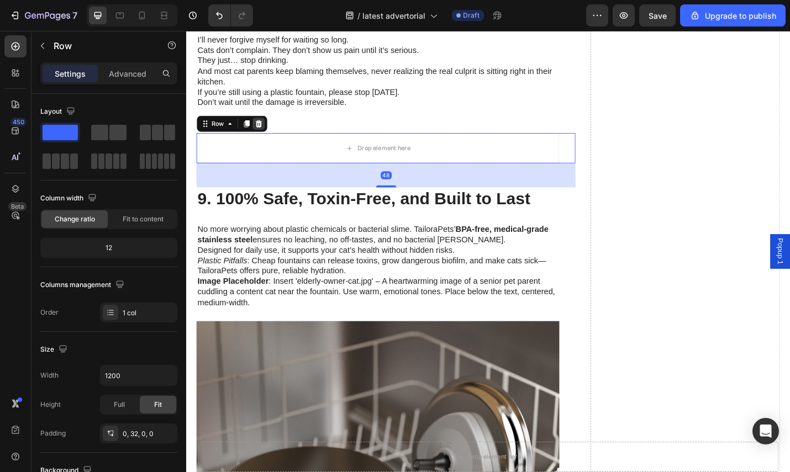
click at [266, 129] on icon at bounding box center [265, 133] width 7 height 8
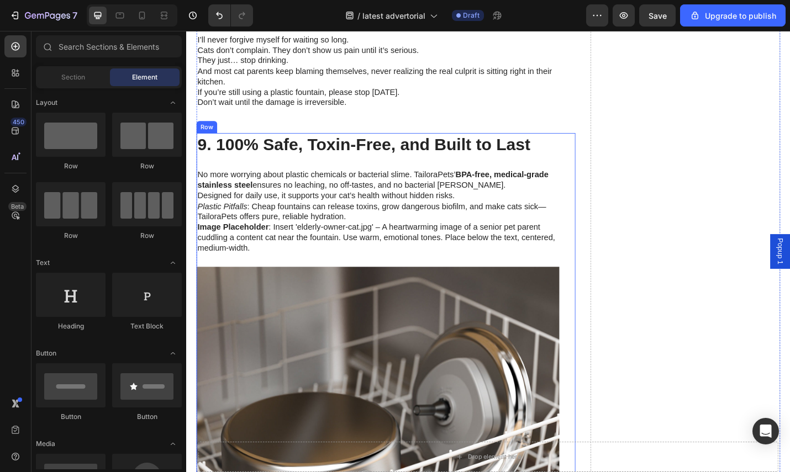
drag, startPoint x: 278, startPoint y: 165, endPoint x: 271, endPoint y: 142, distance: 23.8
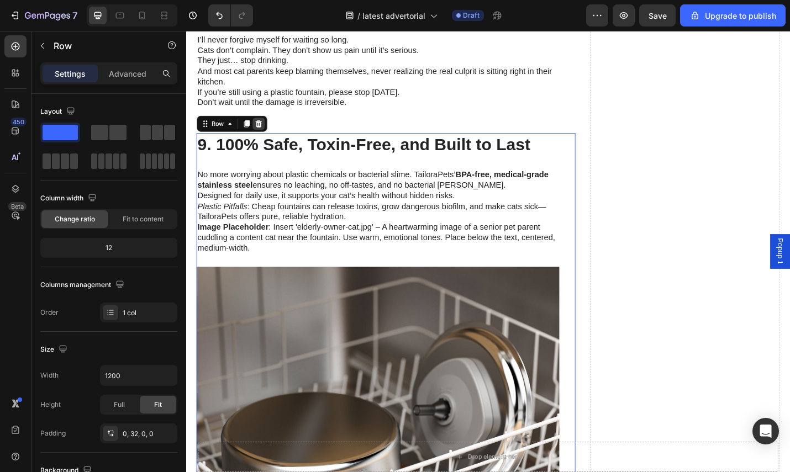
click at [270, 126] on div at bounding box center [264, 132] width 13 height 13
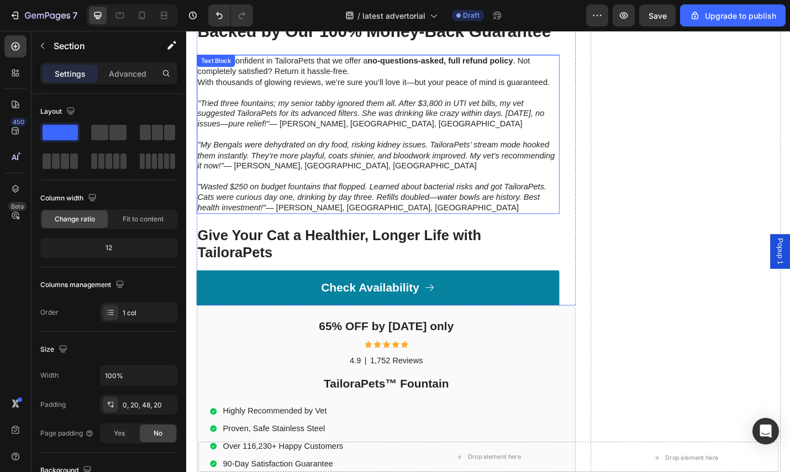
scroll to position [3979, 0]
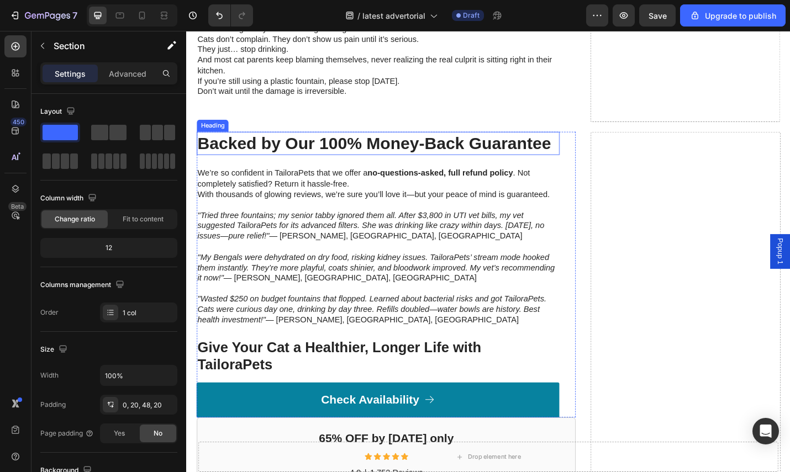
click at [361, 151] on h2 "Backed by Our 100% Money-Back Guarantee" at bounding box center [396, 155] width 398 height 26
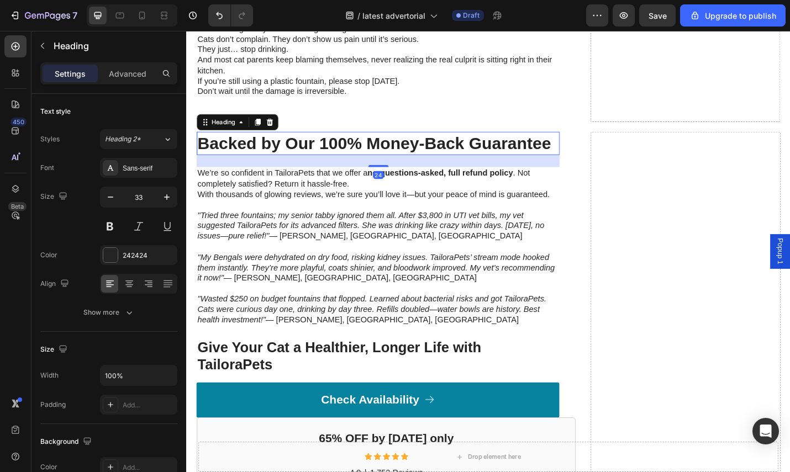
click at [325, 211] on p "With thousands of glowing reviews, we’re sure you’ll love it—but your peace of …" at bounding box center [396, 211] width 396 height 12
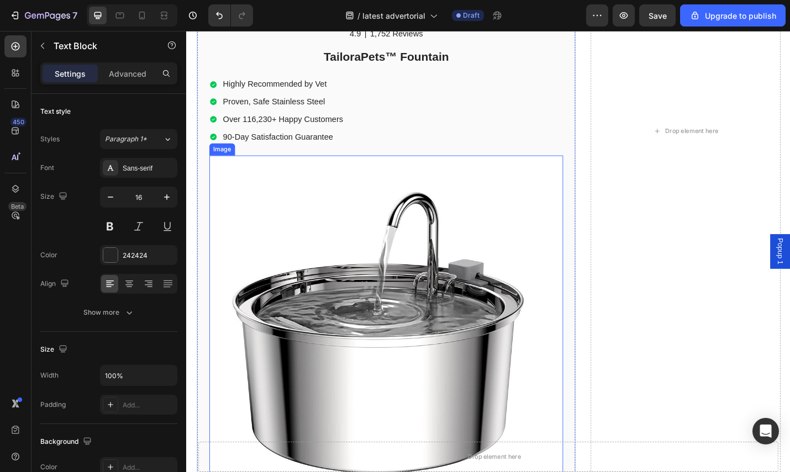
scroll to position [4794, 0]
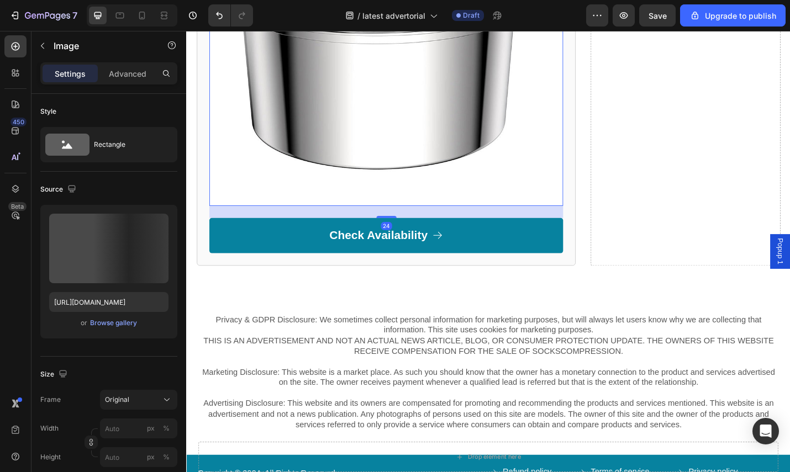
click at [404, 147] on img at bounding box center [405, 28] width 388 height 388
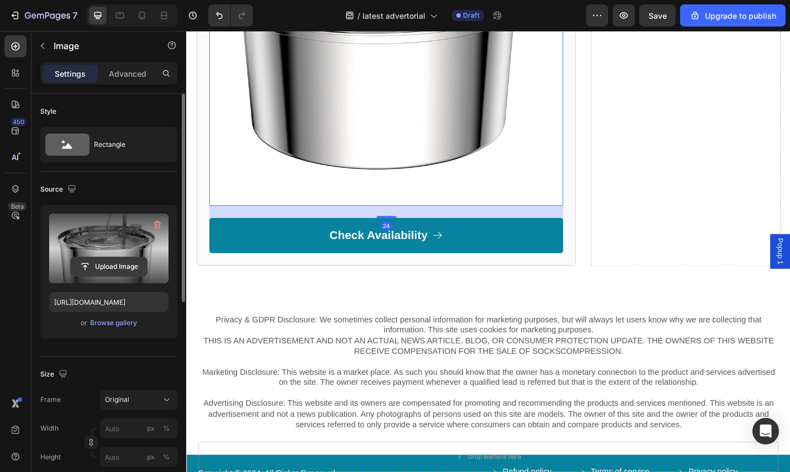
click at [123, 260] on input "file" at bounding box center [109, 266] width 76 height 19
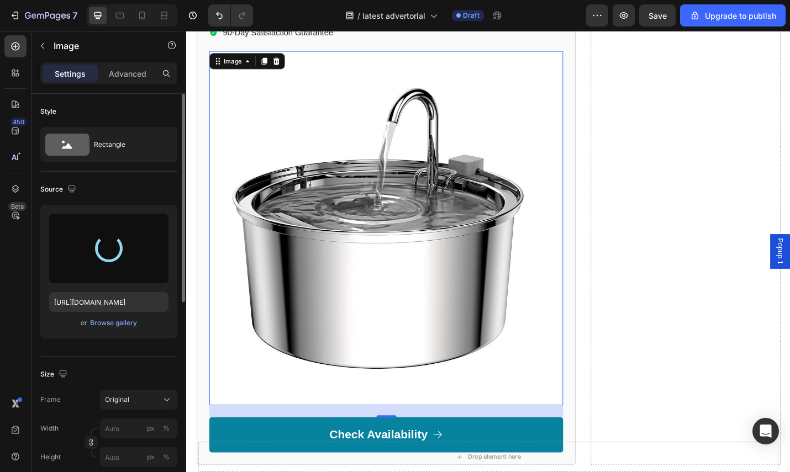
scroll to position [4569, 0]
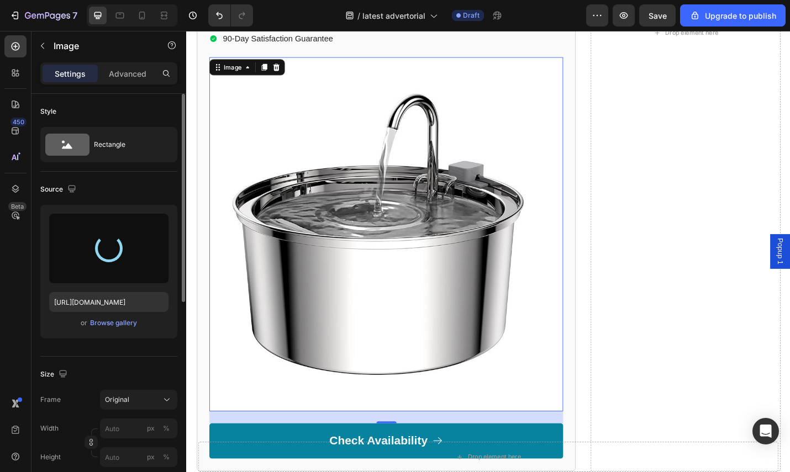
type input "[URL][DOMAIN_NAME]"
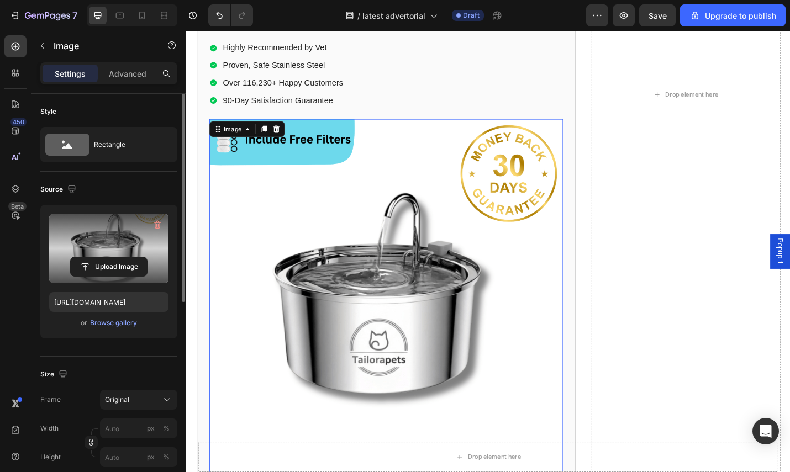
scroll to position [4497, 0]
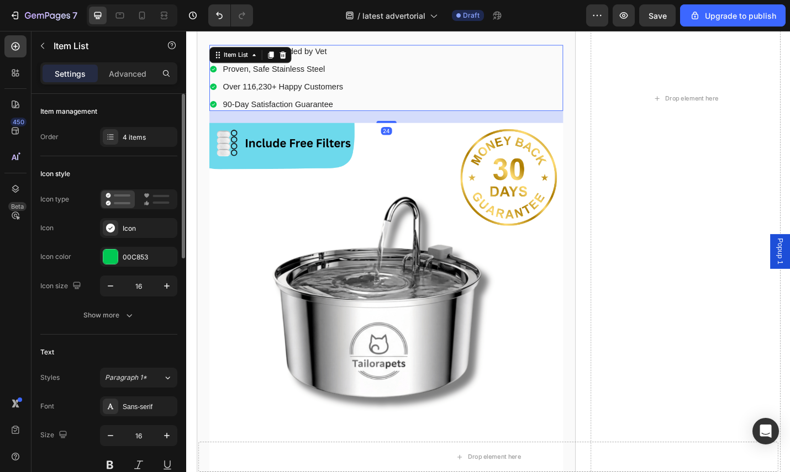
click at [256, 106] on p "90-Day Satisfaction Guarantee" at bounding box center [292, 112] width 132 height 12
click at [231, 113] on p "90-Day Satisfaction Guarantee" at bounding box center [292, 112] width 132 height 12
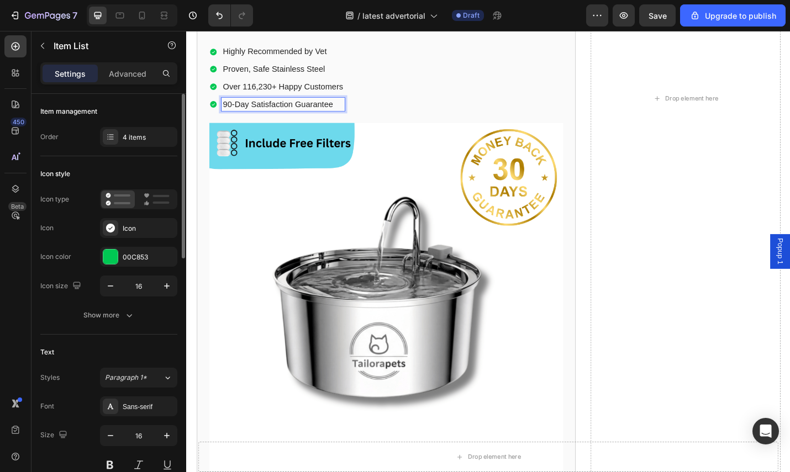
click at [235, 113] on p "90-Day Satisfaction Guarantee" at bounding box center [292, 112] width 132 height 12
click at [499, 77] on div "Highly Recommended by Vet Proven, Safe Stainless Steel Over 116,230+ Happy Cust…" at bounding box center [405, 82] width 388 height 72
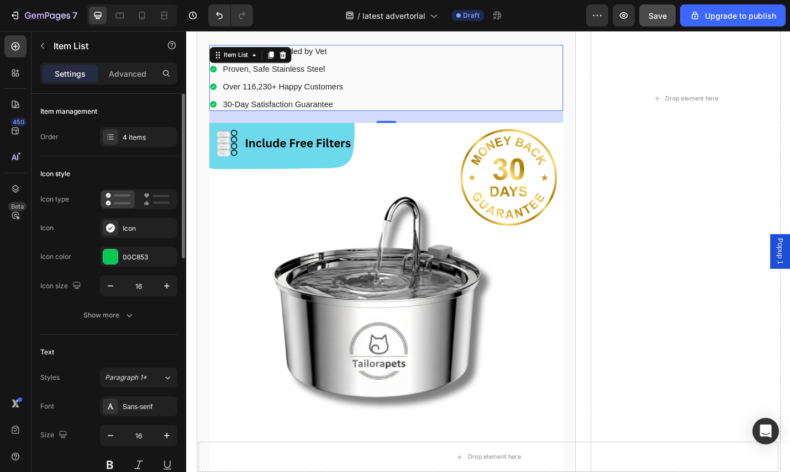
click at [656, 24] on button "Save" at bounding box center [657, 15] width 36 height 22
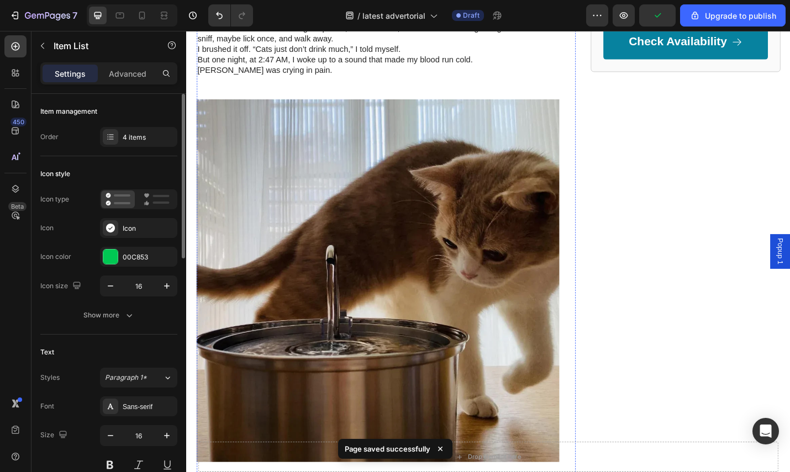
scroll to position [86, 0]
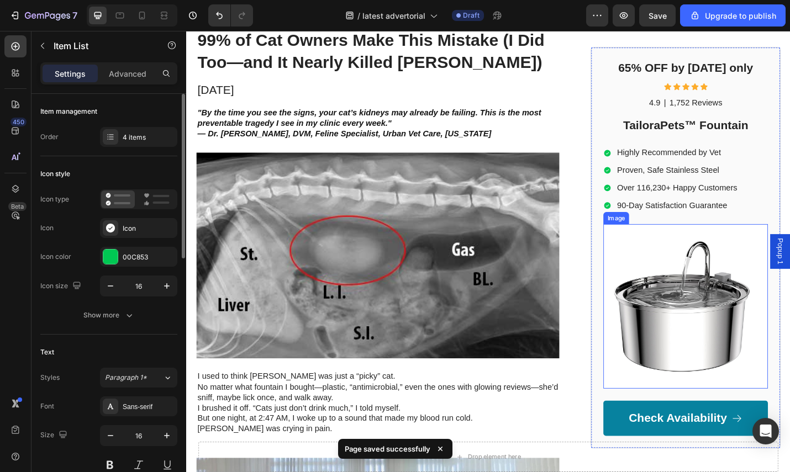
click at [743, 305] on img at bounding box center [733, 334] width 181 height 181
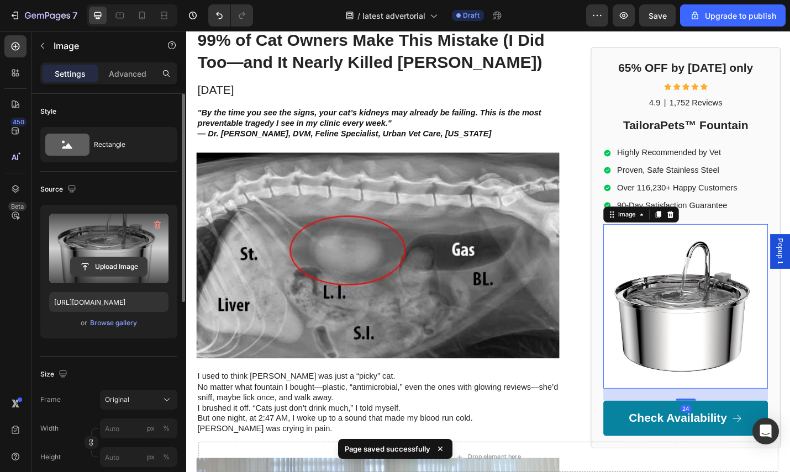
click at [113, 262] on input "file" at bounding box center [109, 266] width 76 height 19
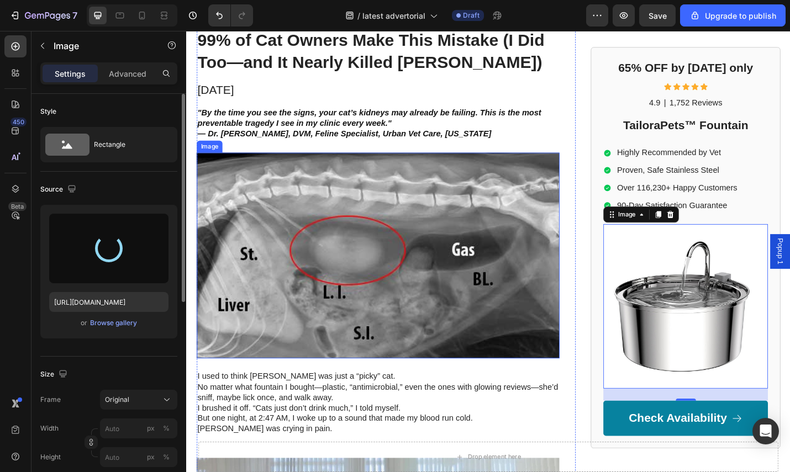
scroll to position [0, 0]
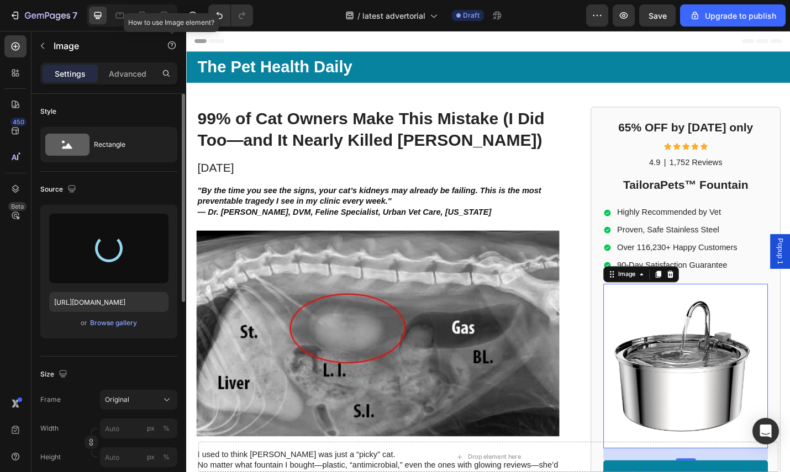
type input "[URL][DOMAIN_NAME]"
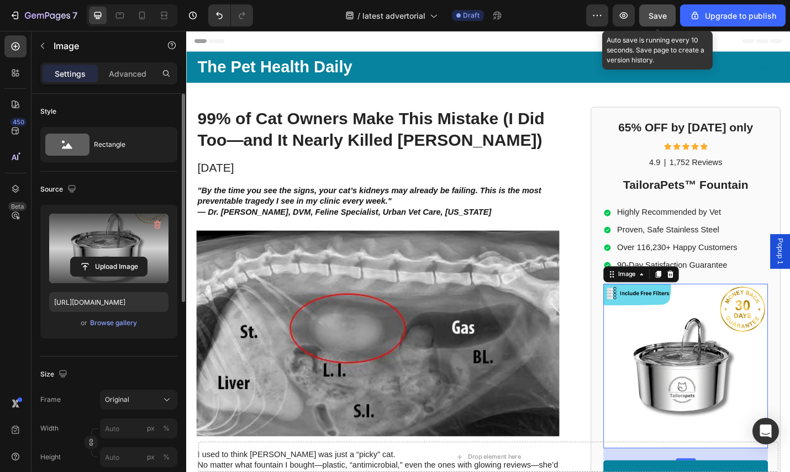
click at [647, 14] on button "Save" at bounding box center [657, 15] width 36 height 22
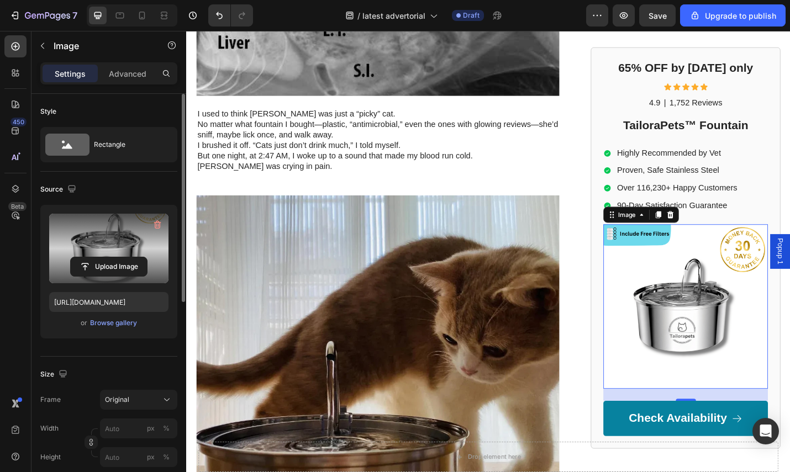
scroll to position [272, 0]
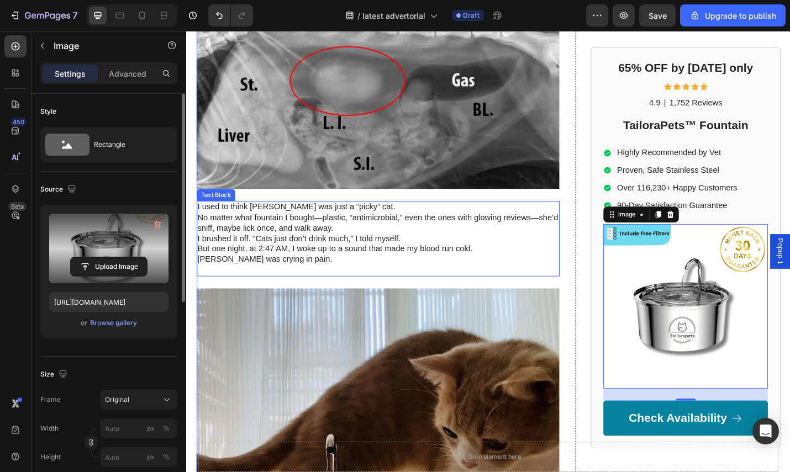
click at [298, 273] on p "But one night, at 2:47 AM, I woke up to a sound that made my blood run cold. [P…" at bounding box center [396, 276] width 396 height 23
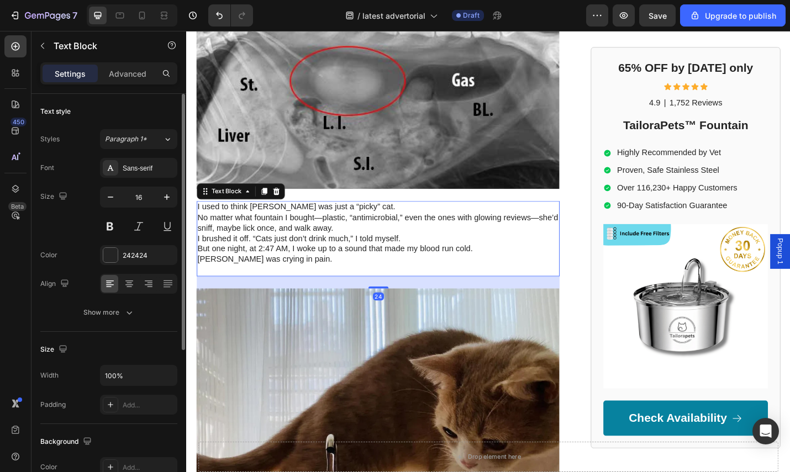
click at [302, 278] on p "But one night, at 2:47 AM, I woke up to a sound that made my blood run cold. [P…" at bounding box center [396, 276] width 396 height 23
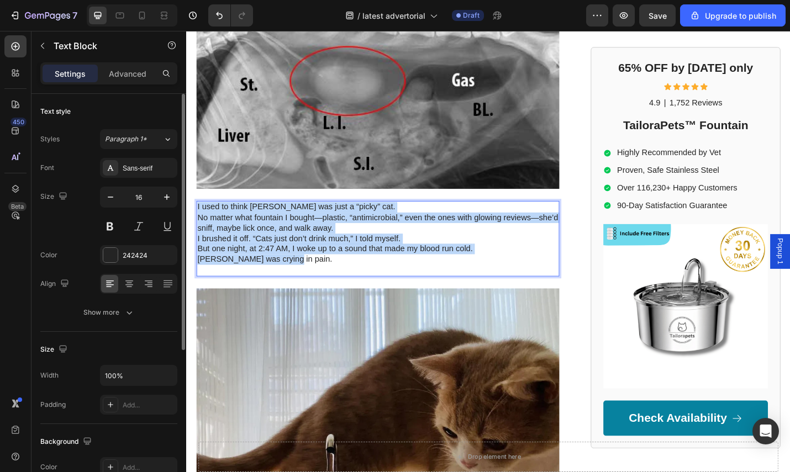
drag, startPoint x: 302, startPoint y: 276, endPoint x: 198, endPoint y: 225, distance: 116.3
click at [198, 225] on div "I used to think [PERSON_NAME] was just a “picky” cat. No matter what fountain I…" at bounding box center [396, 259] width 398 height 83
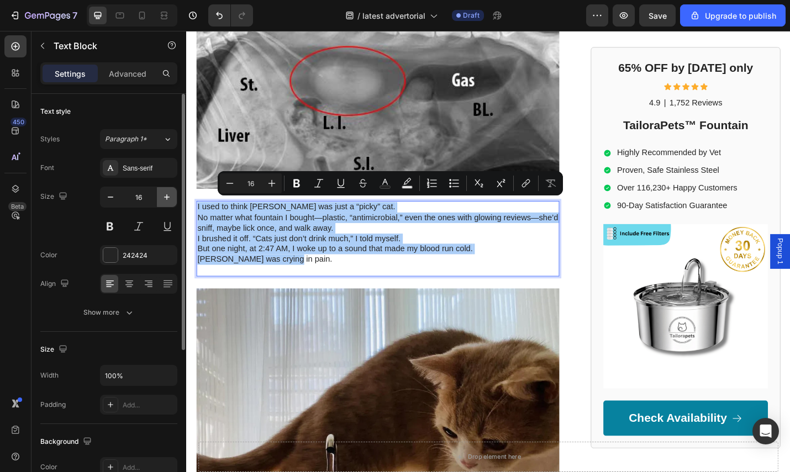
click at [160, 196] on button "button" at bounding box center [167, 197] width 20 height 20
type input "17"
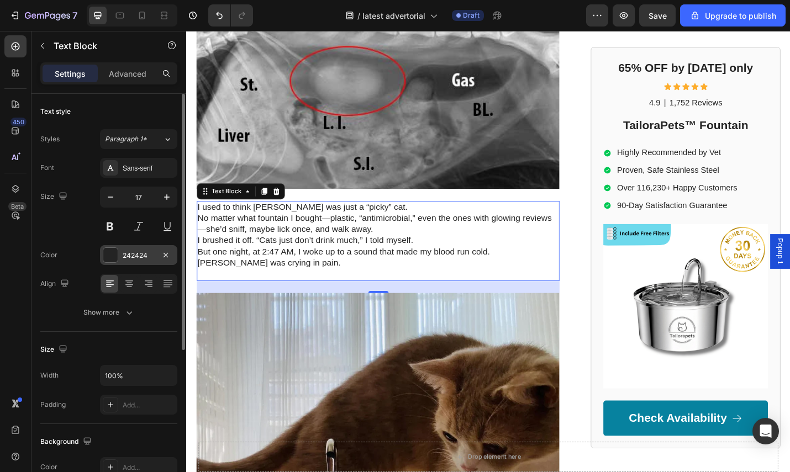
click at [142, 265] on div "242424" at bounding box center [138, 255] width 77 height 20
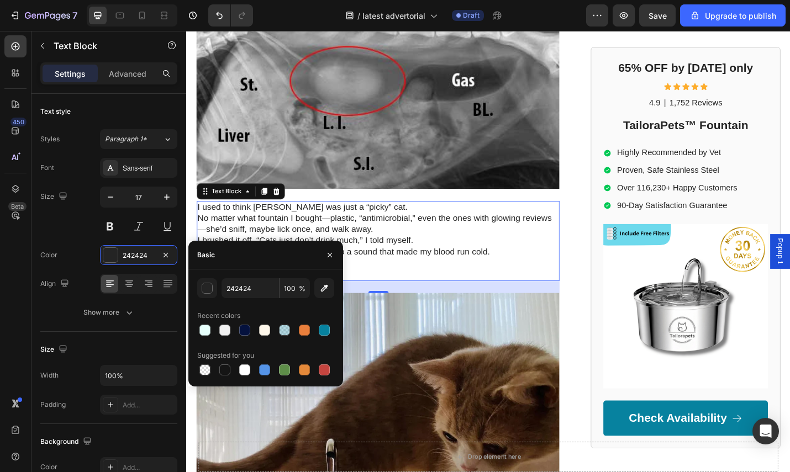
click at [233, 375] on div at bounding box center [265, 369] width 137 height 15
click at [229, 373] on div at bounding box center [224, 369] width 11 height 11
type input "151515"
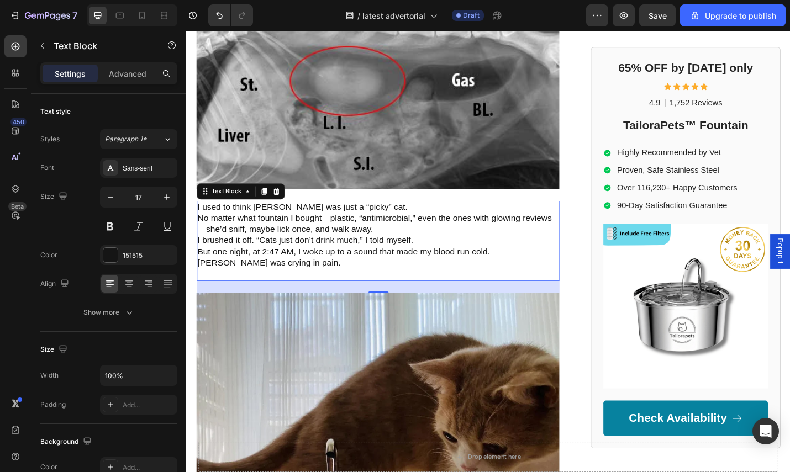
drag, startPoint x: 510, startPoint y: 265, endPoint x: 529, endPoint y: 271, distance: 20.1
click at [529, 271] on p "But one night, at 2:47 AM, I woke up to a sound that made my blood run cold. [P…" at bounding box center [396, 280] width 396 height 24
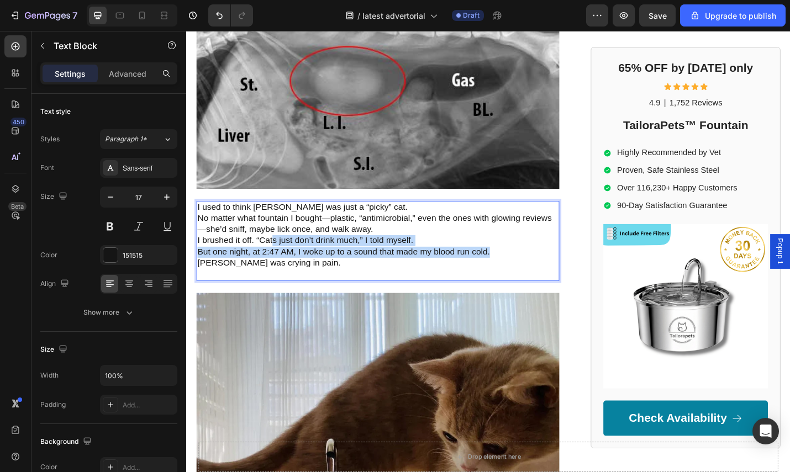
drag, startPoint x: 492, startPoint y: 269, endPoint x: 287, endPoint y: 265, distance: 204.9
click at [282, 262] on div "I used to think [PERSON_NAME] was just a “picky” cat. No matter what fountain I…" at bounding box center [396, 262] width 398 height 88
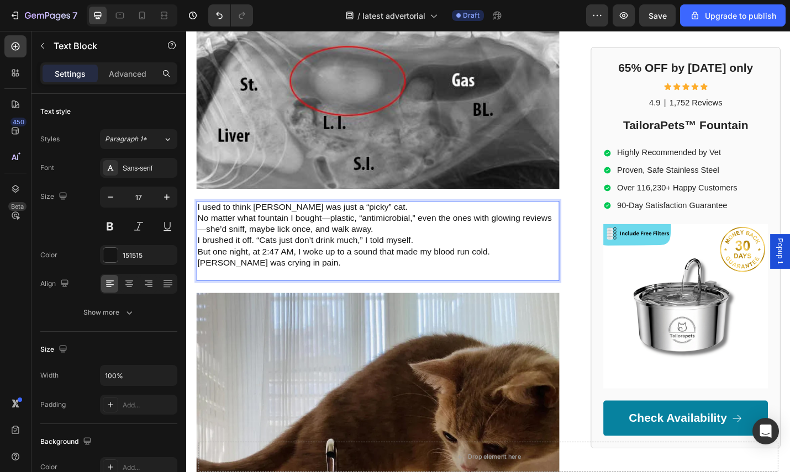
click at [315, 277] on p "But one night, at 2:47 AM, I woke up to a sound that made my blood run cold. [P…" at bounding box center [396, 280] width 396 height 24
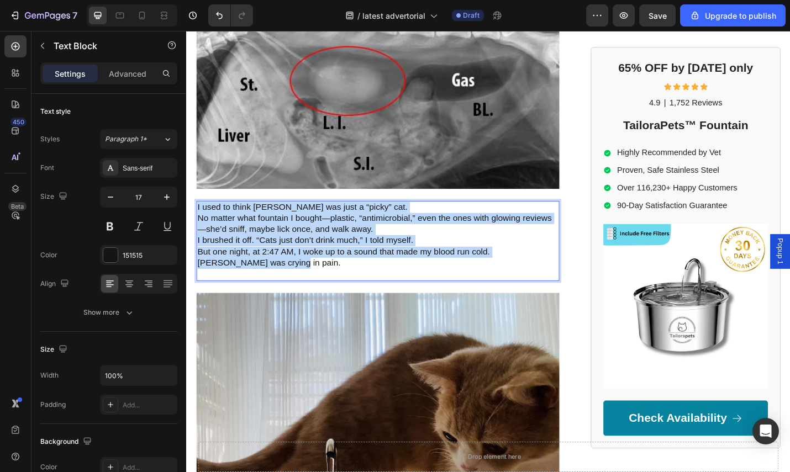
drag, startPoint x: 281, startPoint y: 266, endPoint x: 196, endPoint y: 225, distance: 93.9
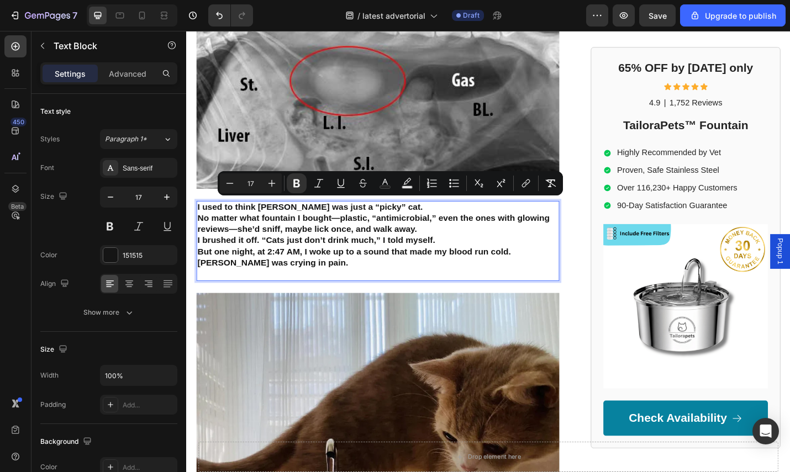
click at [431, 220] on p "I used to think [PERSON_NAME] was just a “picky” cat. No matter what fountain I…" at bounding box center [396, 237] width 396 height 36
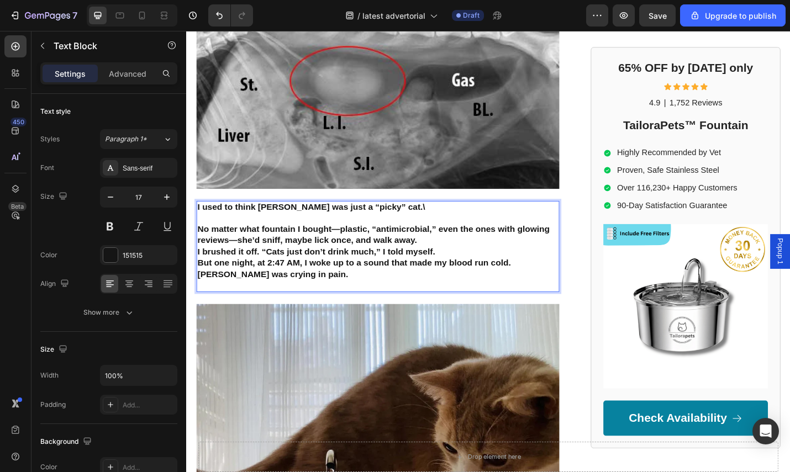
click at [463, 251] on strong "No matter what fountain I bought—plastic, “antimicrobial,” even the ones with g…" at bounding box center [391, 255] width 387 height 23
click at [430, 218] on div "I used to think [PERSON_NAME] was just a “picky” cat.\ No matter what fountain …" at bounding box center [396, 268] width 398 height 100
click at [425, 224] on p "I used to think [PERSON_NAME] was just a “picky” cat.\" at bounding box center [396, 225] width 396 height 12
click at [462, 258] on p "No matter what fountain I bought—plastic, “antimicrobial,” even the ones with g…" at bounding box center [396, 249] width 396 height 36
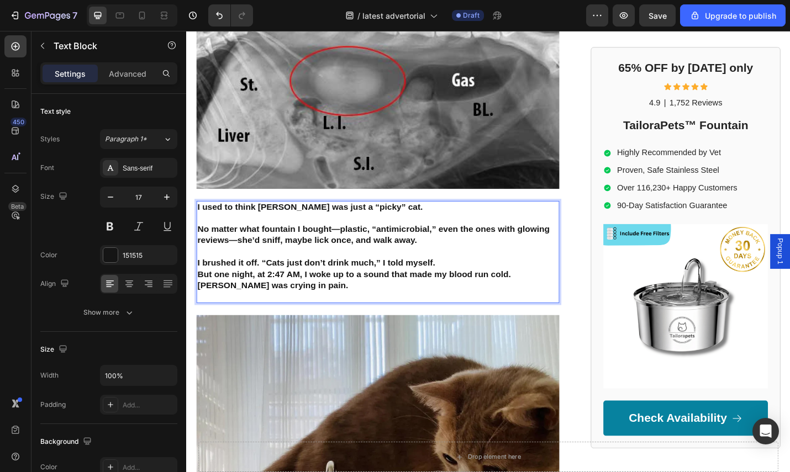
click at [480, 284] on p "I brushed it off. “Cats just don’t drink much,” I told myself." at bounding box center [396, 286] width 396 height 12
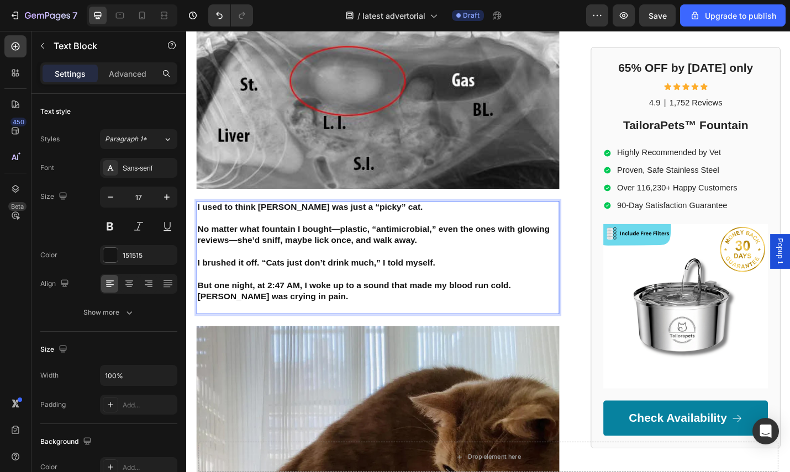
click at [400, 316] on p "But one night, at 2:47 AM, I woke up to a sound that made my blood run cold. [P…" at bounding box center [396, 316] width 396 height 24
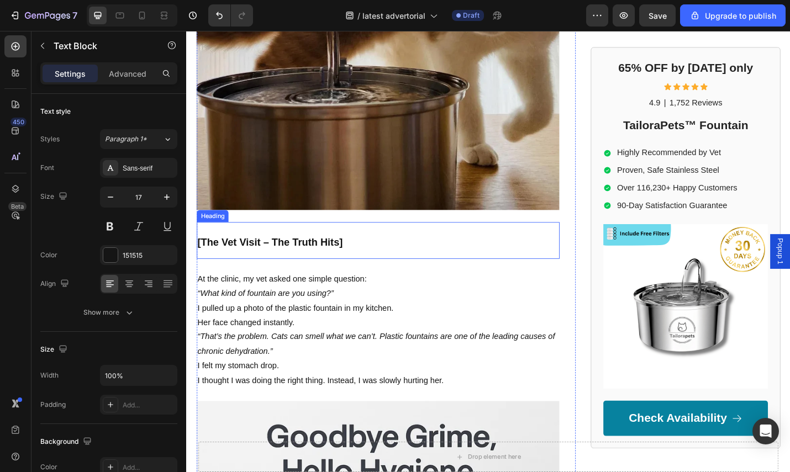
scroll to position [820, 0]
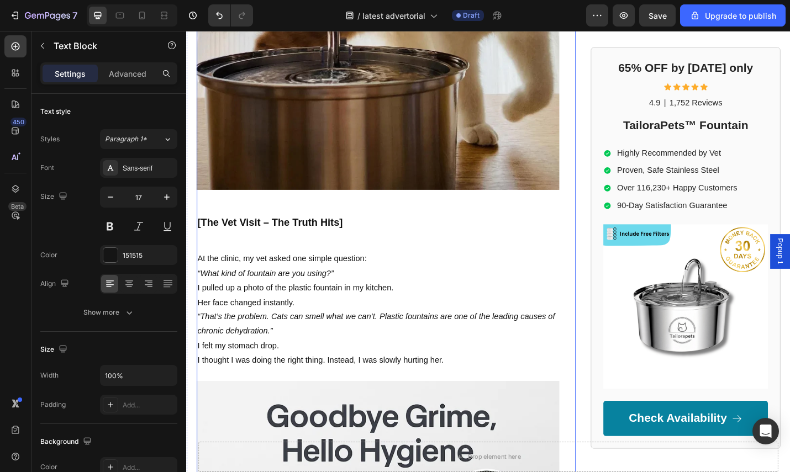
click at [368, 240] on h2 "[The Vet Visit – The Truth Hits]" at bounding box center [396, 239] width 398 height 40
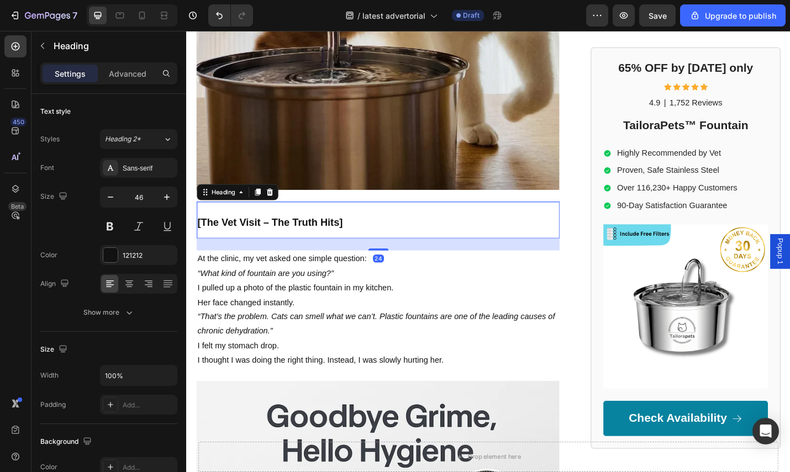
click at [360, 235] on h2 "[The Vet Visit – The Truth Hits]" at bounding box center [396, 239] width 398 height 40
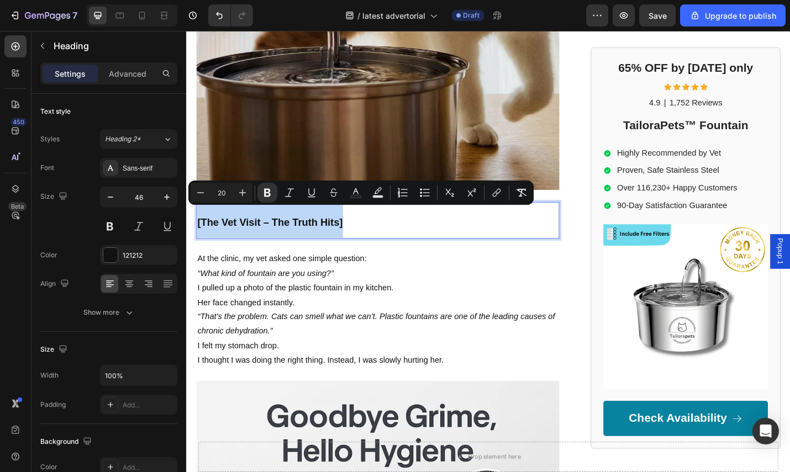
drag, startPoint x: 386, startPoint y: 233, endPoint x: 200, endPoint y: 233, distance: 186.1
click at [200, 233] on p "[The Vet Visit – The Truth Hits]" at bounding box center [396, 239] width 396 height 38
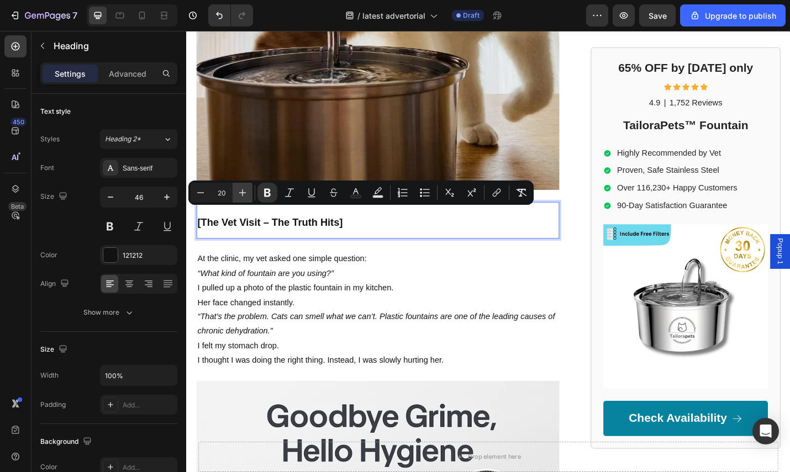
click at [242, 194] on icon "Editor contextual toolbar" at bounding box center [242, 192] width 11 height 11
type input "24"
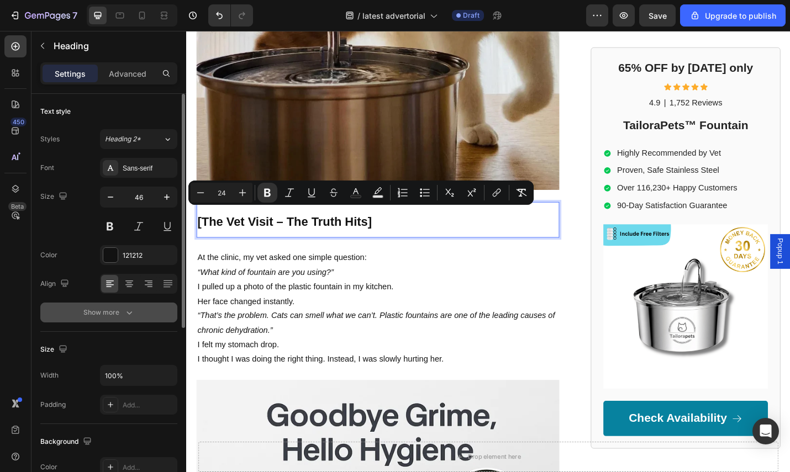
click at [133, 316] on icon "button" at bounding box center [129, 312] width 11 height 11
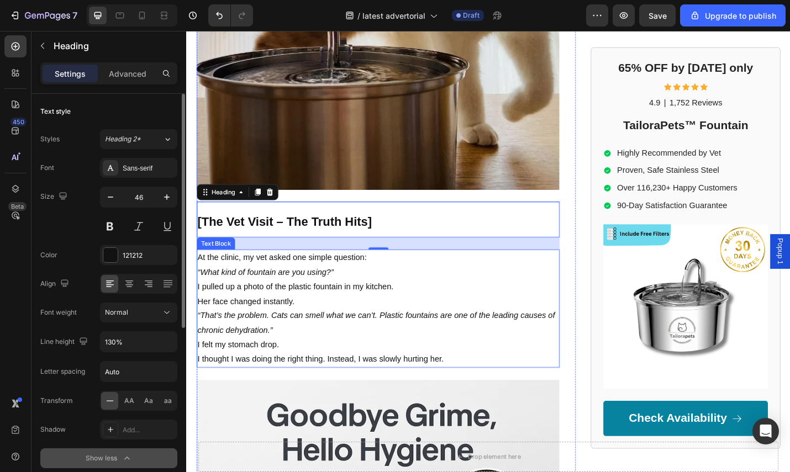
click at [394, 307] on p "I pulled up a photo of the plastic fountain in my kitchen. Her face changed ins…" at bounding box center [396, 320] width 396 height 32
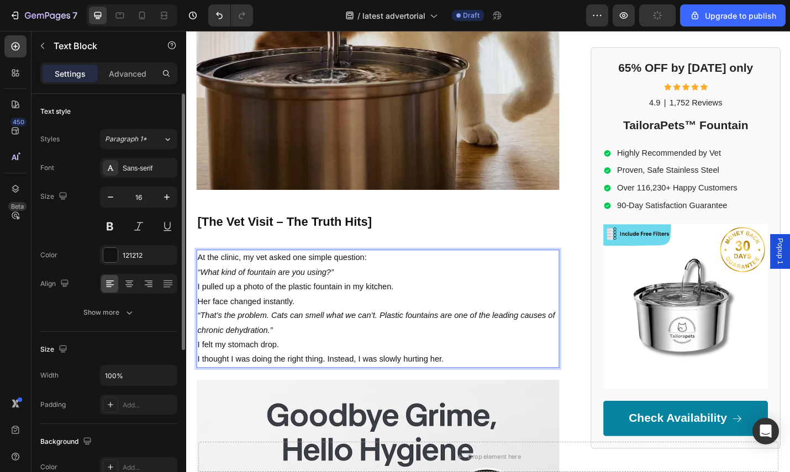
drag, startPoint x: 475, startPoint y: 376, endPoint x: 477, endPoint y: 383, distance: 7.0
click at [475, 376] on p "I felt my stomach drop. I thought I was doing the right thing. Instead, I was s…" at bounding box center [396, 384] width 396 height 32
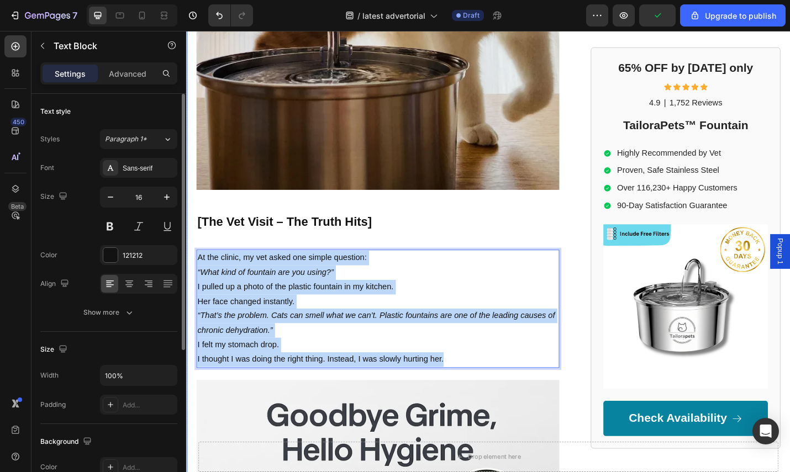
drag, startPoint x: 477, startPoint y: 383, endPoint x: 193, endPoint y: 273, distance: 304.2
click at [193, 273] on div "99% of Cat Owners Make This Mistake (I Did Too—and It Nearly Killed [PERSON_NAM…" at bounding box center [517, 371] width 663 height 2153
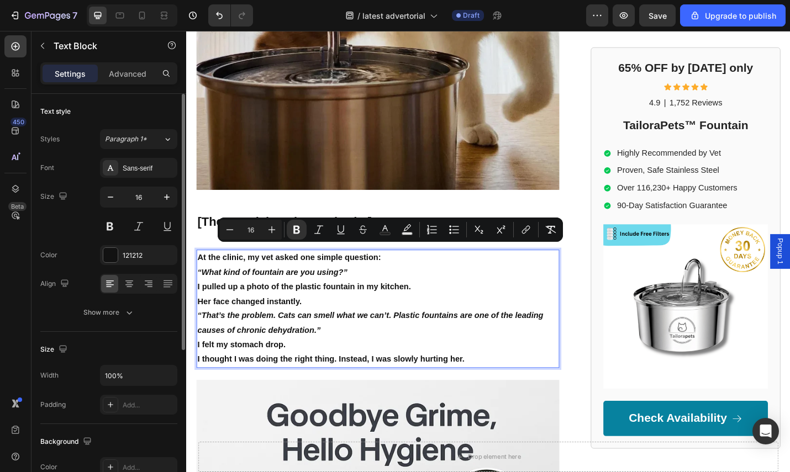
click at [434, 274] on p "At the clinic, my vet asked one simple question:" at bounding box center [396, 280] width 396 height 16
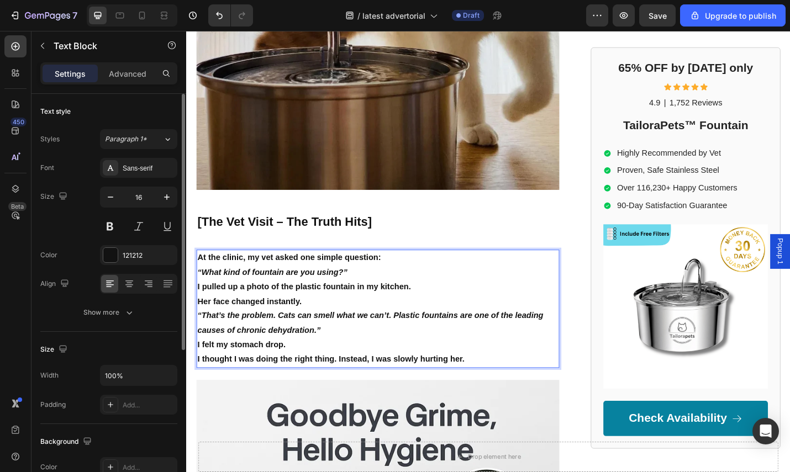
click at [431, 272] on p "At the clinic, my vet asked one simple question:" at bounding box center [396, 280] width 396 height 16
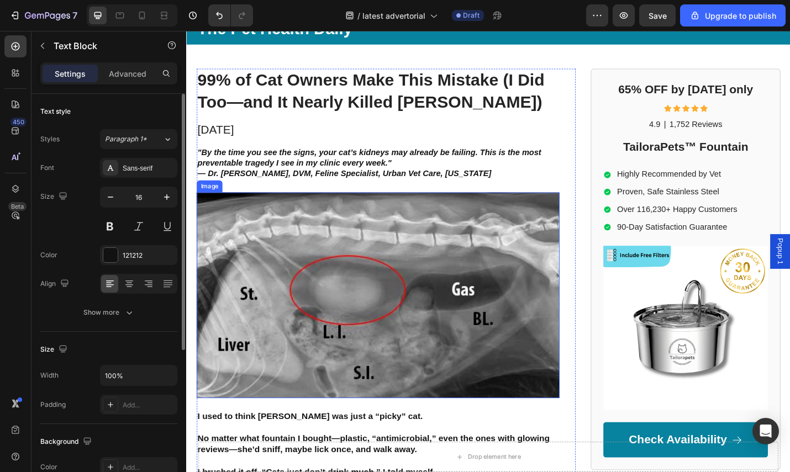
scroll to position [196, 0]
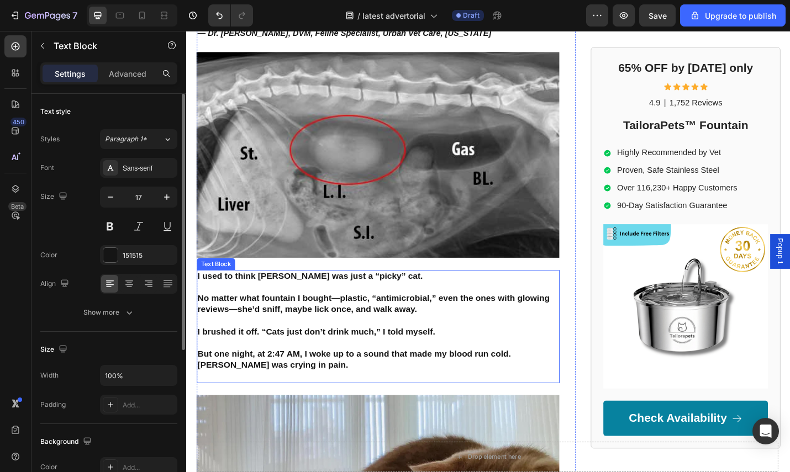
click at [309, 329] on strong "No matter what fountain I bought—plastic, “antimicrobial,” even the ones with g…" at bounding box center [391, 330] width 387 height 23
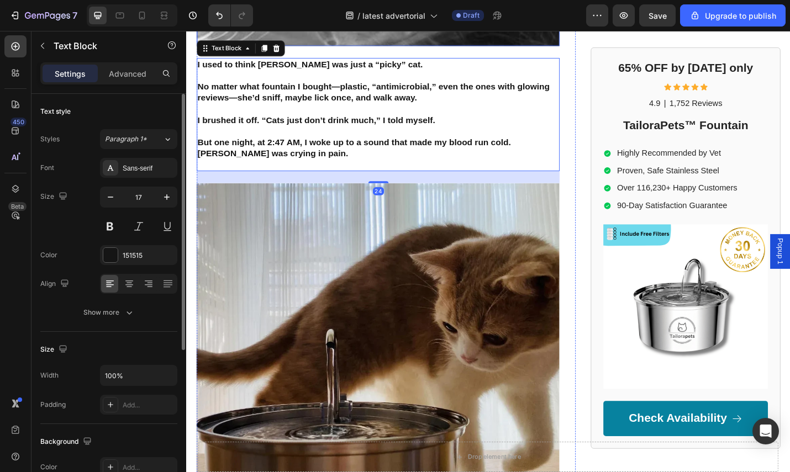
scroll to position [178, 0]
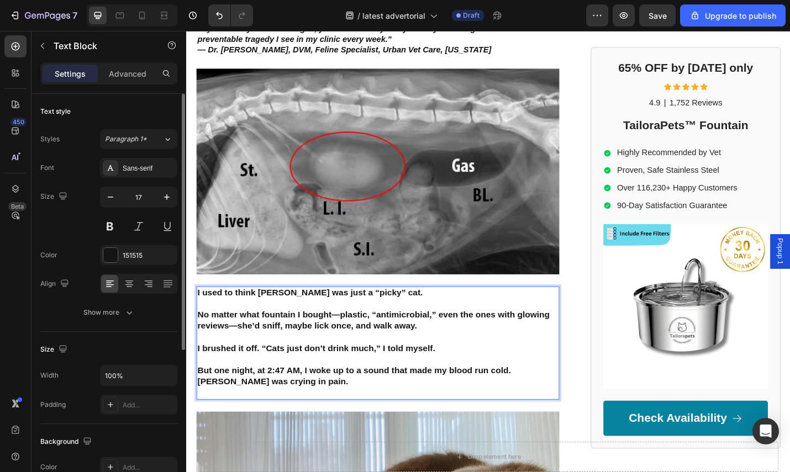
drag, startPoint x: 343, startPoint y: 327, endPoint x: 316, endPoint y: 318, distance: 28.3
click at [318, 413] on p "But one night, at 2:47 AM, I woke up to a sound that made my blood run cold. [P…" at bounding box center [396, 410] width 396 height 24
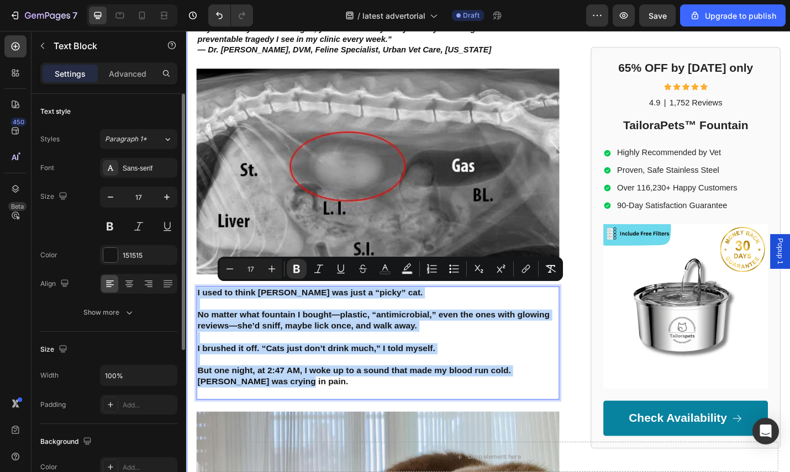
drag, startPoint x: 311, startPoint y: 411, endPoint x: 191, endPoint y: 312, distance: 156.6
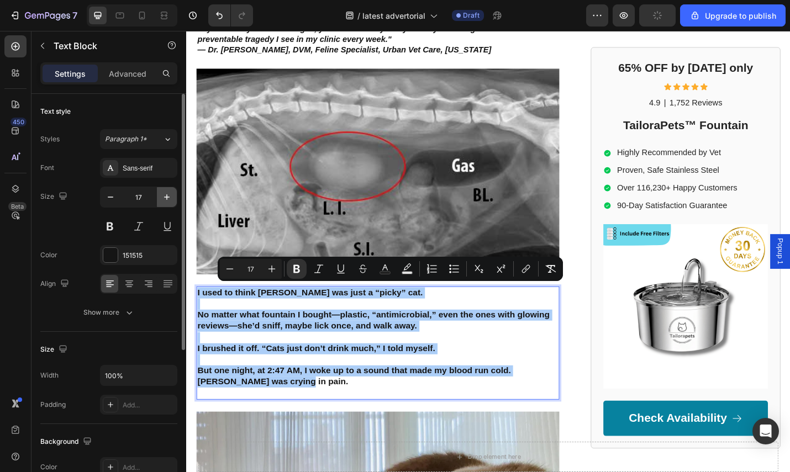
click at [160, 190] on button "button" at bounding box center [167, 197] width 20 height 20
type input "18"
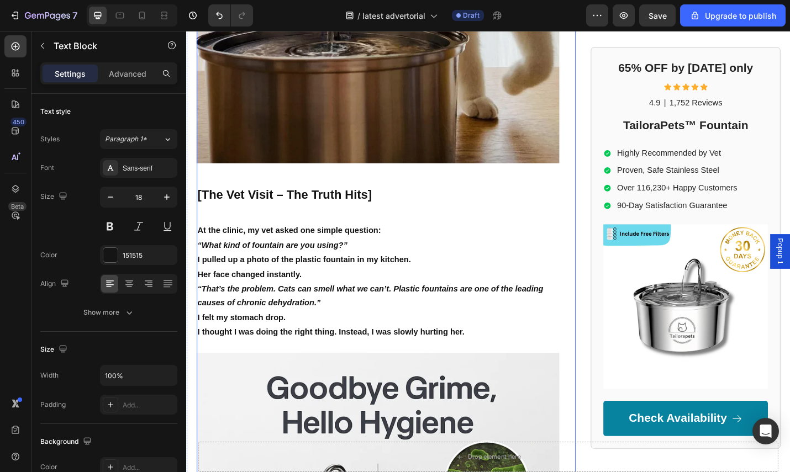
scroll to position [870, 0]
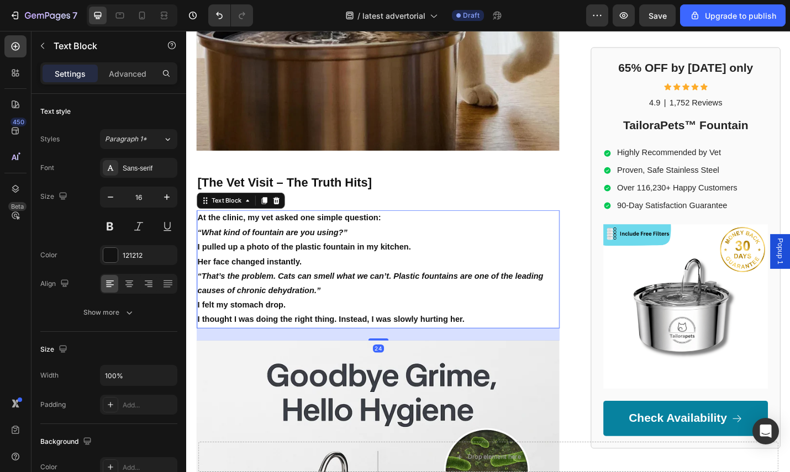
drag, startPoint x: 326, startPoint y: 273, endPoint x: 361, endPoint y: 287, distance: 37.1
click at [326, 273] on p "I pulled up a photo of the plastic fountain in my kitchen. Her face changed ins…" at bounding box center [396, 277] width 396 height 32
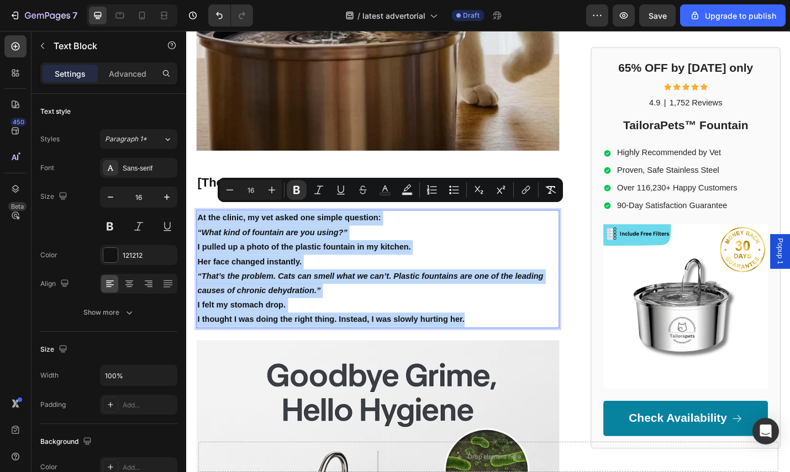
drag, startPoint x: 503, startPoint y: 337, endPoint x: 199, endPoint y: 230, distance: 322.6
click at [199, 230] on div "At the clinic, my vet asked one simple question: “What kind of fountain are you…" at bounding box center [396, 292] width 398 height 129
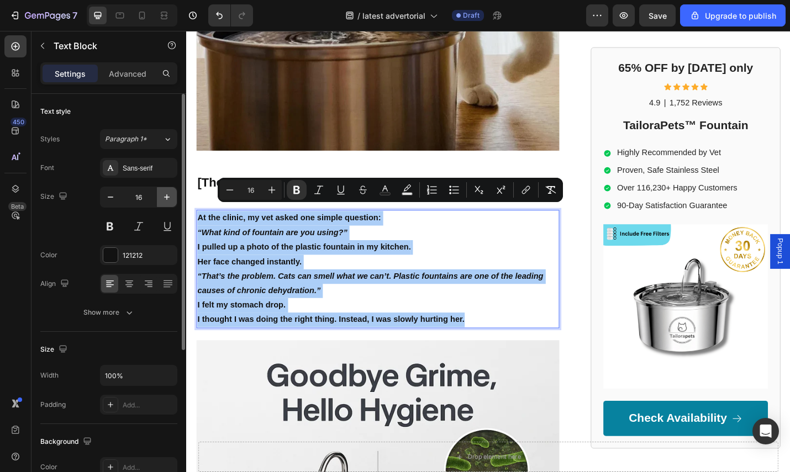
click at [159, 200] on button "button" at bounding box center [167, 197] width 20 height 20
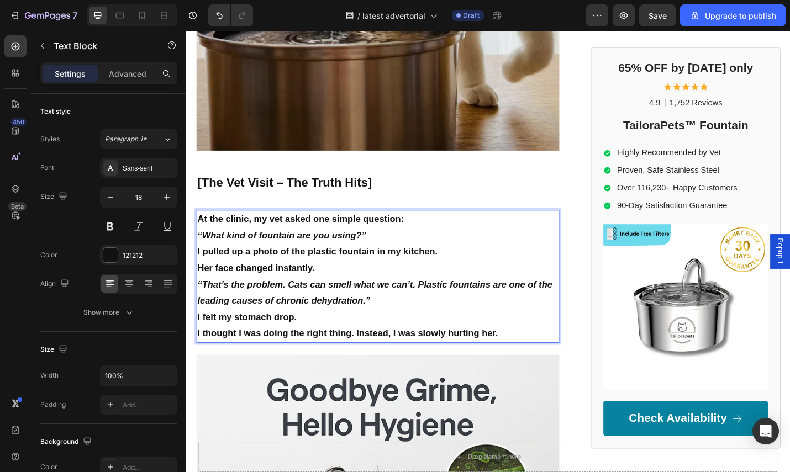
click at [443, 230] on p "At the clinic, my vet asked one simple question:" at bounding box center [396, 238] width 396 height 18
click at [432, 247] on p "“What kind of fountain are you using?”" at bounding box center [396, 256] width 396 height 18
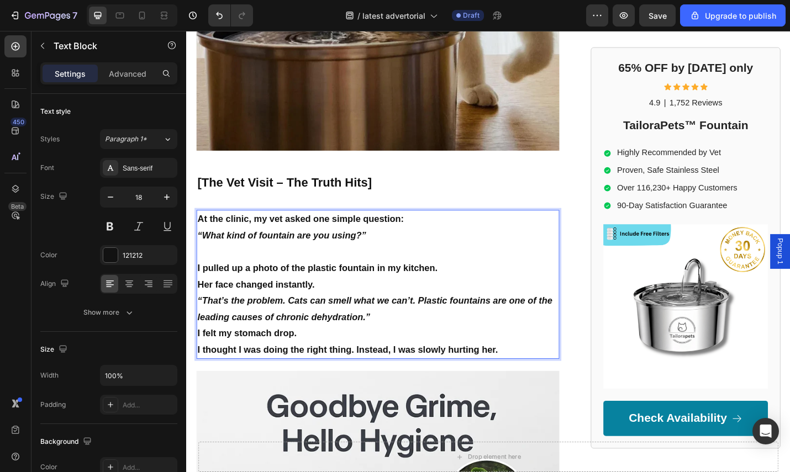
click at [482, 286] on p "I pulled up a photo of the plastic fountain in my kitchen. Her face changed ins…" at bounding box center [396, 301] width 396 height 36
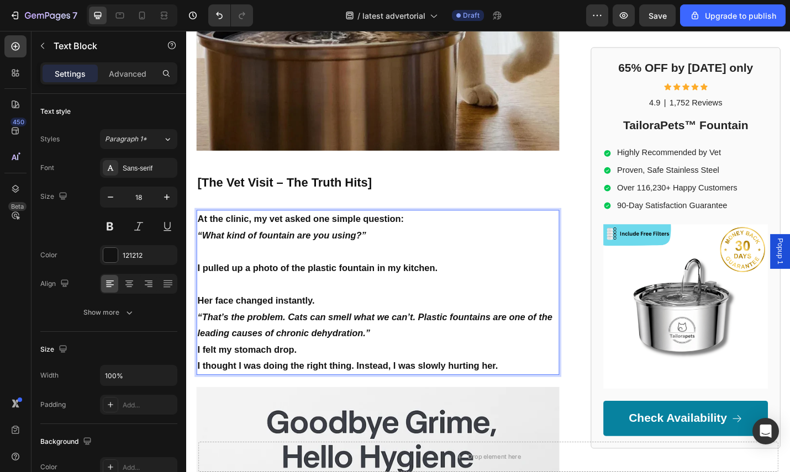
drag, startPoint x: 437, startPoint y: 308, endPoint x: 455, endPoint y: 315, distance: 19.1
click at [437, 308] on p "⁠⁠⁠⁠⁠⁠⁠ Her face changed instantly." at bounding box center [396, 318] width 396 height 36
click at [462, 314] on p "⁠⁠⁠⁠⁠⁠⁠ Her face changed instantly." at bounding box center [396, 318] width 396 height 36
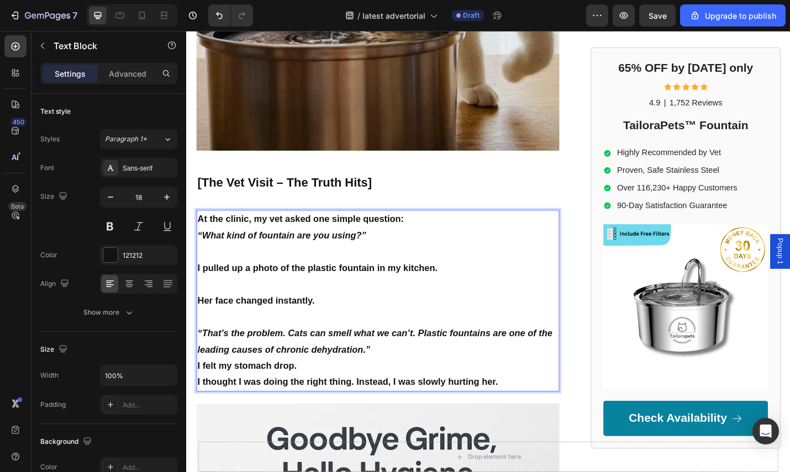
click at [445, 372] on p "“That’s the problem. Cats can smell what we can’t. Plastic fountains are one of…" at bounding box center [396, 372] width 396 height 36
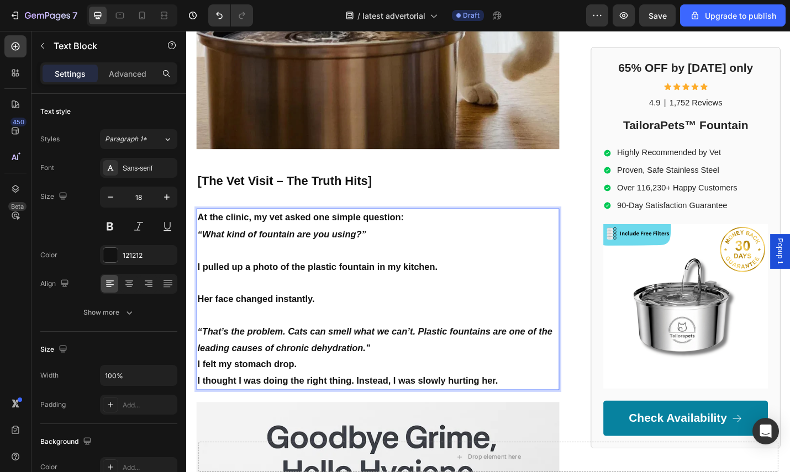
scroll to position [873, 0]
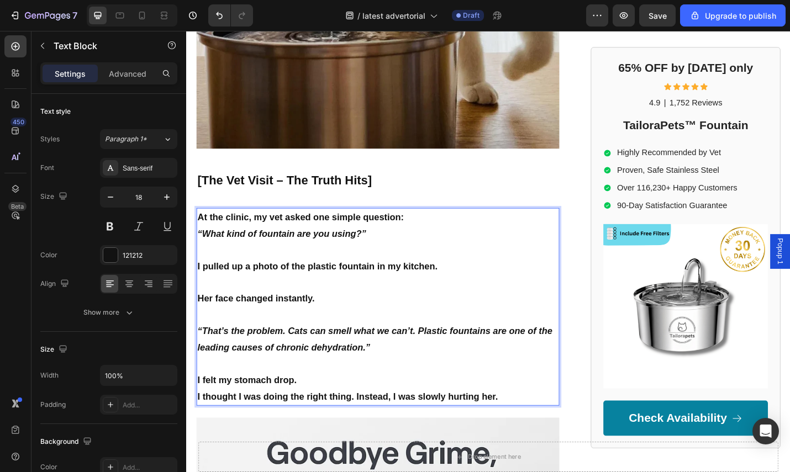
click at [483, 405] on p "I felt my stomach drop. I thought I was doing the right thing. Instead, I was s…" at bounding box center [396, 423] width 396 height 36
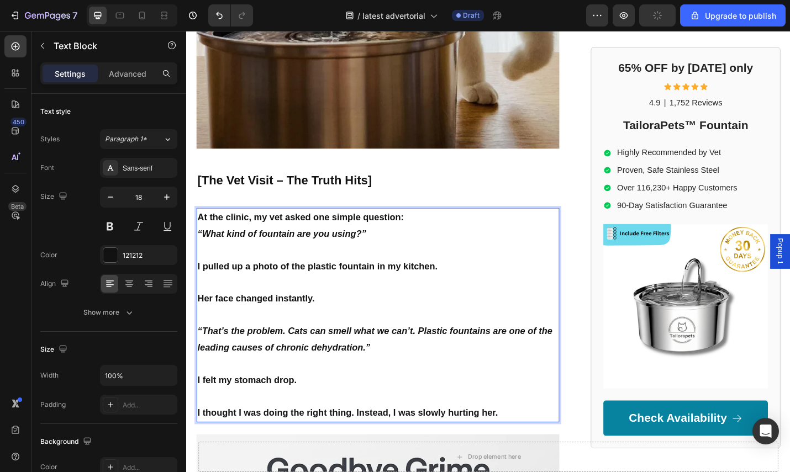
click at [442, 355] on strong "“That’s the problem. Cats can smell what we can’t. Plastic fountains are one of…" at bounding box center [392, 369] width 389 height 29
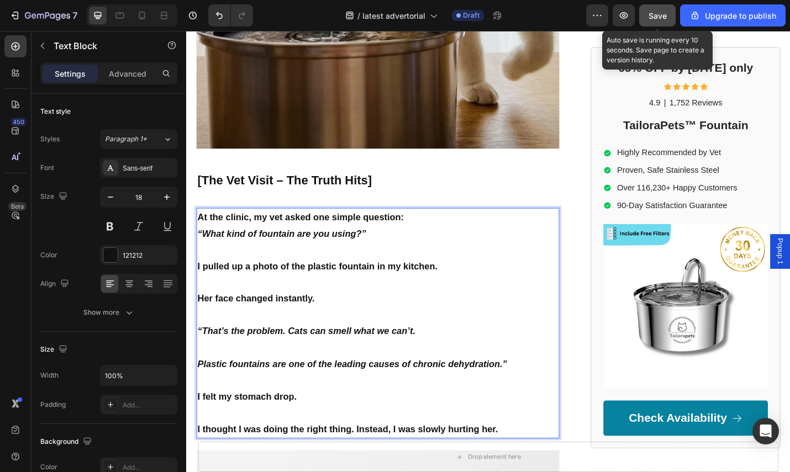
click at [657, 19] on span "Save" at bounding box center [657, 15] width 18 height 9
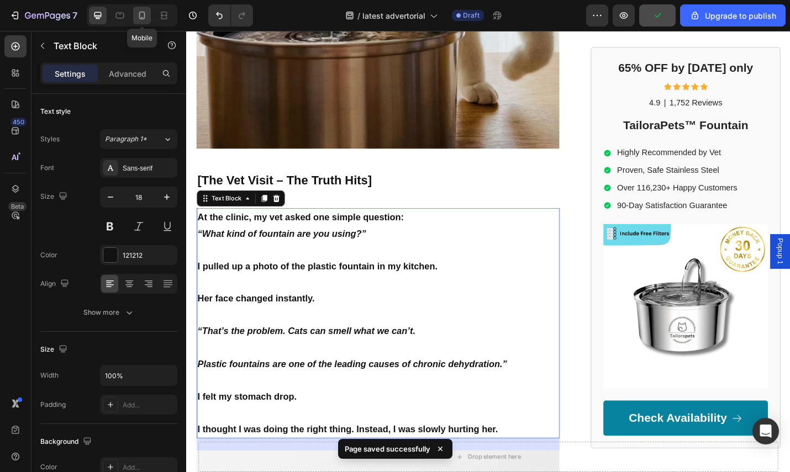
drag, startPoint x: 142, startPoint y: 15, endPoint x: 187, endPoint y: 40, distance: 51.7
click at [142, 15] on icon at bounding box center [141, 15] width 11 height 11
type input "16"
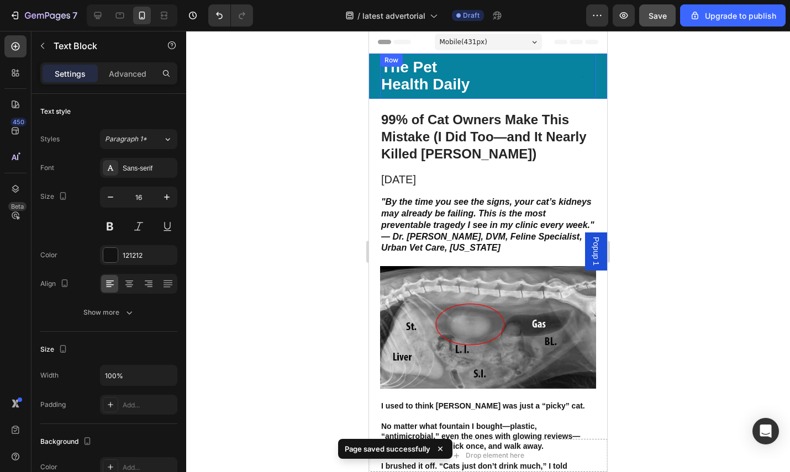
click at [468, 92] on p "The Pet Health Daily" at bounding box center [433, 76] width 104 height 34
click at [461, 88] on p "The Pet Health Daily" at bounding box center [433, 76] width 104 height 34
click at [479, 81] on p "The Pet Health Daily" at bounding box center [433, 76] width 104 height 34
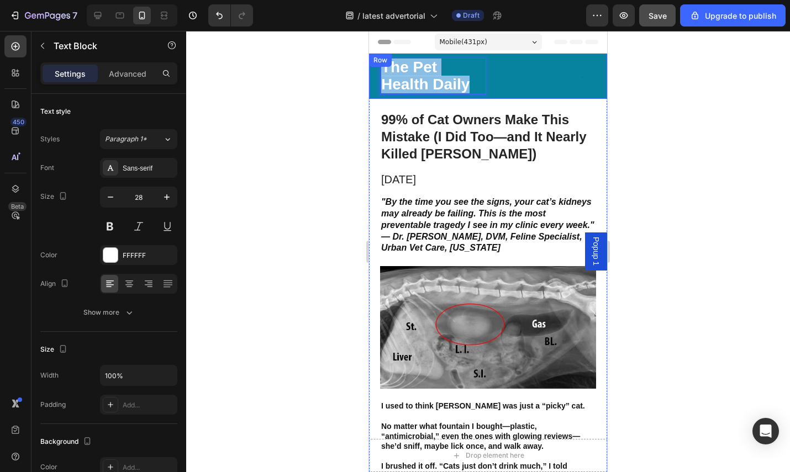
drag, startPoint x: 474, startPoint y: 86, endPoint x: 373, endPoint y: 62, distance: 103.8
click at [373, 62] on div "The Pet Health Daily Text Block 0 Text Block Row Row" at bounding box center [488, 76] width 238 height 45
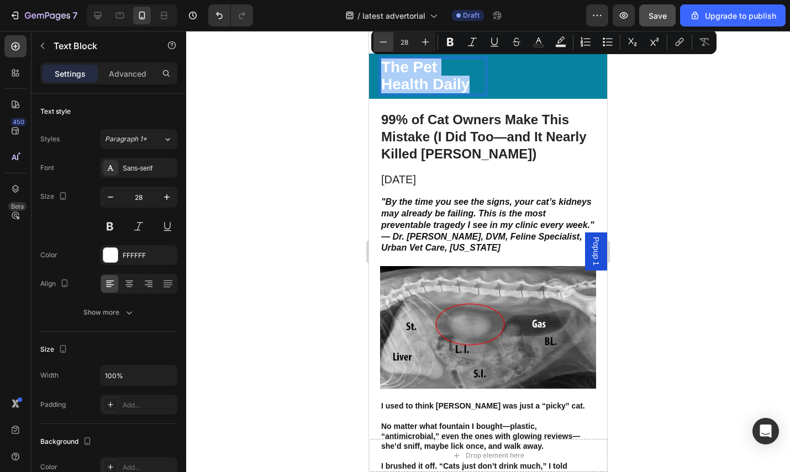
click at [384, 40] on icon "Editor contextual toolbar" at bounding box center [383, 41] width 11 height 11
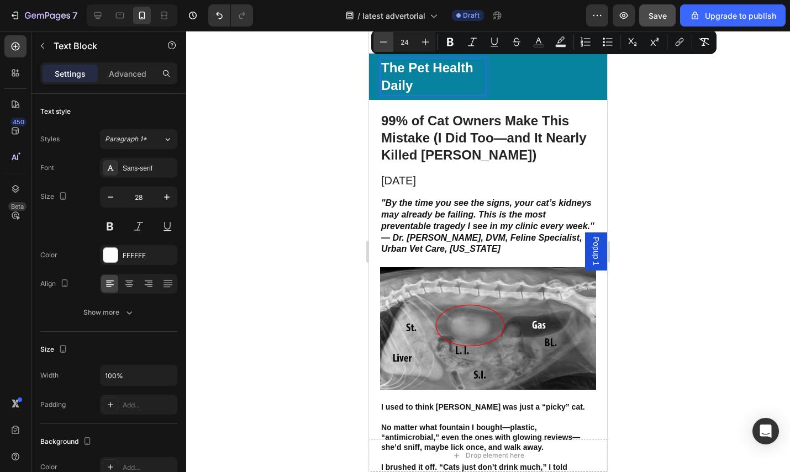
click at [384, 40] on icon "Editor contextual toolbar" at bounding box center [383, 41] width 11 height 11
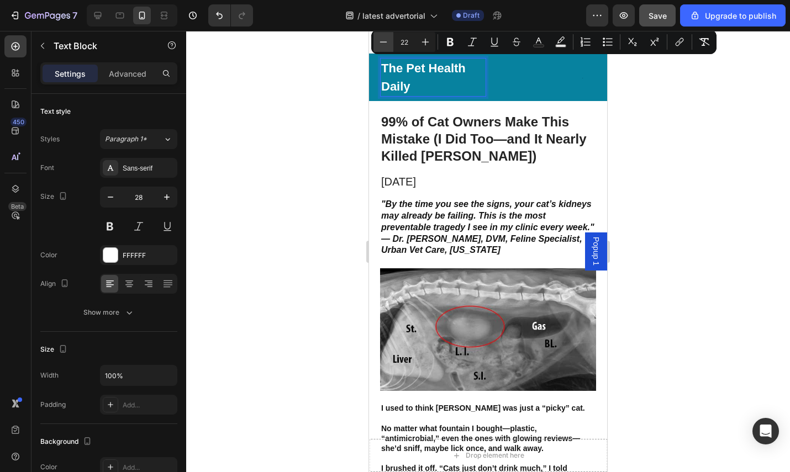
click at [384, 40] on icon "Editor contextual toolbar" at bounding box center [383, 41] width 11 height 11
click at [422, 41] on icon "Editor contextual toolbar" at bounding box center [425, 42] width 7 height 7
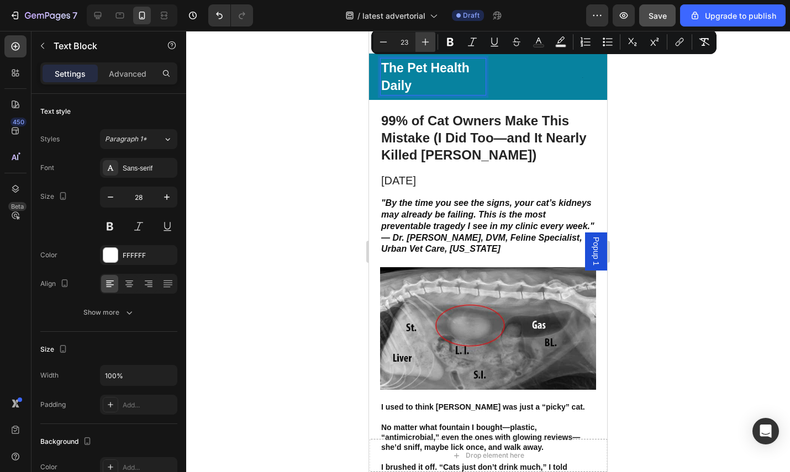
click at [422, 41] on icon "Editor contextual toolbar" at bounding box center [425, 42] width 7 height 7
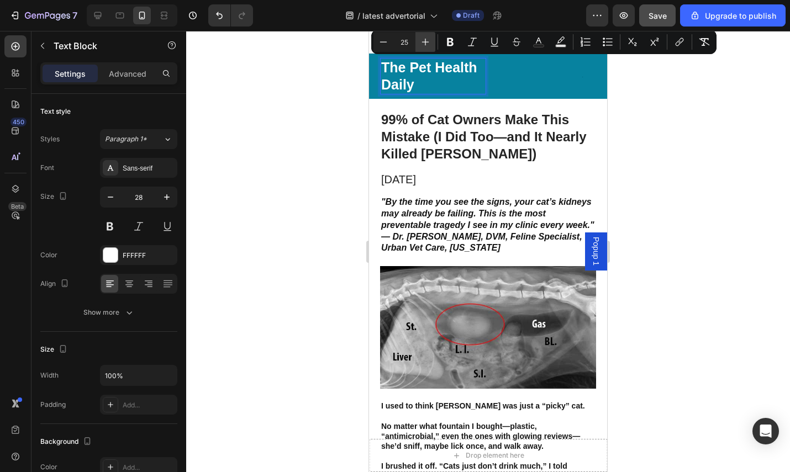
click at [422, 41] on icon "Editor contextual toolbar" at bounding box center [425, 42] width 7 height 7
click at [422, 41] on icon "Editor contextual toolbar" at bounding box center [425, 41] width 11 height 11
click at [382, 40] on icon "Editor contextual toolbar" at bounding box center [383, 41] width 11 height 11
click at [382, 41] on icon "Editor contextual toolbar" at bounding box center [383, 41] width 11 height 11
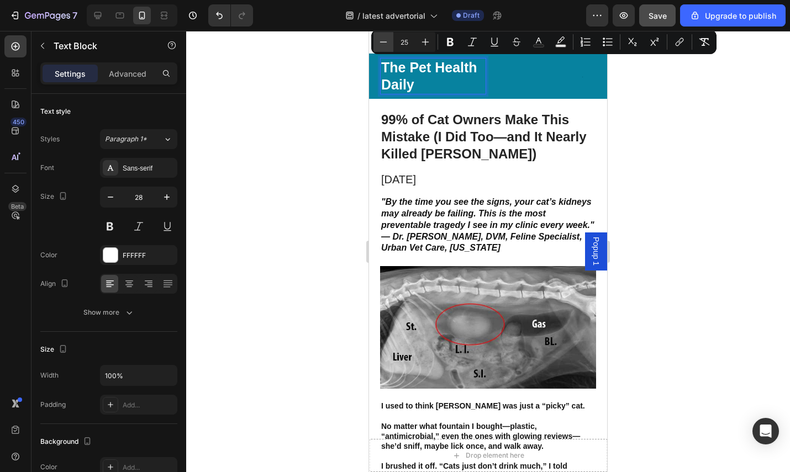
type input "24"
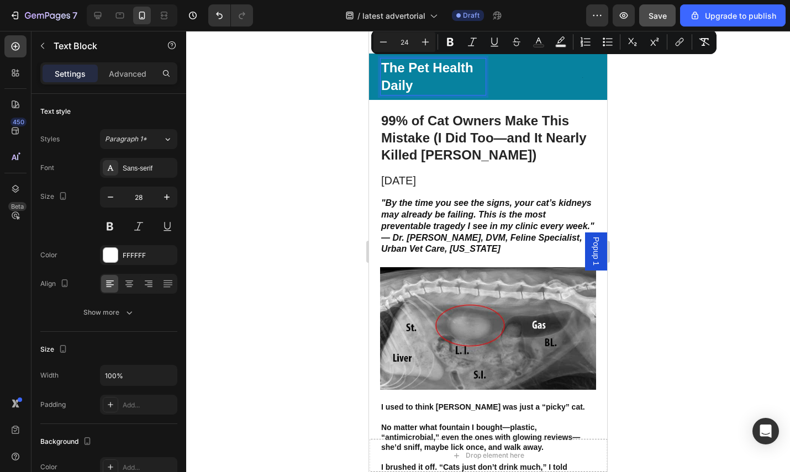
click at [479, 70] on p "The Pet Health Daily" at bounding box center [433, 76] width 104 height 35
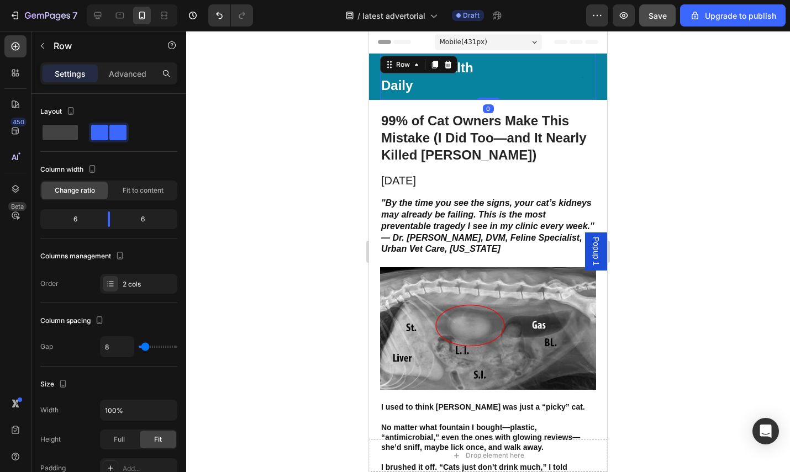
click at [484, 71] on div "The Pet Health Daily Text Block Text Block Row 0" at bounding box center [488, 77] width 216 height 46
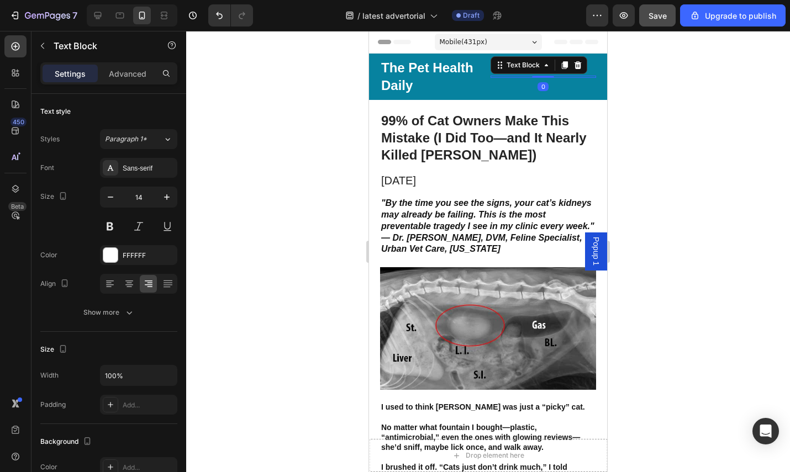
click at [496, 77] on div at bounding box center [543, 77] width 106 height 2
click at [460, 77] on div "The Pet Health Daily Text Block" at bounding box center [433, 77] width 106 height 38
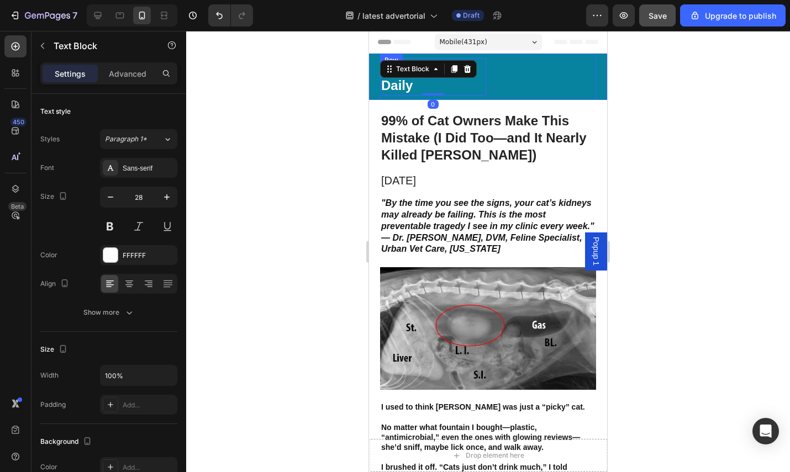
click at [494, 82] on div "Text Block" at bounding box center [543, 77] width 106 height 38
click at [459, 83] on p "The Pet Health Daily" at bounding box center [433, 76] width 104 height 35
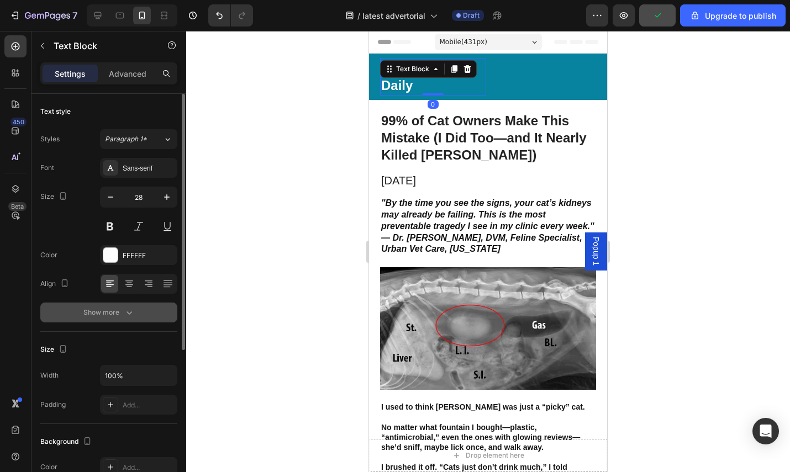
click at [141, 311] on button "Show more" at bounding box center [108, 313] width 137 height 20
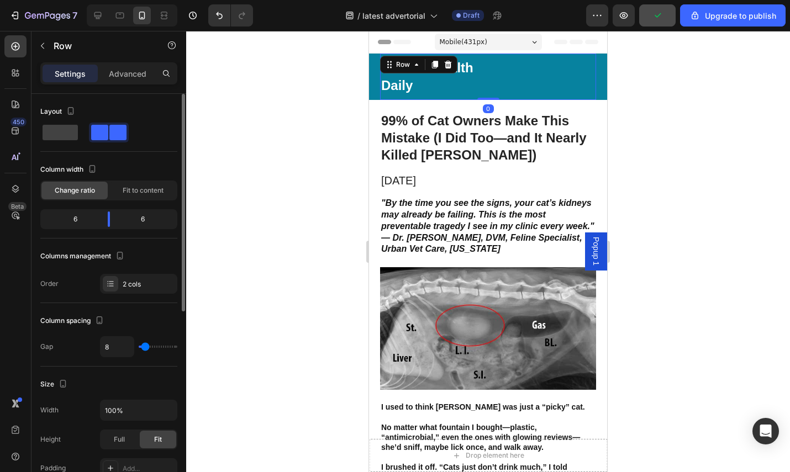
click at [507, 89] on div "Text Block" at bounding box center [543, 77] width 106 height 38
click at [58, 136] on span at bounding box center [60, 132] width 35 height 15
type input "0"
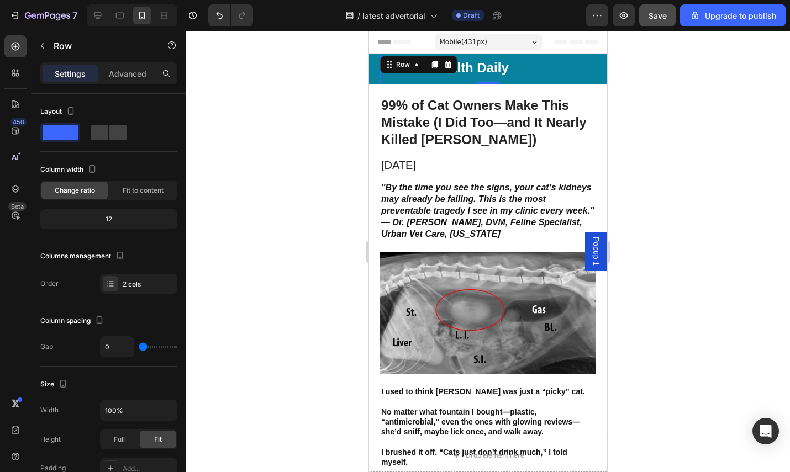
click at [667, 103] on div at bounding box center [488, 251] width 604 height 441
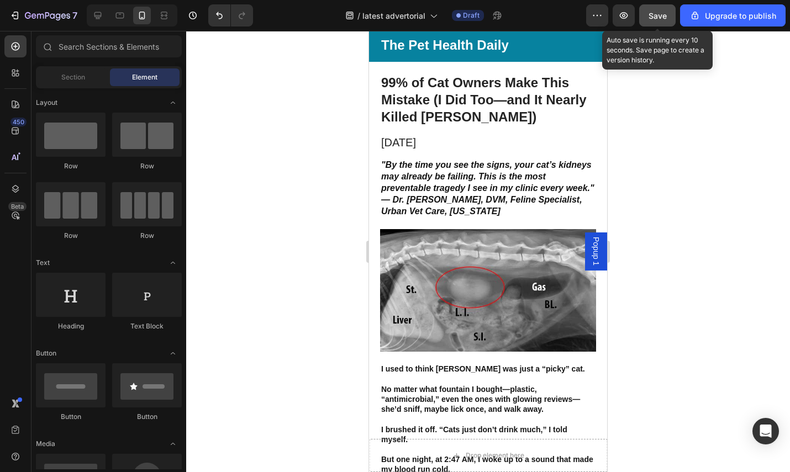
click at [659, 22] on button "Save" at bounding box center [657, 15] width 36 height 22
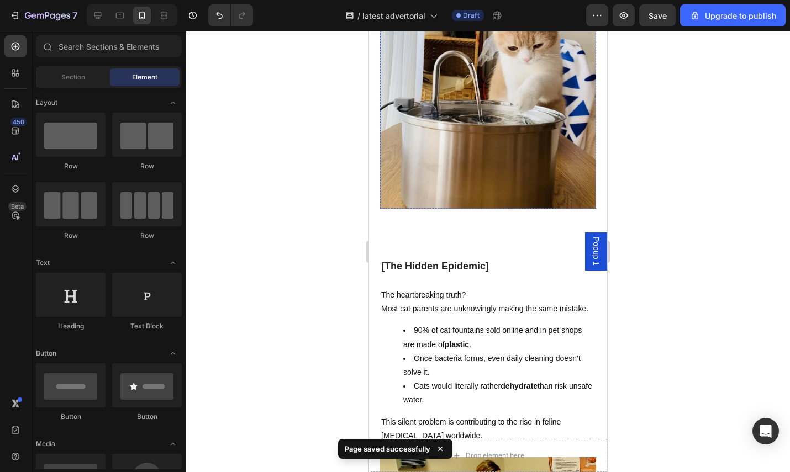
scroll to position [1771, 0]
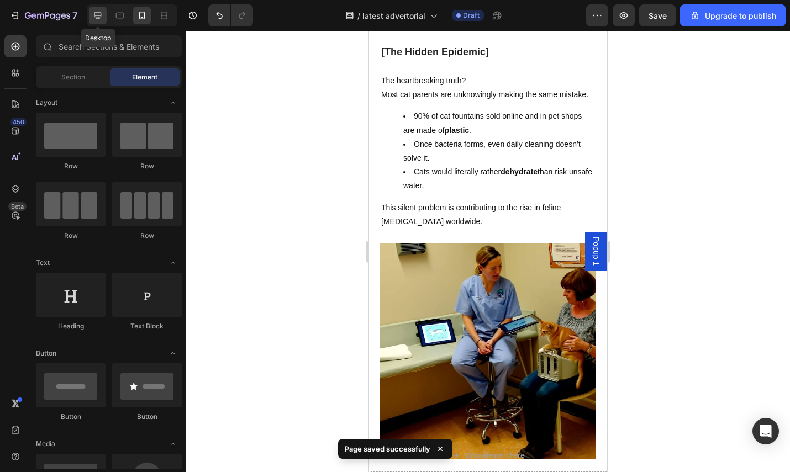
click at [93, 17] on icon at bounding box center [97, 15] width 11 height 11
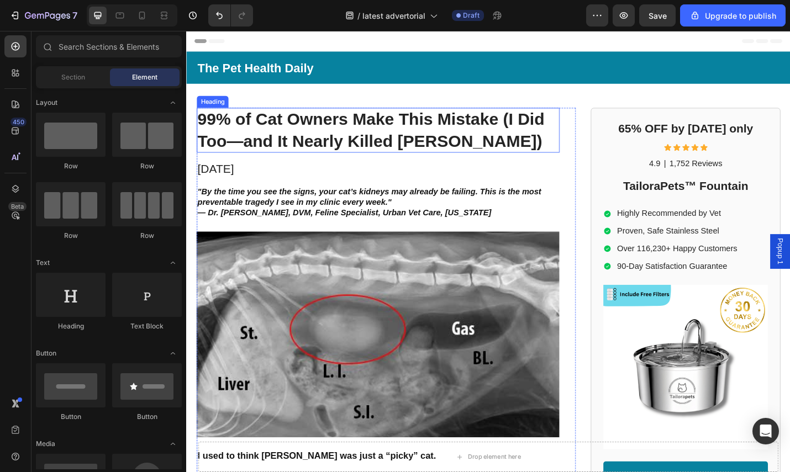
click at [459, 141] on strong "99% of Cat Owners Make This Mistake (I Did Too—and It Nearly Killed [PERSON_NAM…" at bounding box center [388, 140] width 381 height 44
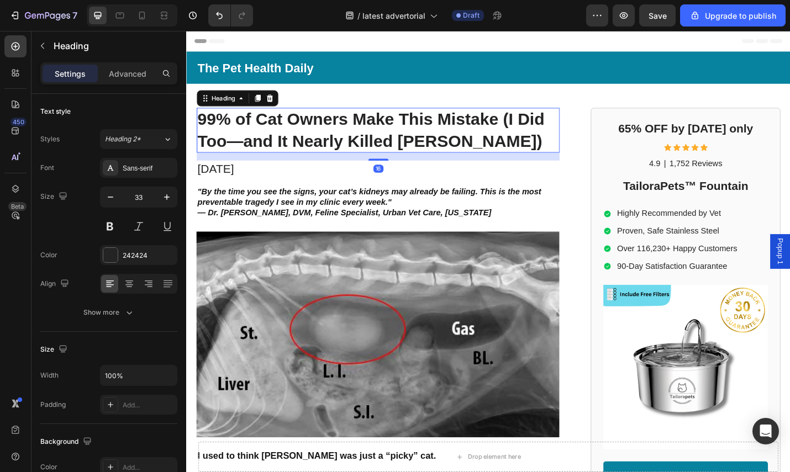
click at [498, 149] on h1 "99% of Cat Owners Make This Mistake (I Did Too—and It Nearly Killed [PERSON_NAM…" at bounding box center [396, 140] width 398 height 50
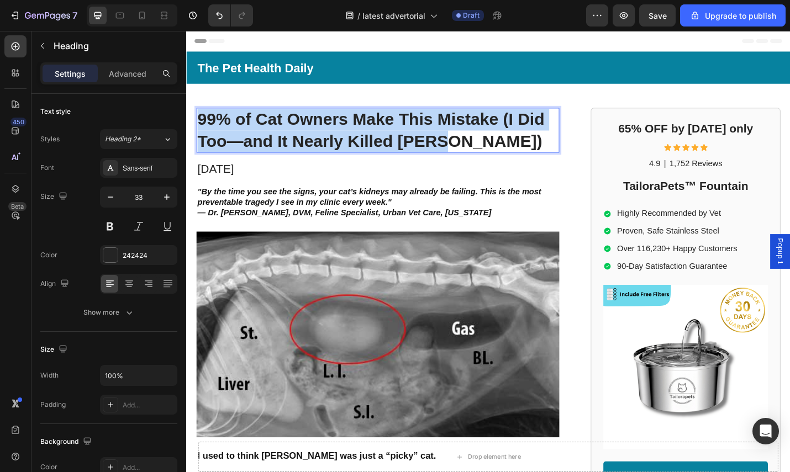
drag, startPoint x: 495, startPoint y: 151, endPoint x: 191, endPoint y: 126, distance: 305.4
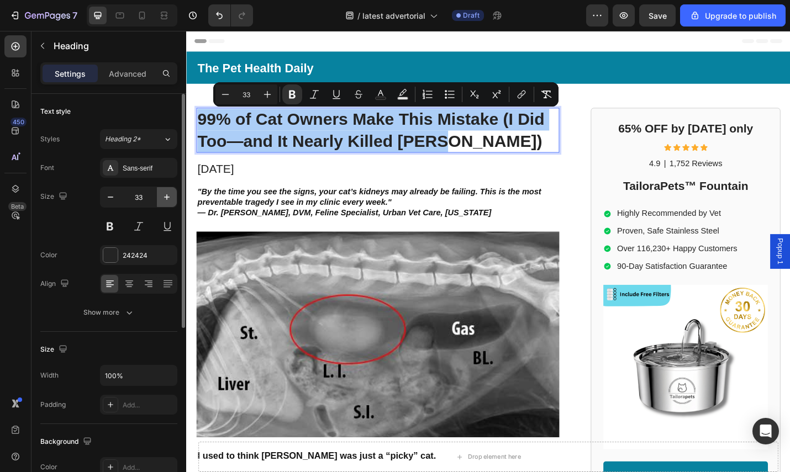
click at [163, 196] on icon "button" at bounding box center [166, 197] width 11 height 11
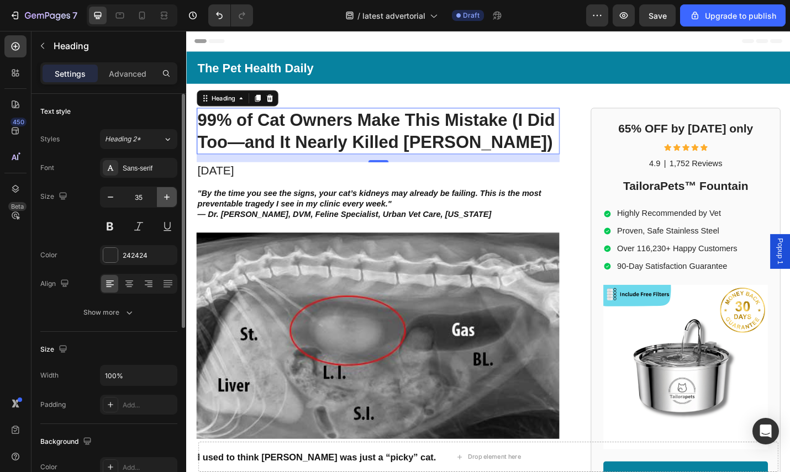
click at [163, 195] on icon "button" at bounding box center [166, 197] width 11 height 11
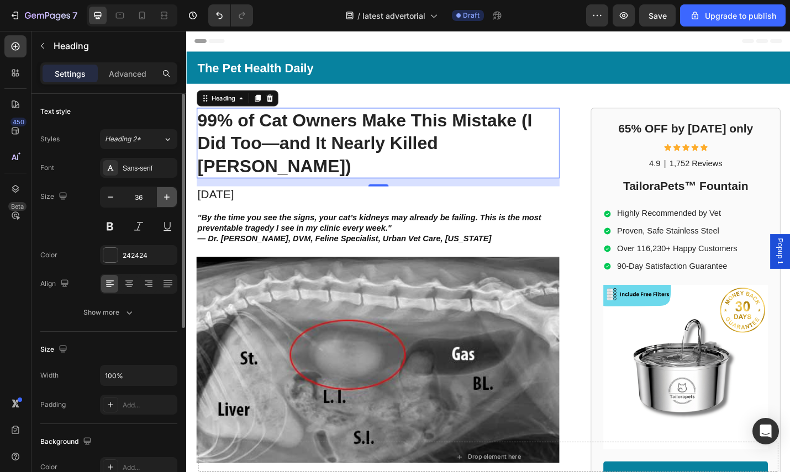
click at [163, 195] on icon "button" at bounding box center [166, 197] width 11 height 11
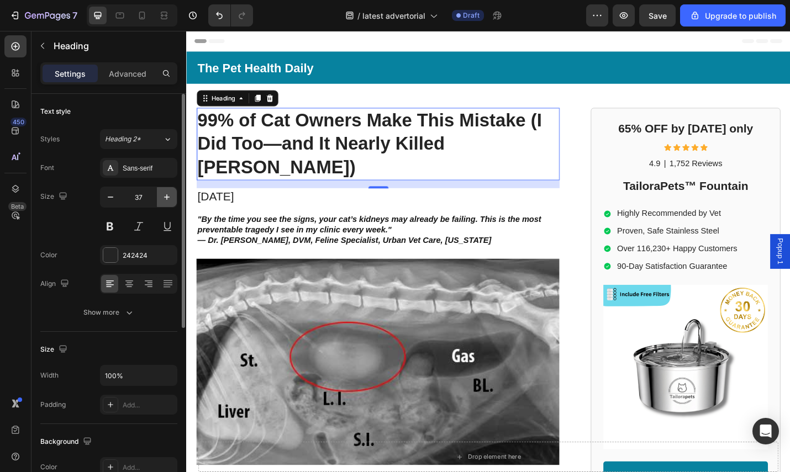
click at [163, 195] on icon "button" at bounding box center [166, 197] width 11 height 11
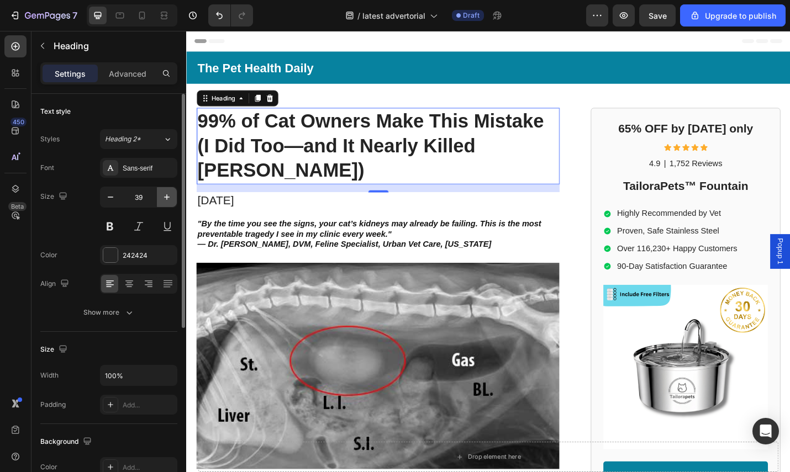
click at [163, 195] on icon "button" at bounding box center [166, 197] width 11 height 11
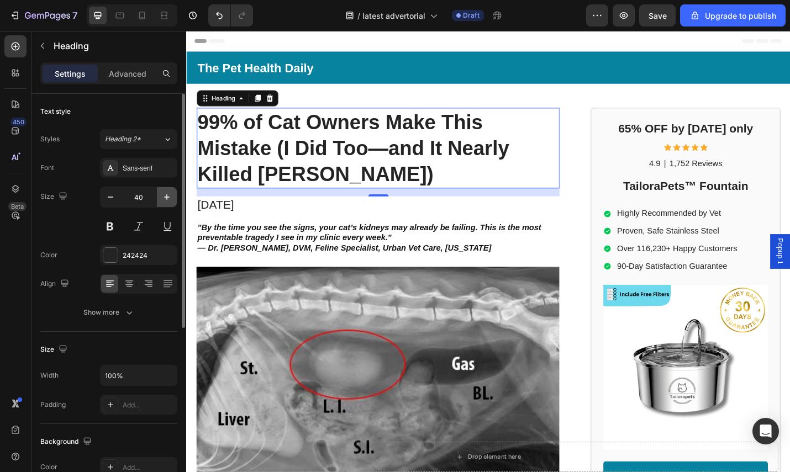
click at [163, 195] on icon "button" at bounding box center [166, 197] width 11 height 11
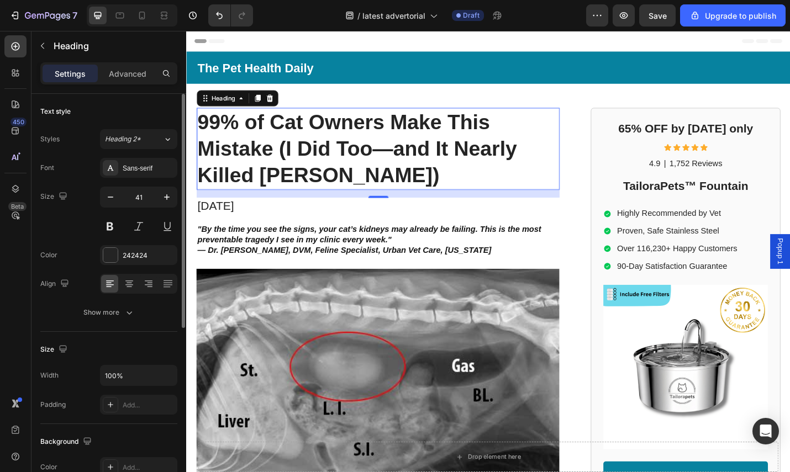
drag, startPoint x: 104, startPoint y: 199, endPoint x: 135, endPoint y: 189, distance: 32.0
click at [105, 199] on icon "button" at bounding box center [110, 197] width 11 height 11
type input "40"
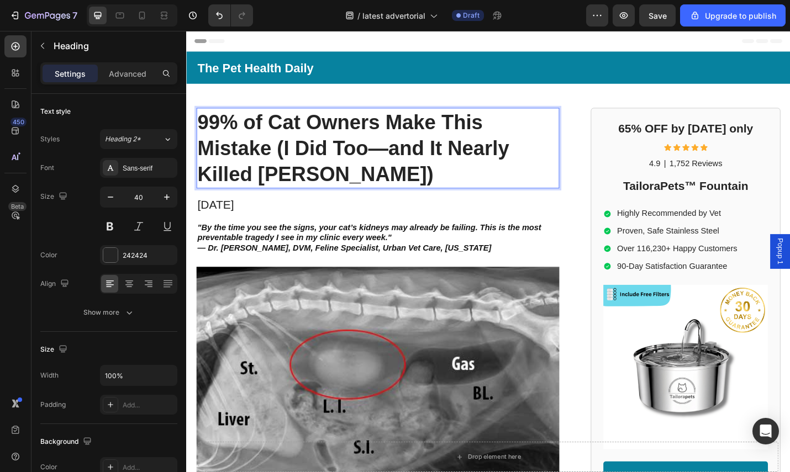
click at [367, 184] on p "99% of Cat Owners Make This Mistake (I Did Too—and It Nearly Killed [PERSON_NAM…" at bounding box center [396, 160] width 396 height 86
drag, startPoint x: 304, startPoint y: 94, endPoint x: 319, endPoint y: 113, distance: 24.8
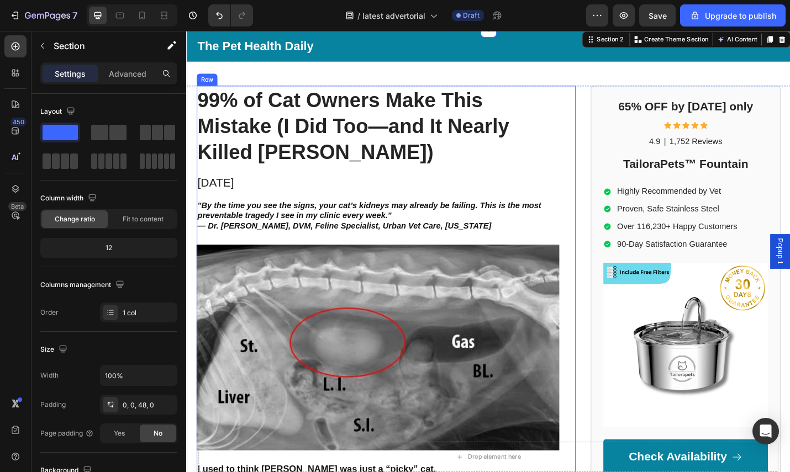
scroll to position [45, 0]
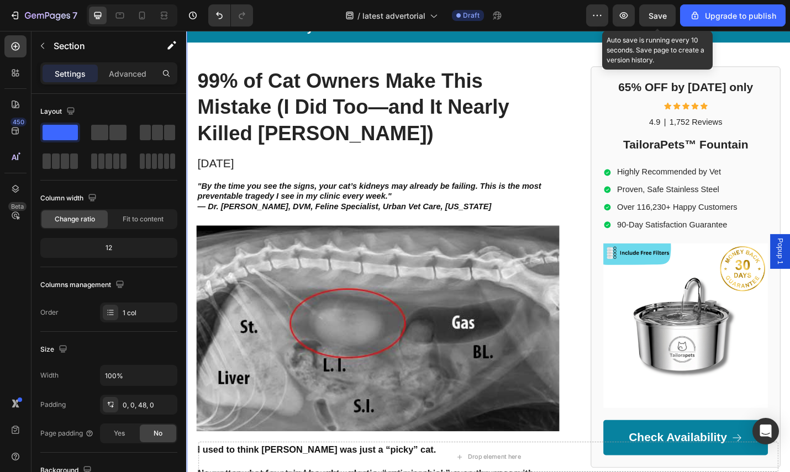
click at [661, 19] on span "Save" at bounding box center [657, 15] width 18 height 9
click at [668, 11] on button "Save" at bounding box center [657, 15] width 36 height 22
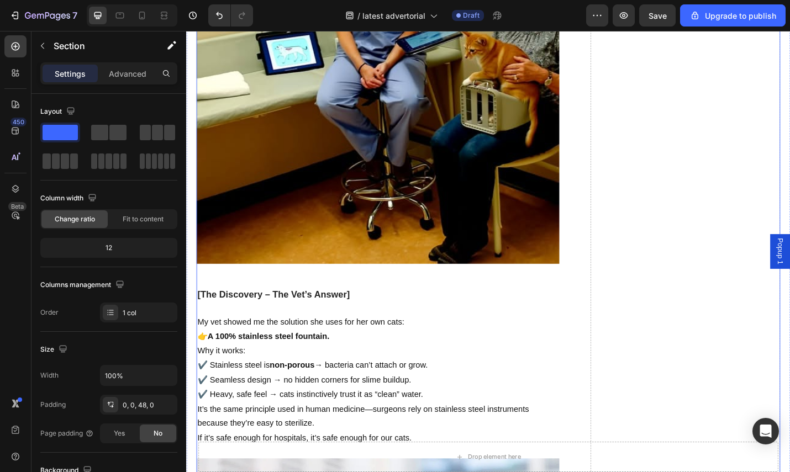
scroll to position [2723, 0]
